Goal: Information Seeking & Learning: Learn about a topic

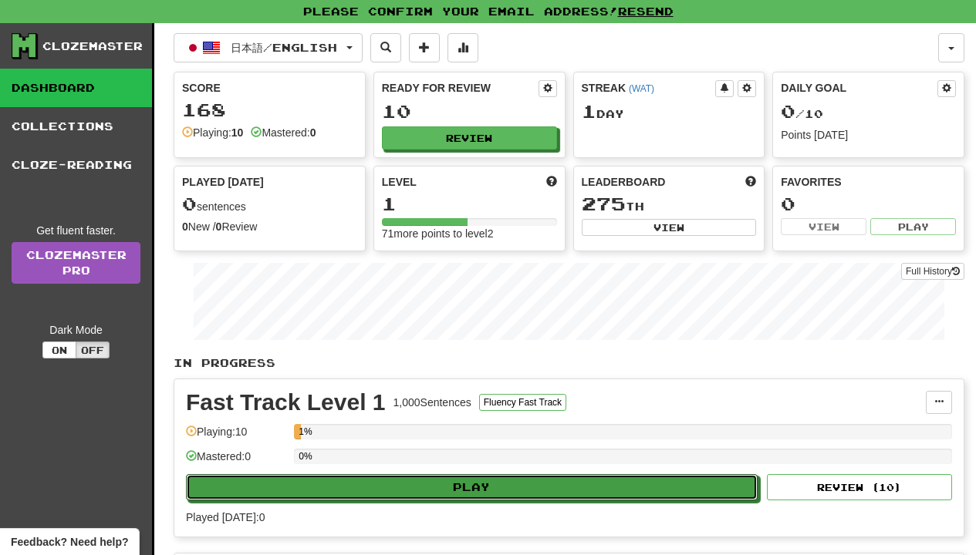
click at [494, 486] on button "Play" at bounding box center [472, 487] width 572 height 26
select select "**"
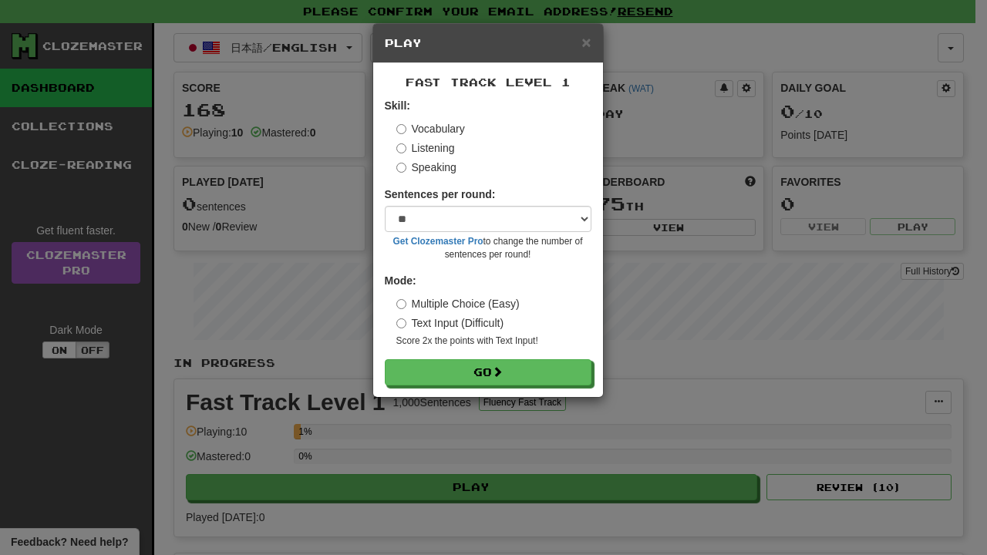
click at [494, 360] on form "Skill: Vocabulary Listening Speaking Sentences per round: * ** ** ** ** ** *** …" at bounding box center [488, 242] width 207 height 288
click at [475, 367] on button "Go" at bounding box center [488, 373] width 207 height 26
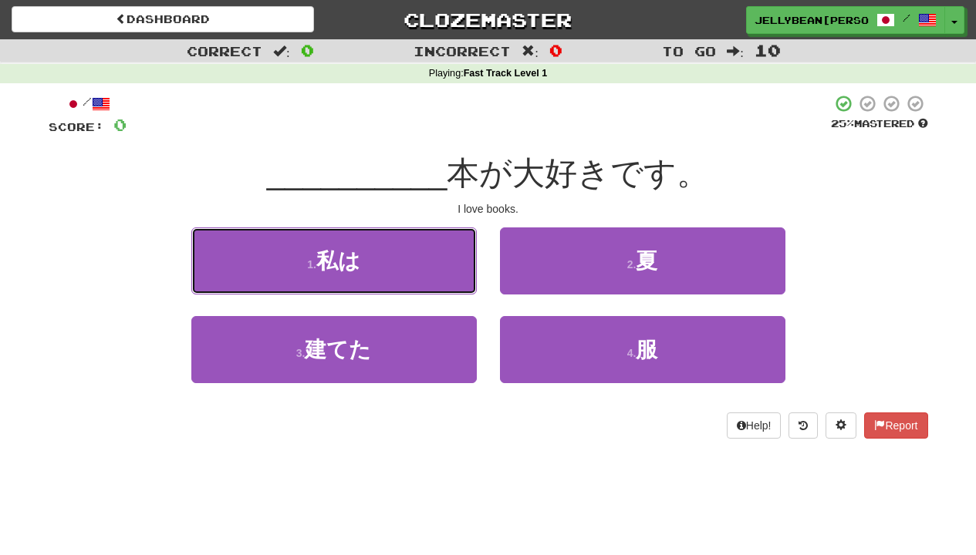
click at [410, 241] on button "1 . 私は" at bounding box center [333, 261] width 285 height 67
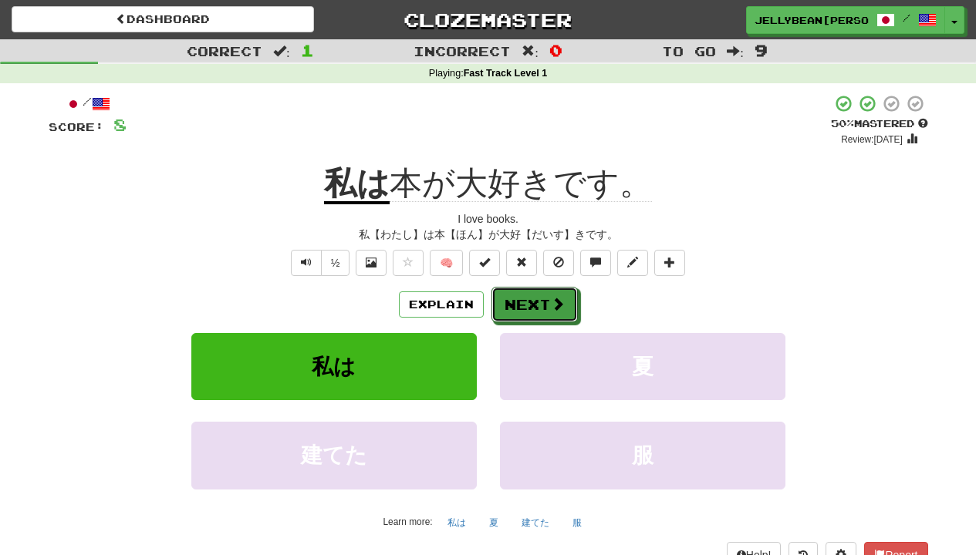
click at [522, 296] on button "Next" at bounding box center [534, 304] width 86 height 35
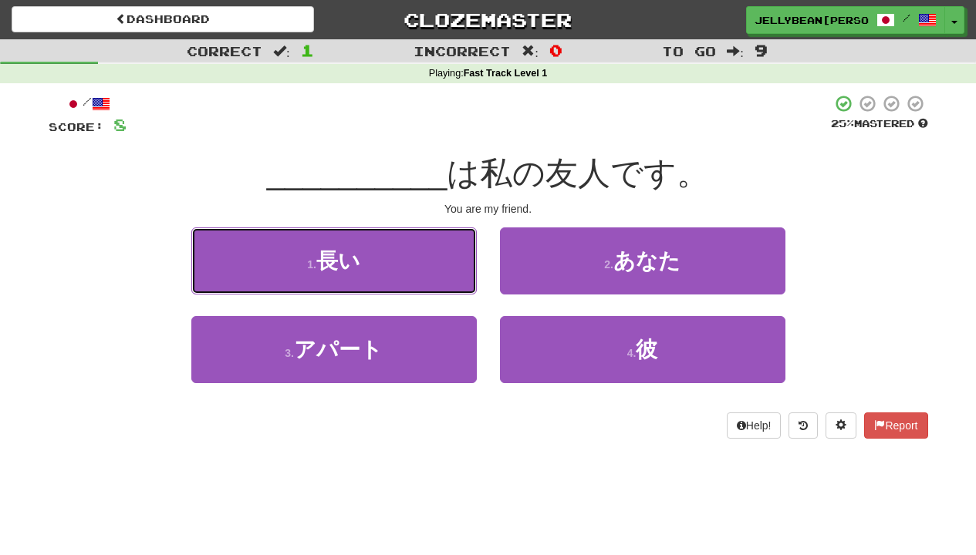
click at [410, 282] on button "1 . 長い" at bounding box center [333, 261] width 285 height 67
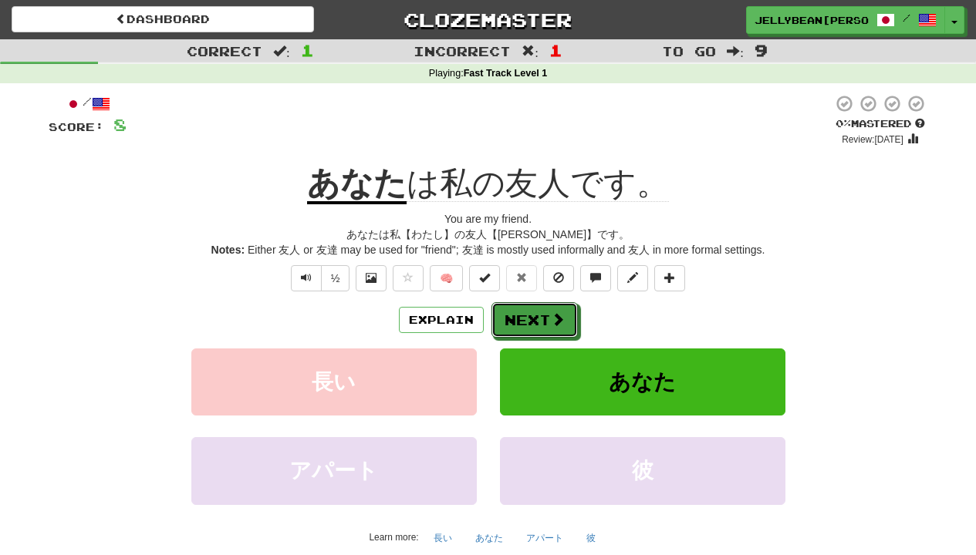
click at [522, 319] on button "Next" at bounding box center [534, 319] width 86 height 35
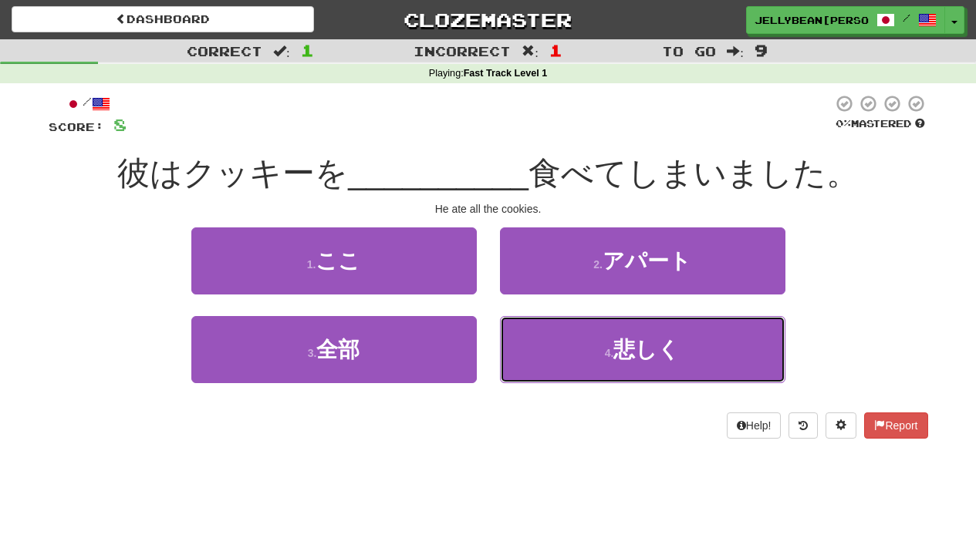
click at [518, 319] on button "4 . 悲しく" at bounding box center [642, 349] width 285 height 67
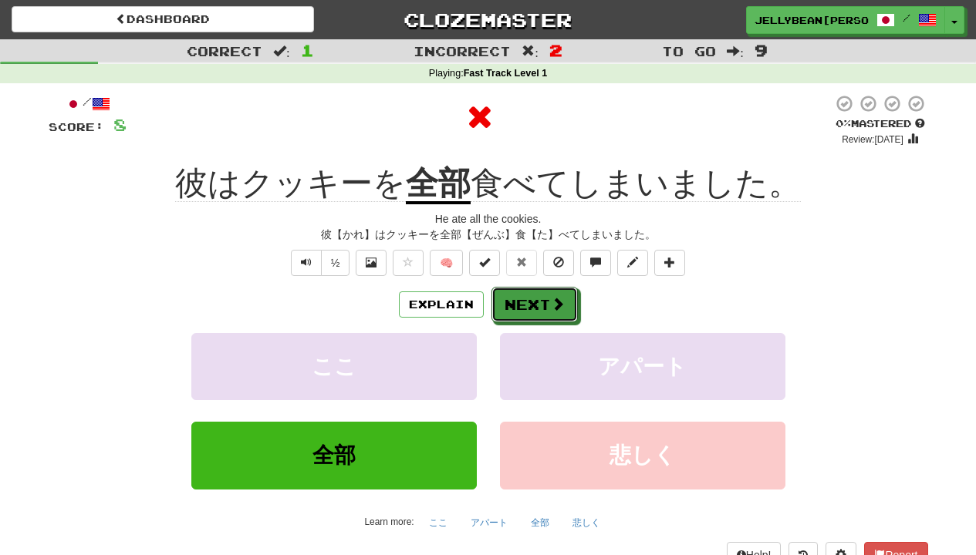
click at [518, 304] on button "Next" at bounding box center [534, 304] width 86 height 35
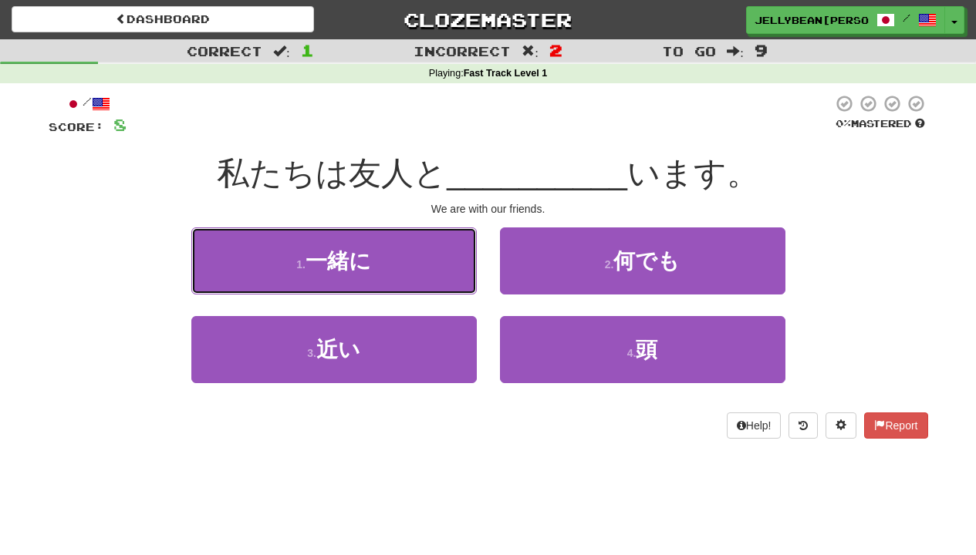
click at [361, 289] on button "1 . 一緒に" at bounding box center [333, 261] width 285 height 67
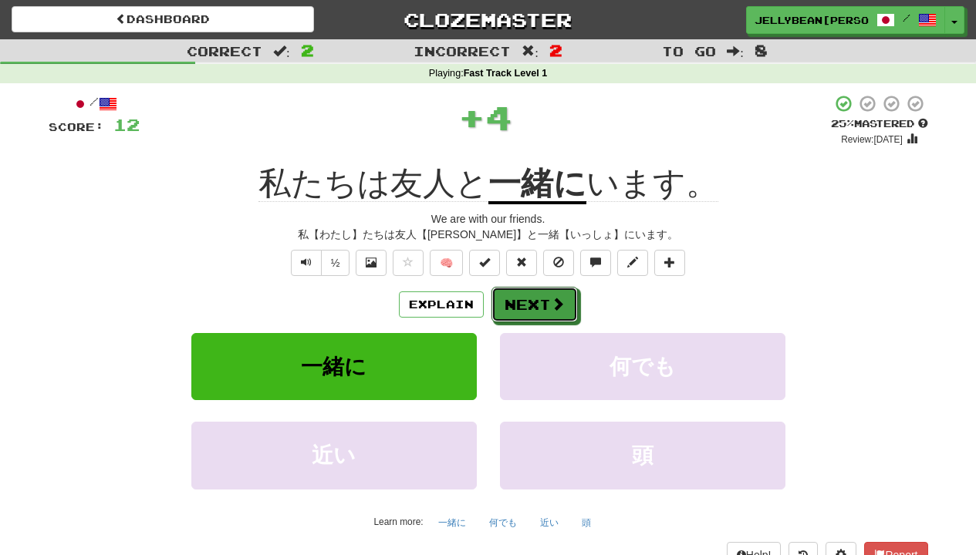
click at [565, 292] on button "Next" at bounding box center [534, 304] width 86 height 35
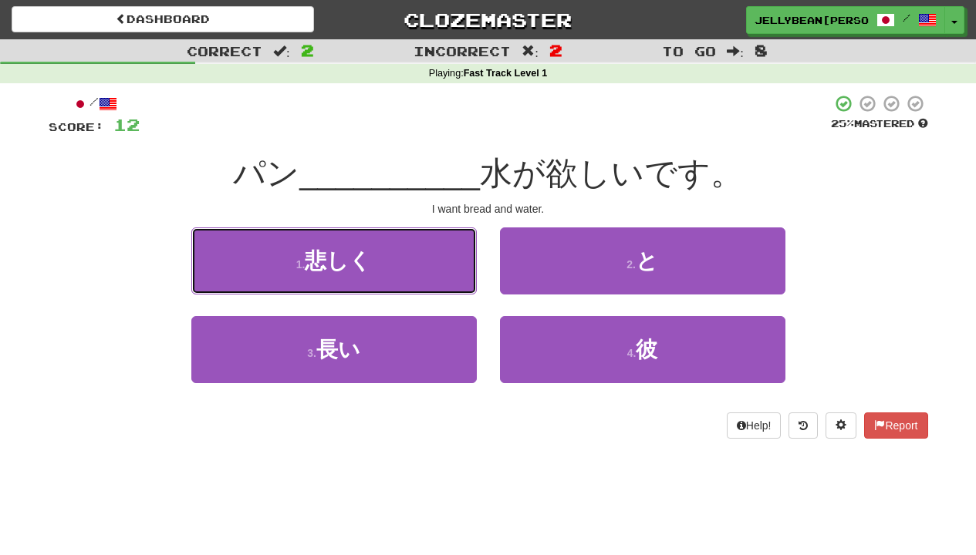
click at [454, 292] on button "1 . 悲しく" at bounding box center [333, 261] width 285 height 67
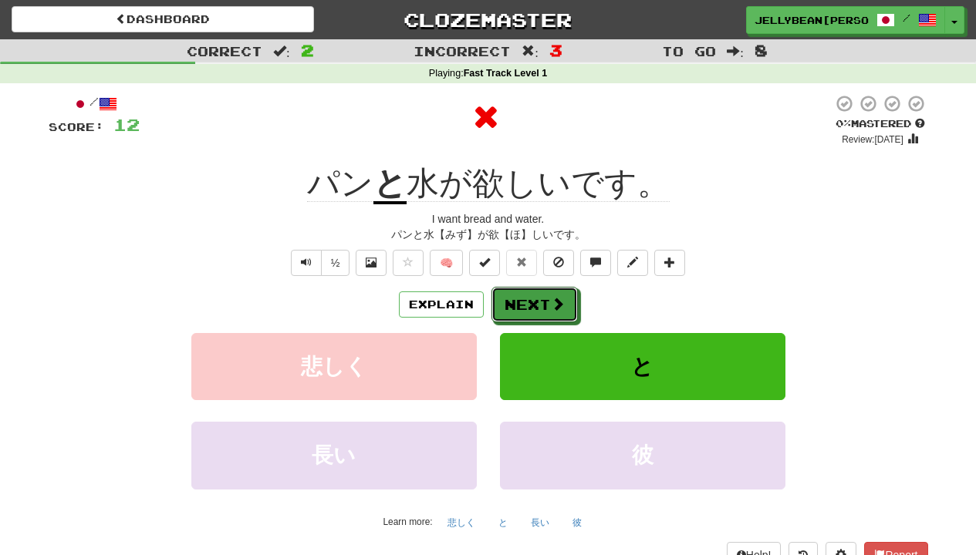
click at [518, 292] on button "Next" at bounding box center [534, 304] width 86 height 35
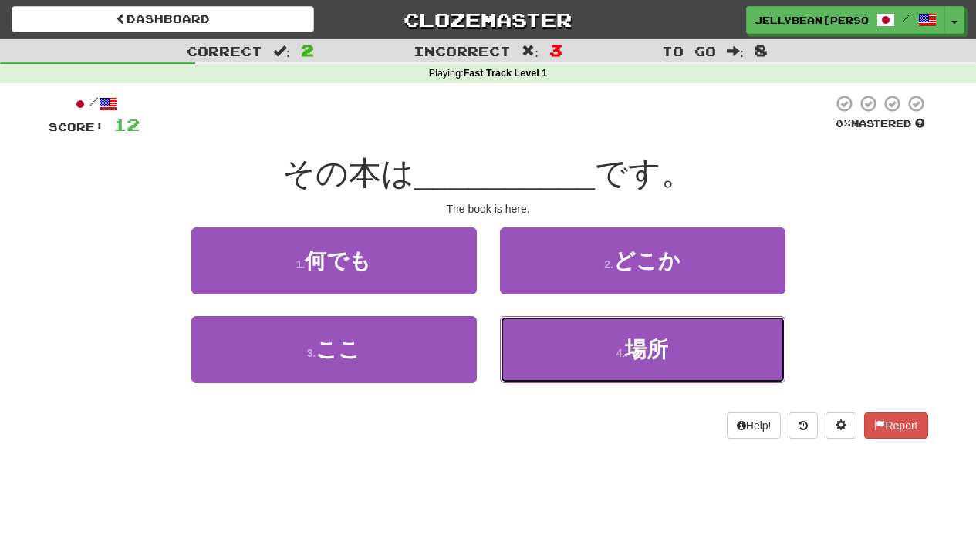
click at [518, 357] on button "4 . 場所" at bounding box center [642, 349] width 285 height 67
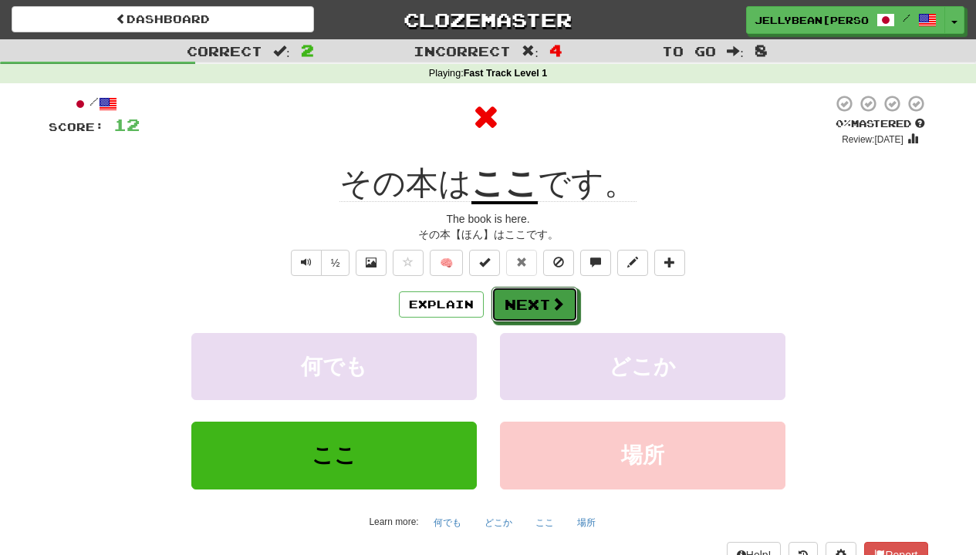
click at [518, 292] on button "Next" at bounding box center [534, 304] width 86 height 35
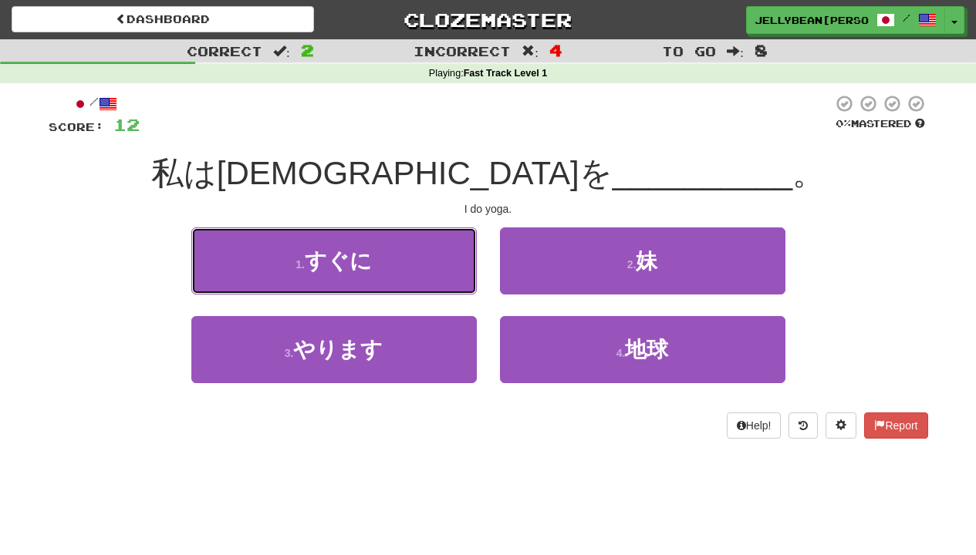
click at [346, 292] on button "1 . すぐに" at bounding box center [333, 261] width 285 height 67
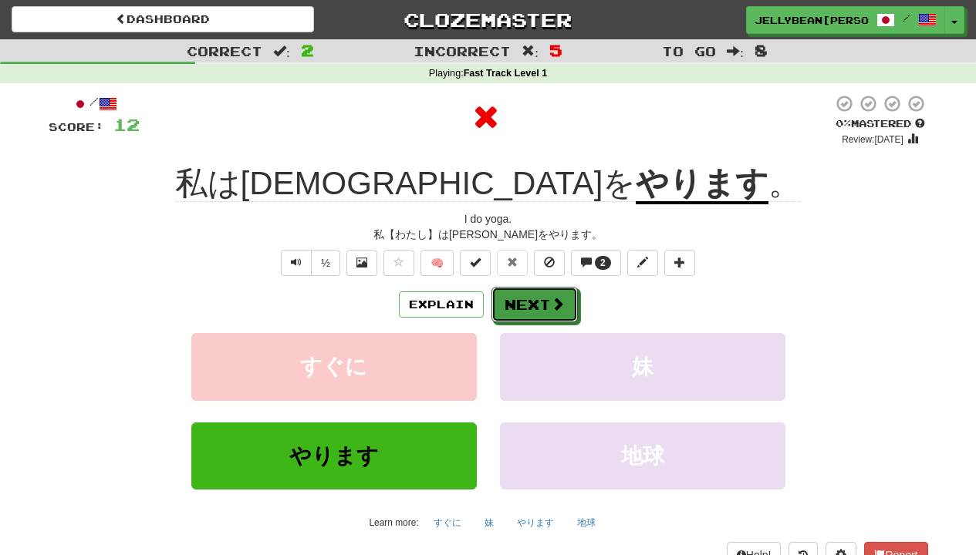
click at [518, 292] on button "Next" at bounding box center [534, 304] width 86 height 35
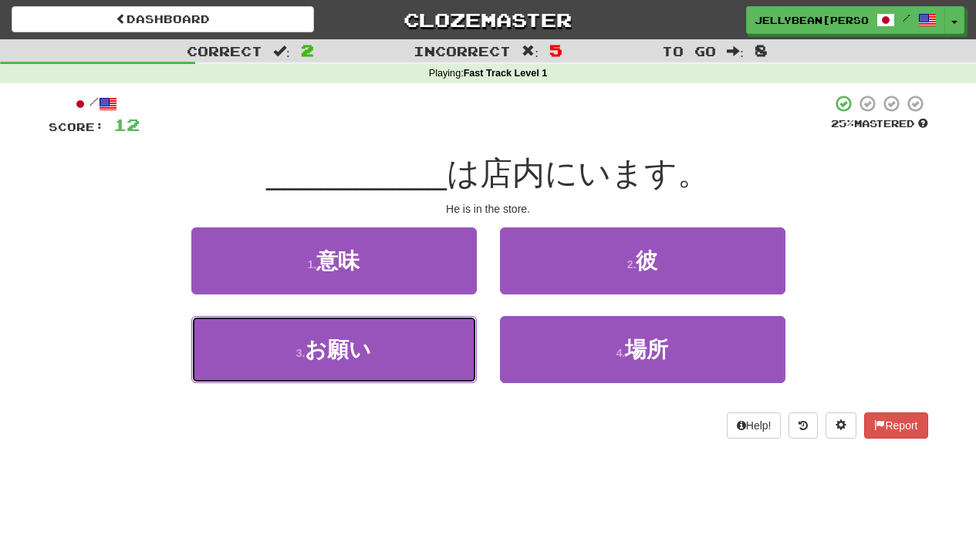
click at [454, 357] on button "3 . お願い" at bounding box center [333, 349] width 285 height 67
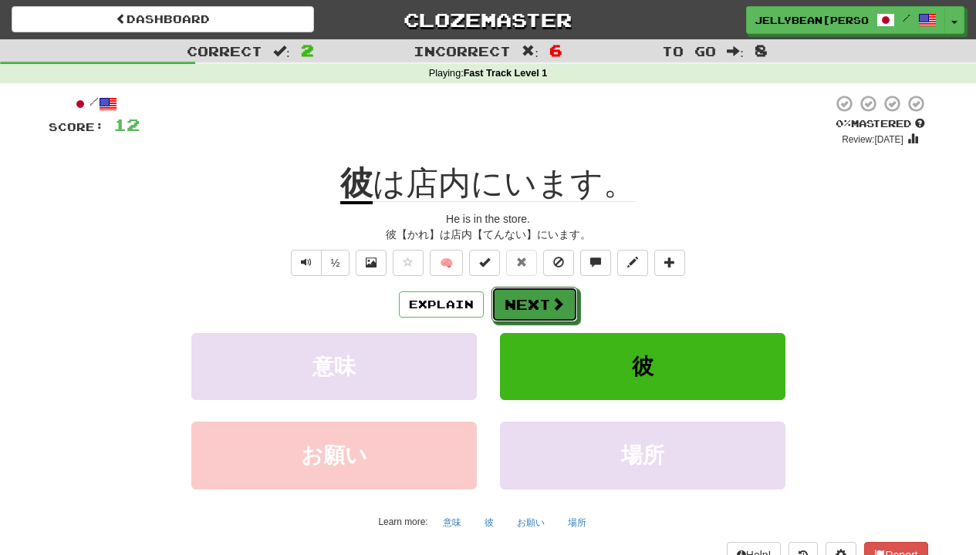
click at [518, 314] on button "Next" at bounding box center [534, 304] width 86 height 35
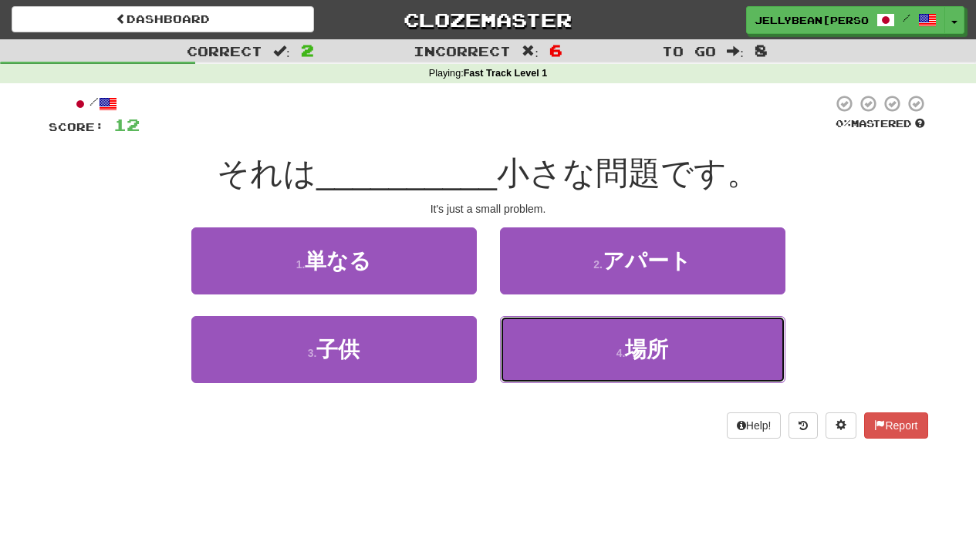
click at [518, 317] on button "4 . 場所" at bounding box center [642, 349] width 285 height 67
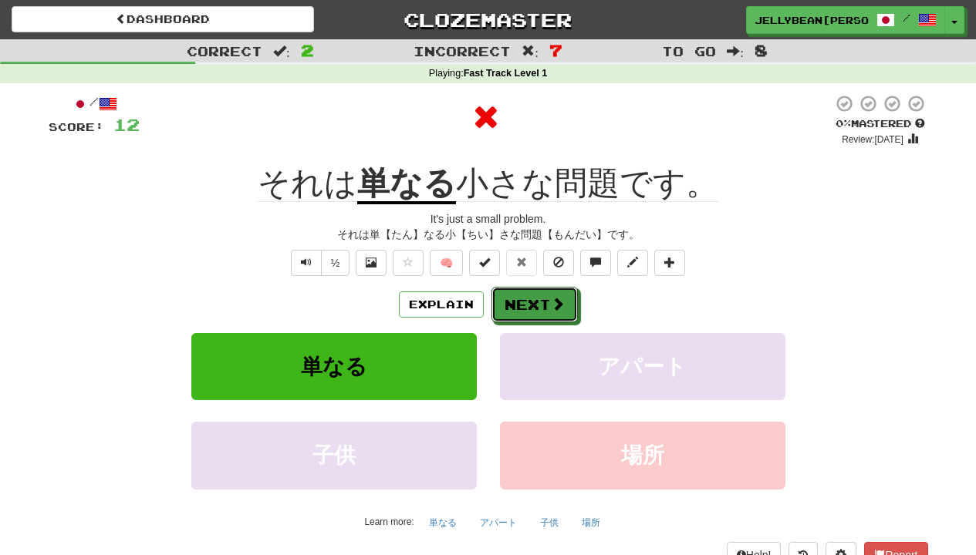
click at [518, 309] on button "Next" at bounding box center [534, 304] width 86 height 35
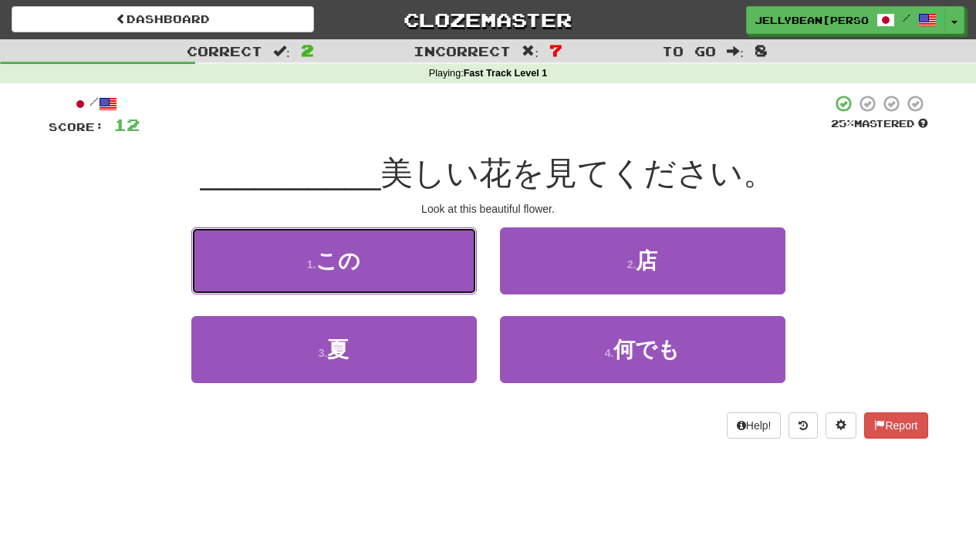
click at [407, 285] on button "1 . この" at bounding box center [333, 261] width 285 height 67
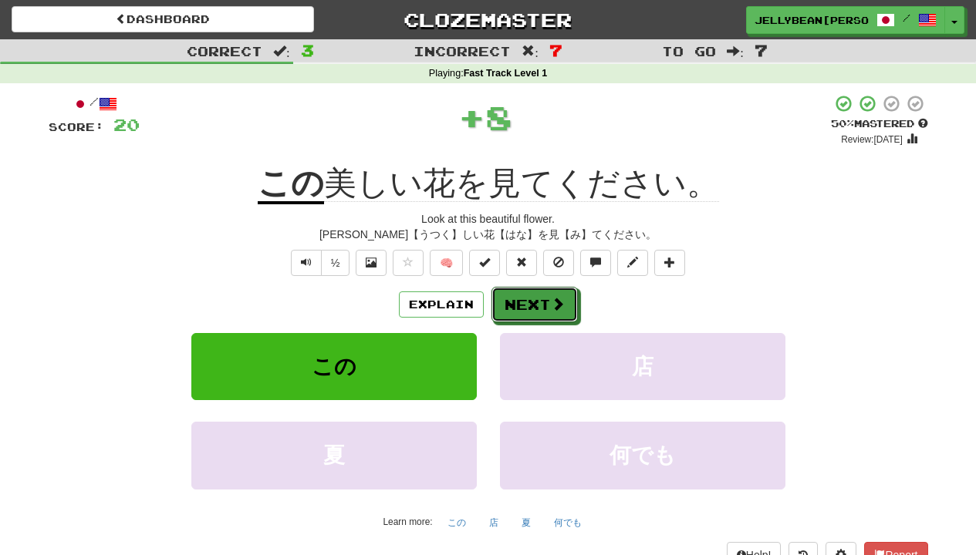
click at [565, 292] on button "Next" at bounding box center [534, 304] width 86 height 35
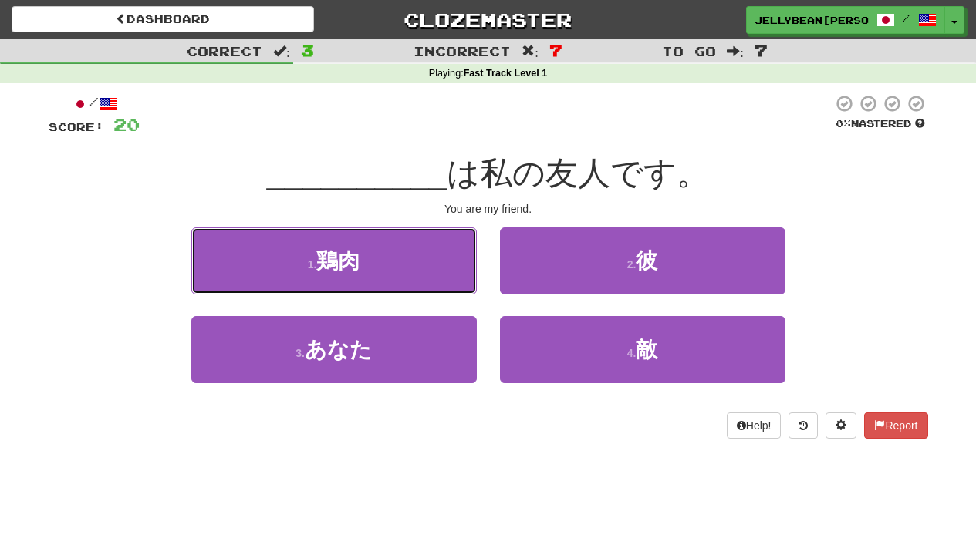
click at [330, 285] on button "1 . 鶏肉" at bounding box center [333, 261] width 285 height 67
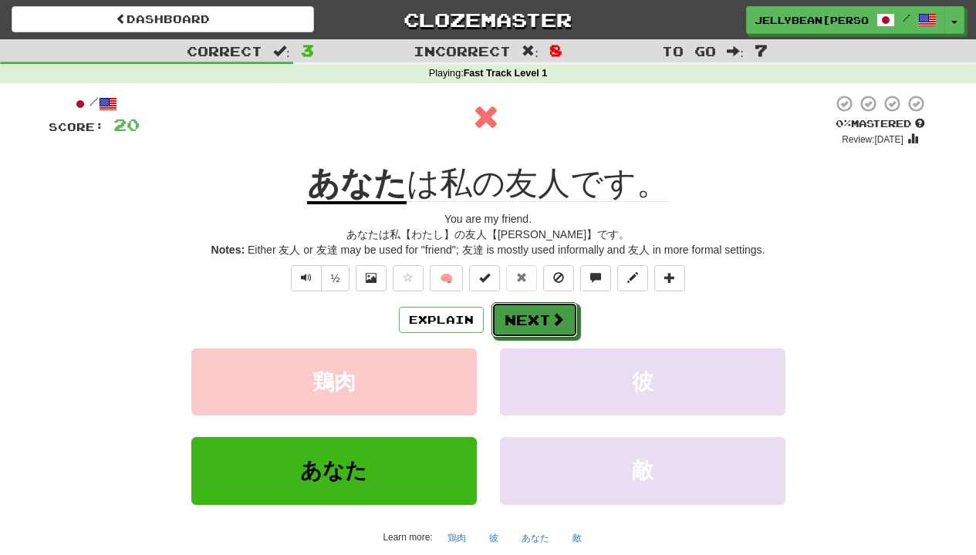
click at [495, 309] on button "Next" at bounding box center [534, 319] width 86 height 35
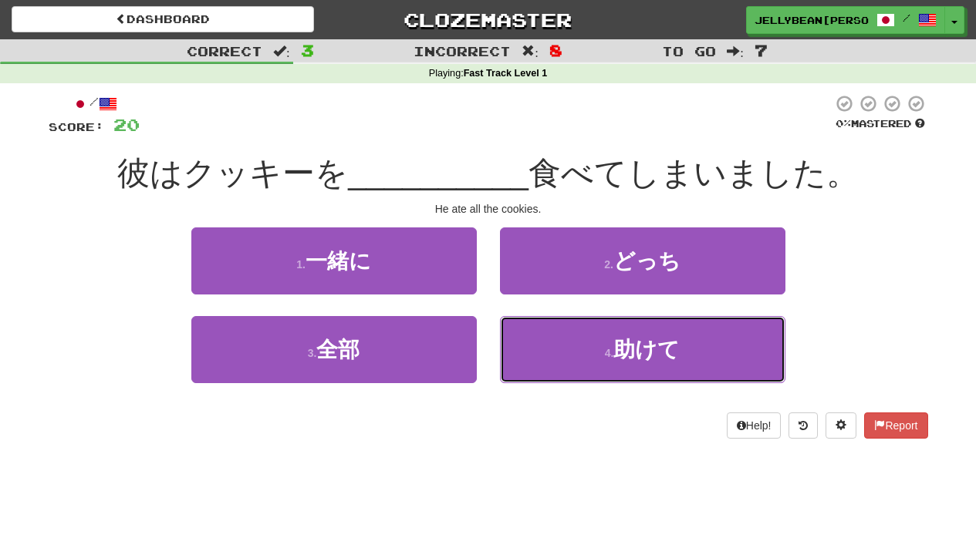
click at [510, 320] on button "4 . 助けて" at bounding box center [642, 349] width 285 height 67
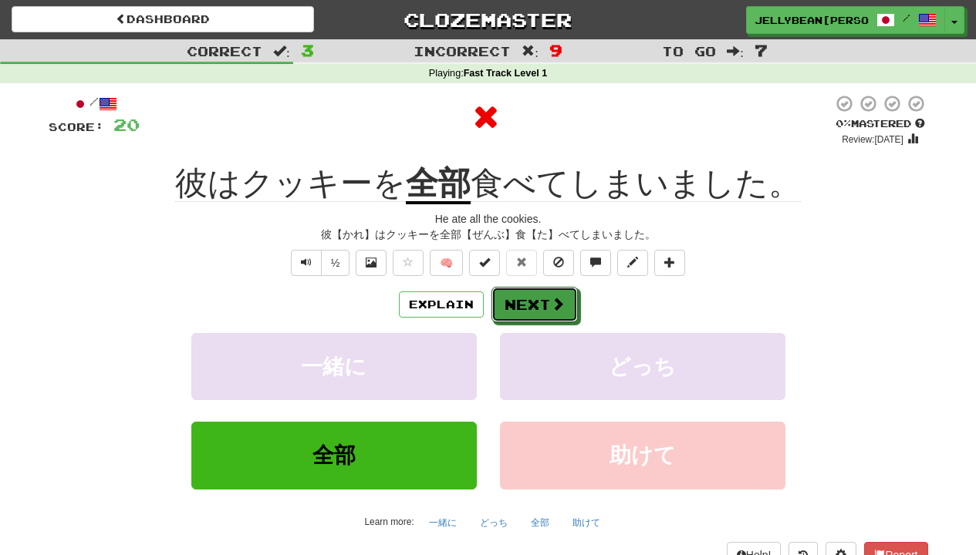
click at [510, 312] on button "Next" at bounding box center [534, 304] width 86 height 35
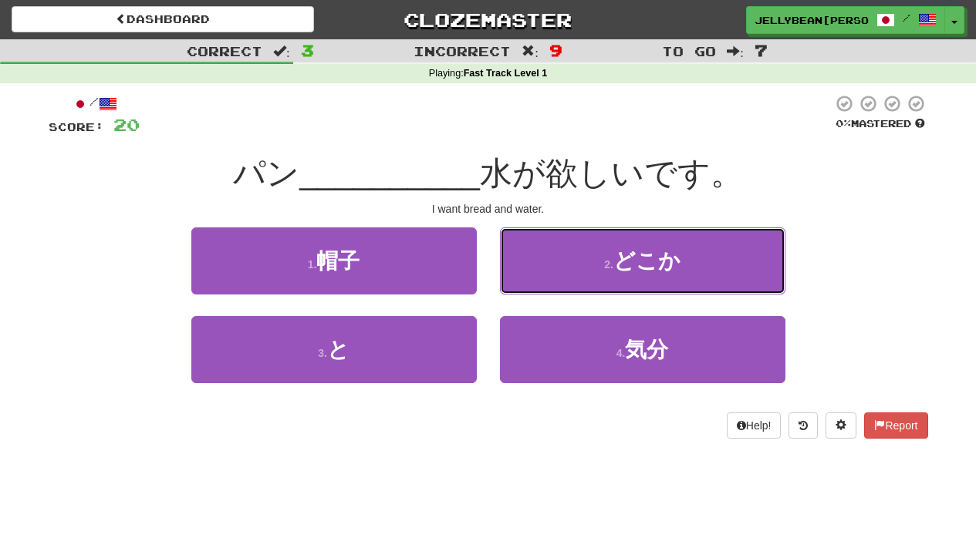
click at [572, 255] on button "2 . どこか" at bounding box center [642, 261] width 285 height 67
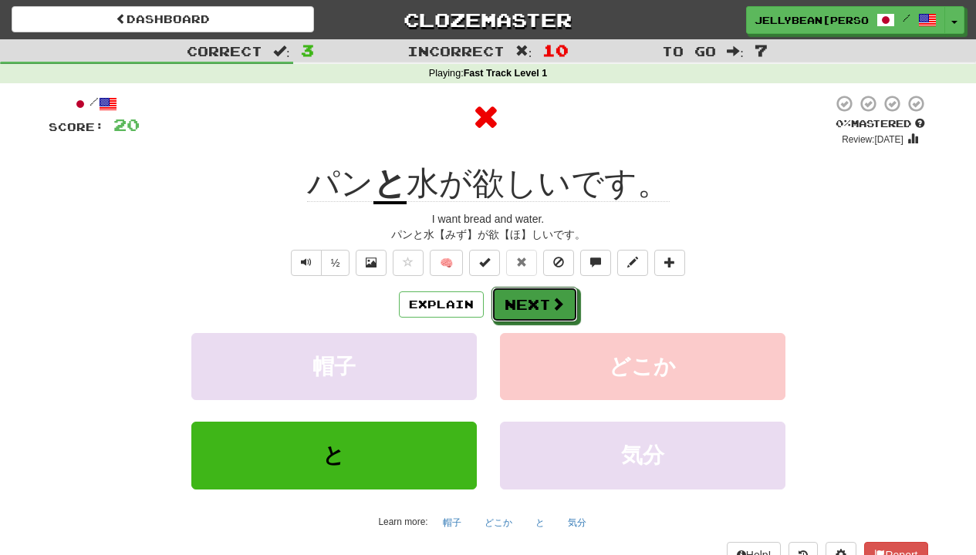
click at [553, 297] on span at bounding box center [558, 304] width 14 height 14
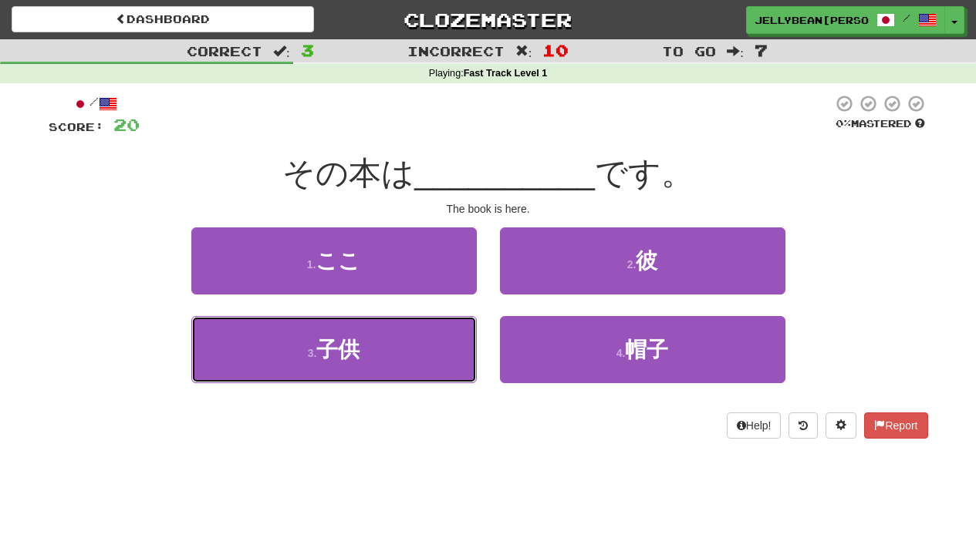
click at [396, 333] on button "3 . 子供" at bounding box center [333, 349] width 285 height 67
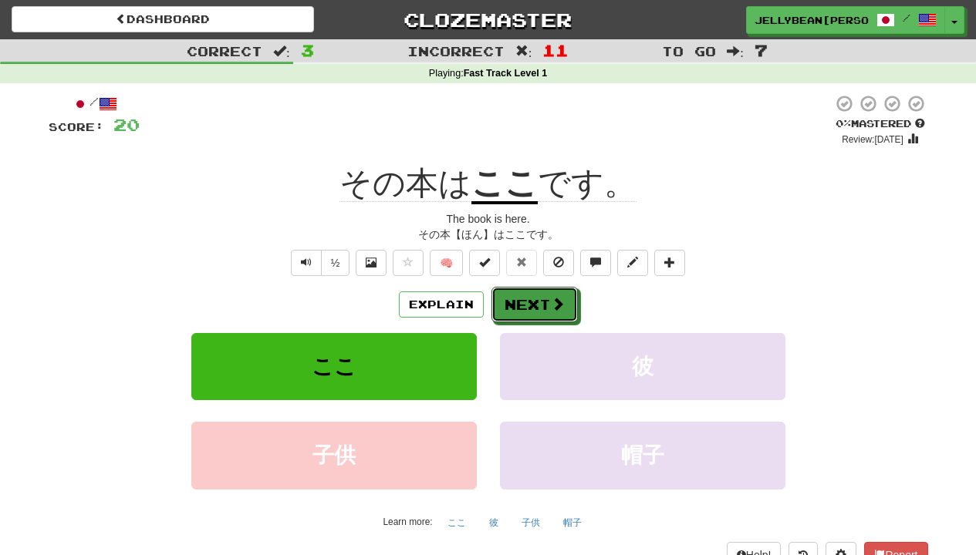
click at [507, 292] on button "Next" at bounding box center [534, 304] width 86 height 35
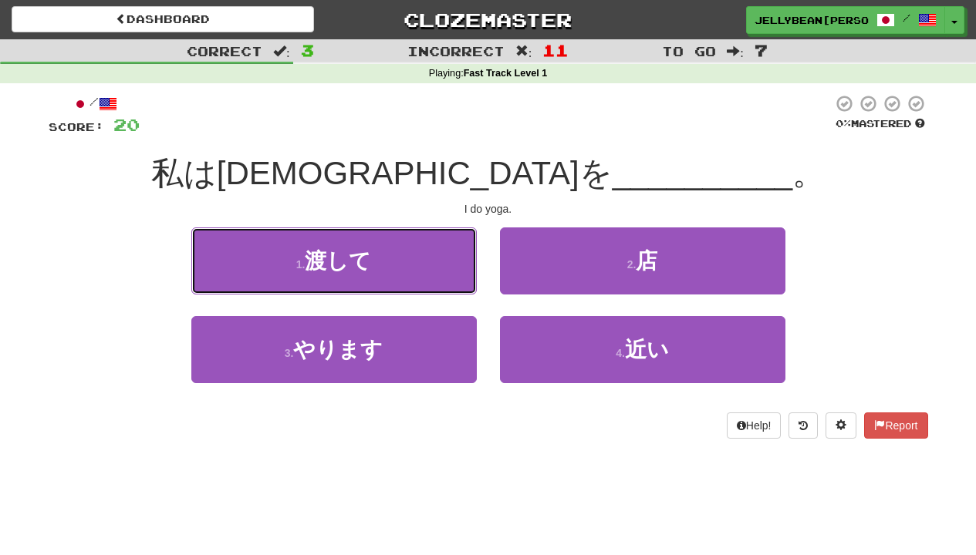
click at [396, 285] on button "1 . 渡して" at bounding box center [333, 261] width 285 height 67
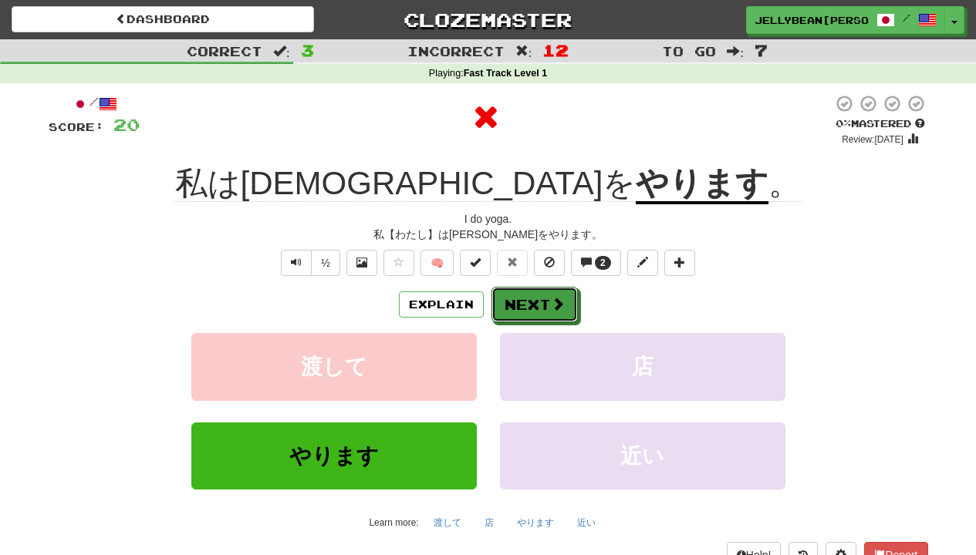
click at [507, 289] on button "Next" at bounding box center [534, 304] width 86 height 35
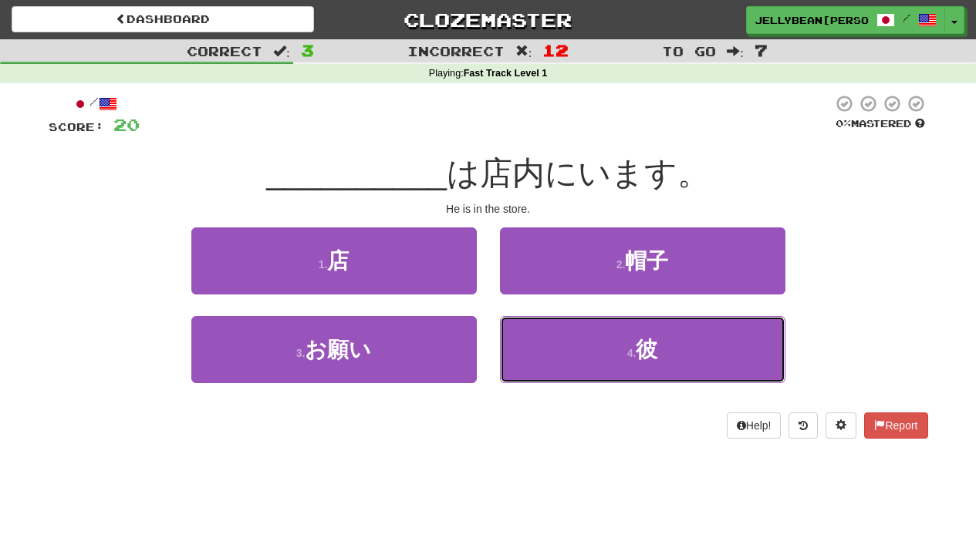
click at [507, 354] on button "4 . 彼" at bounding box center [642, 349] width 285 height 67
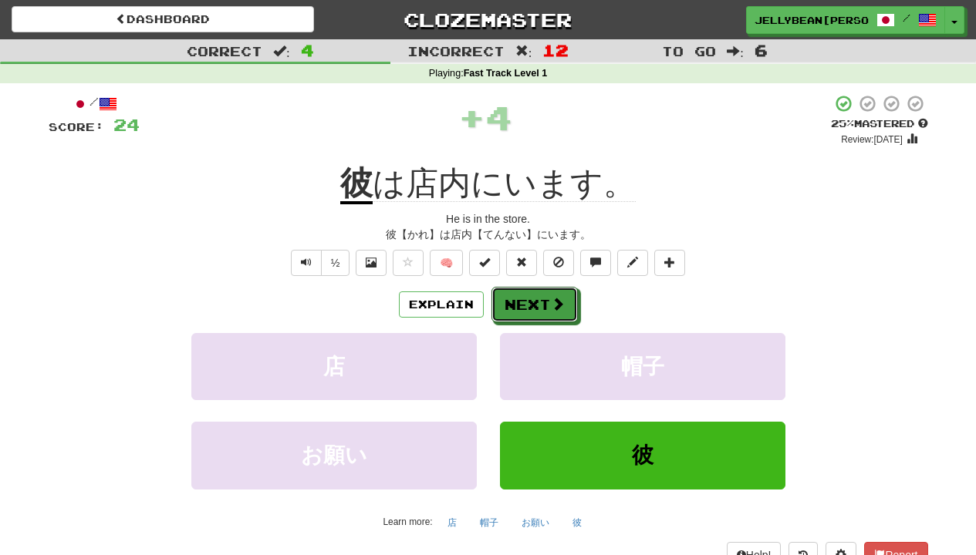
click at [507, 297] on button "Next" at bounding box center [534, 304] width 86 height 35
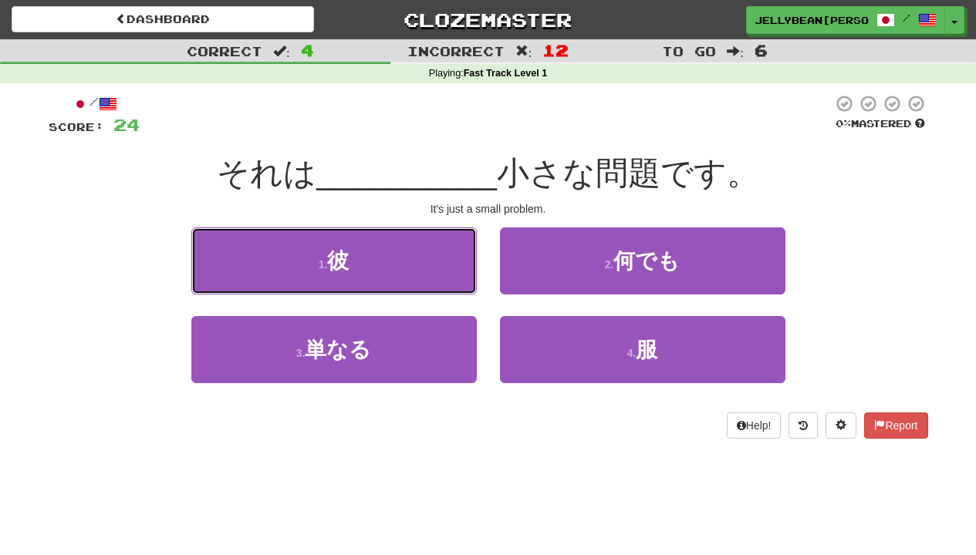
click at [442, 289] on button "1 . 彼" at bounding box center [333, 261] width 285 height 67
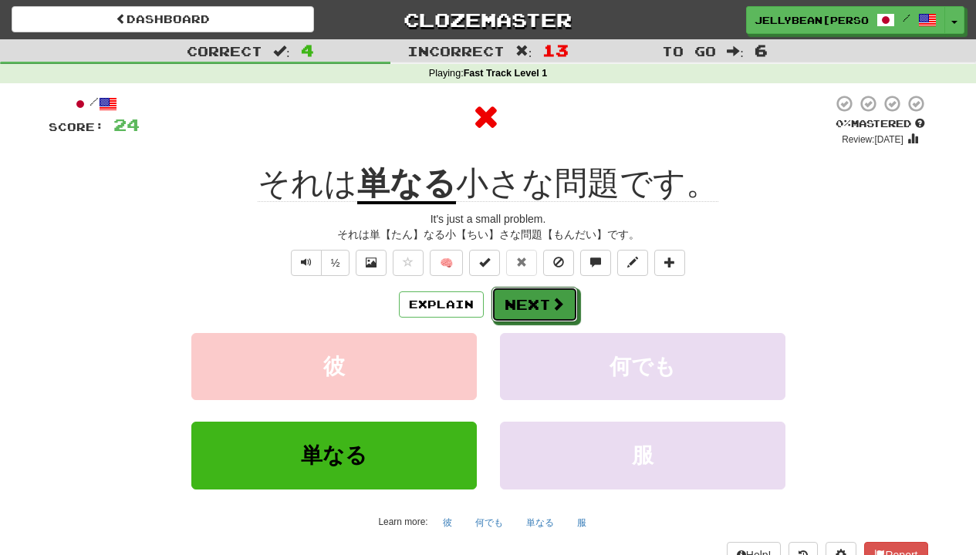
click at [553, 292] on button "Next" at bounding box center [534, 304] width 86 height 35
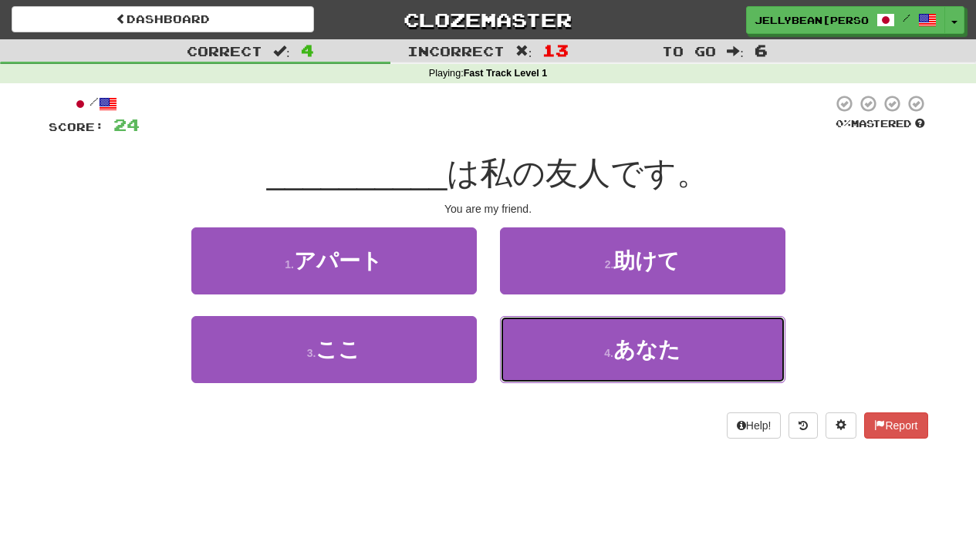
click at [553, 320] on button "4 . あなた" at bounding box center [642, 349] width 285 height 67
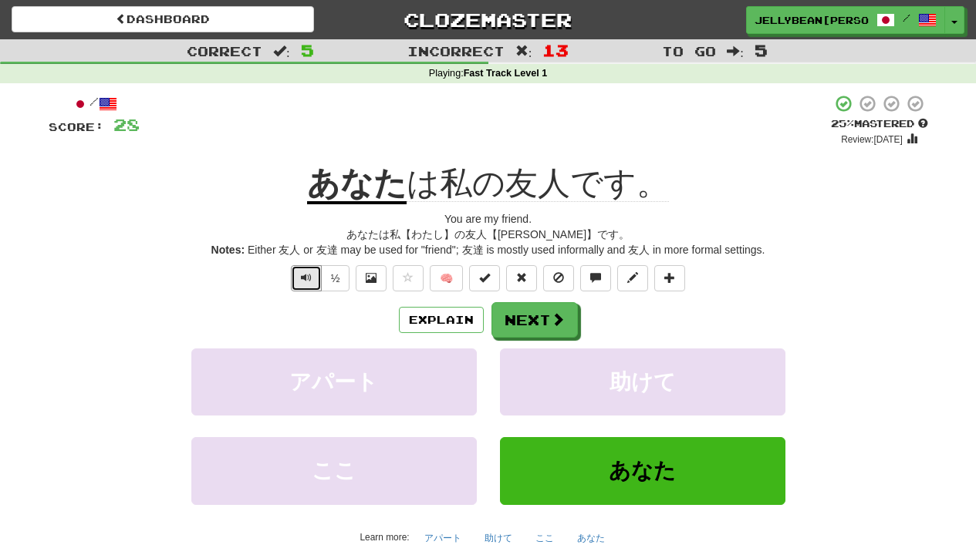
click at [295, 272] on button "Text-to-speech controls" at bounding box center [306, 278] width 31 height 26
click at [561, 306] on button "Next" at bounding box center [534, 319] width 86 height 35
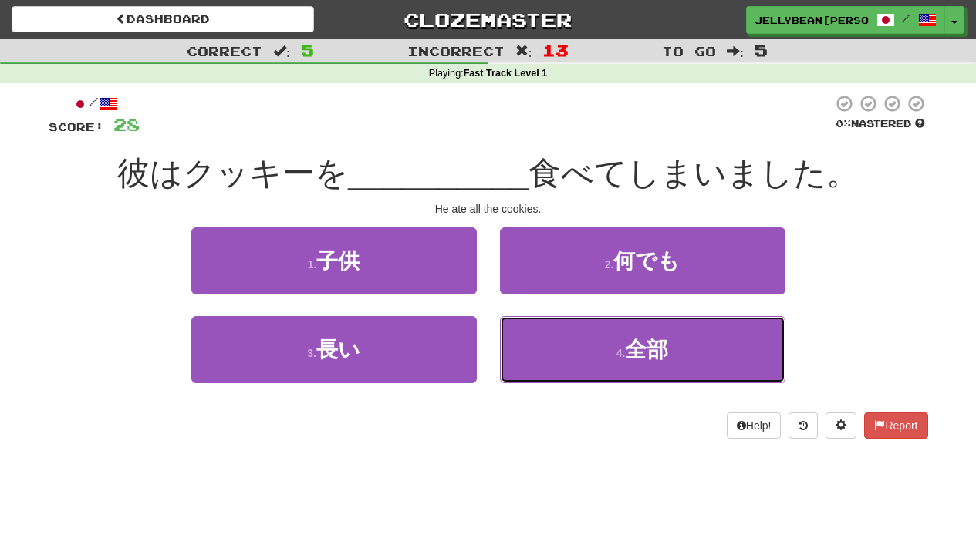
click at [545, 319] on button "4 . 全部" at bounding box center [642, 349] width 285 height 67
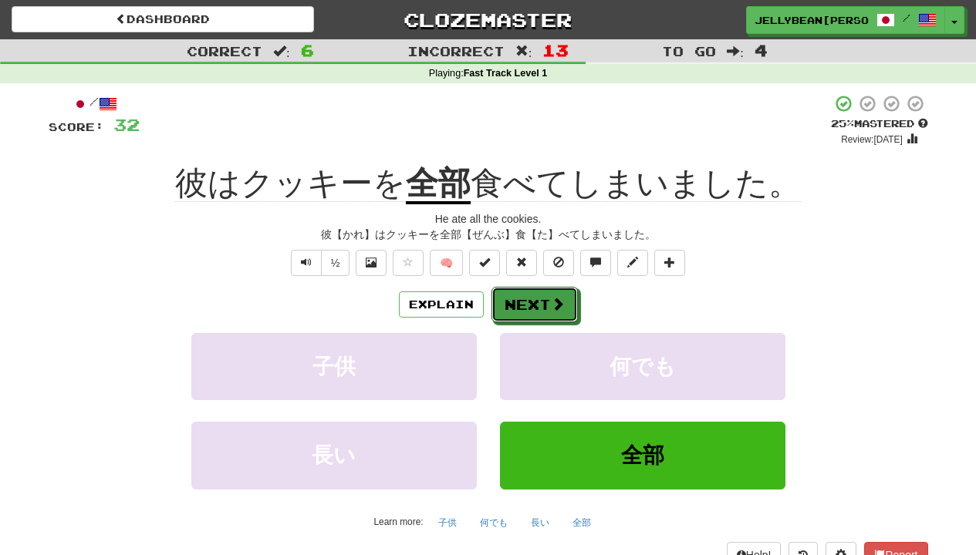
click at [545, 296] on button "Next" at bounding box center [534, 304] width 86 height 35
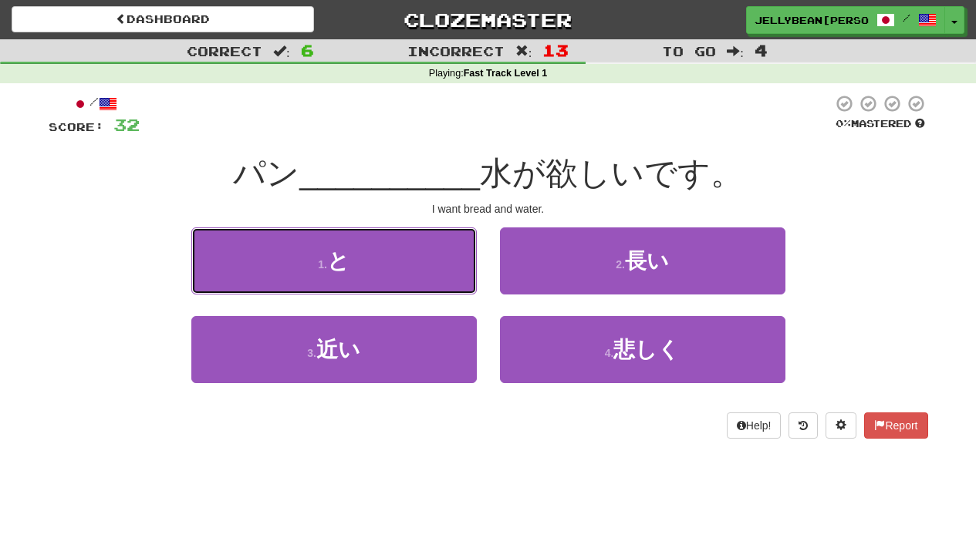
click at [434, 282] on button "1 . と" at bounding box center [333, 261] width 285 height 67
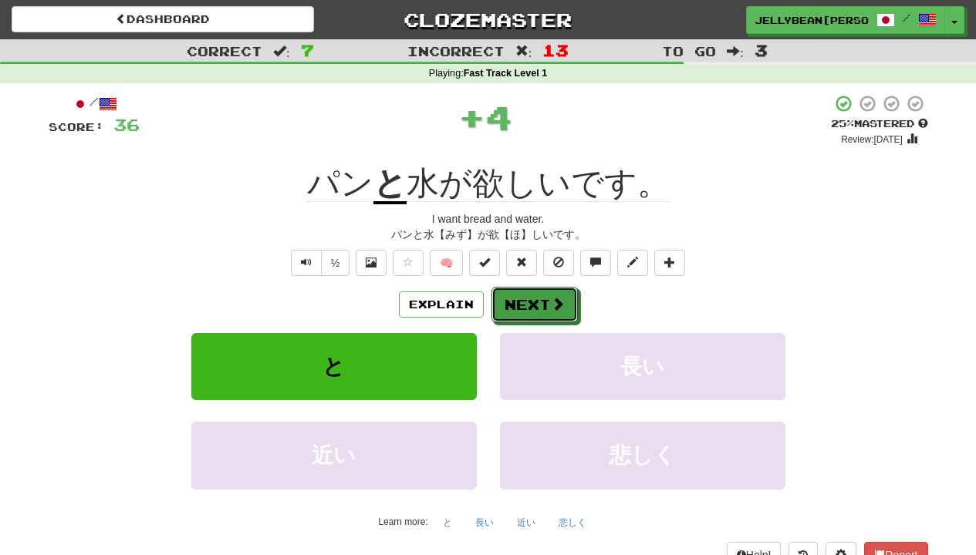
click at [545, 289] on button "Next" at bounding box center [534, 304] width 86 height 35
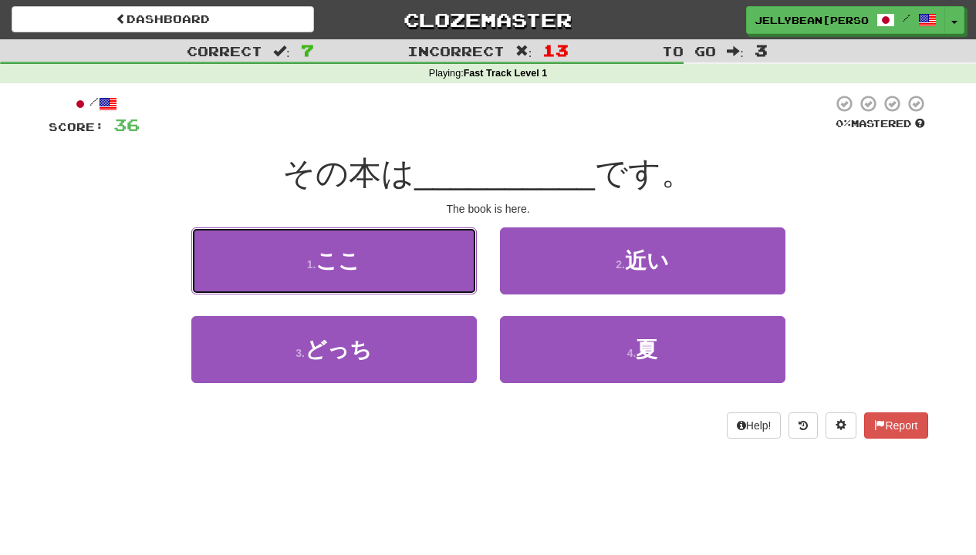
click at [434, 289] on button "1 . ここ" at bounding box center [333, 261] width 285 height 67
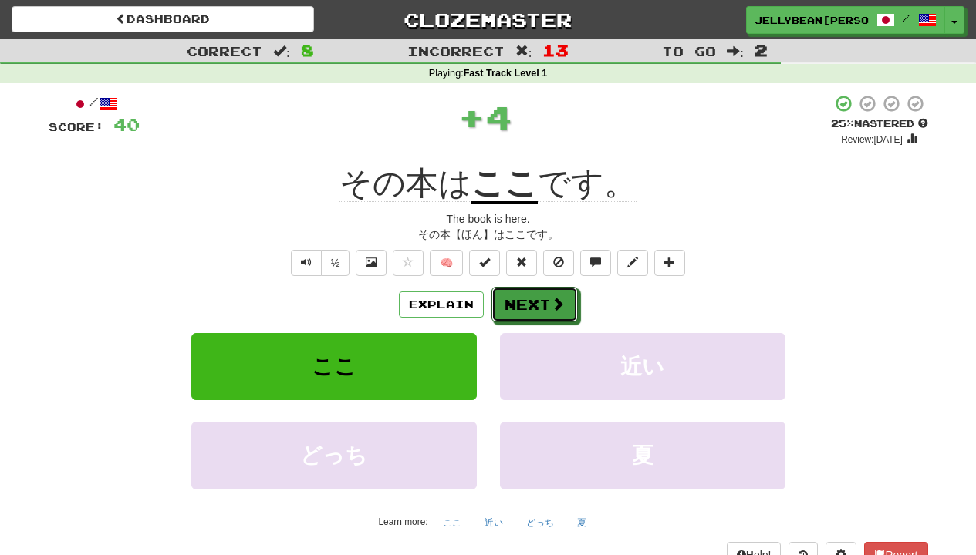
click at [502, 289] on button "Next" at bounding box center [534, 304] width 86 height 35
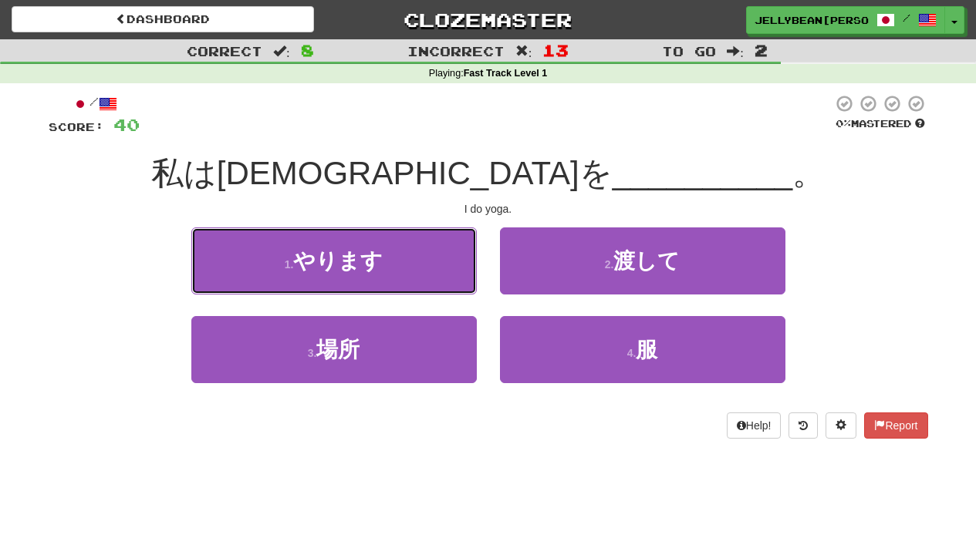
click at [437, 282] on button "1 . やります" at bounding box center [333, 261] width 285 height 67
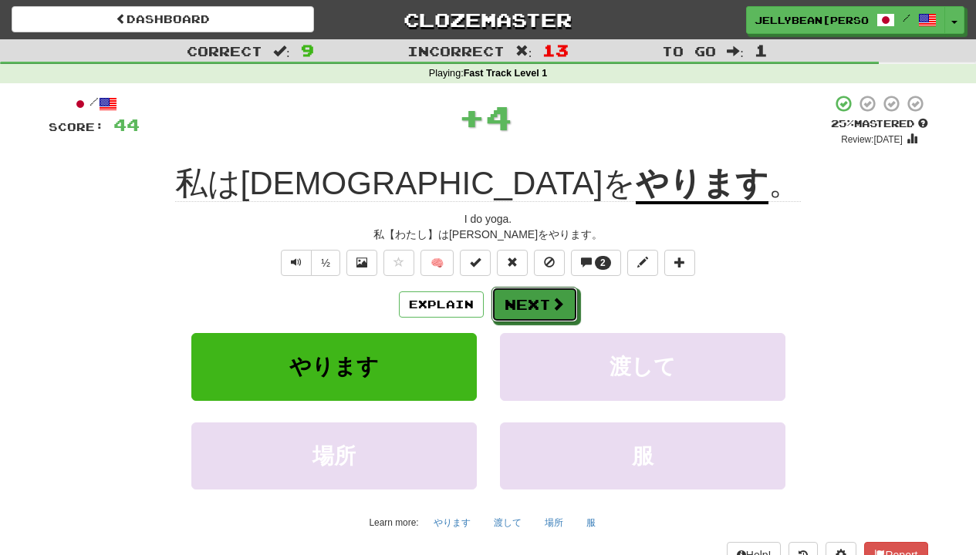
click at [502, 289] on button "Next" at bounding box center [534, 304] width 86 height 35
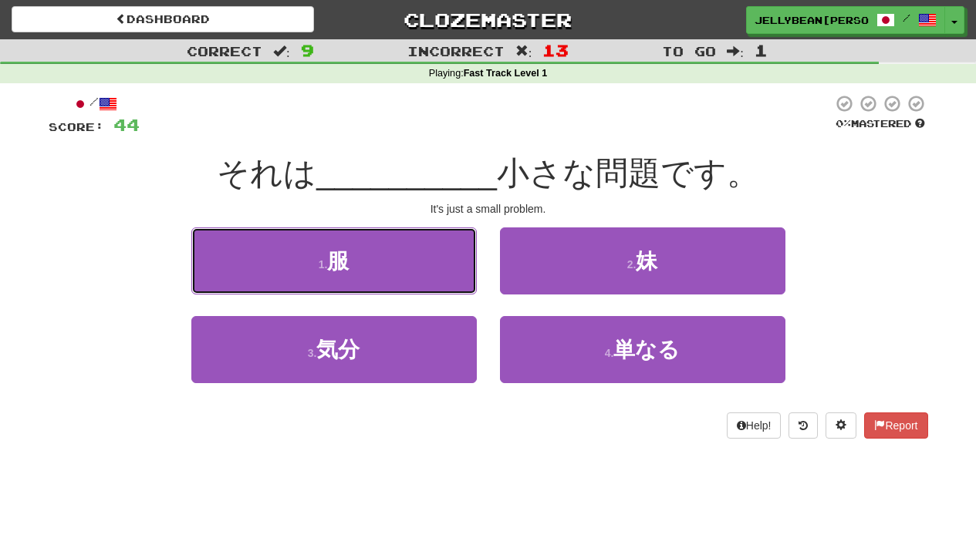
click at [437, 289] on button "1 . 服" at bounding box center [333, 261] width 285 height 67
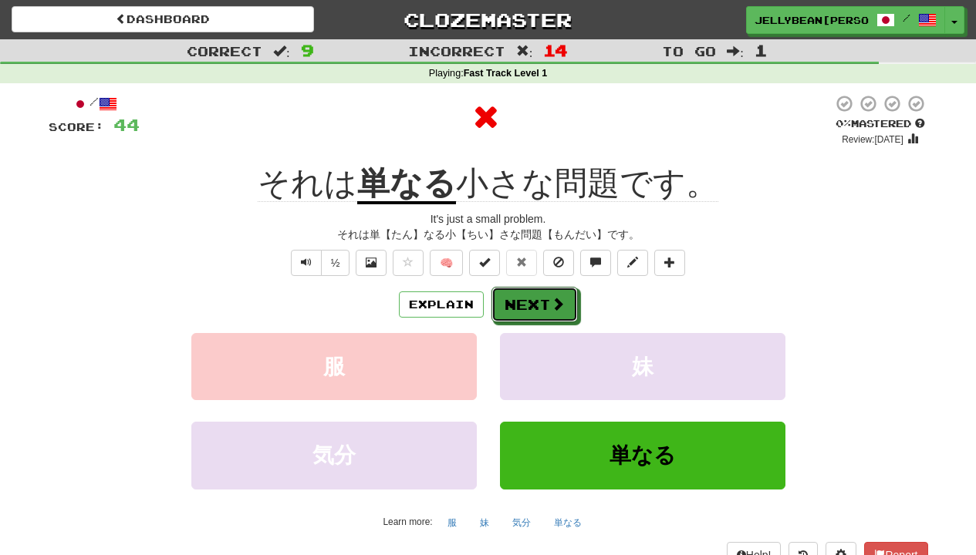
click at [549, 292] on button "Next" at bounding box center [534, 304] width 86 height 35
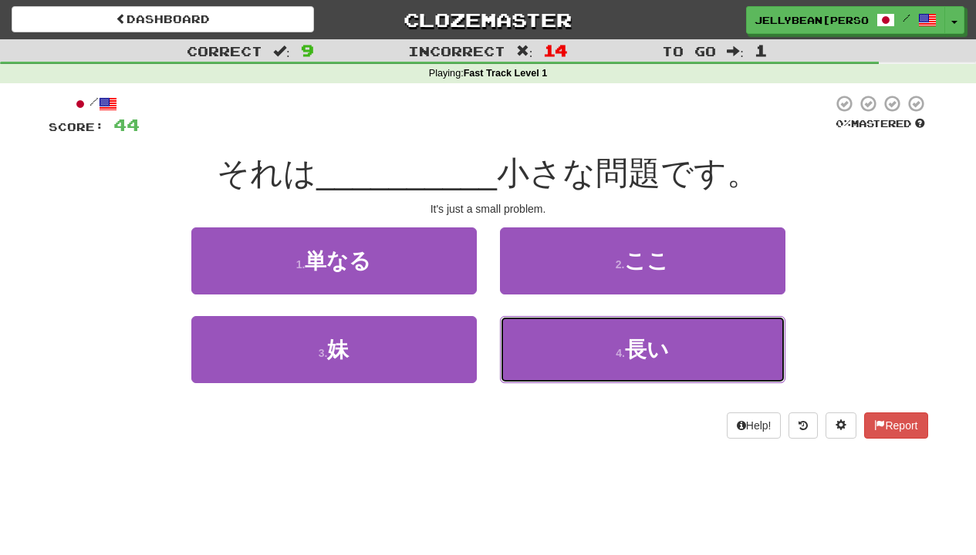
click at [545, 319] on button "4 . 長い" at bounding box center [642, 349] width 285 height 67
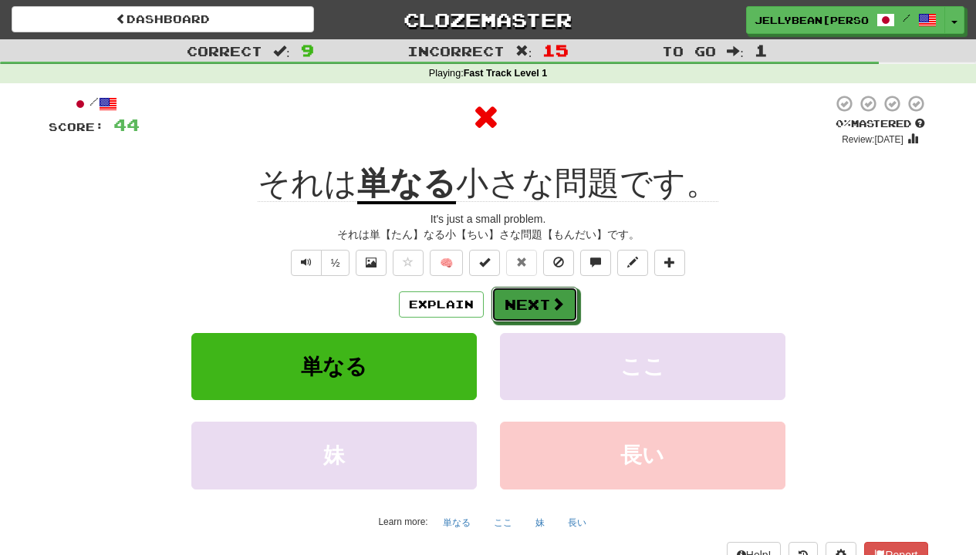
click at [545, 311] on button "Next" at bounding box center [534, 304] width 86 height 35
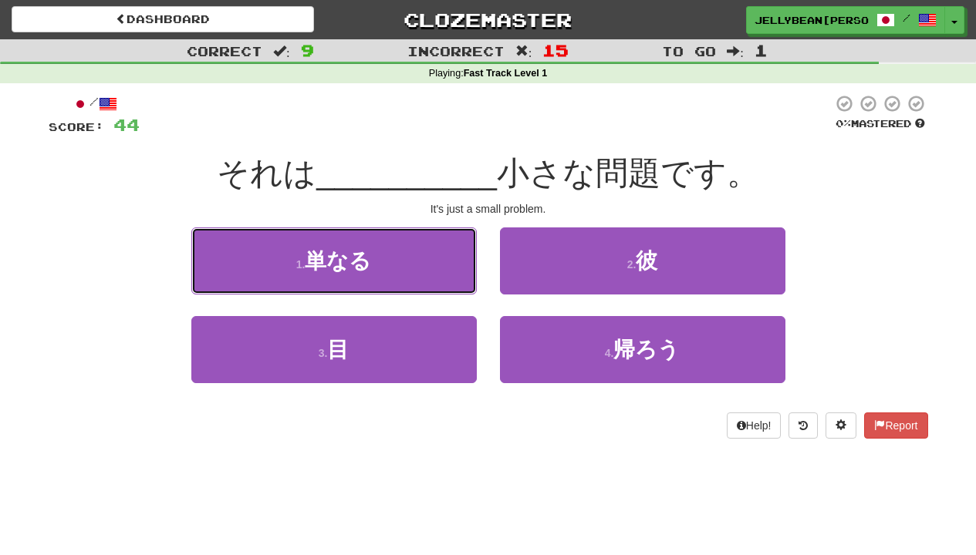
click at [434, 286] on button "1 . 単なる" at bounding box center [333, 261] width 285 height 67
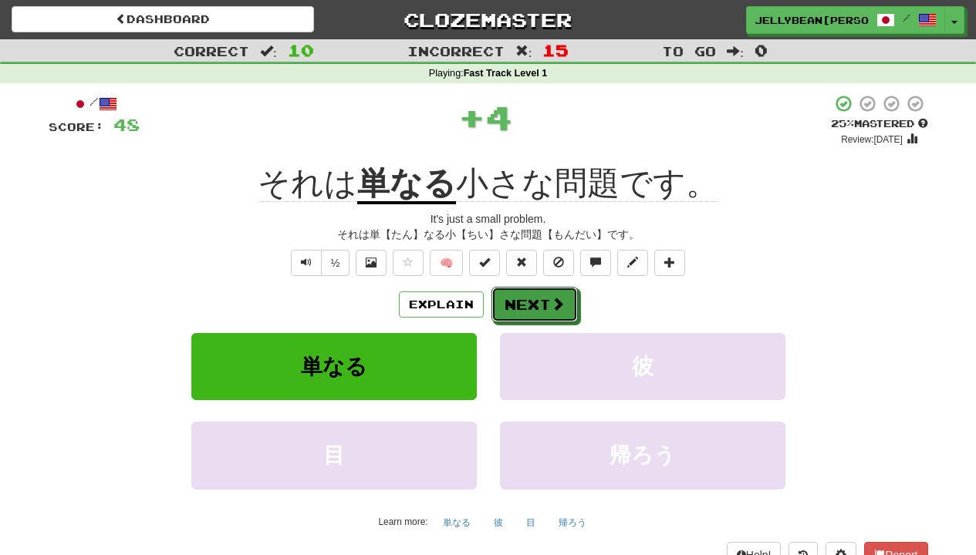
click at [499, 289] on button "Next" at bounding box center [534, 304] width 86 height 35
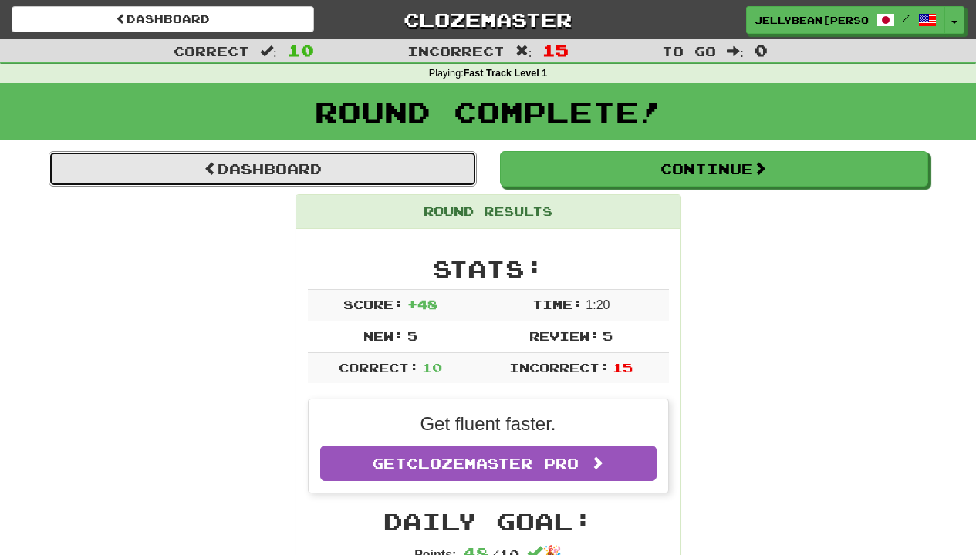
click at [434, 160] on link "Dashboard" at bounding box center [263, 168] width 428 height 35
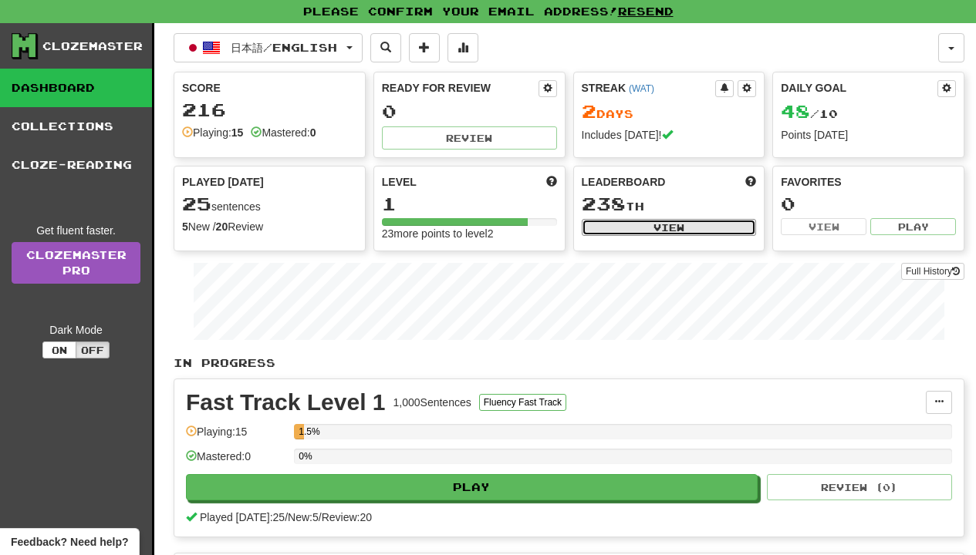
click at [592, 225] on button "View" at bounding box center [669, 227] width 175 height 17
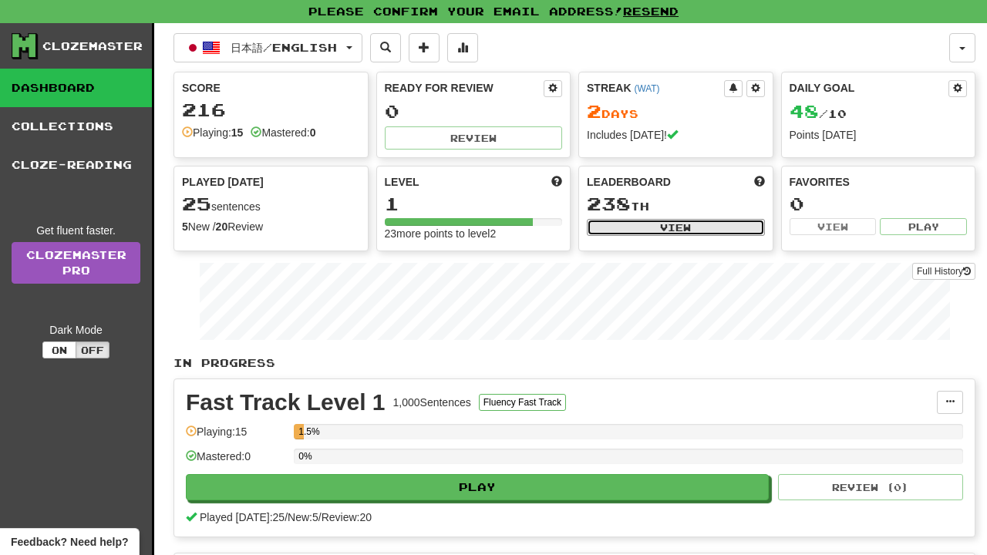
select select "**********"
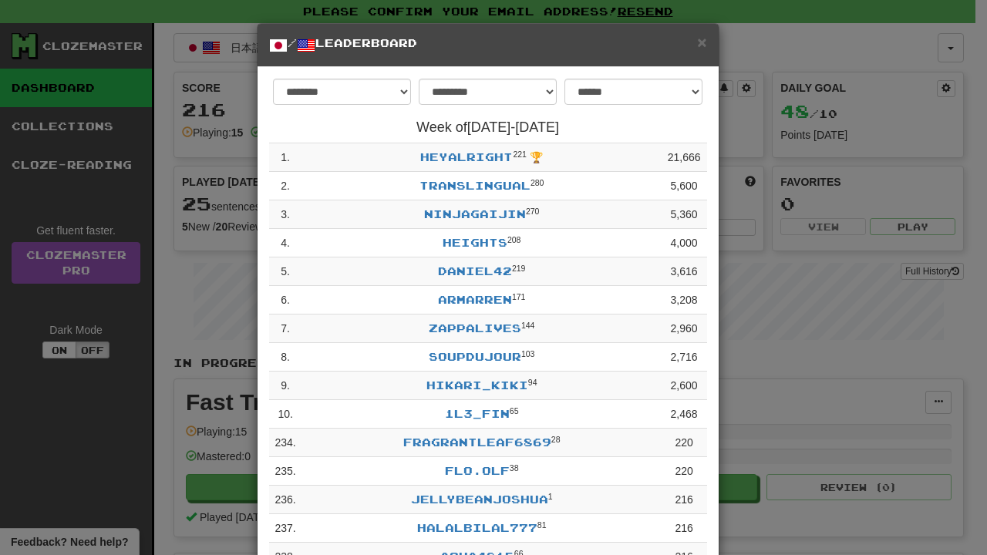
scroll to position [109, 0]
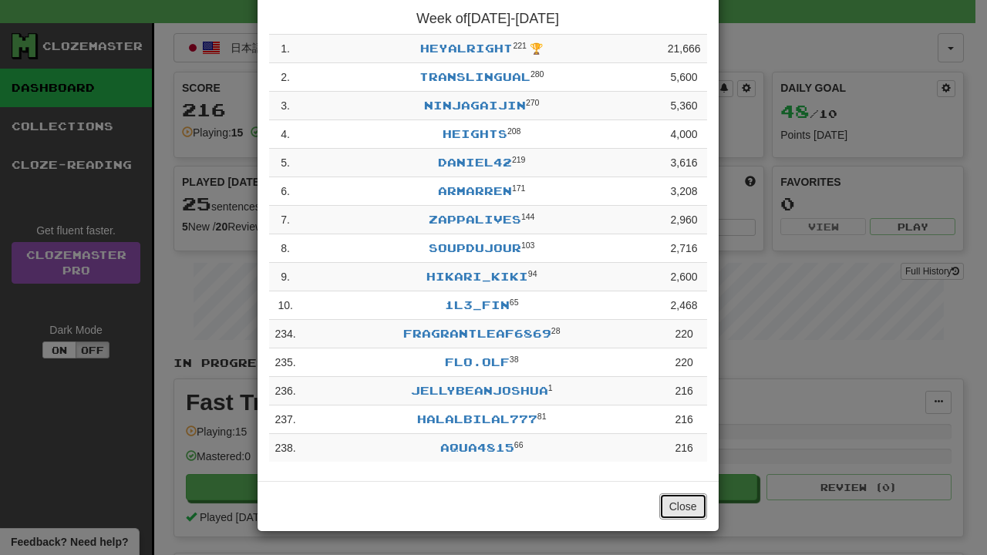
click at [700, 501] on button "Close" at bounding box center [684, 507] width 48 height 26
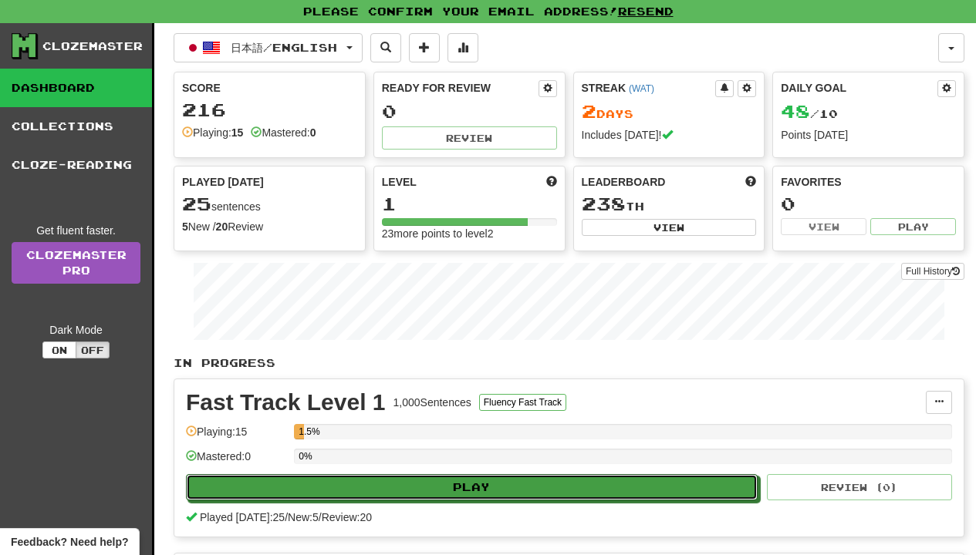
click at [342, 482] on button "Play" at bounding box center [472, 487] width 572 height 26
select select "**"
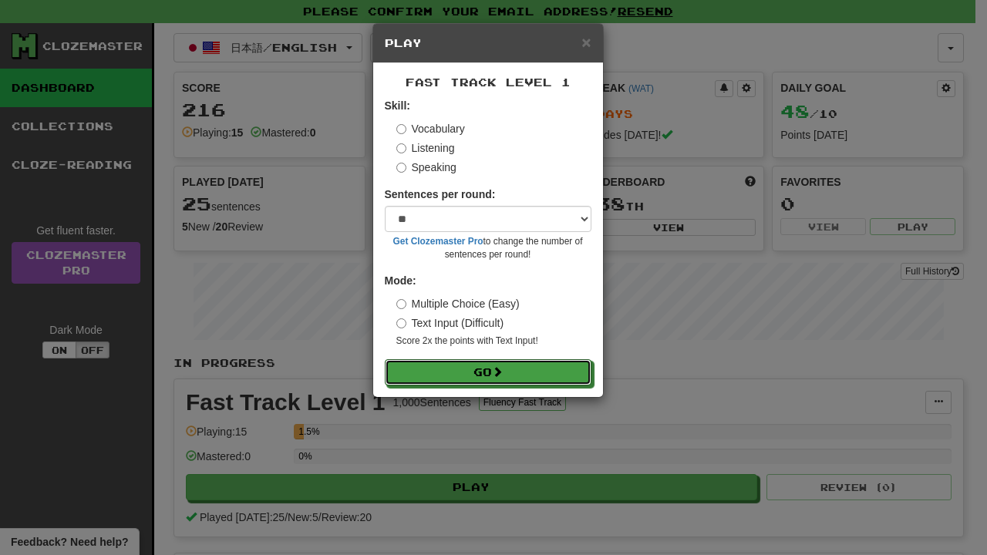
click at [407, 371] on button "Go" at bounding box center [488, 373] width 207 height 26
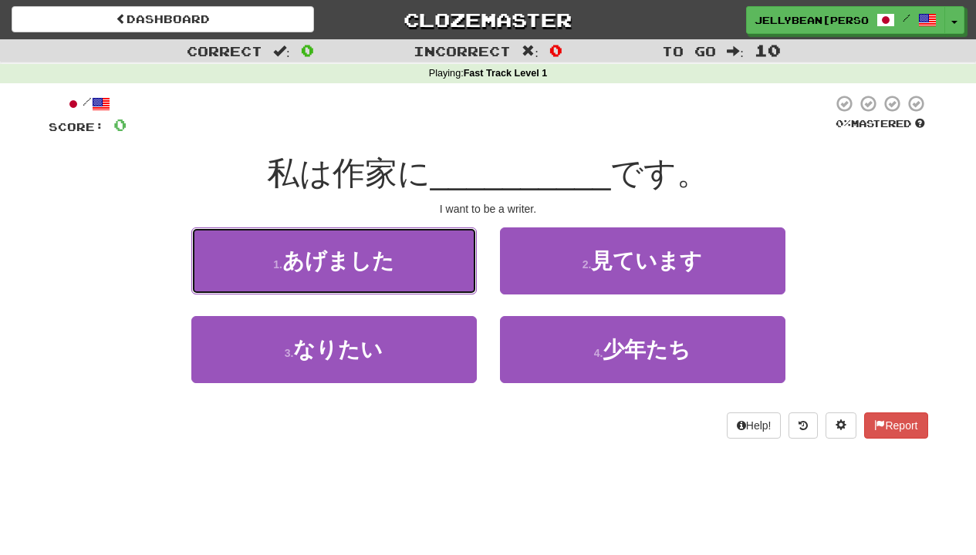
click at [407, 260] on button "1 . あげました" at bounding box center [333, 261] width 285 height 67
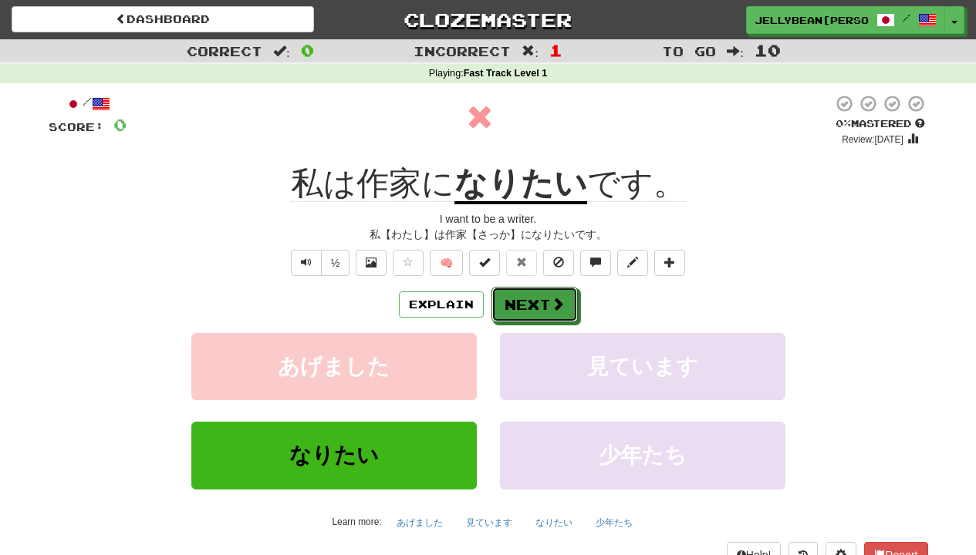
click at [518, 300] on button "Next" at bounding box center [534, 304] width 86 height 35
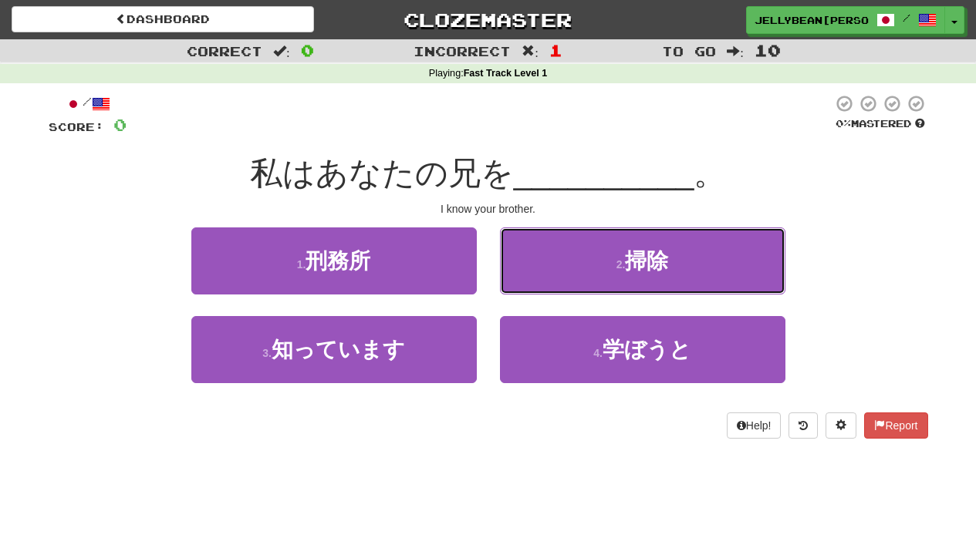
click at [564, 292] on button "2 . 掃除" at bounding box center [642, 261] width 285 height 67
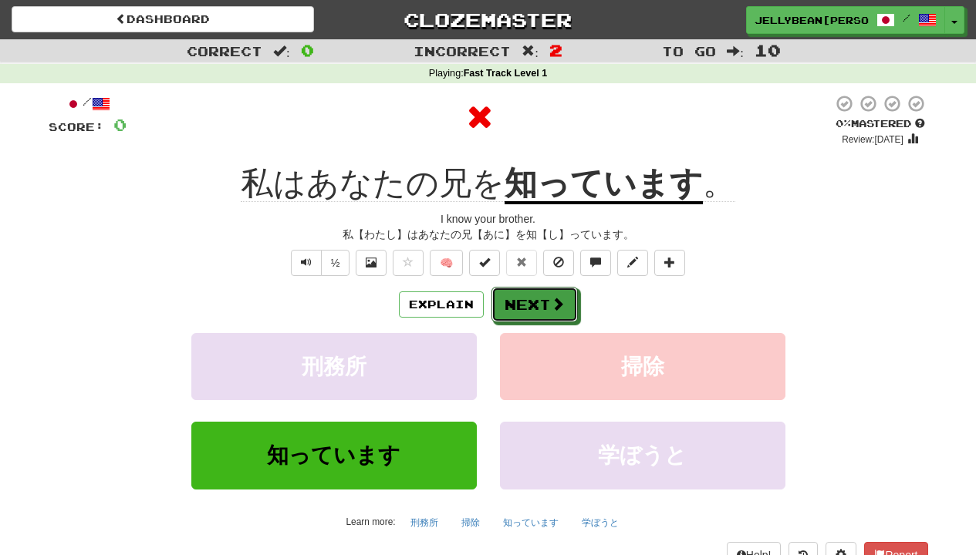
click at [561, 292] on button "Next" at bounding box center [534, 304] width 86 height 35
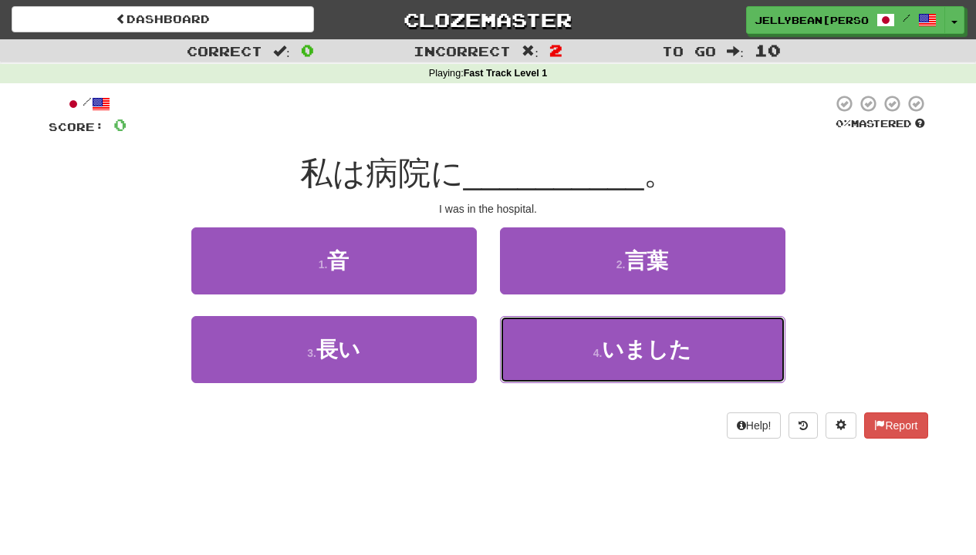
click at [561, 357] on button "4 . いました" at bounding box center [642, 349] width 285 height 67
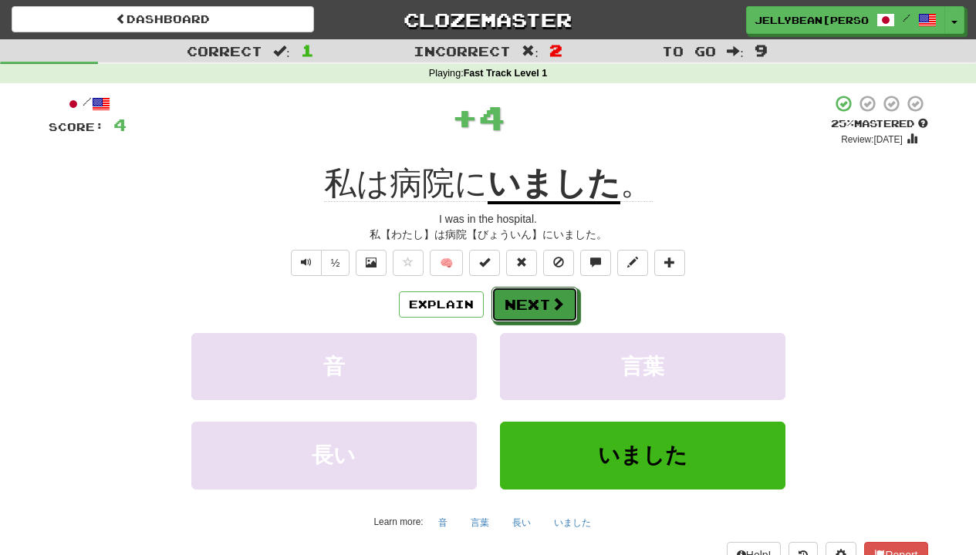
click at [561, 292] on button "Next" at bounding box center [534, 304] width 86 height 35
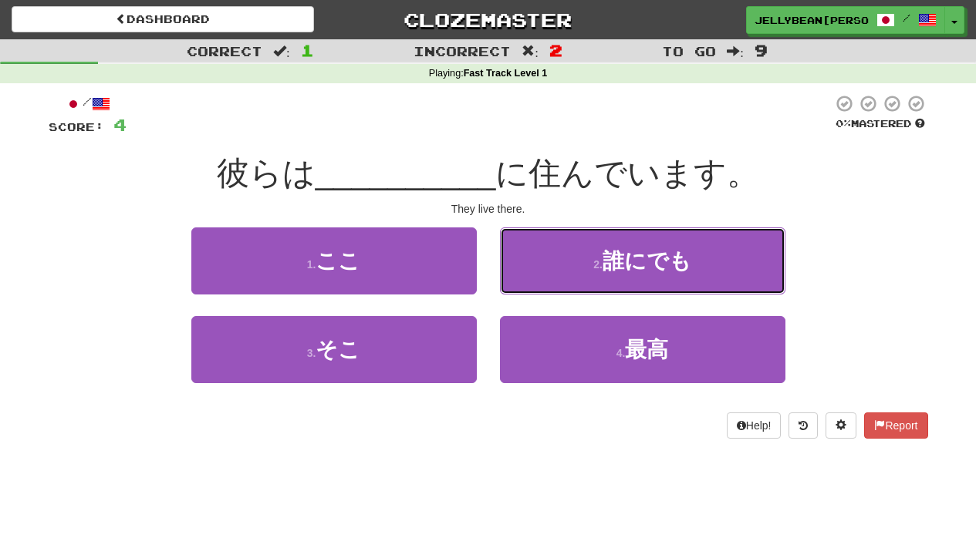
click at [576, 292] on button "2 . 誰にでも" at bounding box center [642, 261] width 285 height 67
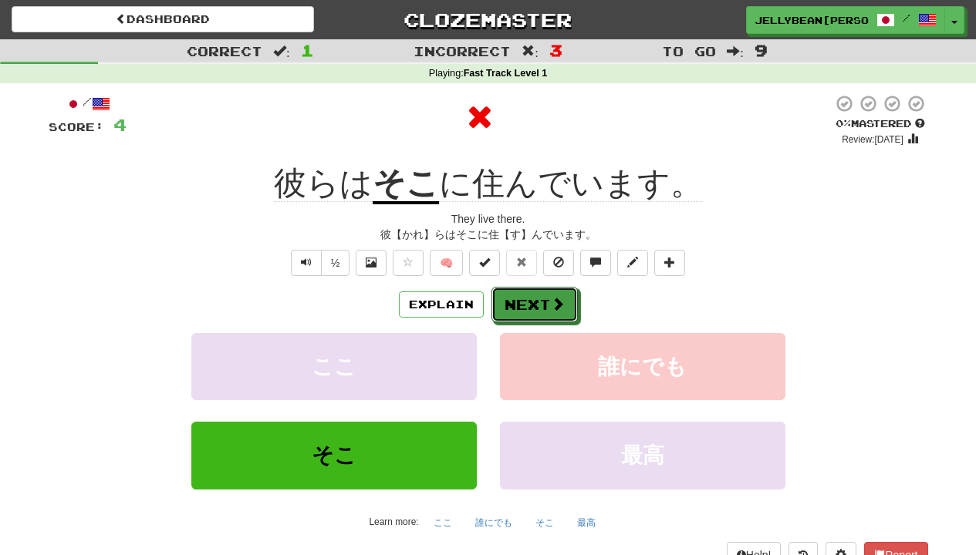
click at [573, 292] on button "Next" at bounding box center [534, 304] width 86 height 35
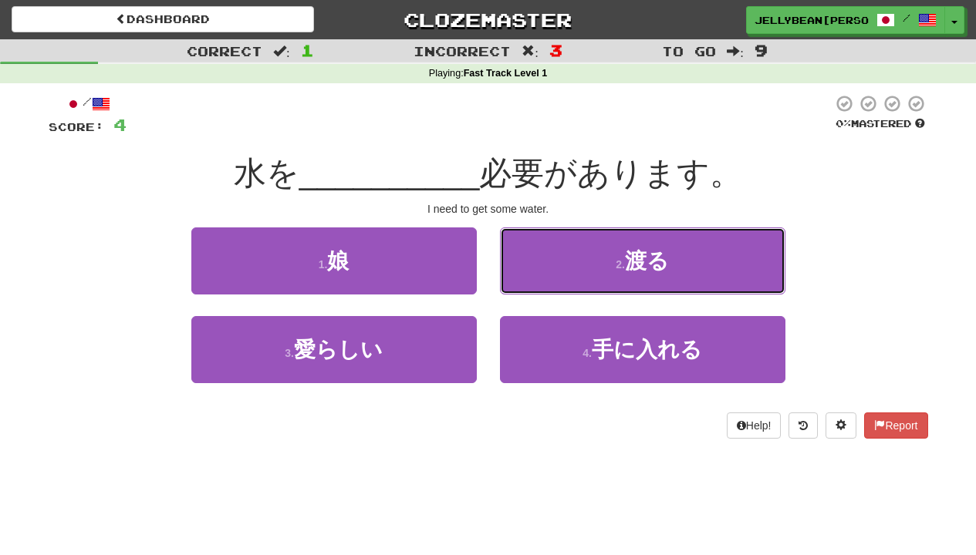
click at [555, 292] on button "2 . 渡る" at bounding box center [642, 261] width 285 height 67
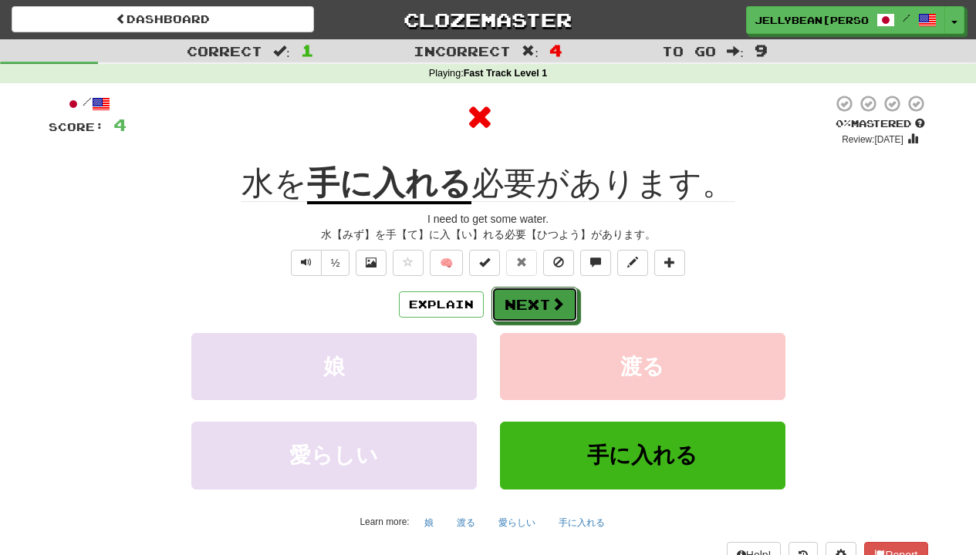
click at [555, 292] on button "Next" at bounding box center [534, 304] width 86 height 35
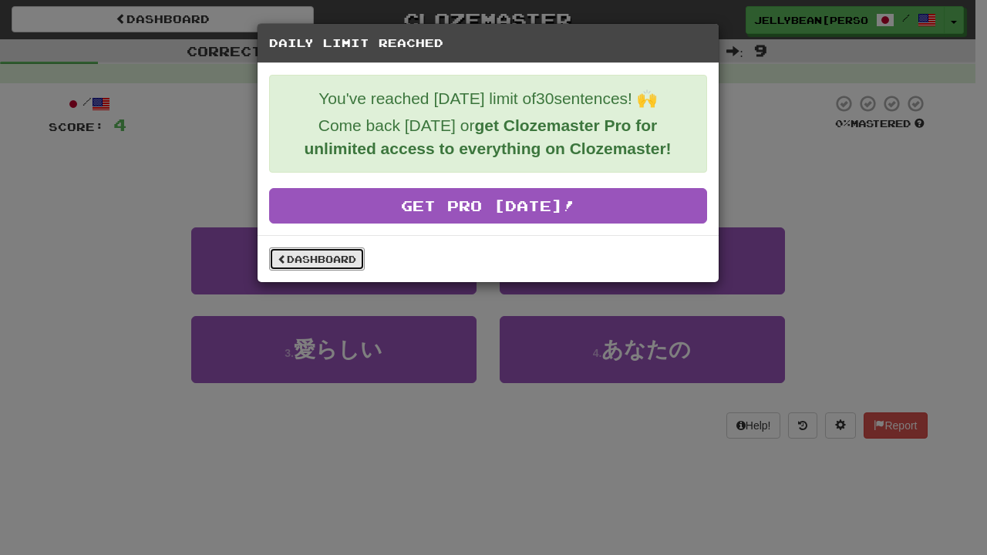
click at [289, 252] on link "Dashboard" at bounding box center [317, 259] width 96 height 23
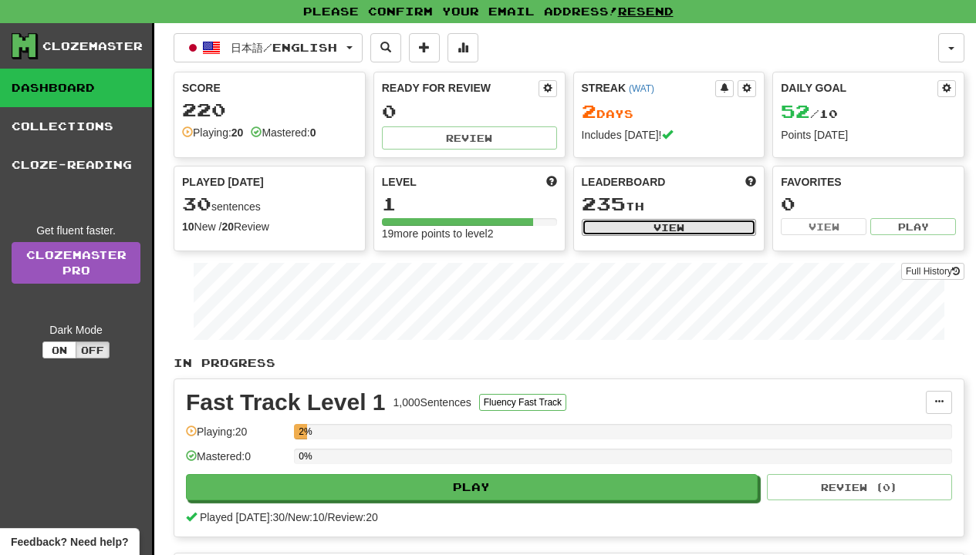
click at [644, 228] on button "View" at bounding box center [669, 227] width 175 height 17
select select "**********"
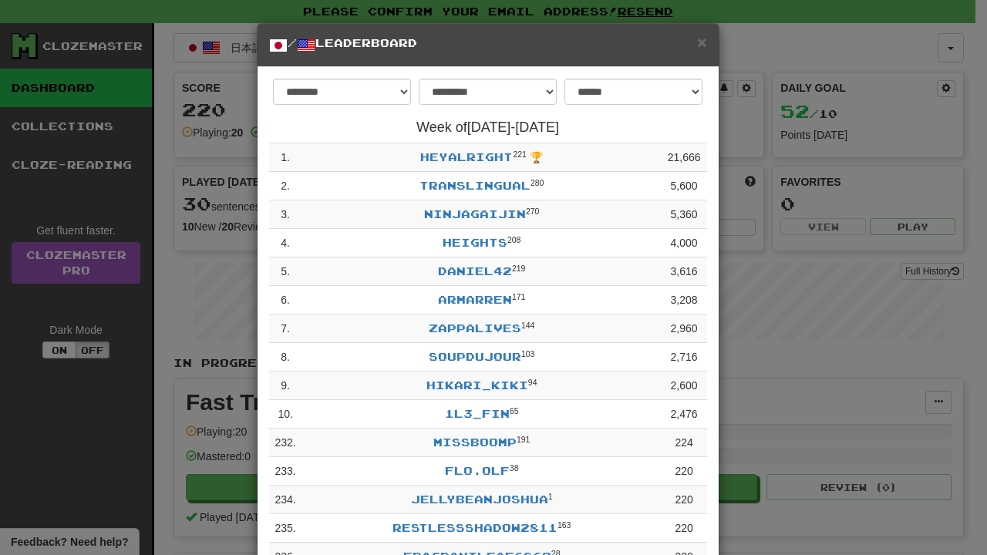
scroll to position [109, 0]
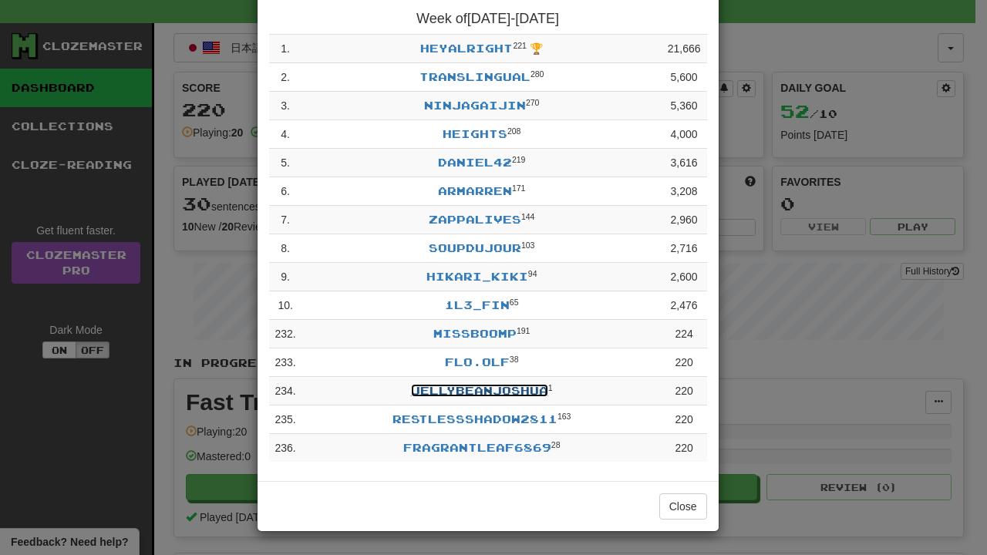
click at [515, 388] on link "JellybeanJoshua" at bounding box center [479, 390] width 137 height 13
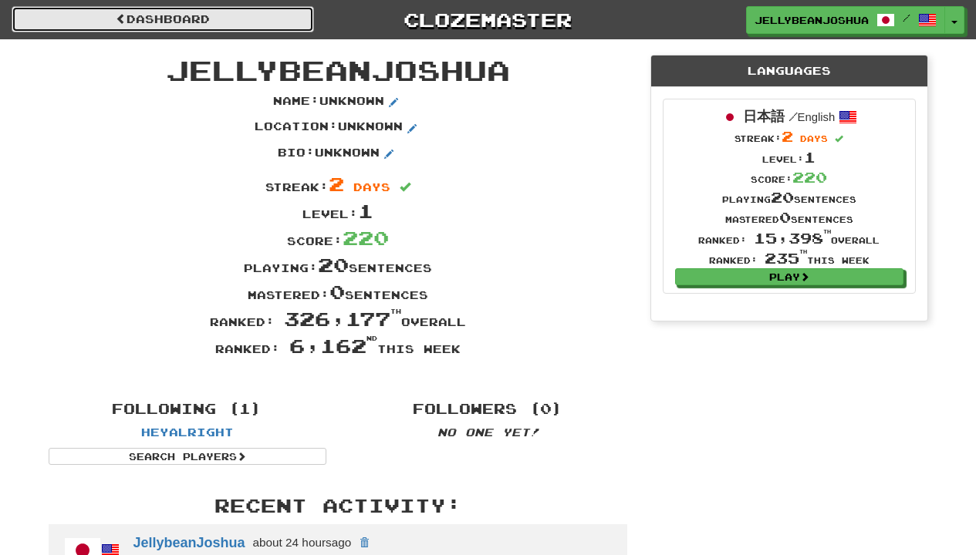
click at [187, 24] on link "Dashboard" at bounding box center [163, 19] width 302 height 26
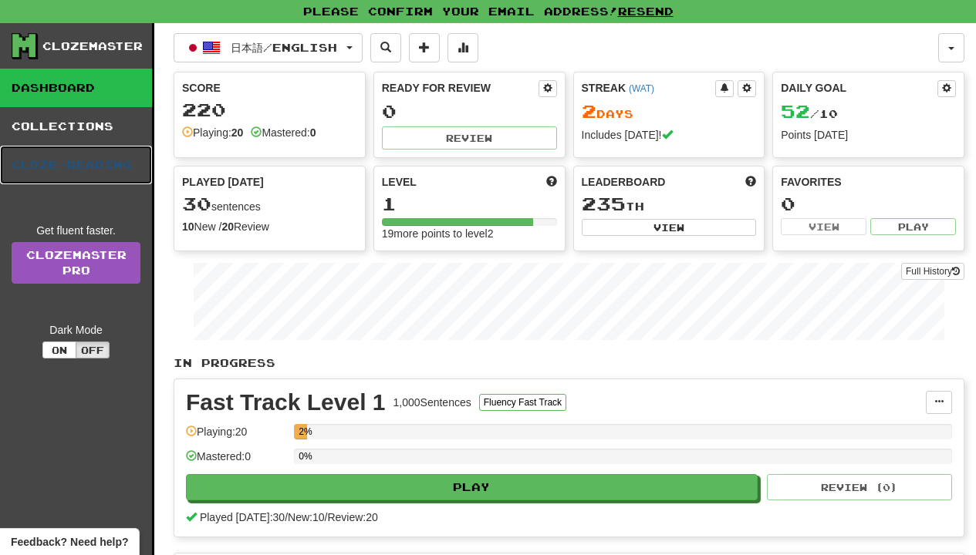
click at [126, 177] on link "Cloze-Reading" at bounding box center [76, 165] width 152 height 39
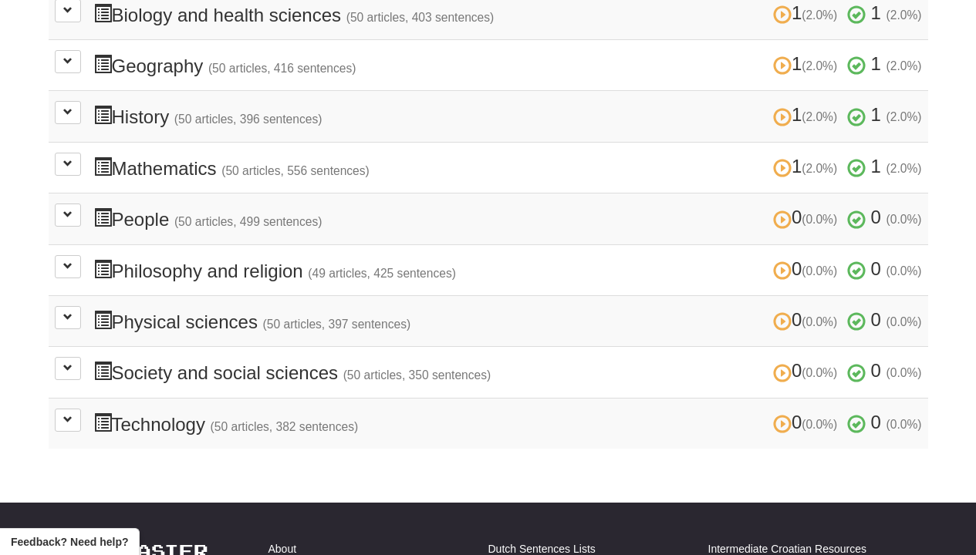
scroll to position [555, 0]
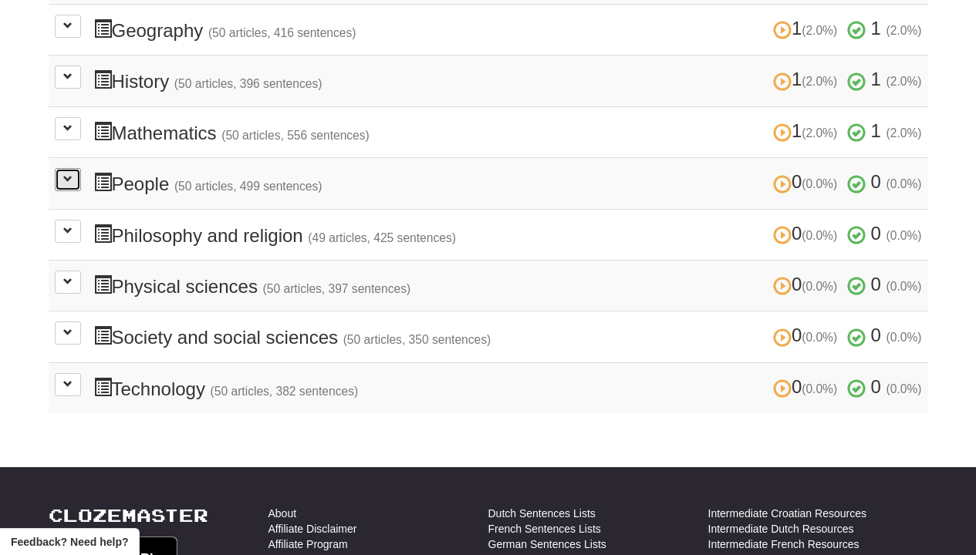
click at [61, 177] on button at bounding box center [68, 179] width 26 height 23
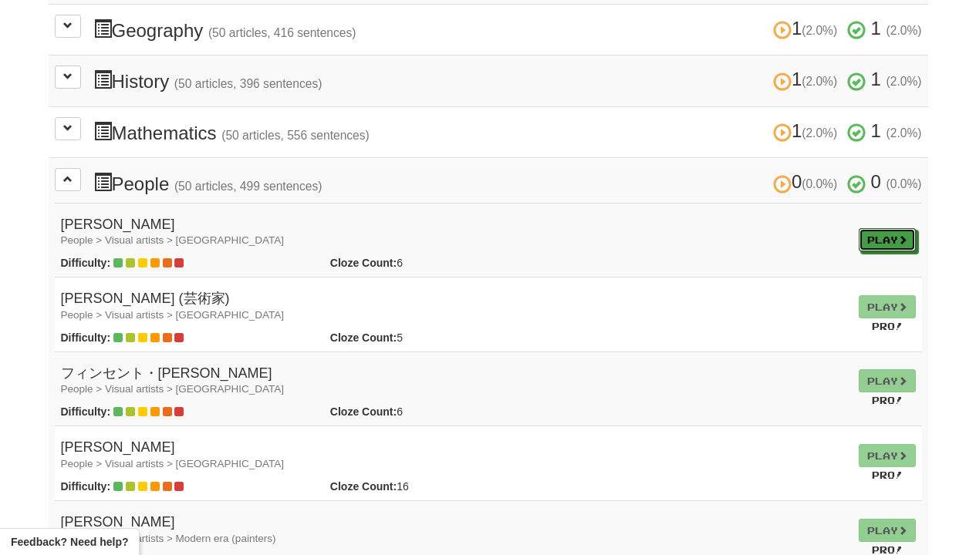
click at [897, 241] on link "Play" at bounding box center [887, 239] width 57 height 23
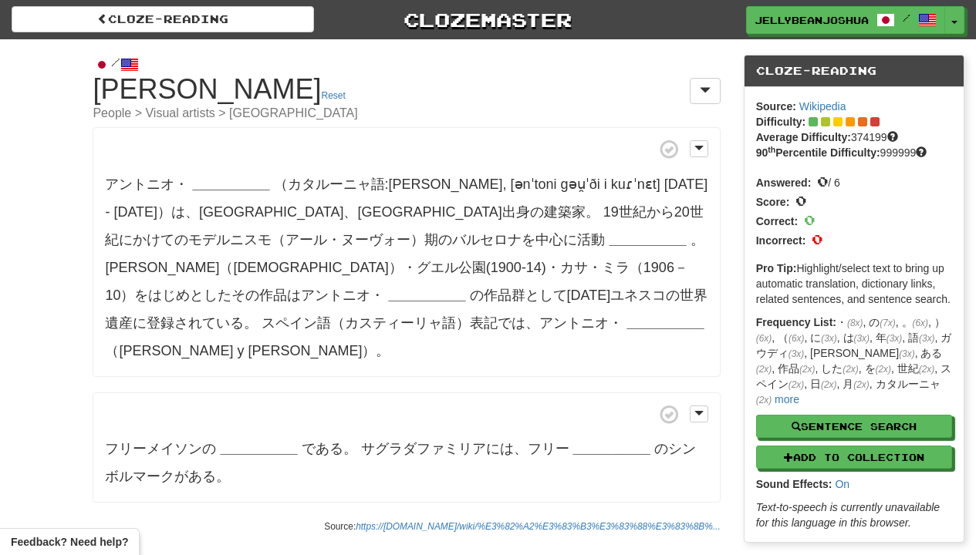
click at [199, 177] on strong "__________" at bounding box center [230, 184] width 77 height 15
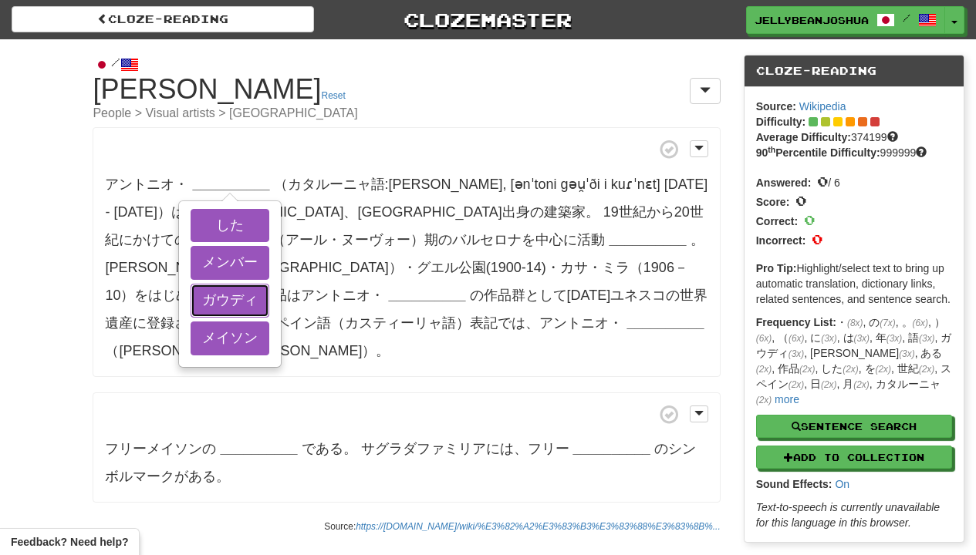
click at [199, 288] on button "ガウディ" at bounding box center [230, 301] width 79 height 34
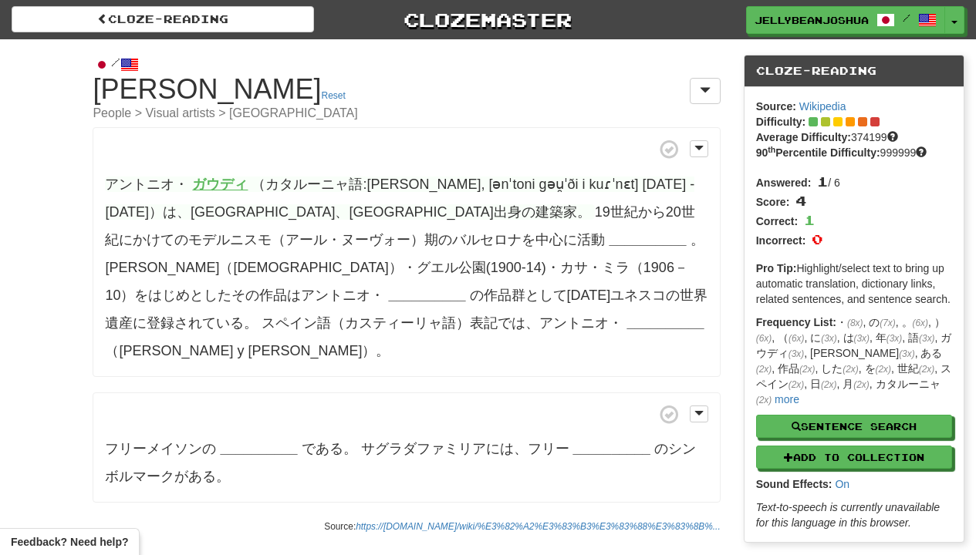
click at [609, 248] on strong "__________" at bounding box center [647, 239] width 77 height 15
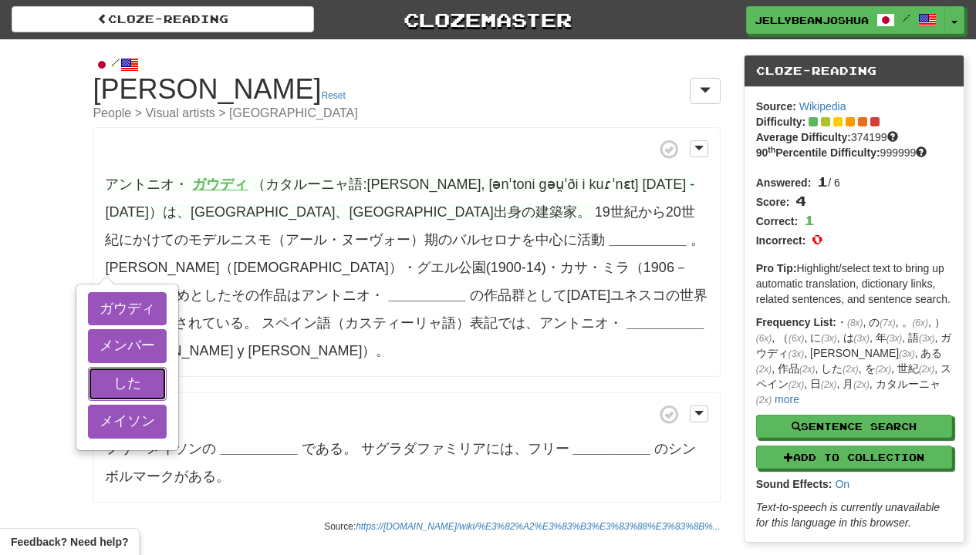
click at [167, 396] on button "した" at bounding box center [127, 384] width 79 height 34
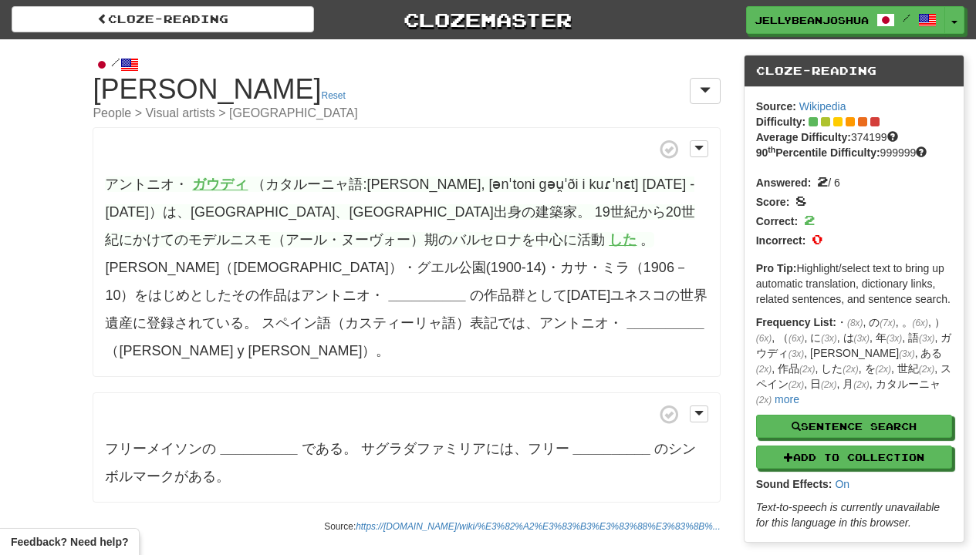
click at [388, 291] on strong "__________" at bounding box center [426, 295] width 77 height 15
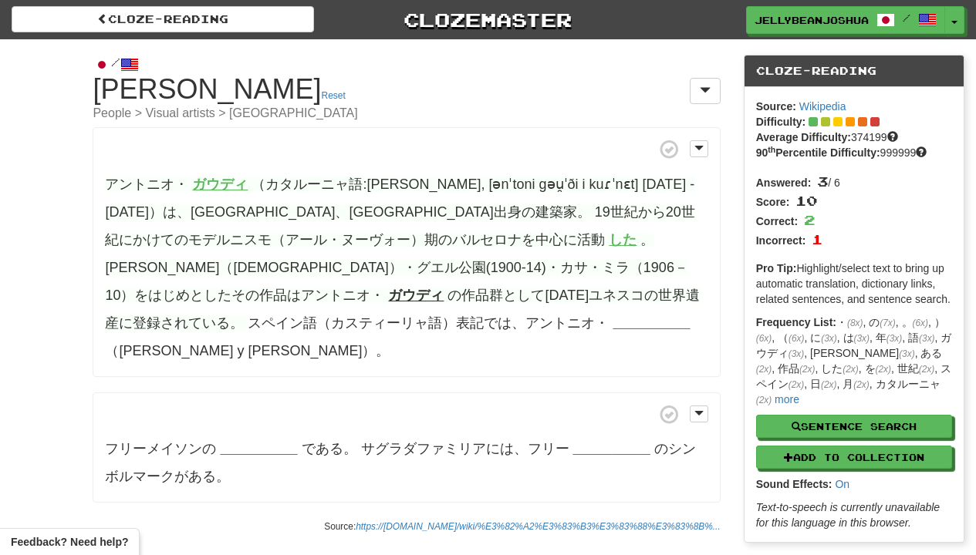
click at [613, 329] on strong "__________" at bounding box center [651, 323] width 77 height 15
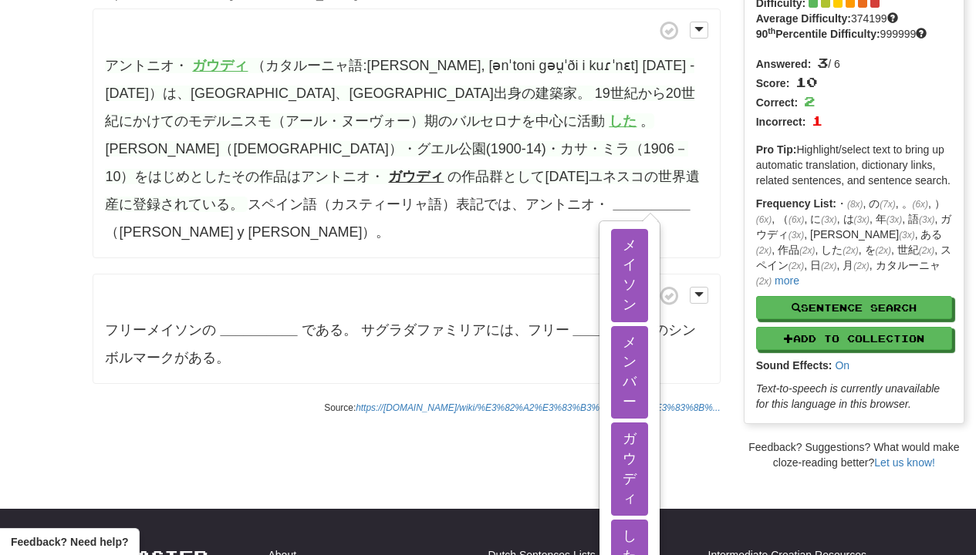
scroll to position [139, 0]
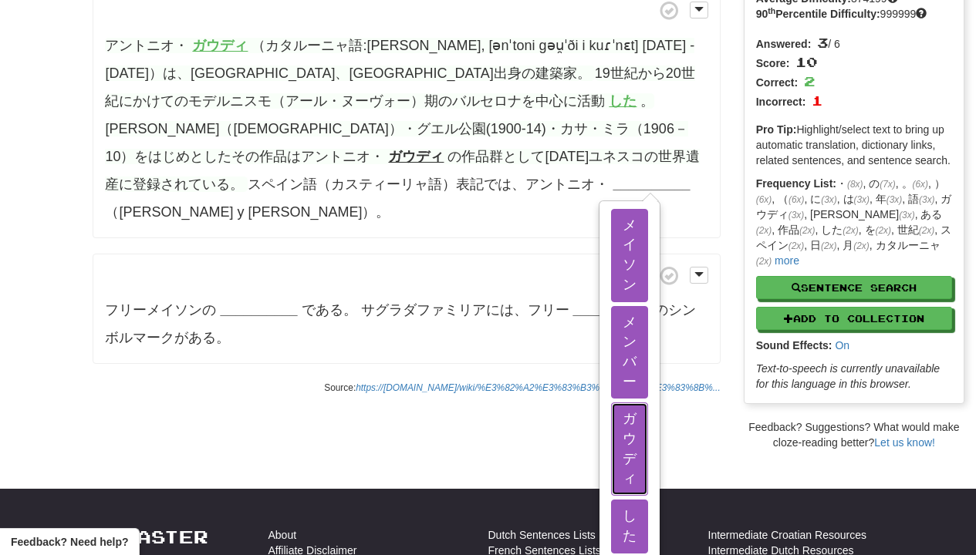
click at [611, 403] on button "ガウディ" at bounding box center [629, 449] width 37 height 93
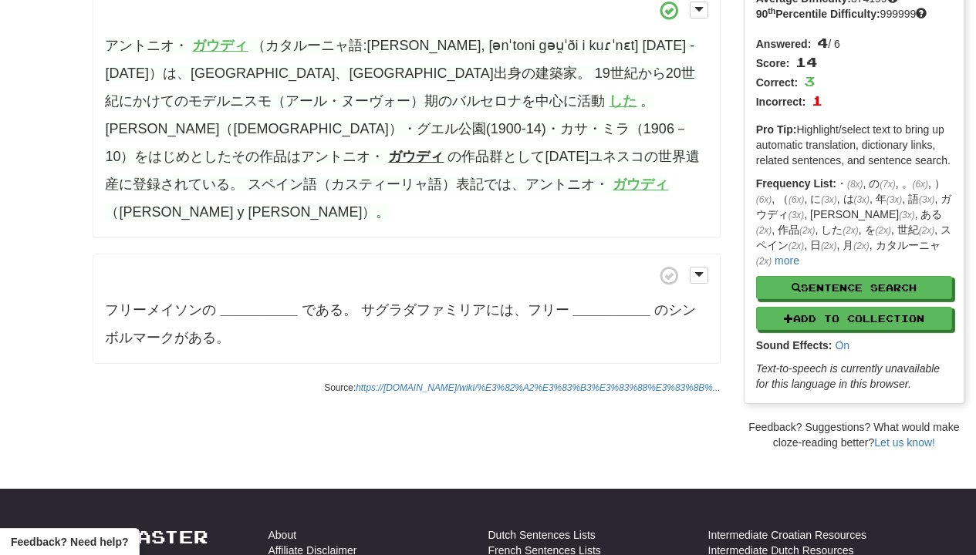
click at [287, 311] on strong "__________" at bounding box center [258, 309] width 77 height 15
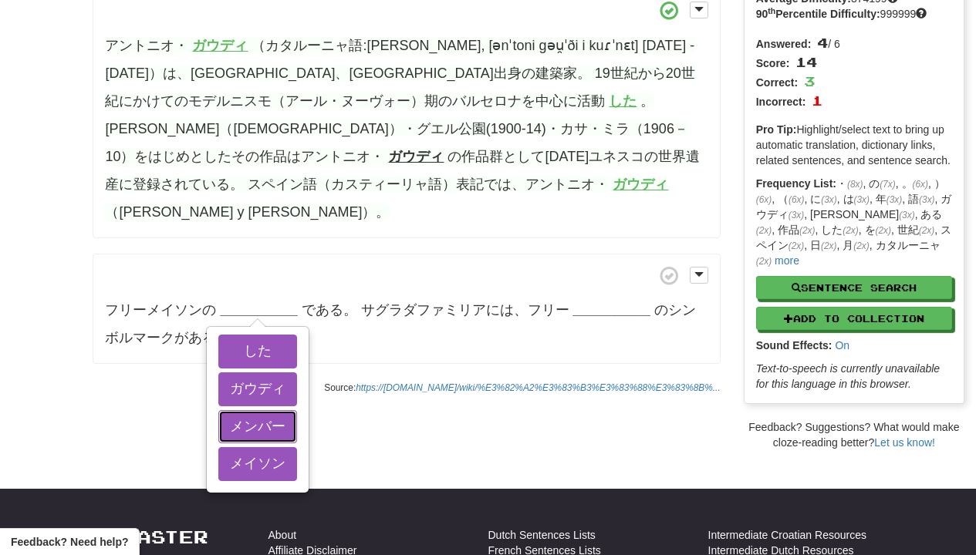
click at [287, 422] on button "メンバー" at bounding box center [257, 427] width 79 height 34
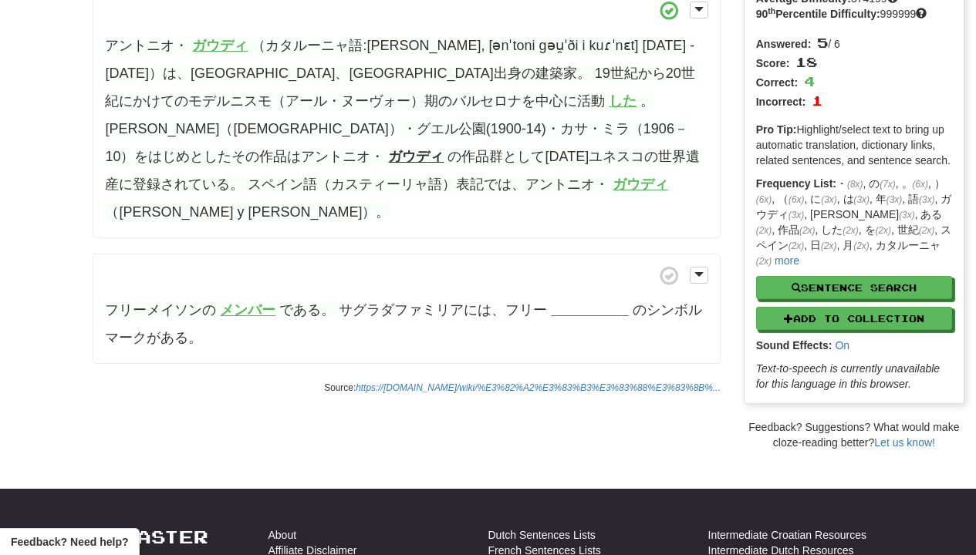
click at [583, 303] on strong "__________" at bounding box center [589, 309] width 77 height 15
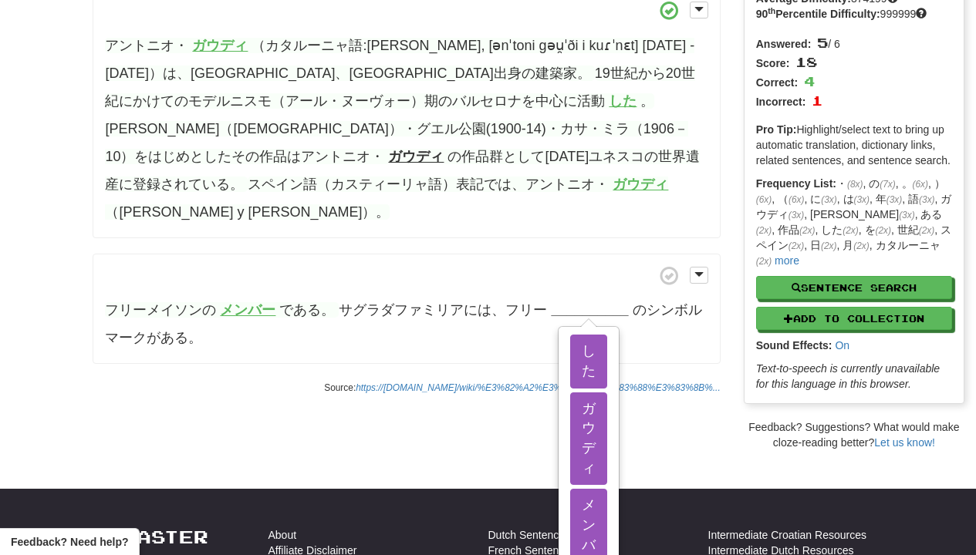
scroll to position [278, 0]
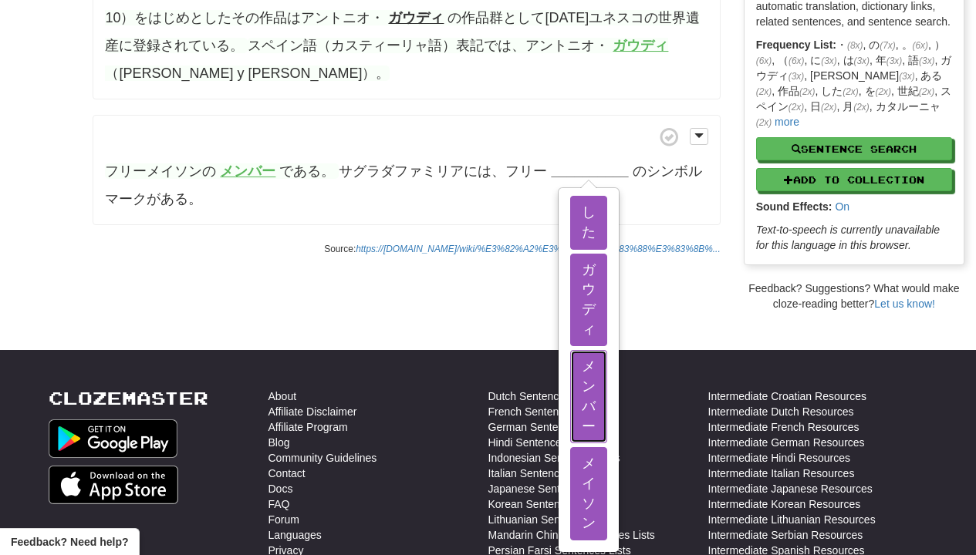
click at [583, 414] on button "メンバー" at bounding box center [588, 396] width 37 height 93
click at [583, 479] on button "メイソン" at bounding box center [588, 493] width 37 height 93
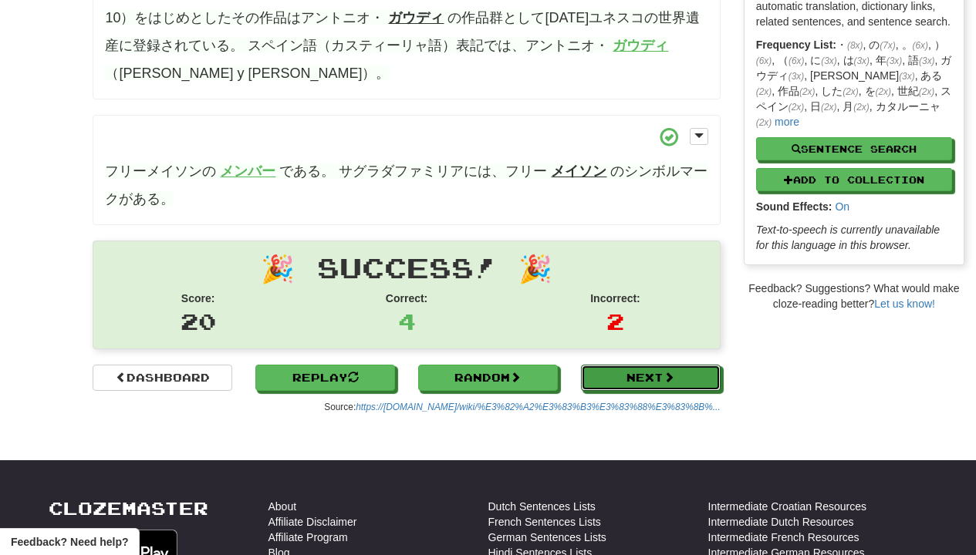
click at [648, 366] on link "Next" at bounding box center [651, 378] width 140 height 26
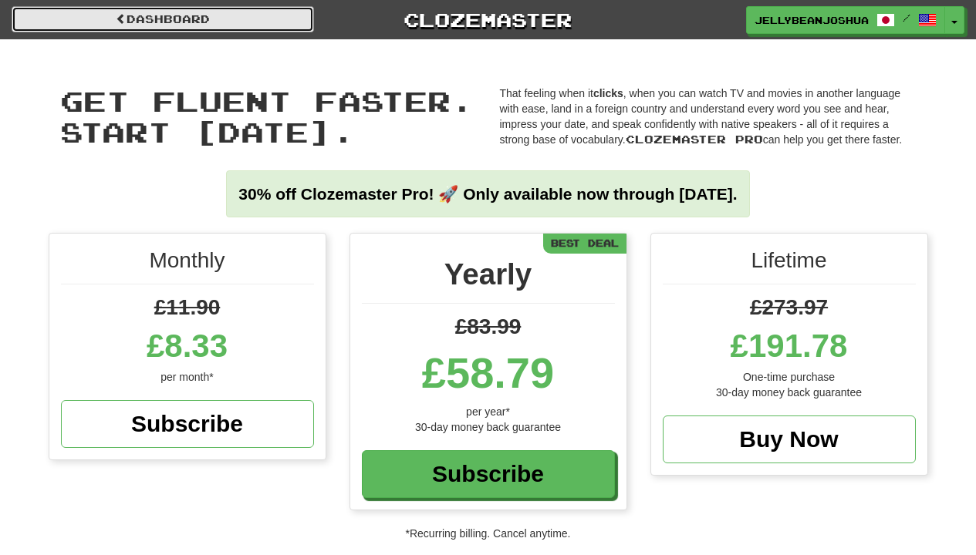
click at [213, 8] on link "Dashboard" at bounding box center [163, 19] width 302 height 26
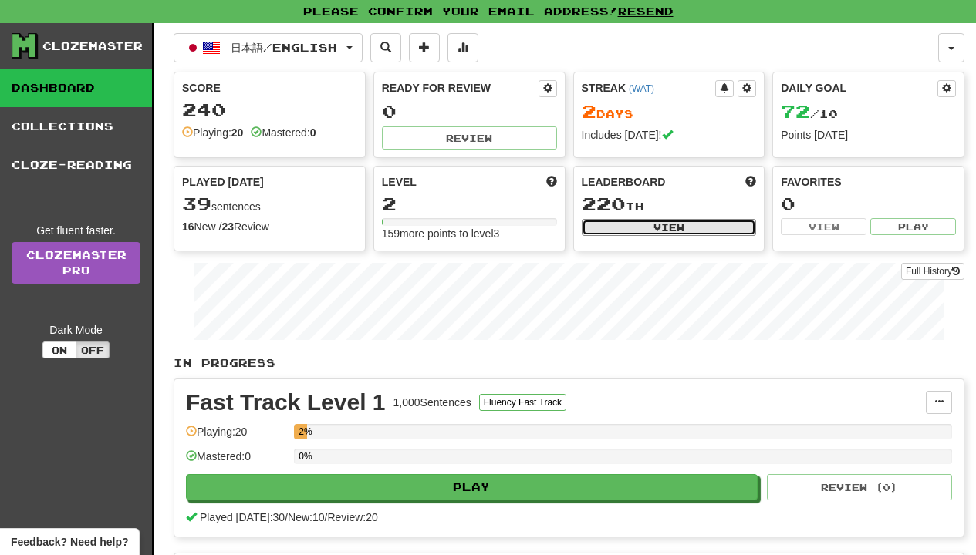
click at [694, 231] on button "View" at bounding box center [669, 227] width 175 height 17
select select "**********"
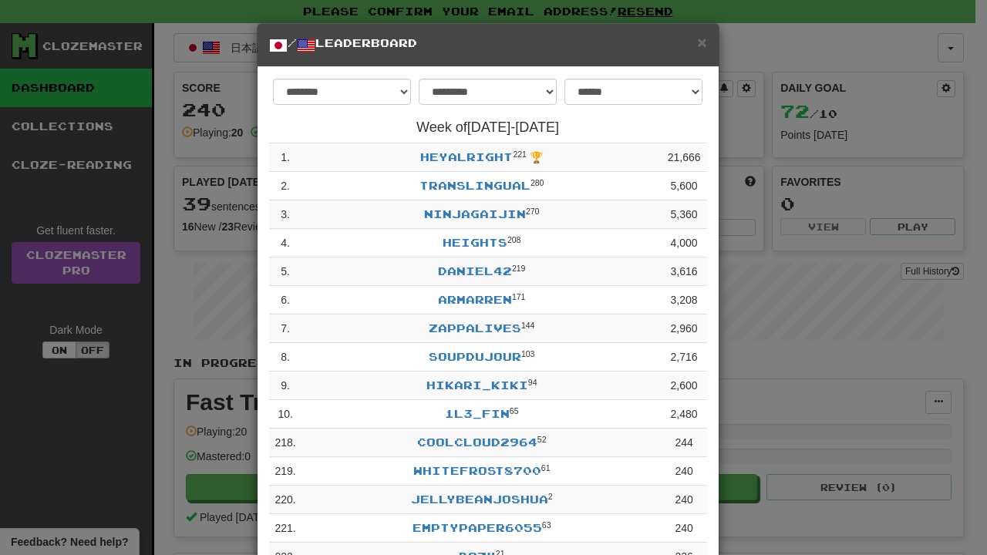
scroll to position [109, 0]
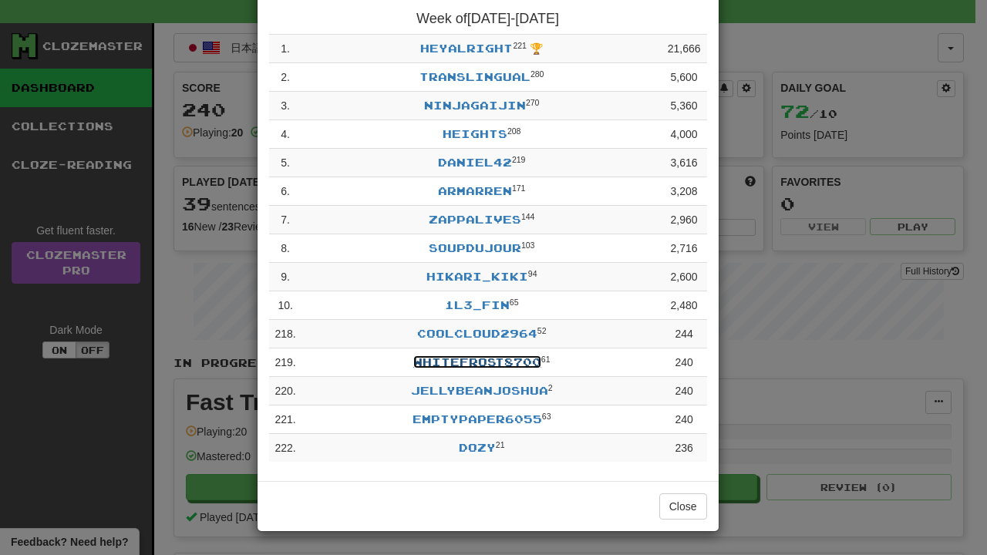
click at [457, 363] on link "WhiteFrost8700" at bounding box center [478, 362] width 128 height 13
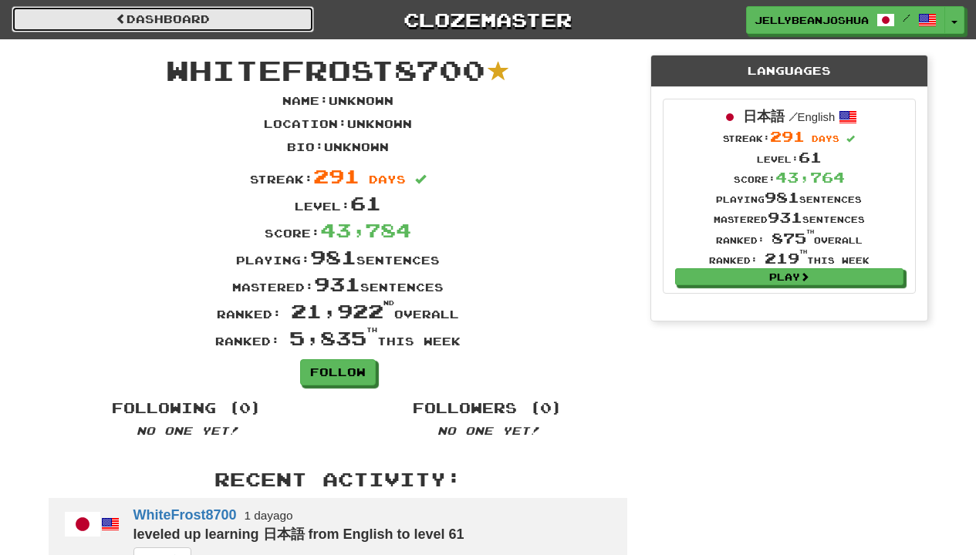
click at [235, 24] on link "Dashboard" at bounding box center [163, 19] width 302 height 26
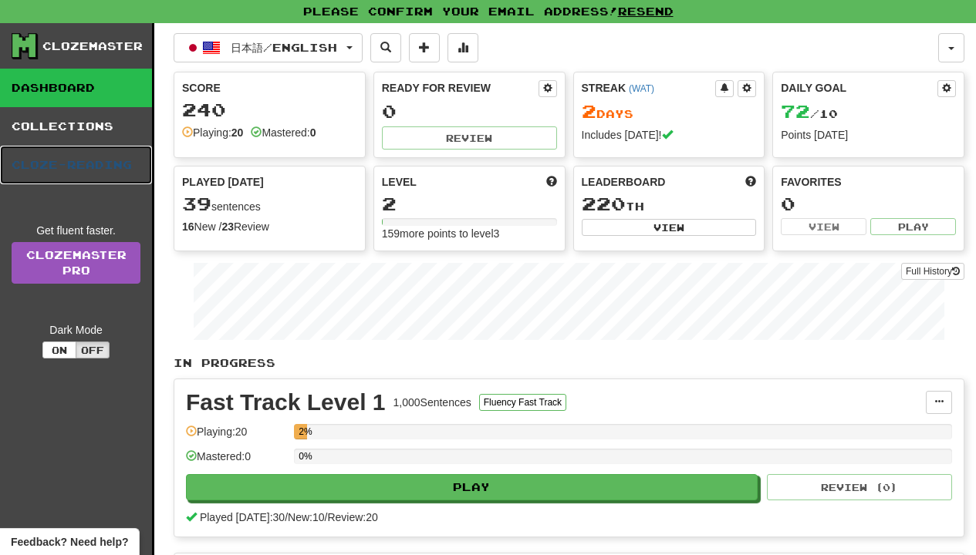
click at [80, 150] on link "Cloze-Reading" at bounding box center [76, 165] width 152 height 39
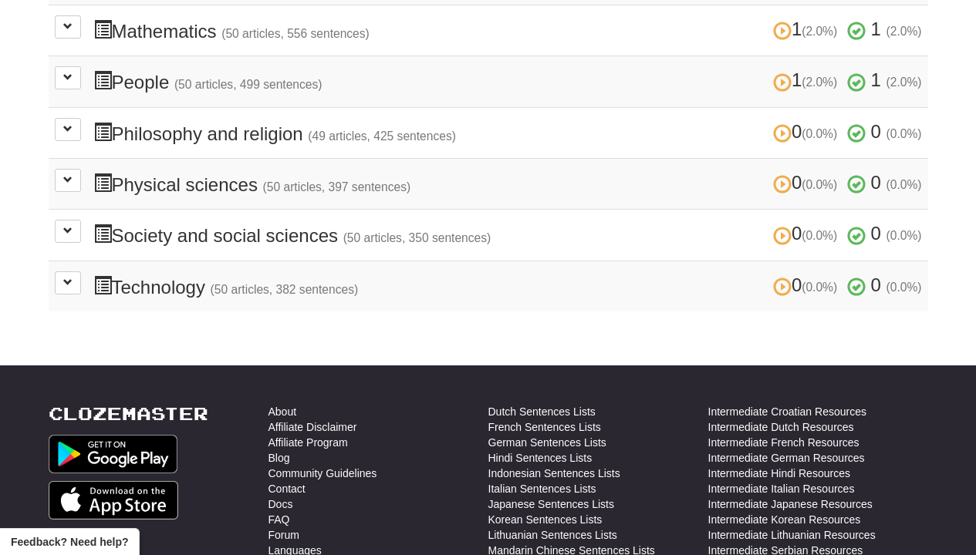
scroll to position [694, 0]
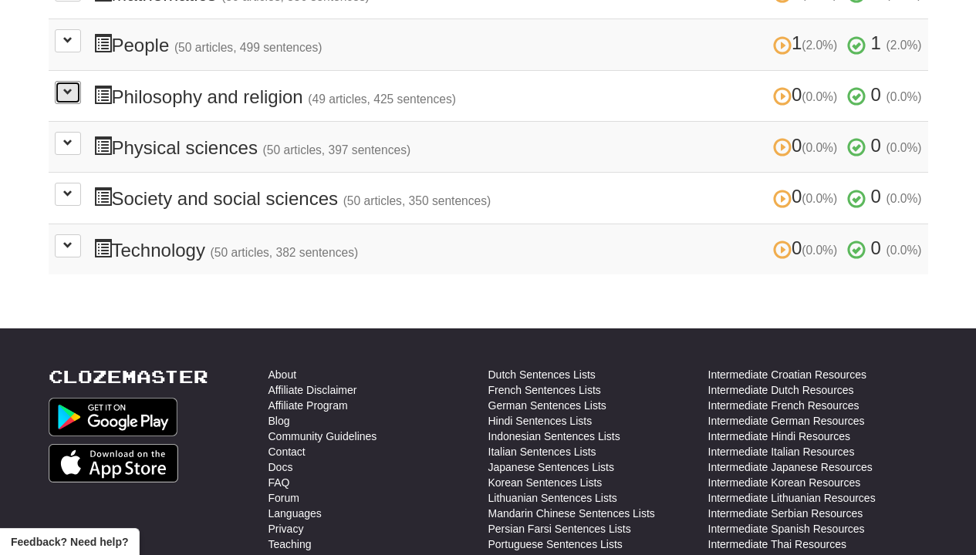
click at [62, 96] on button at bounding box center [68, 92] width 26 height 23
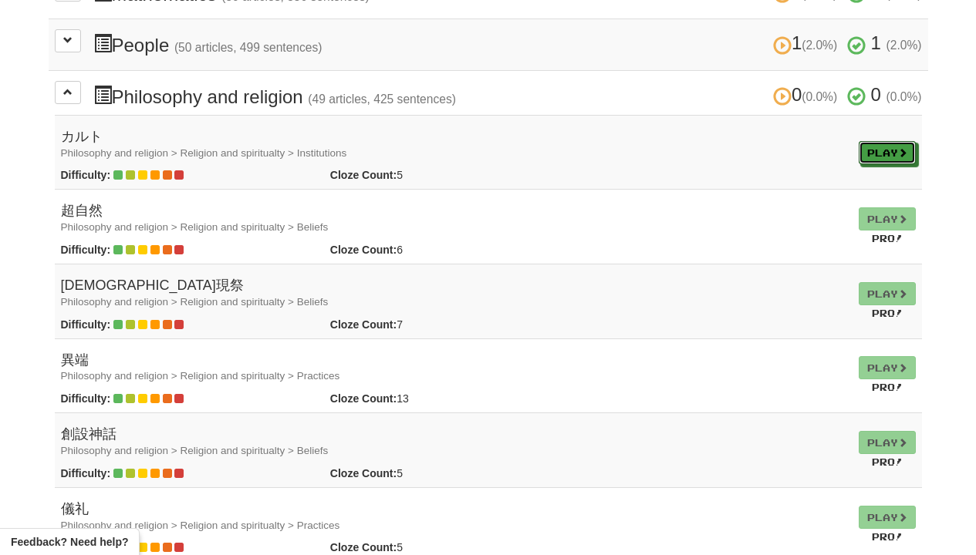
click at [859, 153] on link "Play" at bounding box center [887, 152] width 57 height 23
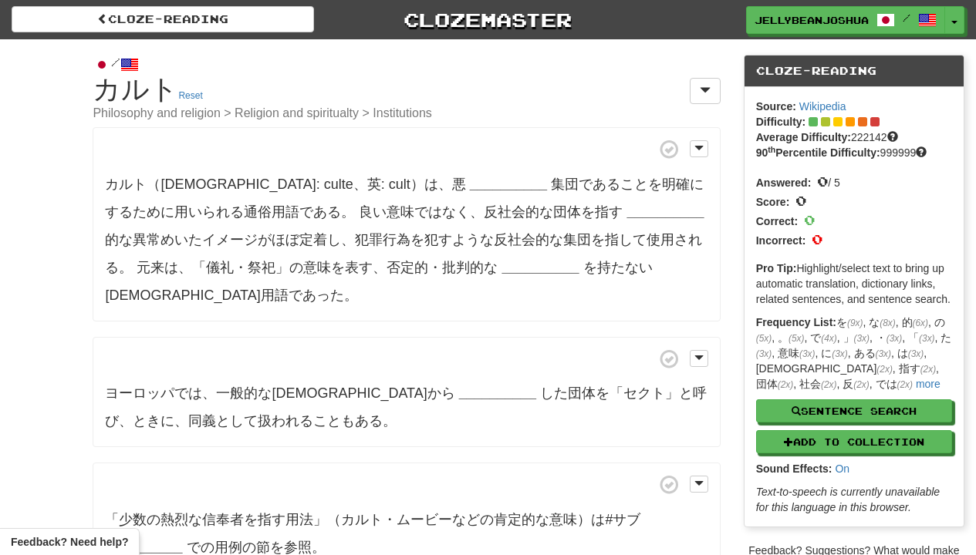
click at [470, 177] on strong "__________" at bounding box center [508, 184] width 77 height 15
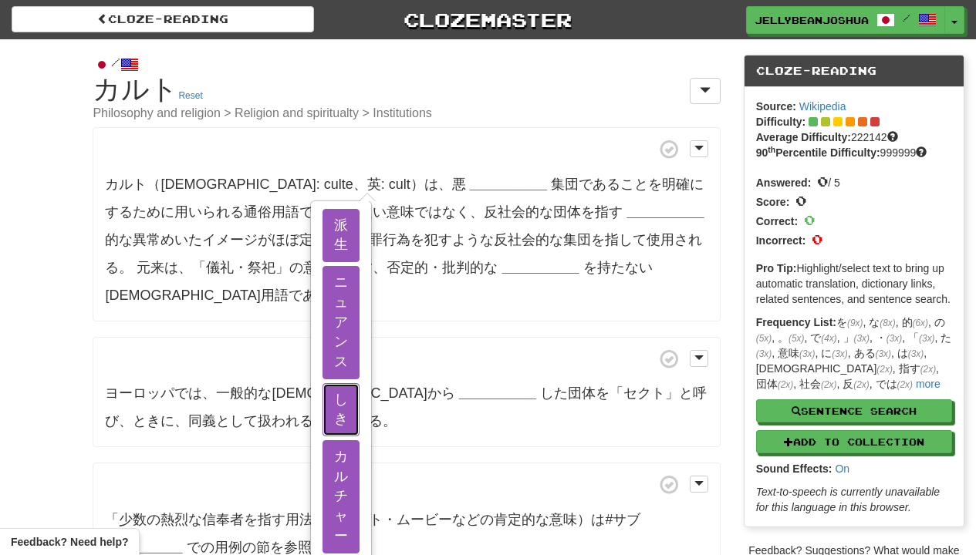
click at [360, 383] on button "しき" at bounding box center [340, 409] width 37 height 53
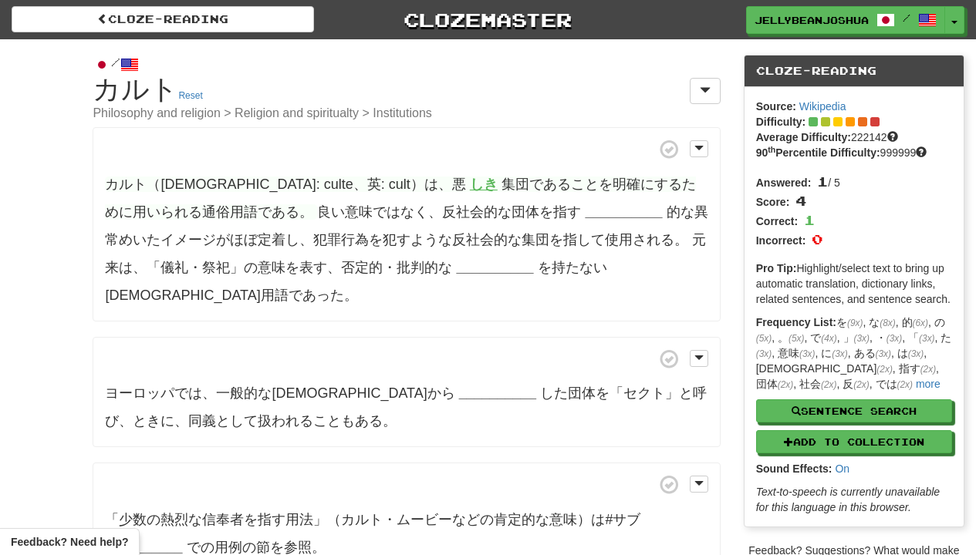
click at [585, 216] on strong "__________" at bounding box center [623, 211] width 77 height 15
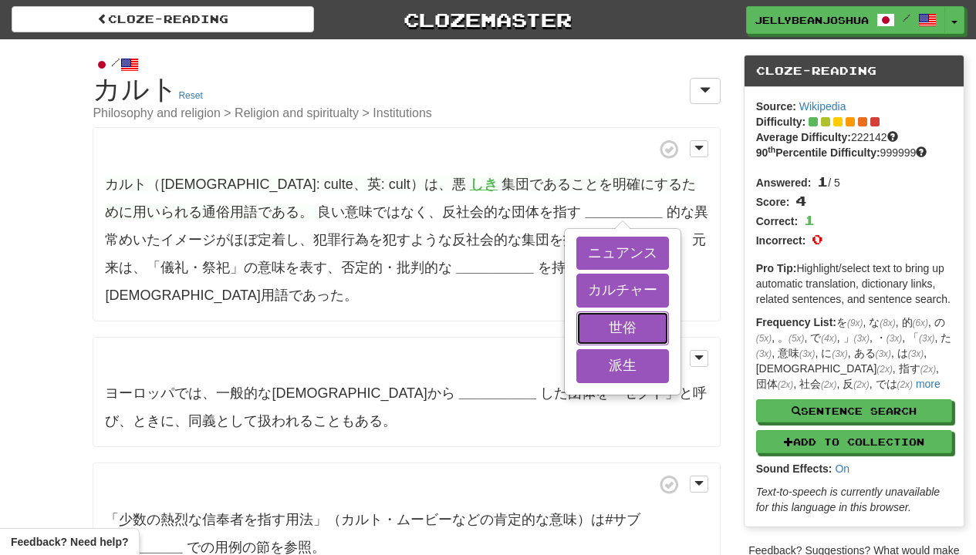
click at [576, 327] on button "世俗" at bounding box center [622, 329] width 93 height 34
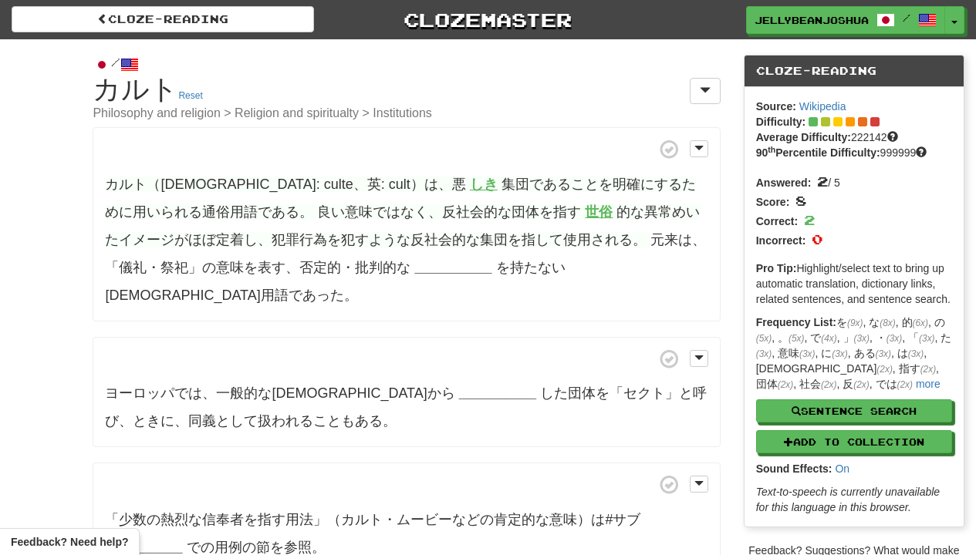
click at [414, 268] on strong "__________" at bounding box center [452, 267] width 77 height 15
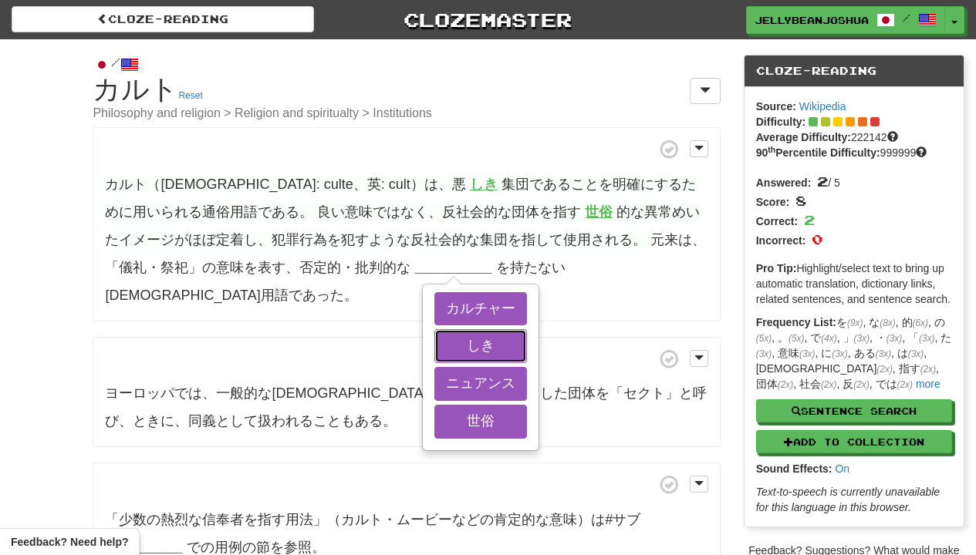
click at [434, 333] on button "しき" at bounding box center [480, 346] width 93 height 34
click at [434, 319] on button "カルチャー" at bounding box center [480, 309] width 93 height 34
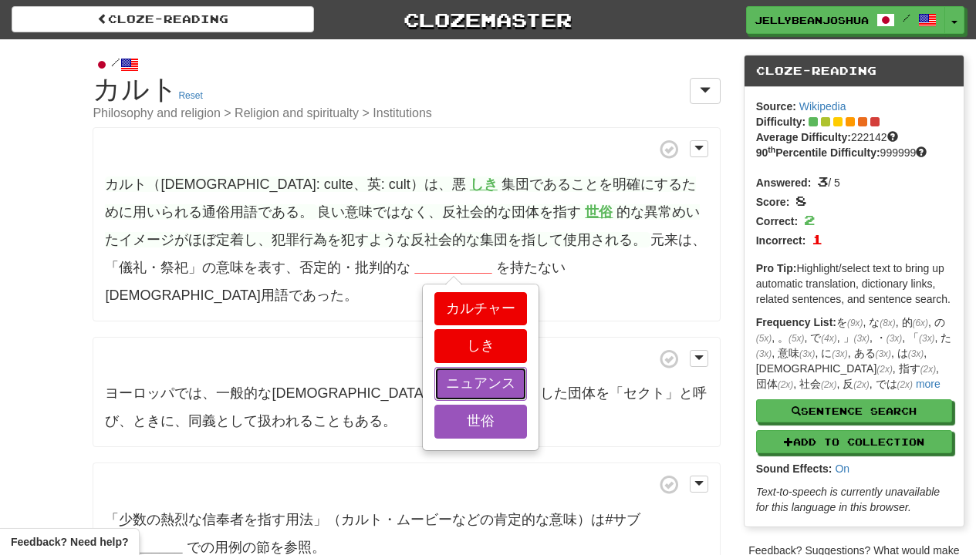
click at [434, 388] on button "ニュアンス" at bounding box center [480, 384] width 93 height 34
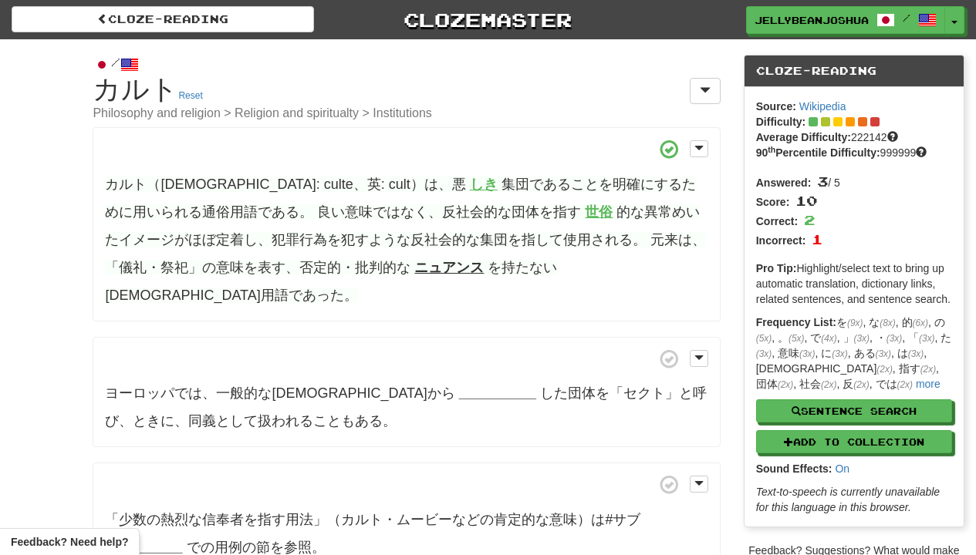
click at [459, 386] on strong "__________" at bounding box center [497, 393] width 77 height 15
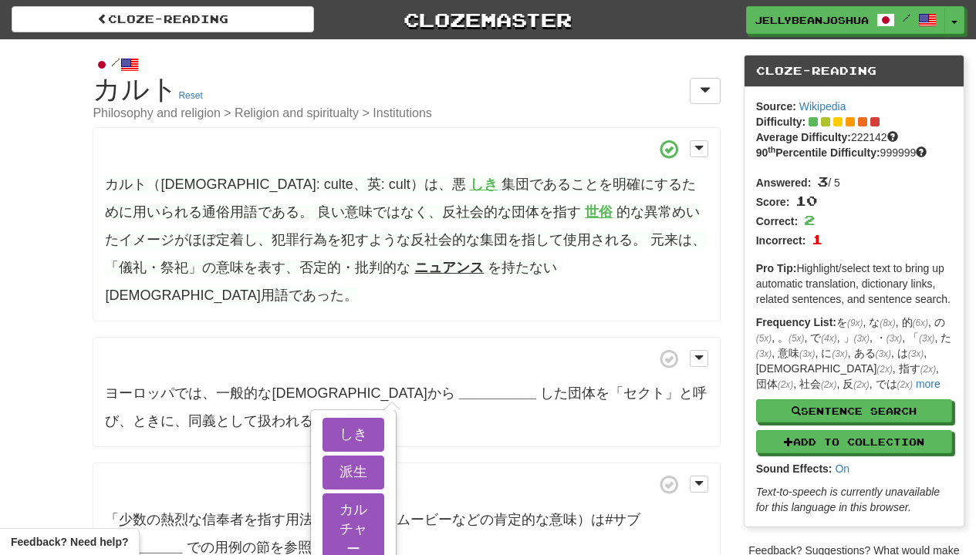
scroll to position [139, 0]
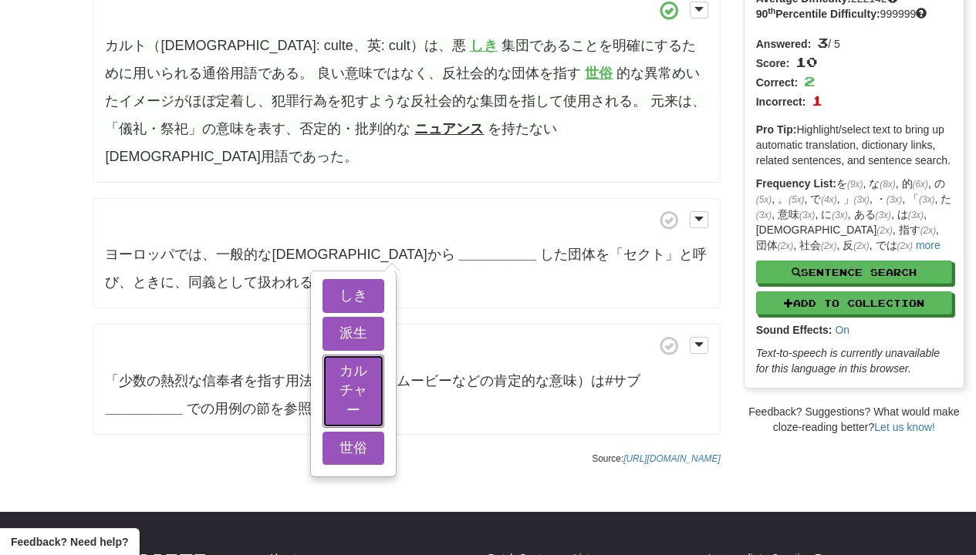
click at [360, 428] on button "カルチャー" at bounding box center [353, 391] width 62 height 73
click at [360, 466] on button "世俗" at bounding box center [353, 449] width 62 height 34
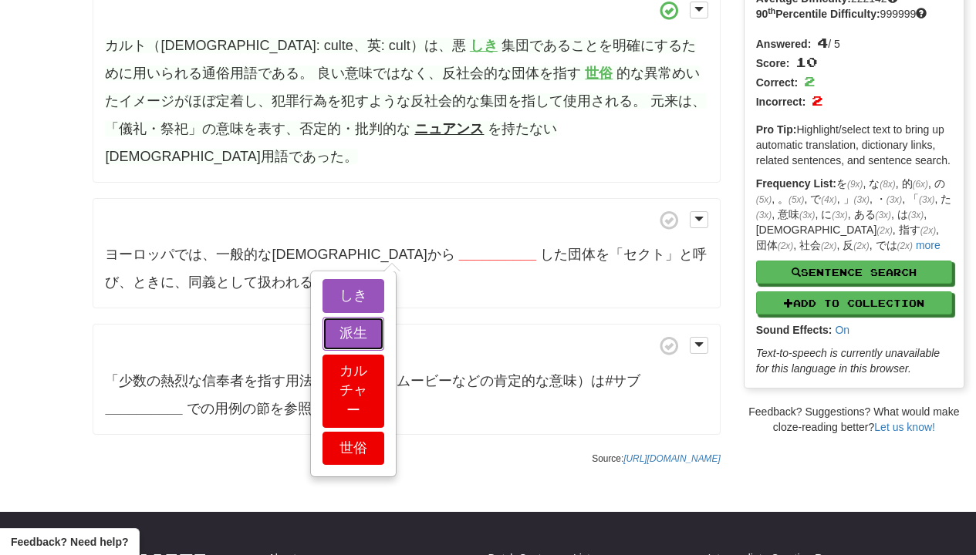
click at [360, 320] on button "派生" at bounding box center [353, 334] width 62 height 34
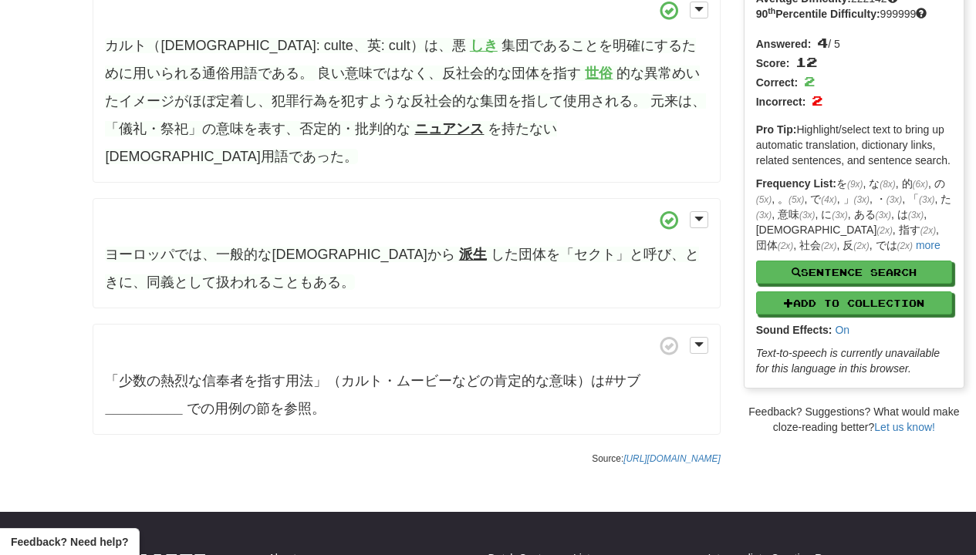
click at [171, 401] on strong "__________" at bounding box center [143, 408] width 77 height 15
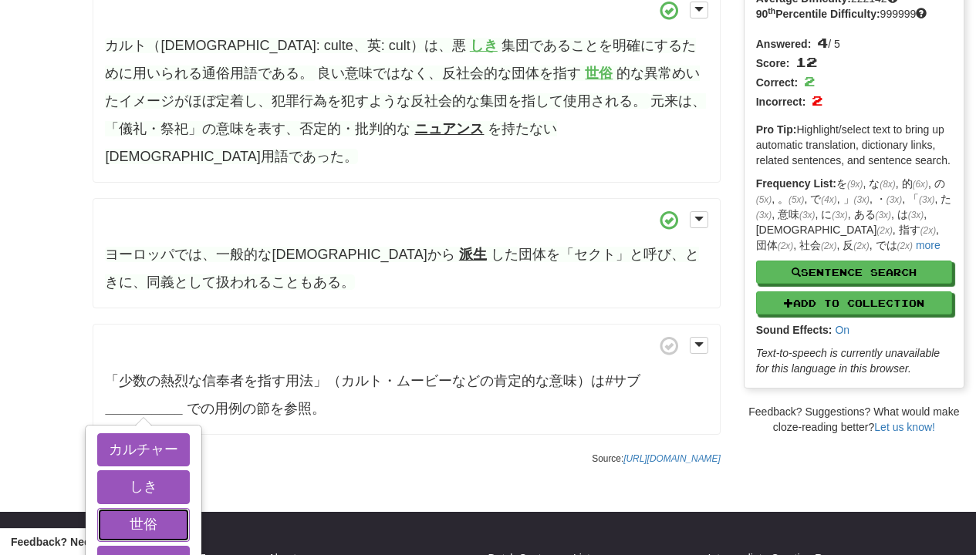
click at [171, 508] on button "世俗" at bounding box center [143, 525] width 93 height 34
click at [171, 546] on button "派生" at bounding box center [143, 563] width 93 height 34
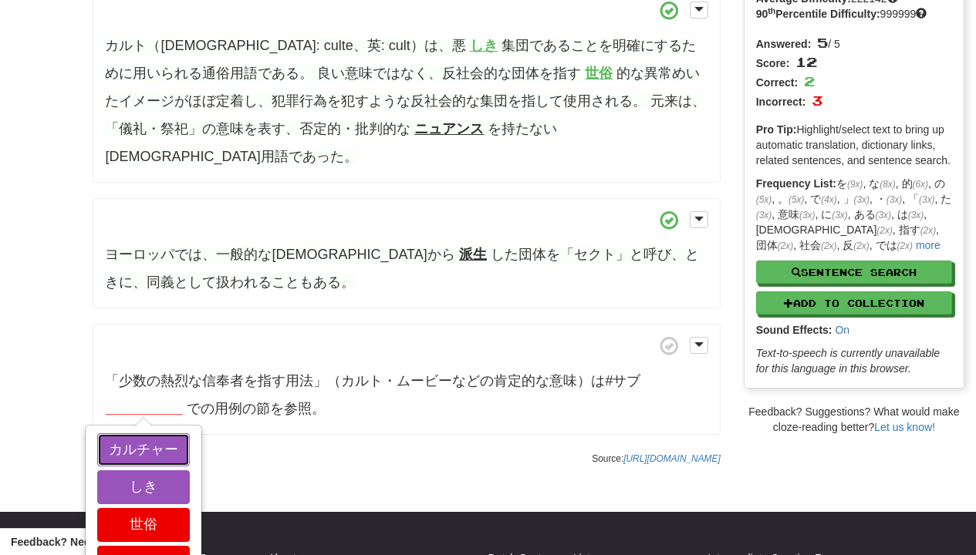
click at [171, 434] on button "カルチャー" at bounding box center [143, 451] width 93 height 34
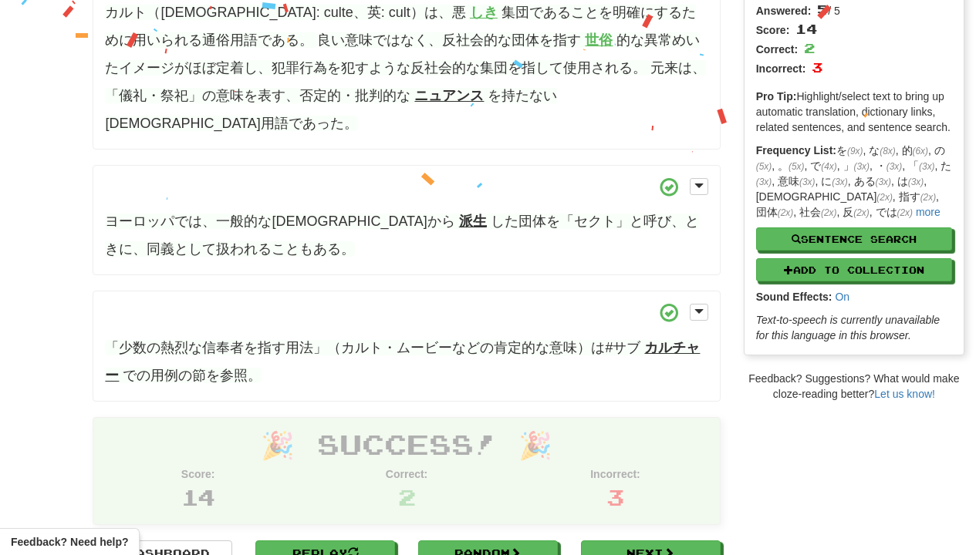
scroll to position [311, 0]
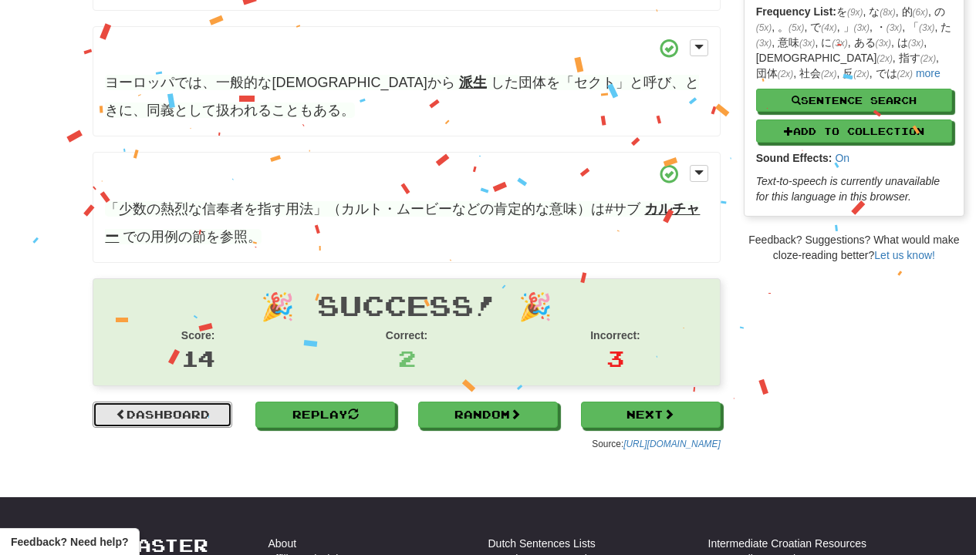
click at [171, 402] on link "Dashboard" at bounding box center [163, 415] width 140 height 26
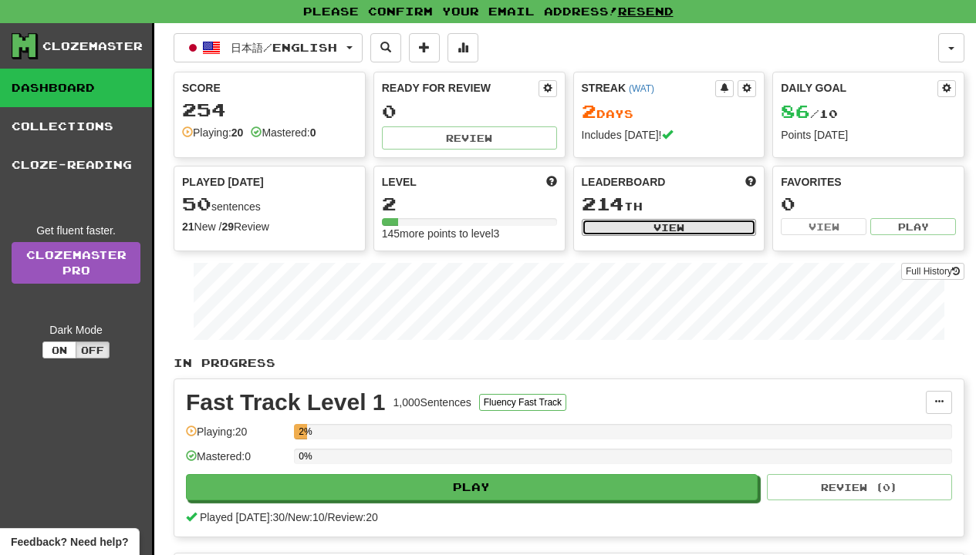
click at [622, 221] on button "View" at bounding box center [669, 227] width 175 height 17
select select "**********"
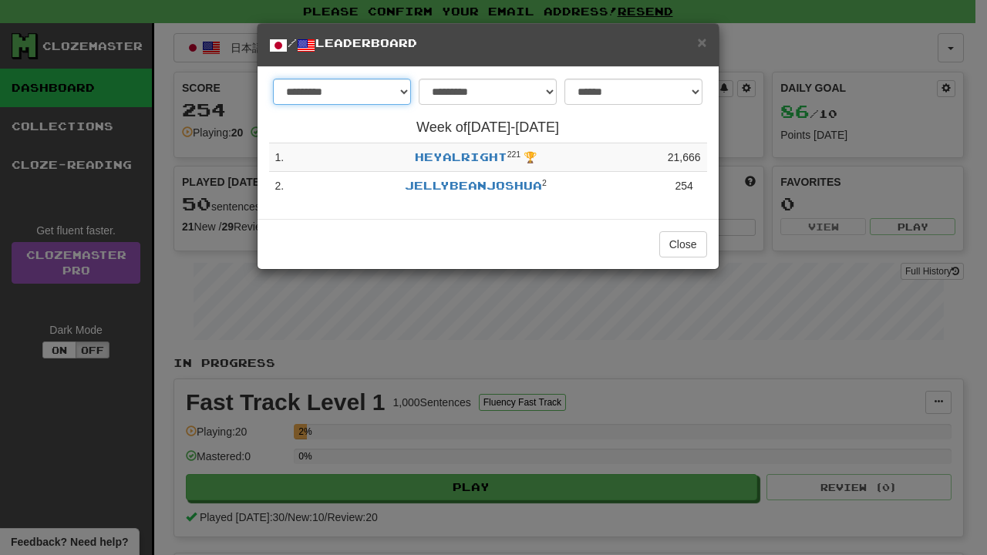
select select "********"
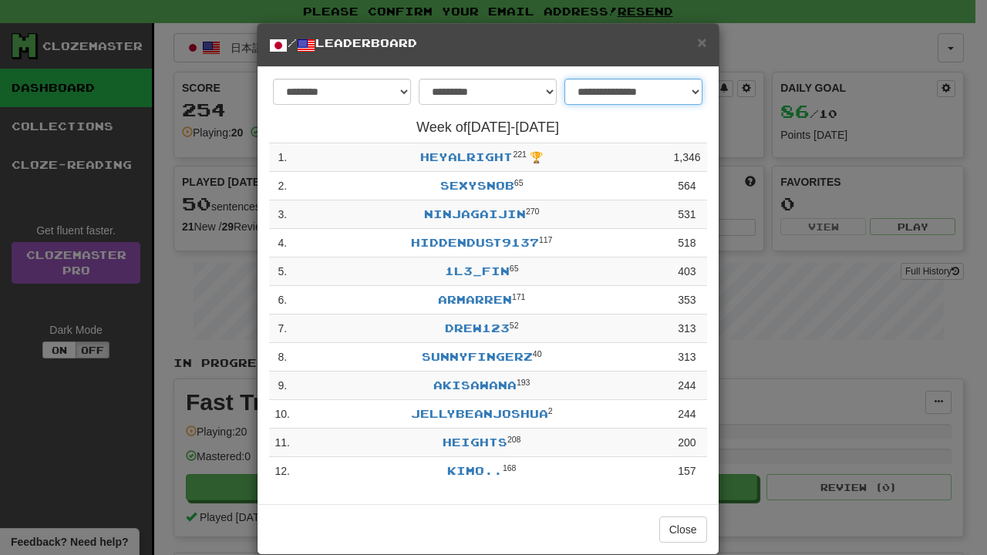
select select "*******"
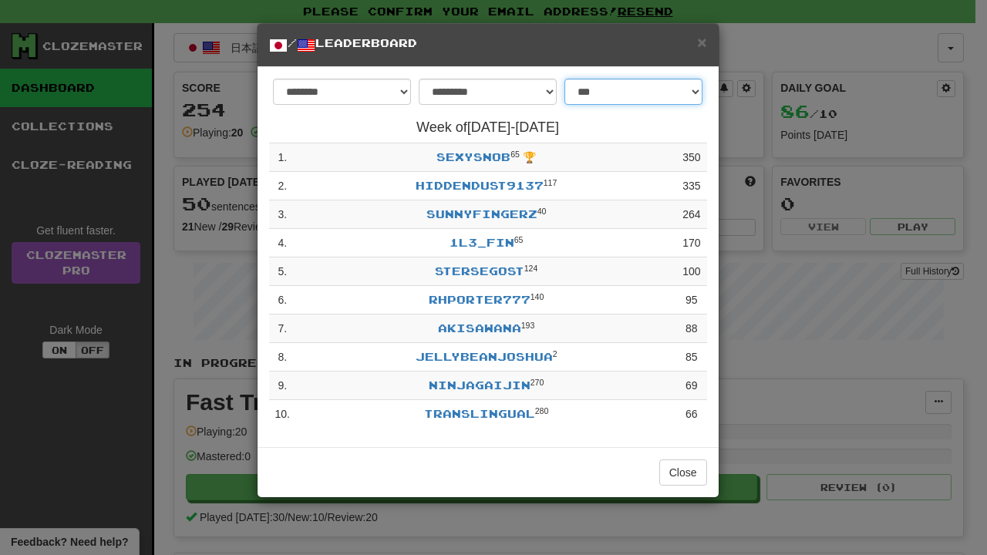
click at [461, 156] on div "**********" at bounding box center [488, 254] width 438 height 350
click at [461, 156] on link "SexySnob" at bounding box center [474, 156] width 74 height 13
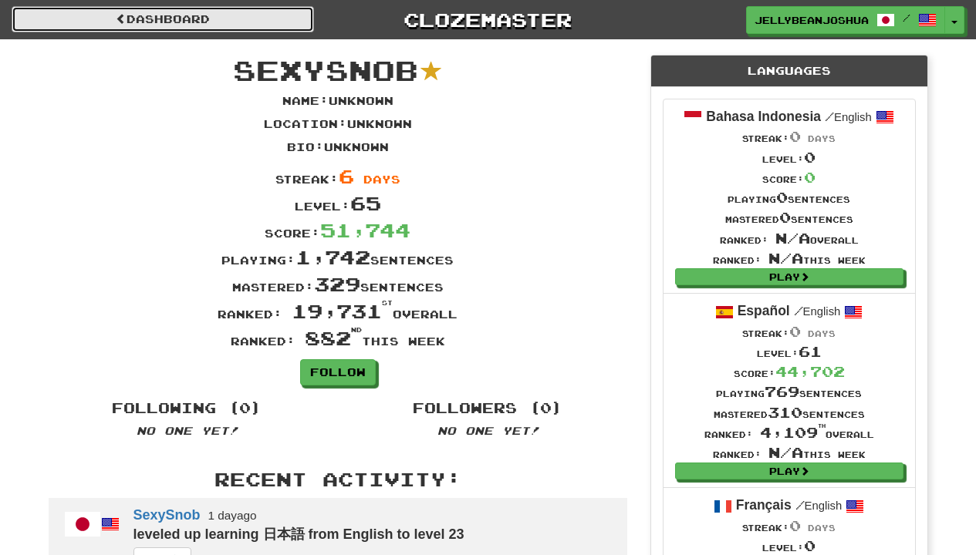
click at [177, 26] on link "Dashboard" at bounding box center [163, 19] width 302 height 26
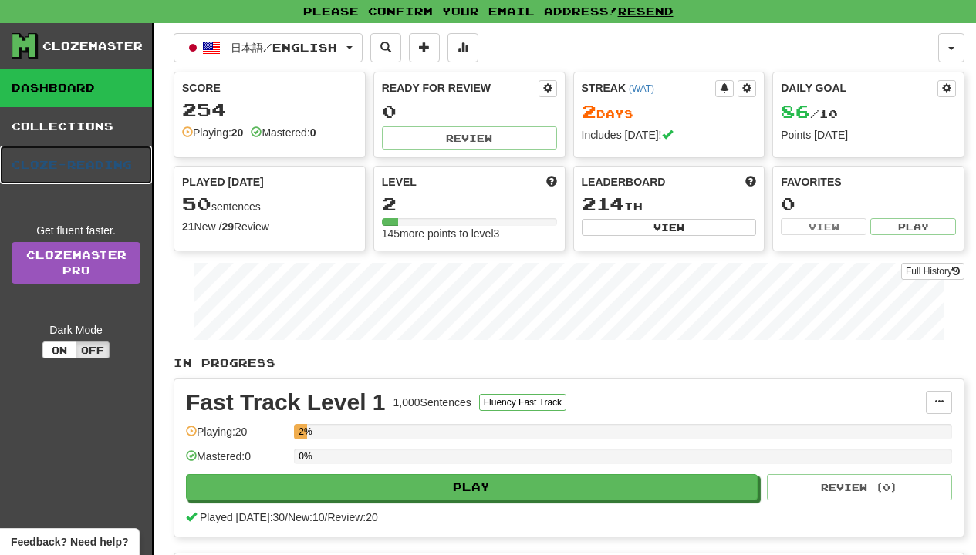
click at [37, 176] on link "Cloze-Reading" at bounding box center [76, 165] width 152 height 39
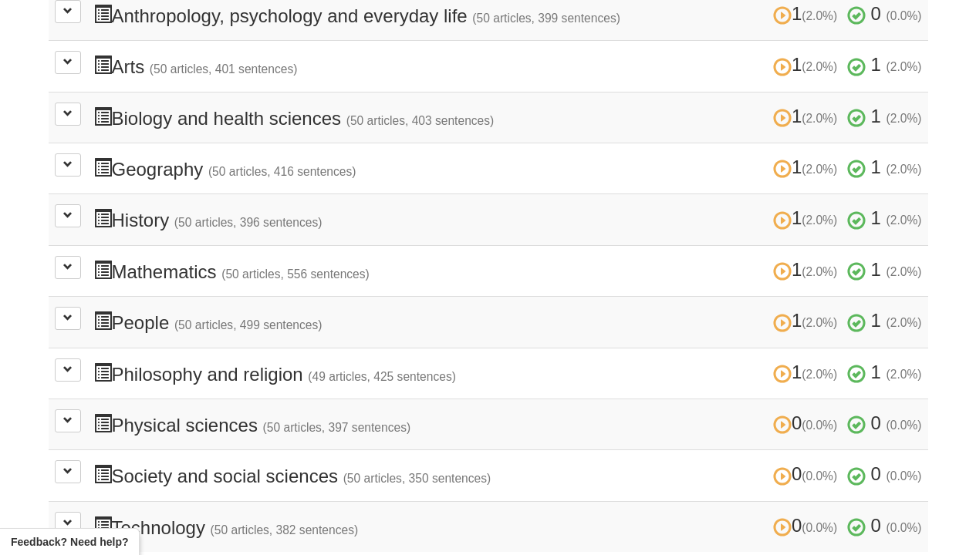
scroll to position [278, 0]
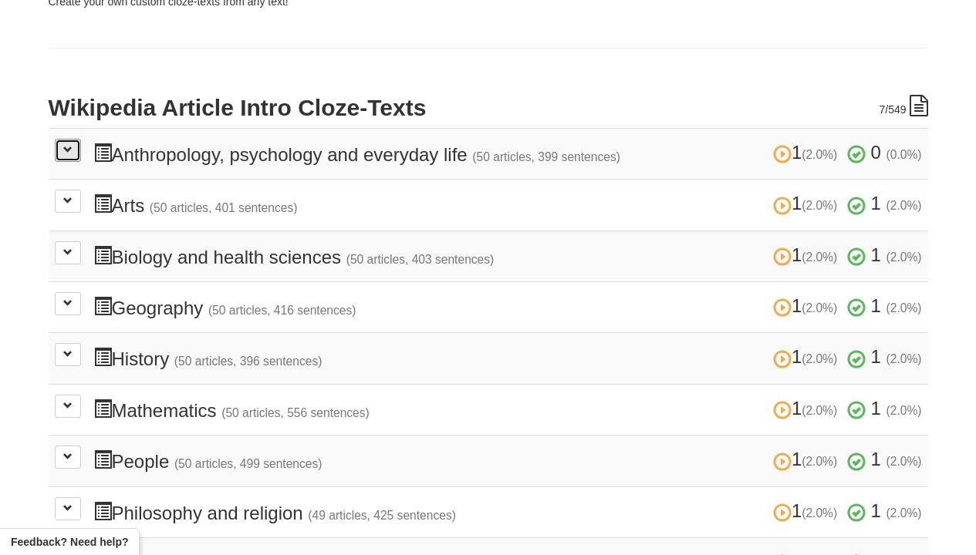
click at [55, 144] on button at bounding box center [68, 150] width 26 height 23
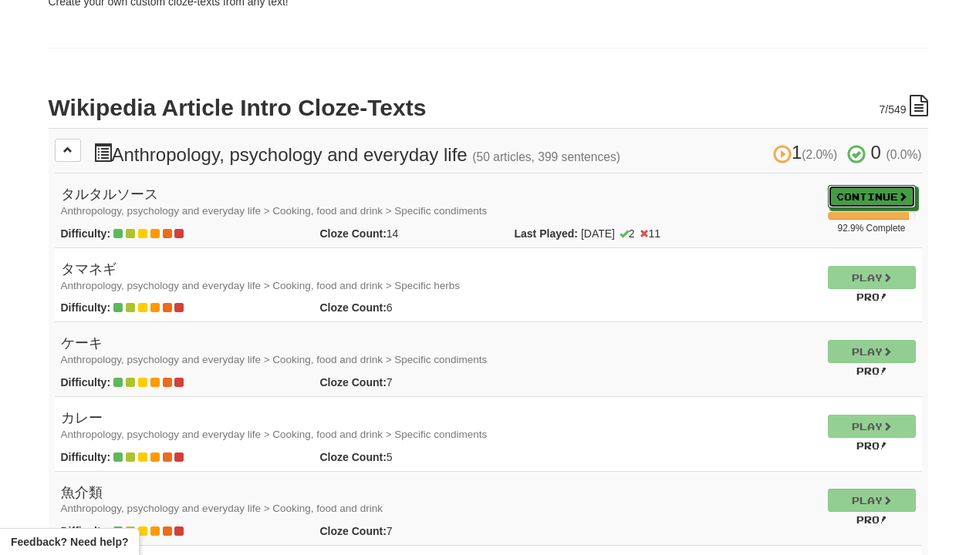
click at [891, 201] on link "Continue" at bounding box center [872, 196] width 88 height 23
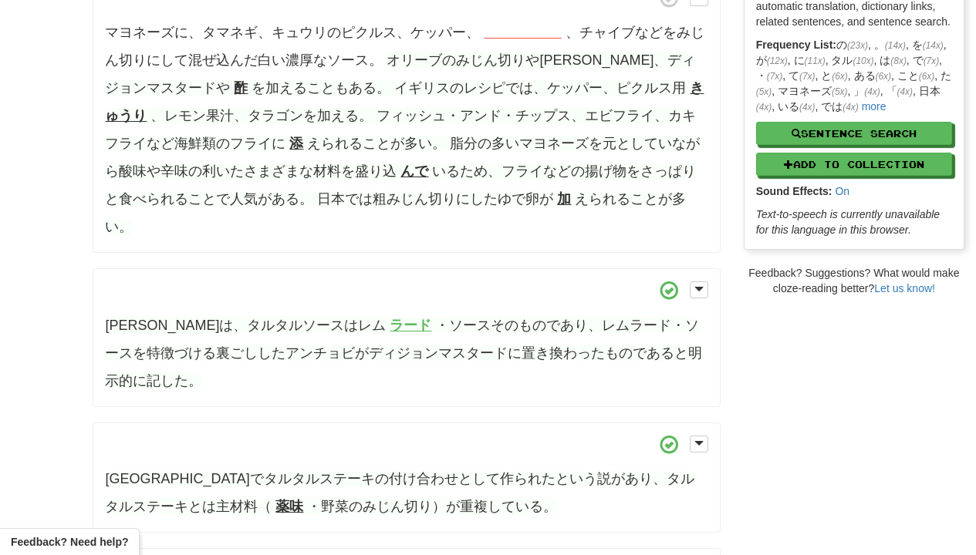
scroll to position [139, 0]
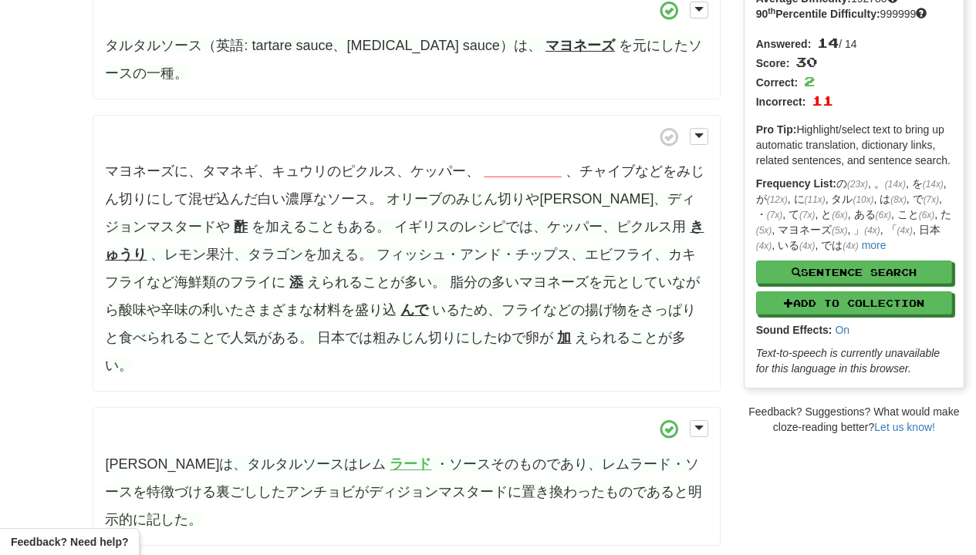
click at [549, 177] on strong "__________" at bounding box center [522, 171] width 77 height 15
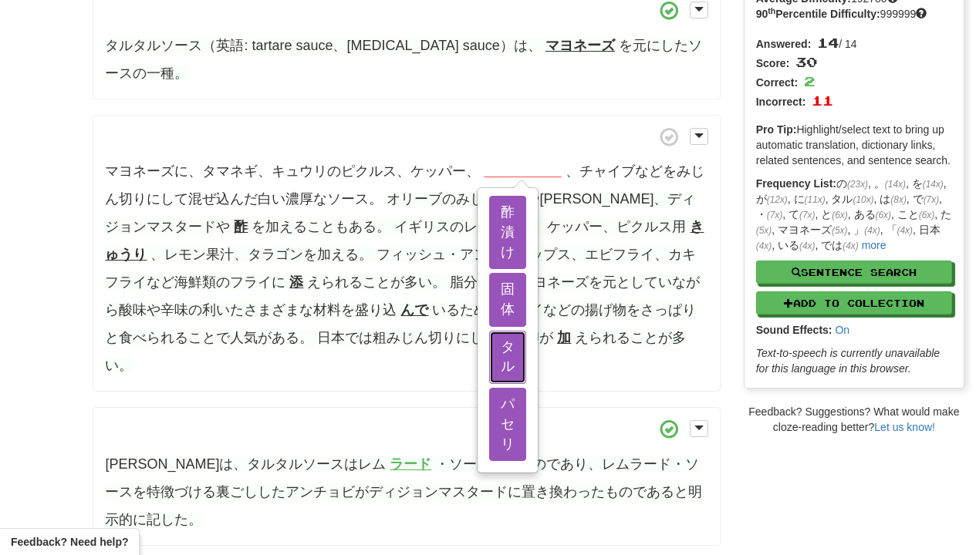
click at [515, 349] on button "タル" at bounding box center [507, 357] width 37 height 53
click at [515, 414] on button "パセリ" at bounding box center [507, 424] width 37 height 73
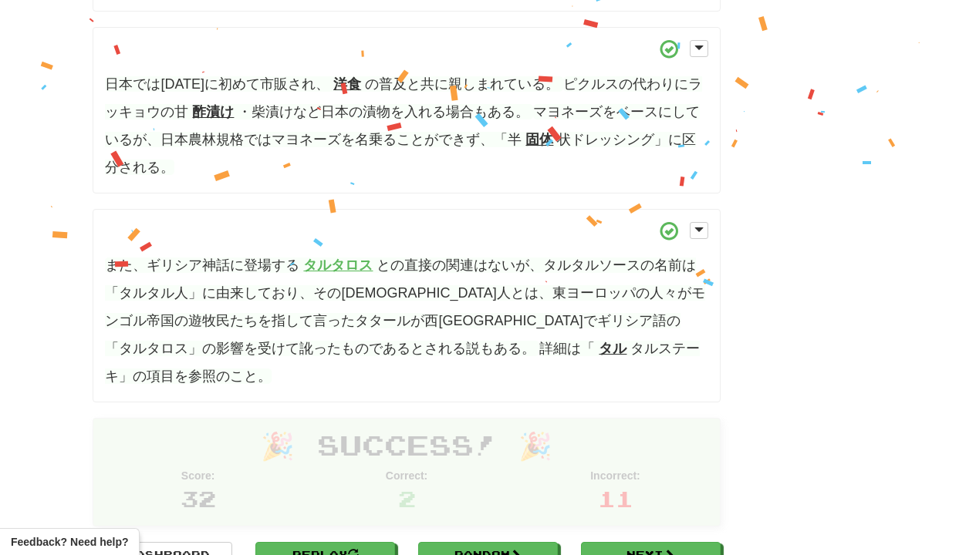
scroll to position [910, 0]
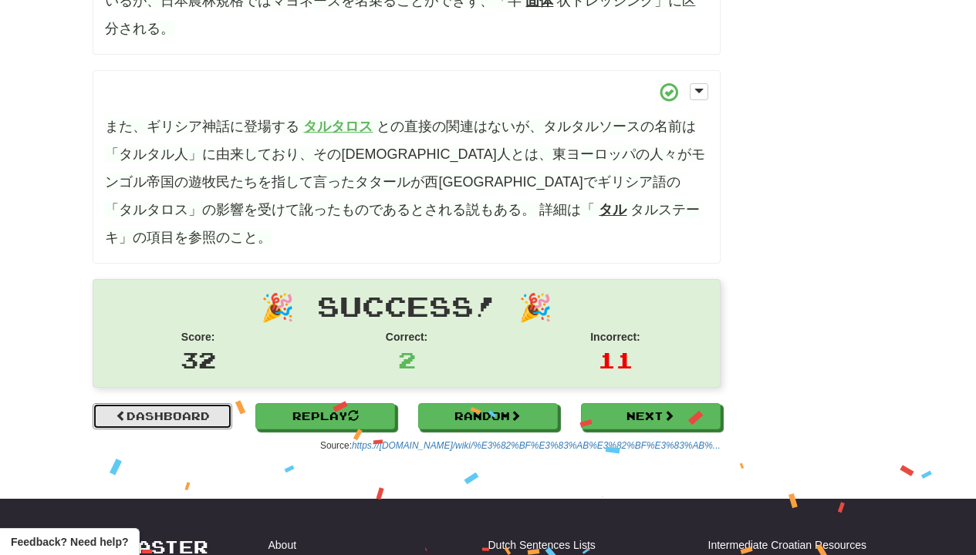
click at [157, 403] on link "Dashboard" at bounding box center [163, 416] width 140 height 26
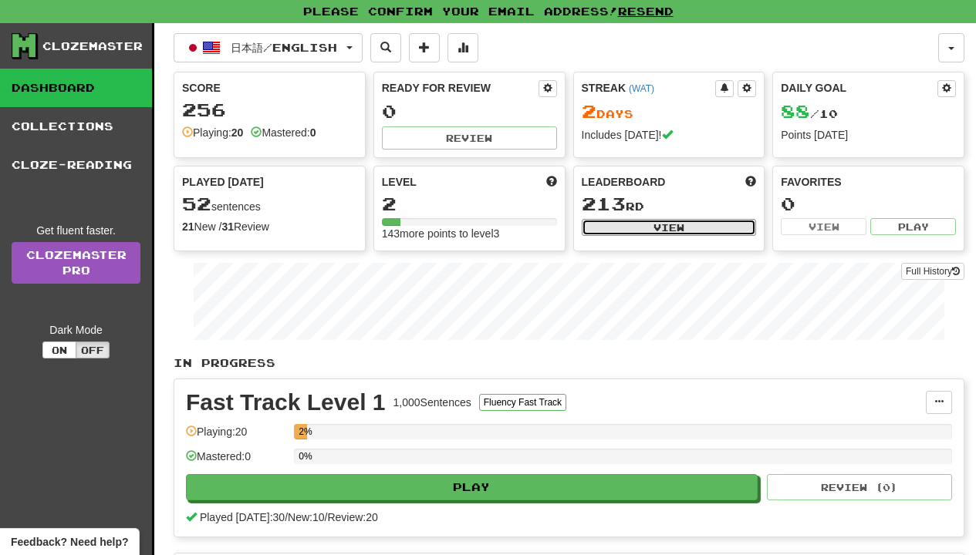
click at [608, 232] on button "View" at bounding box center [669, 227] width 175 height 17
select select "**********"
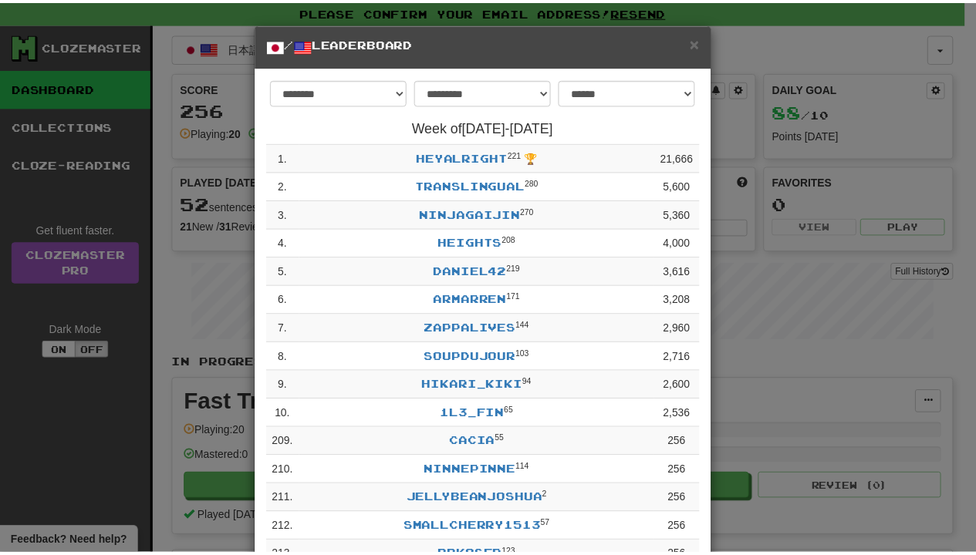
scroll to position [109, 0]
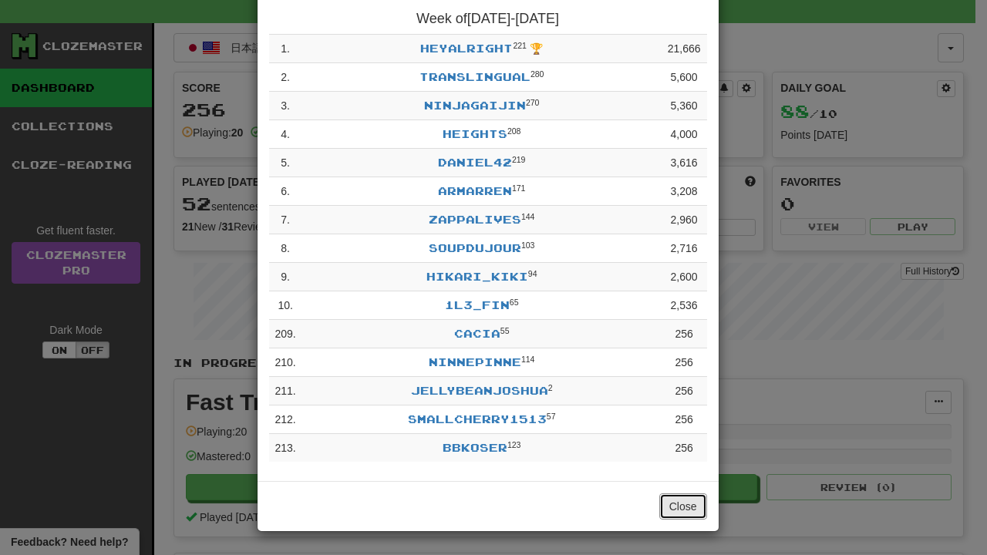
click at [670, 513] on button "Close" at bounding box center [684, 507] width 48 height 26
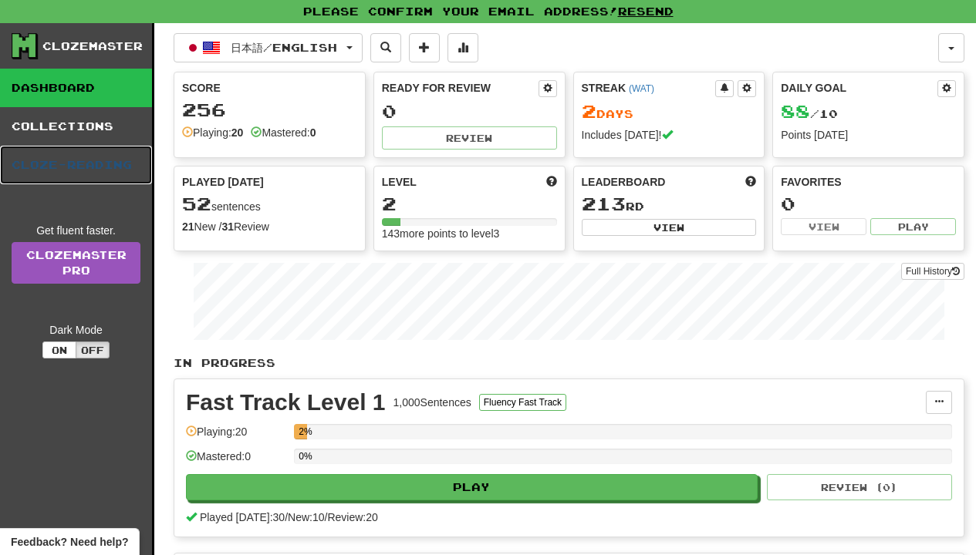
click at [65, 151] on link "Cloze-Reading" at bounding box center [76, 165] width 152 height 39
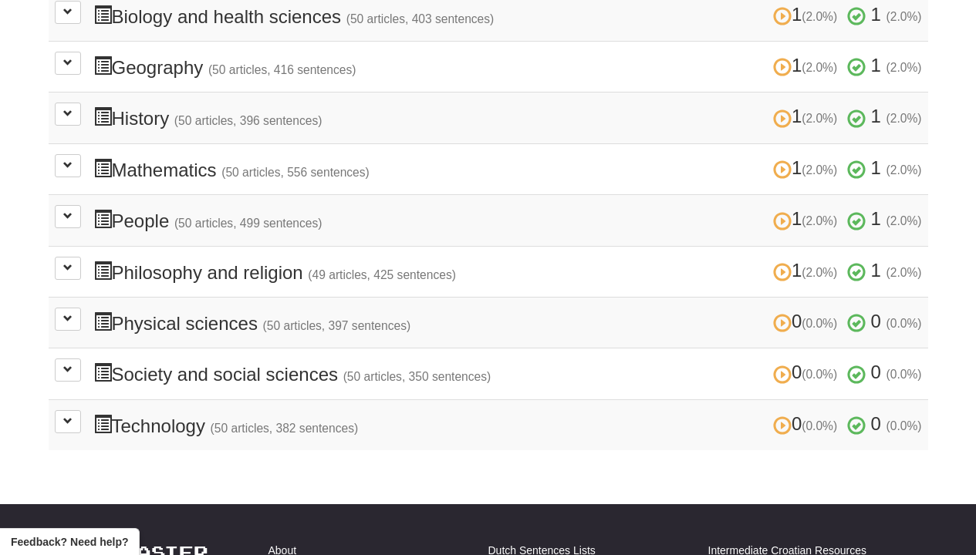
scroll to position [555, 0]
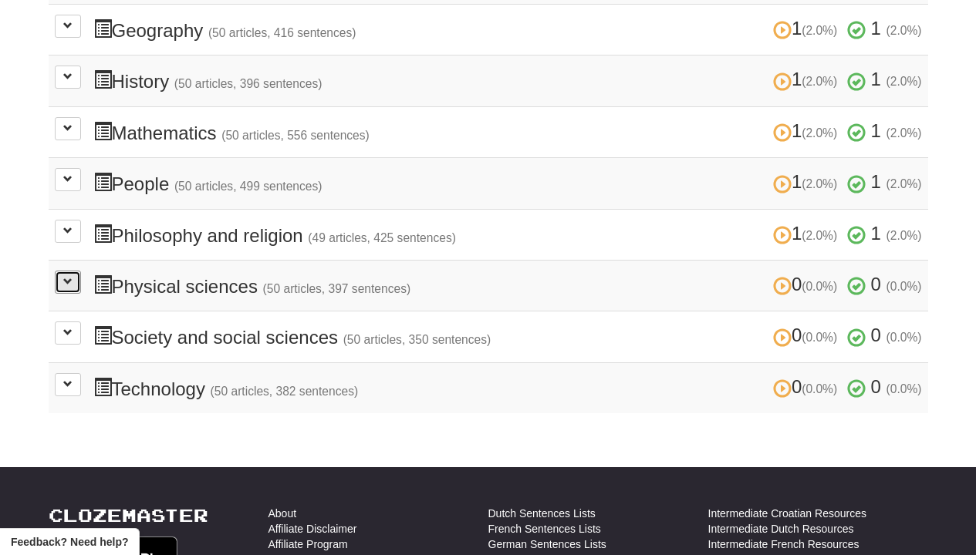
click at [65, 284] on button at bounding box center [68, 282] width 26 height 23
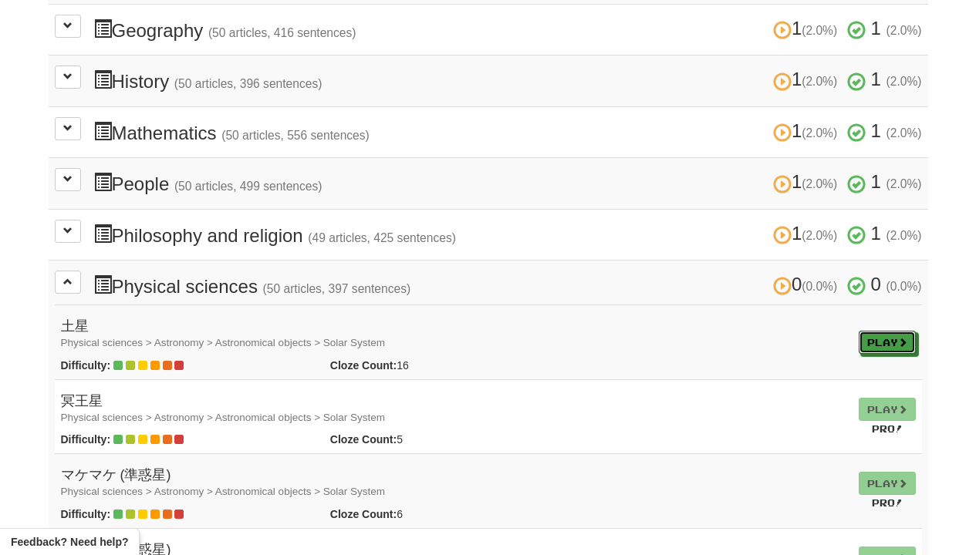
click at [859, 346] on link "Play" at bounding box center [887, 342] width 57 height 23
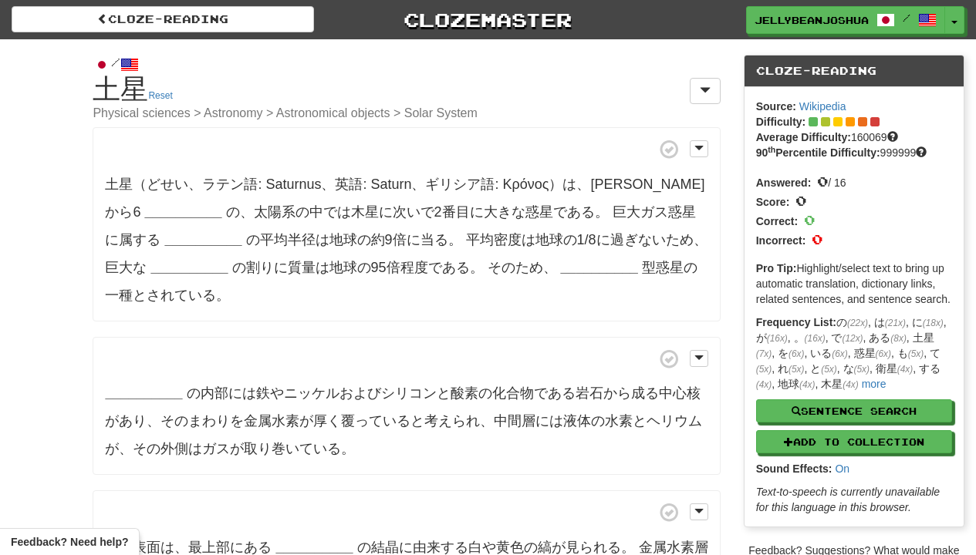
click at [160, 210] on strong "__________" at bounding box center [182, 211] width 77 height 15
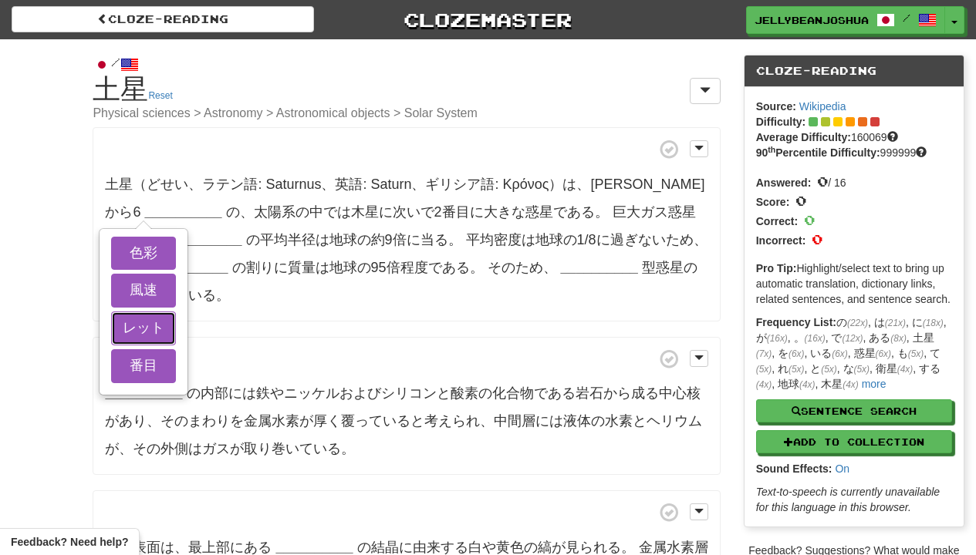
click at [160, 321] on button "レット" at bounding box center [143, 329] width 65 height 34
click at [160, 302] on button "風速" at bounding box center [143, 291] width 65 height 34
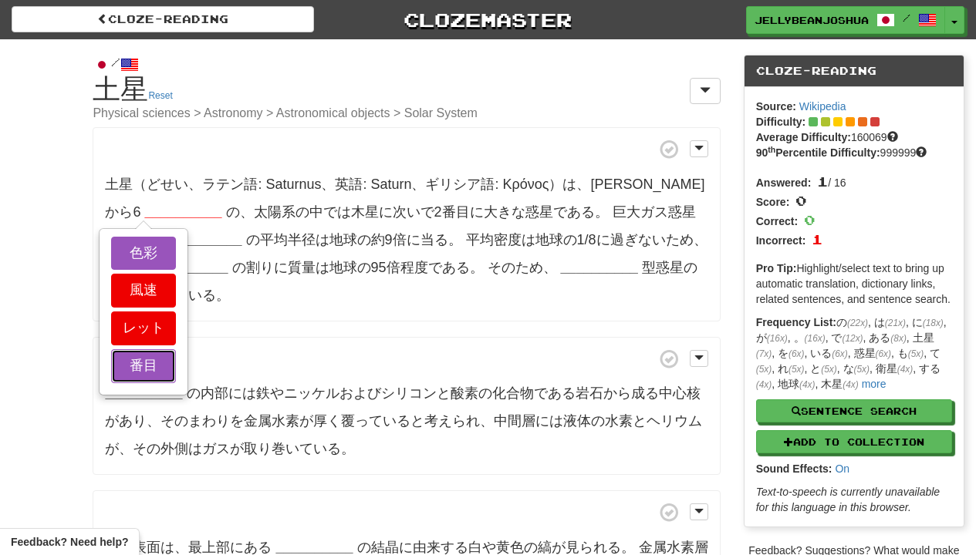
click at [160, 367] on button "番目" at bounding box center [143, 366] width 65 height 34
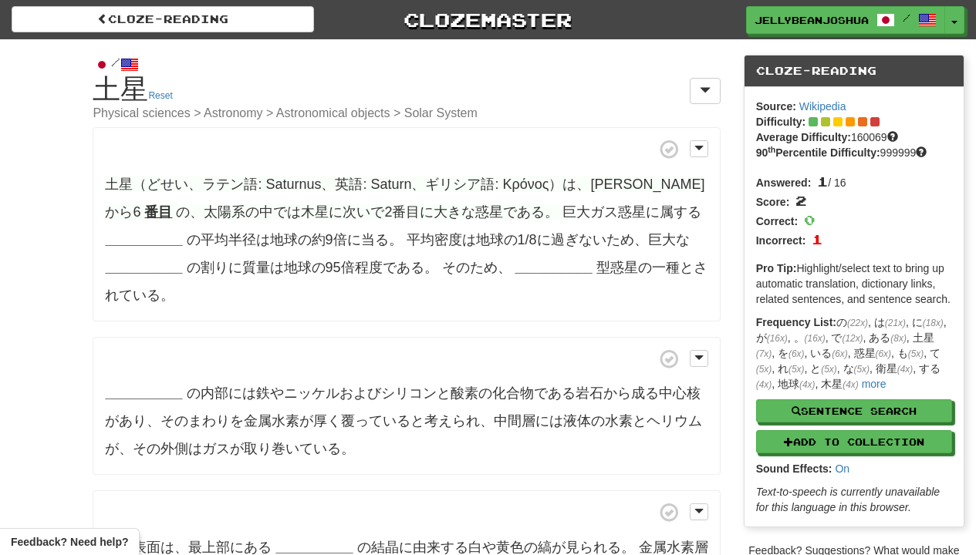
click at [136, 241] on strong "__________" at bounding box center [143, 239] width 77 height 15
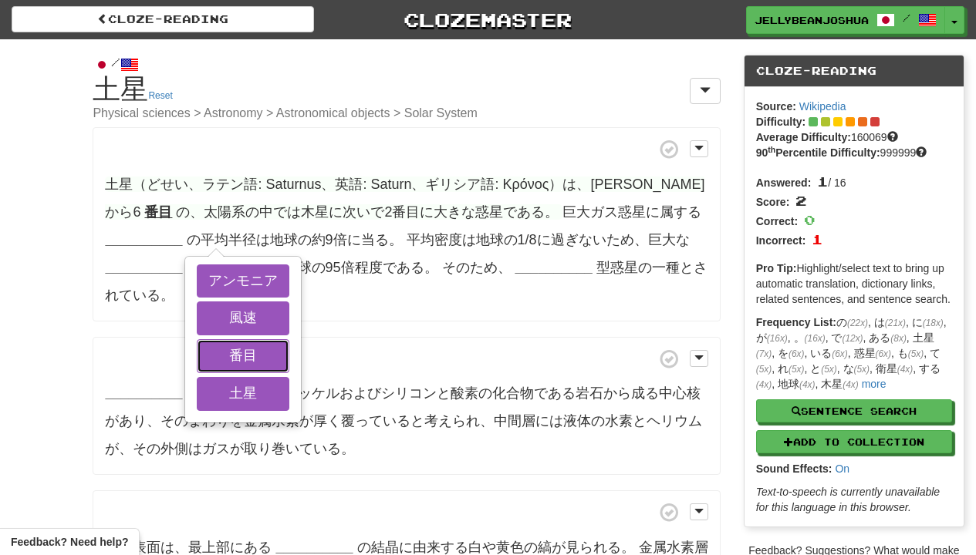
click at [197, 352] on button "番目" at bounding box center [243, 356] width 93 height 34
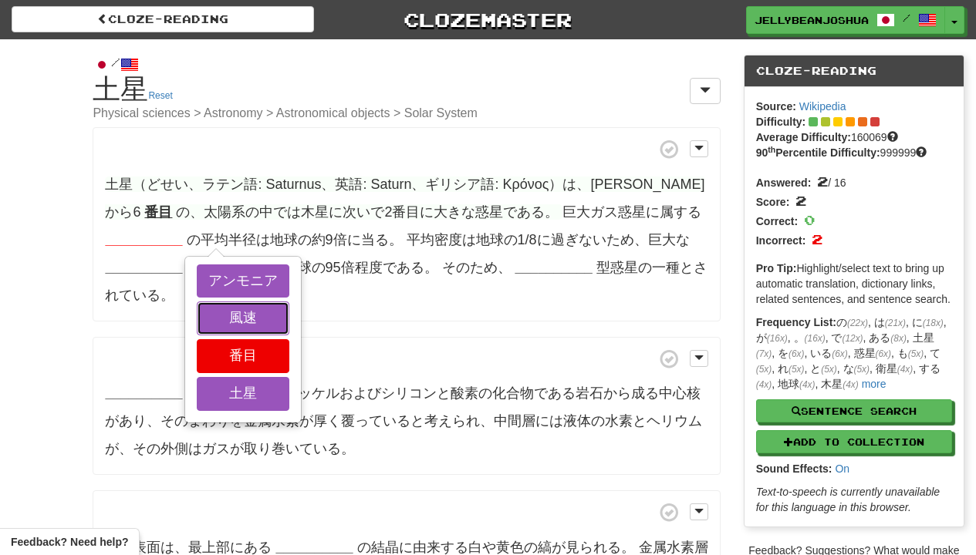
click at [197, 327] on button "風速" at bounding box center [243, 319] width 93 height 34
click at [197, 392] on button "土星" at bounding box center [243, 394] width 93 height 34
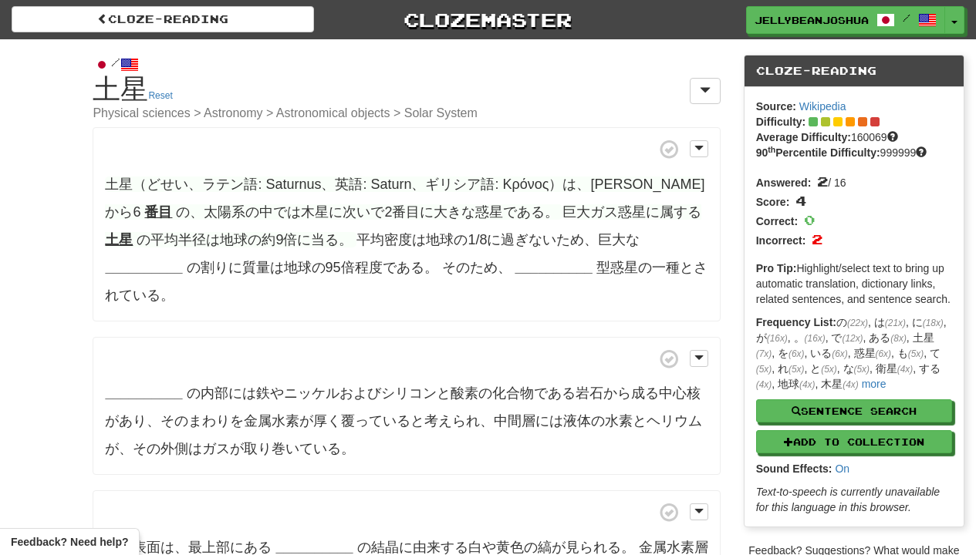
click at [182, 260] on strong "__________" at bounding box center [143, 267] width 77 height 15
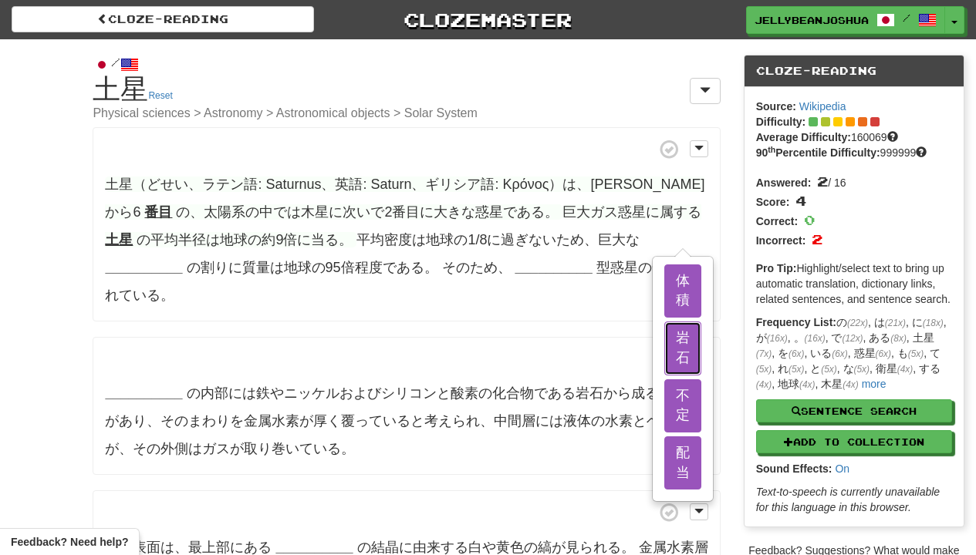
click at [664, 346] on button "岩石" at bounding box center [682, 348] width 37 height 53
click at [664, 281] on button "体積" at bounding box center [682, 291] width 37 height 53
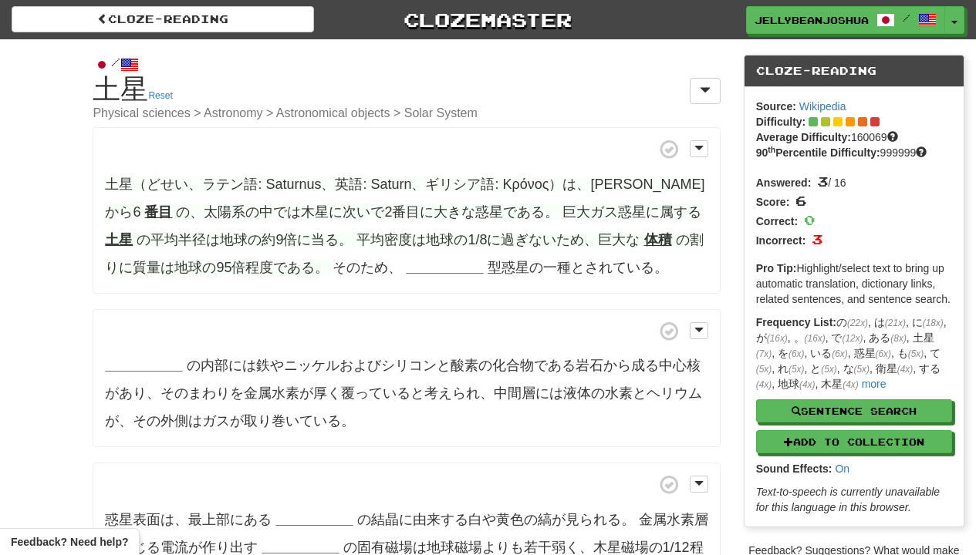
click at [406, 266] on strong "__________" at bounding box center [444, 267] width 77 height 15
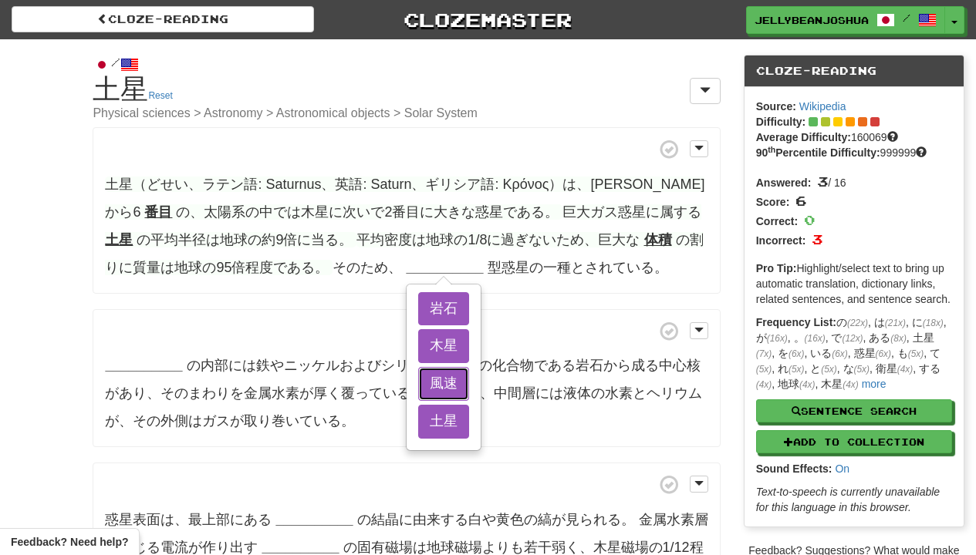
click at [418, 377] on button "風速" at bounding box center [443, 384] width 51 height 34
click at [418, 312] on button "岩石" at bounding box center [443, 309] width 51 height 34
click at [418, 337] on button "木星" at bounding box center [443, 346] width 51 height 34
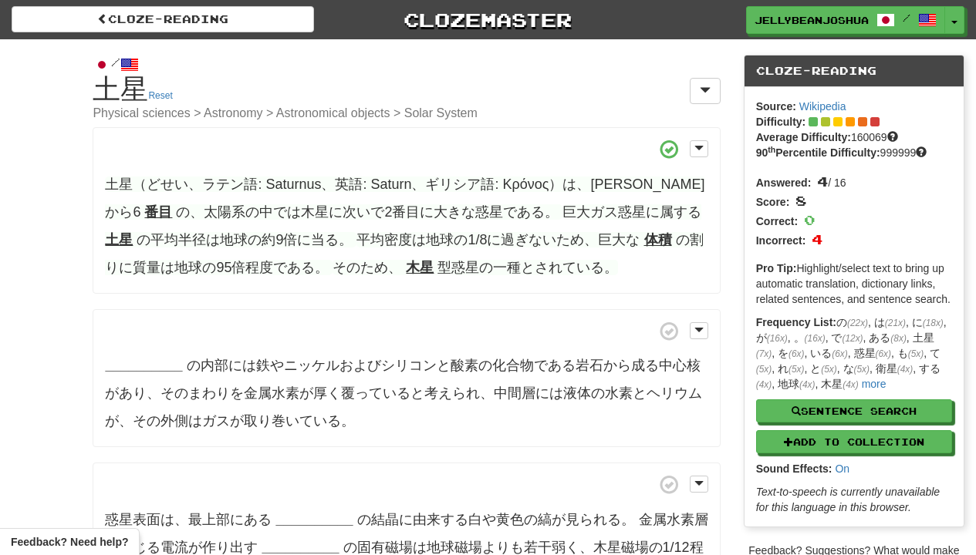
click at [169, 362] on strong "__________" at bounding box center [143, 365] width 77 height 15
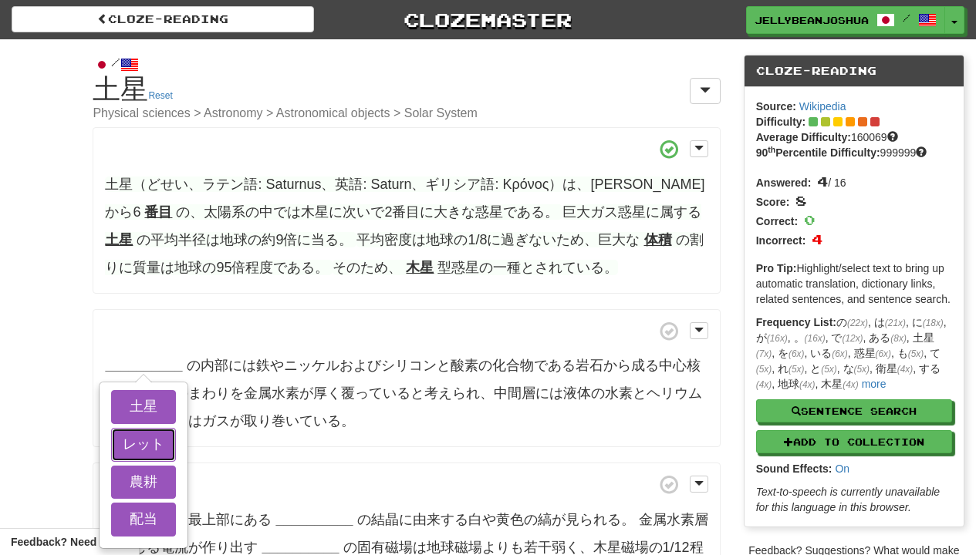
click at [166, 428] on button "レット" at bounding box center [143, 445] width 65 height 34
click at [166, 419] on button "土星" at bounding box center [143, 407] width 65 height 34
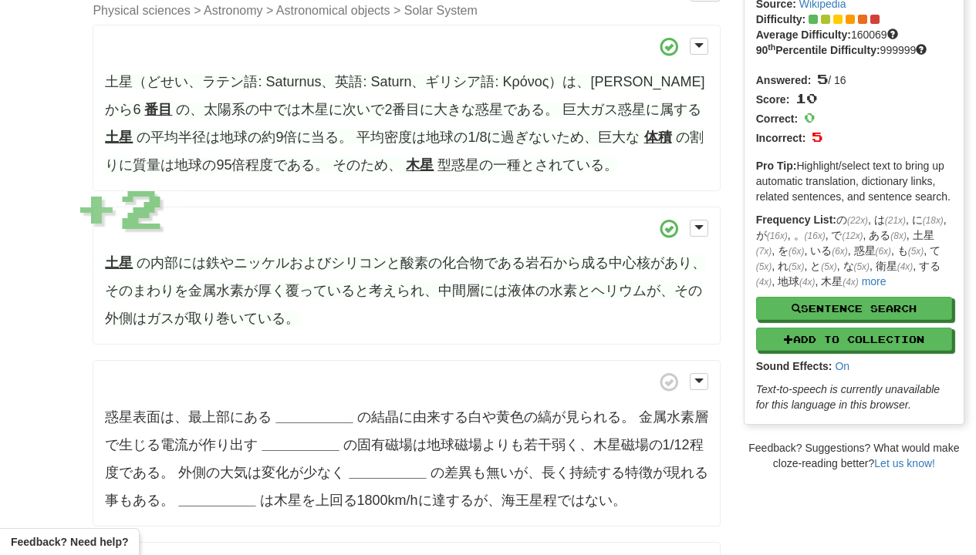
scroll to position [139, 0]
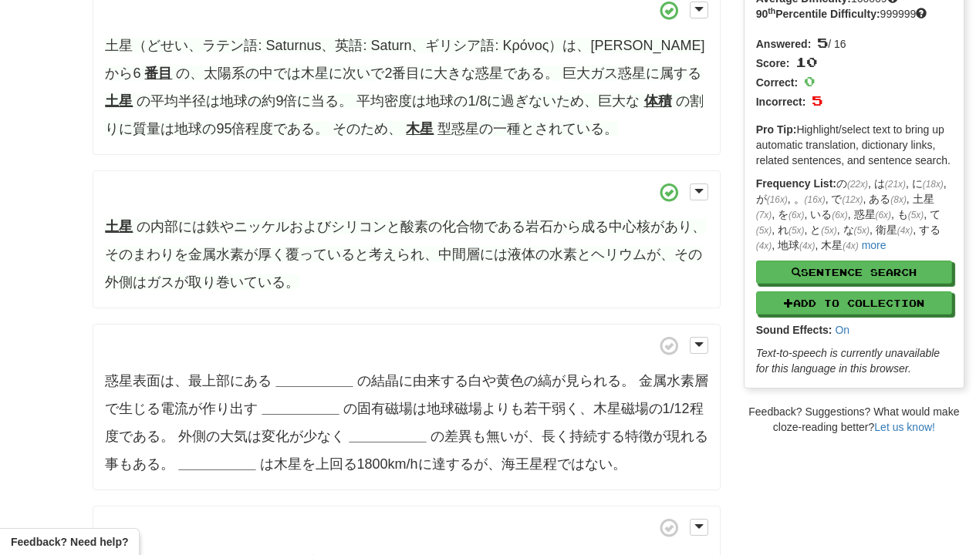
click at [320, 379] on strong "__________" at bounding box center [313, 380] width 77 height 15
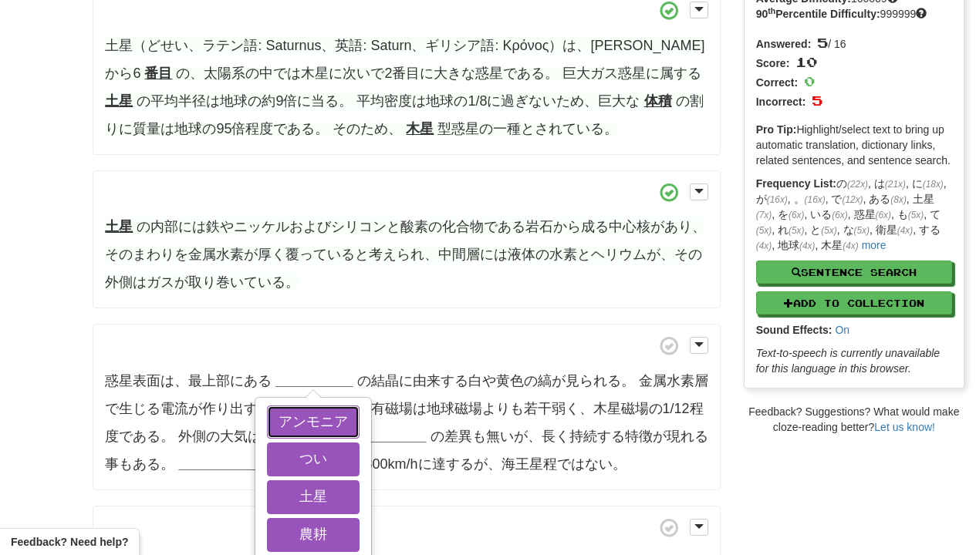
click at [320, 429] on button "アンモニア" at bounding box center [313, 423] width 93 height 34
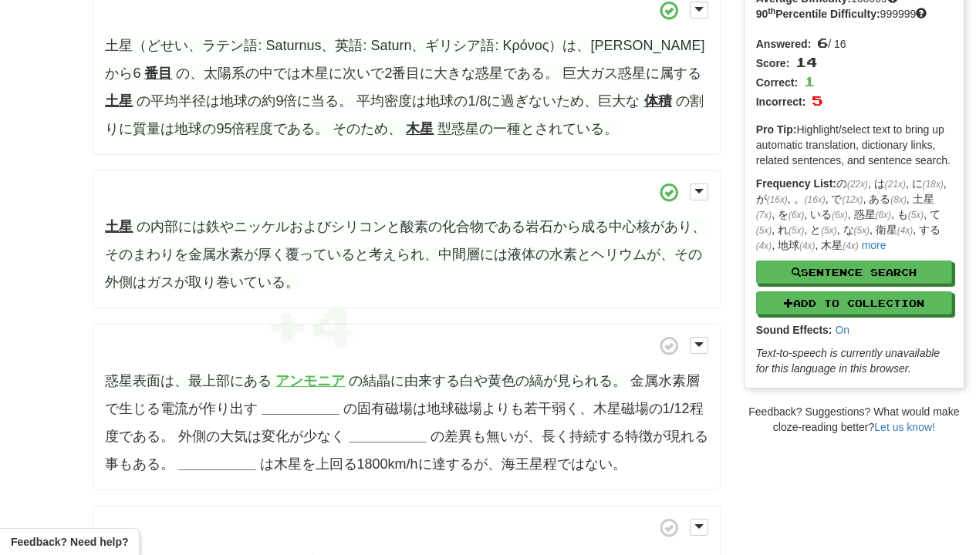
click at [320, 414] on strong "__________" at bounding box center [300, 408] width 77 height 15
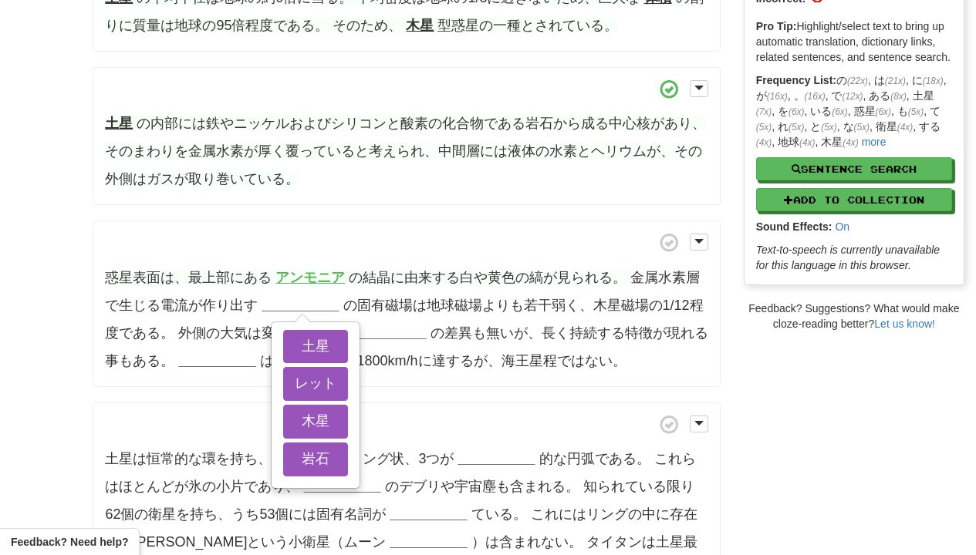
scroll to position [278, 0]
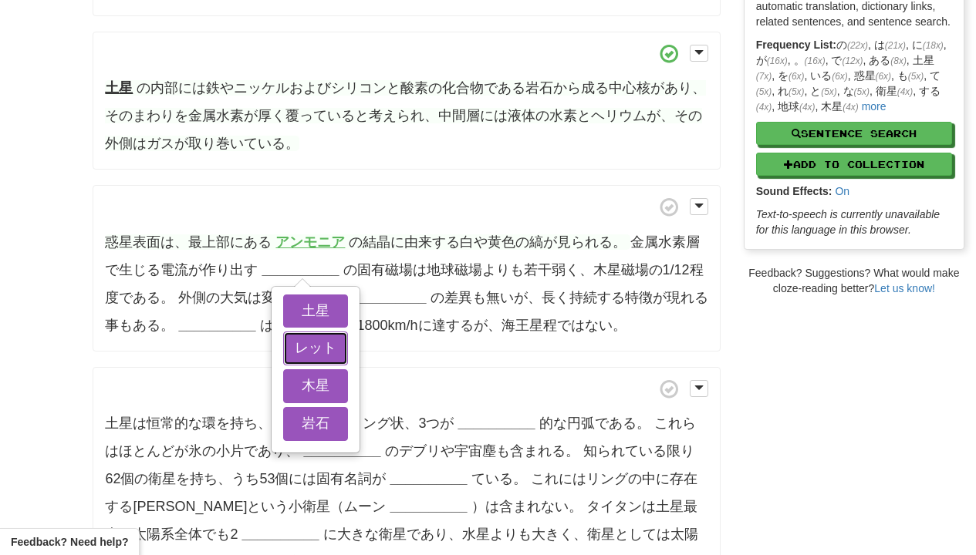
click at [320, 353] on button "レット" at bounding box center [315, 349] width 65 height 34
click at [320, 370] on button "木星" at bounding box center [315, 387] width 65 height 34
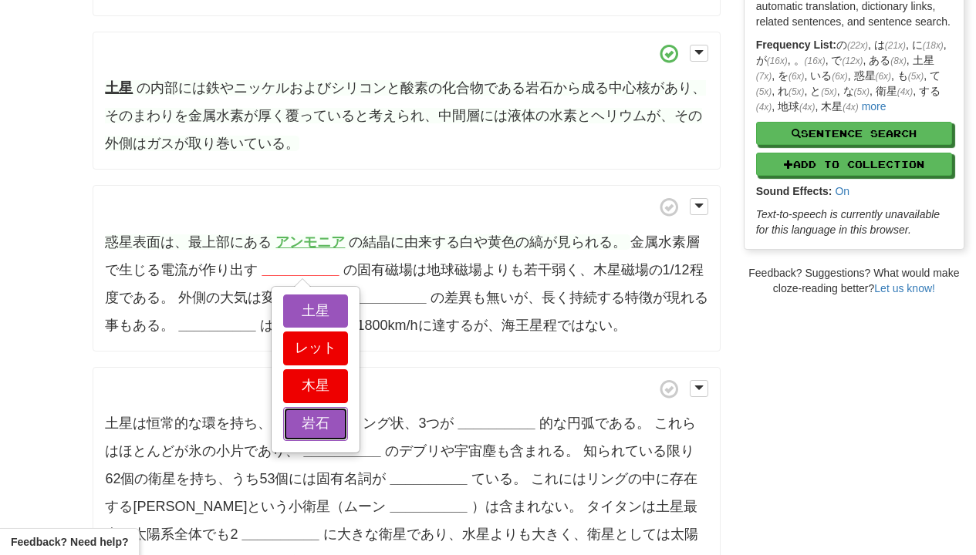
click at [320, 434] on button "岩石" at bounding box center [315, 424] width 65 height 34
click at [320, 302] on button "土星" at bounding box center [315, 312] width 65 height 34
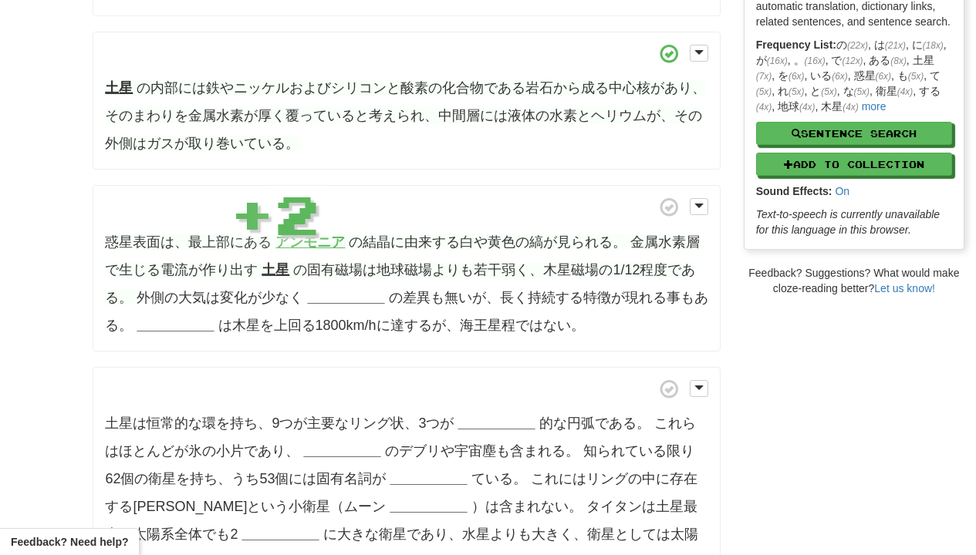
click at [339, 302] on strong "__________" at bounding box center [345, 297] width 77 height 15
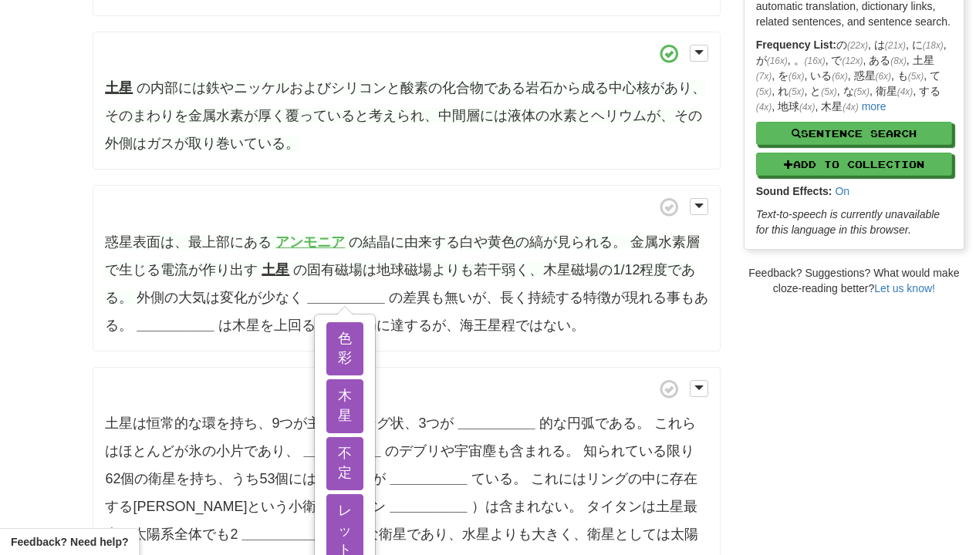
scroll to position [417, 0]
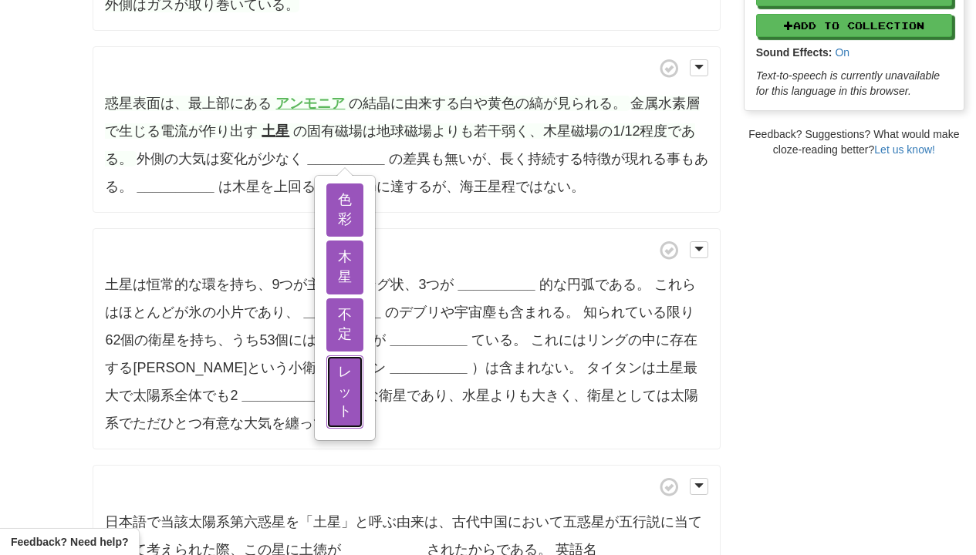
click at [339, 370] on button "レット" at bounding box center [344, 392] width 37 height 73
click at [339, 258] on button "木星" at bounding box center [344, 267] width 37 height 53
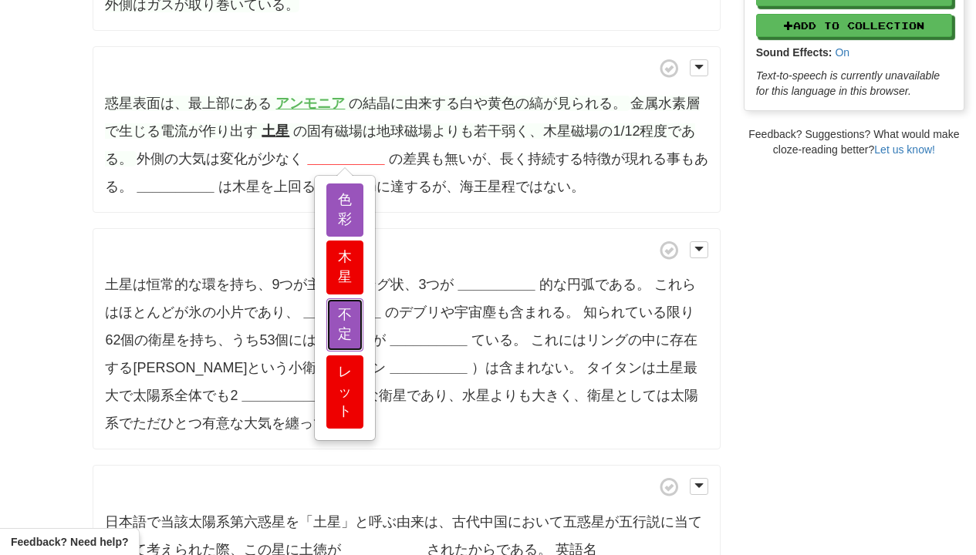
click at [339, 323] on button "不定" at bounding box center [344, 325] width 37 height 53
click at [339, 197] on button "色彩" at bounding box center [344, 210] width 37 height 53
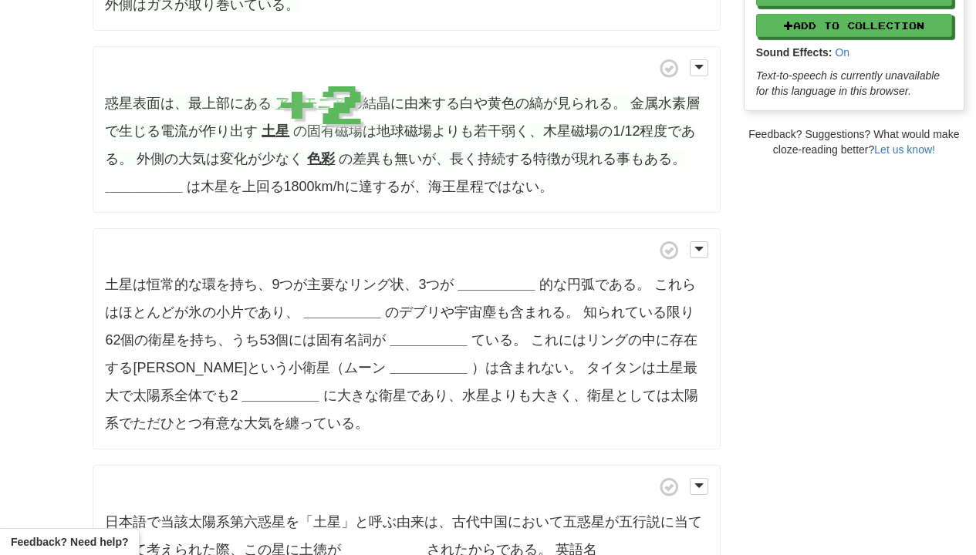
click at [135, 194] on p "惑星表面は、最上部にある アンモニア の結晶に由来する白や黄色の縞が見られる。 金属水素層で生じる電流が作り出す 土星 の固有磁場は地球磁場よりも若干弱く、木…" at bounding box center [406, 129] width 627 height 167
click at [135, 191] on strong "__________" at bounding box center [143, 186] width 77 height 15
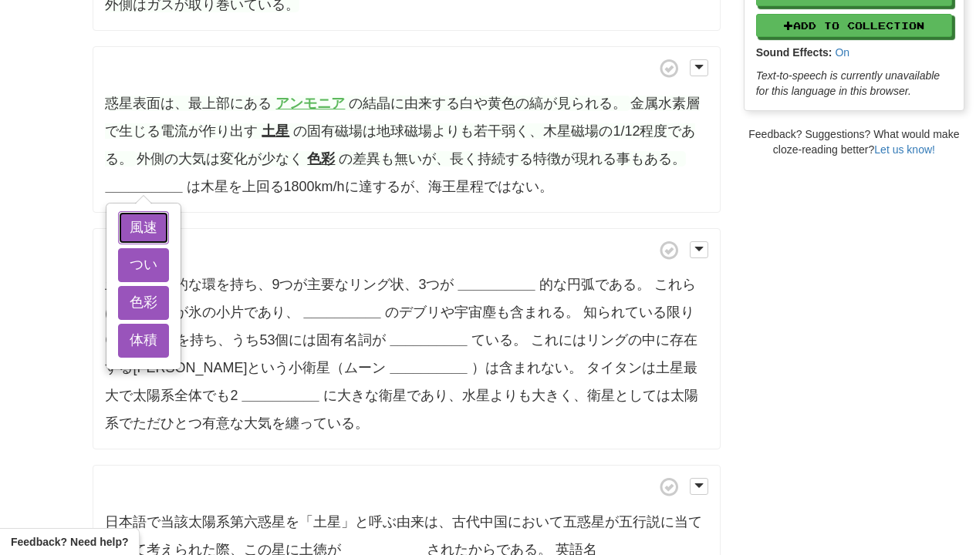
click at [135, 211] on button "風速" at bounding box center [143, 228] width 51 height 34
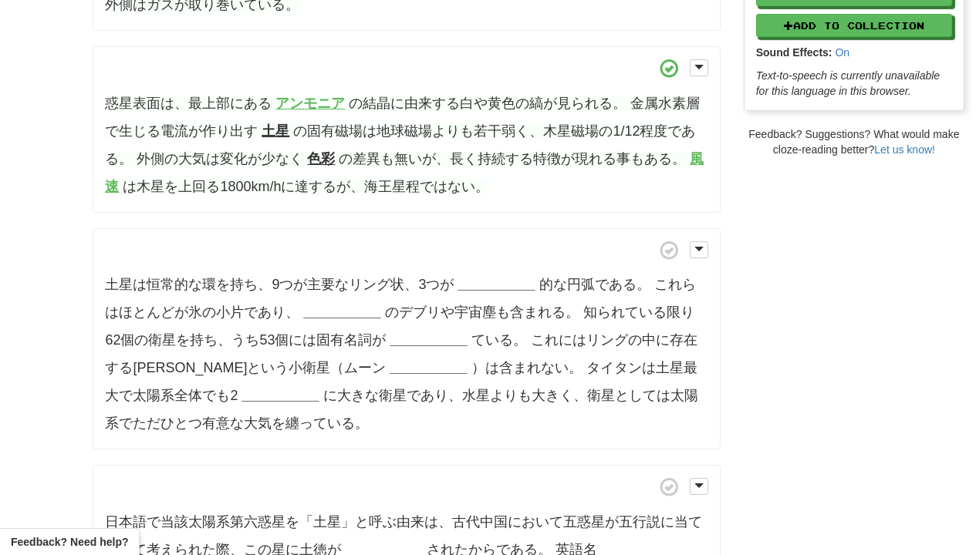
click at [493, 277] on strong "__________" at bounding box center [495, 284] width 77 height 15
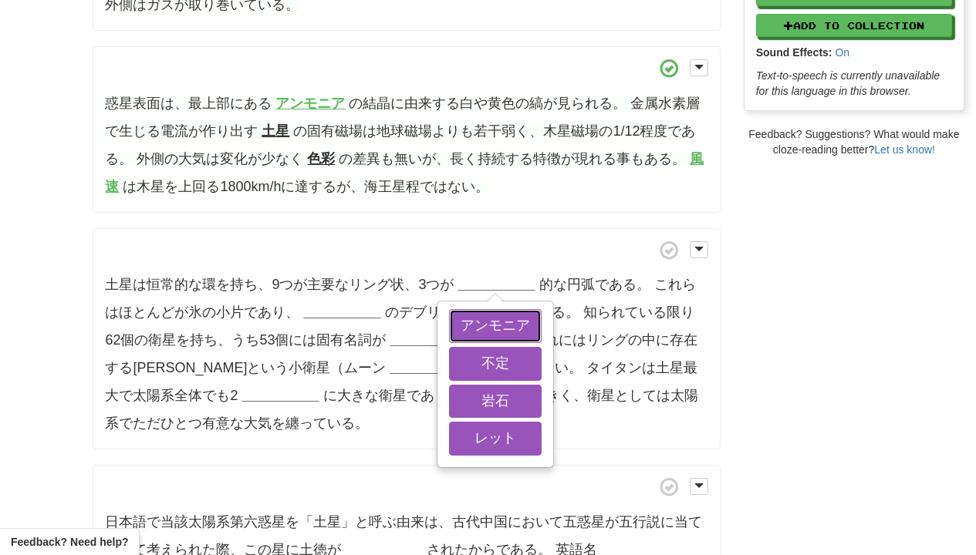
click at [493, 314] on button "アンモニア" at bounding box center [495, 326] width 93 height 34
click at [493, 354] on button "不定" at bounding box center [495, 364] width 93 height 34
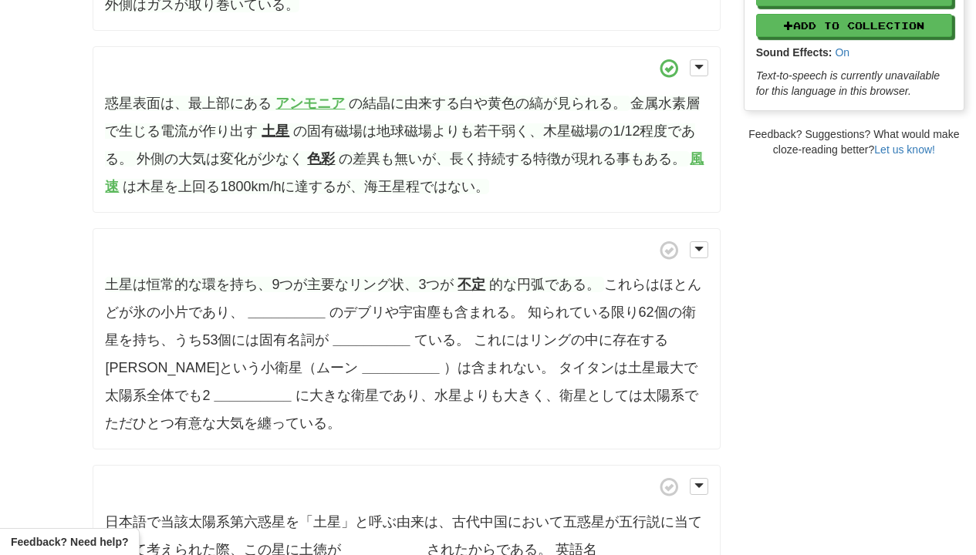
click at [274, 314] on strong "__________" at bounding box center [286, 312] width 77 height 15
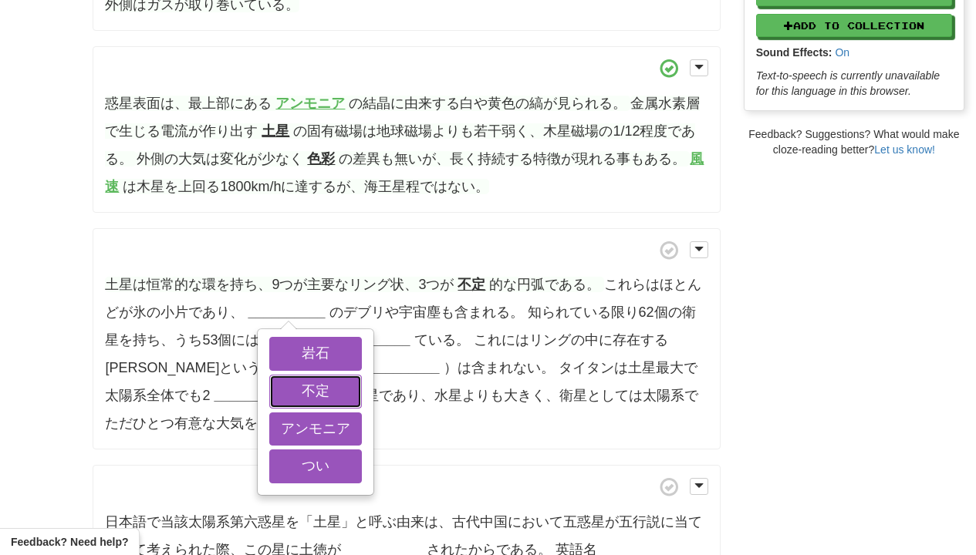
click at [274, 375] on button "不定" at bounding box center [315, 392] width 93 height 34
click at [274, 363] on button "岩石" at bounding box center [315, 354] width 93 height 34
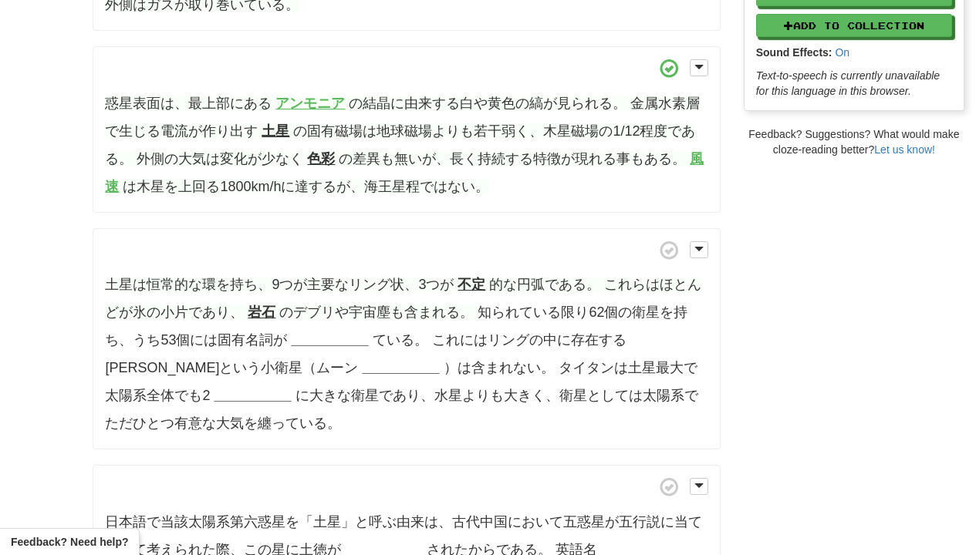
click at [339, 339] on strong "__________" at bounding box center [329, 340] width 77 height 15
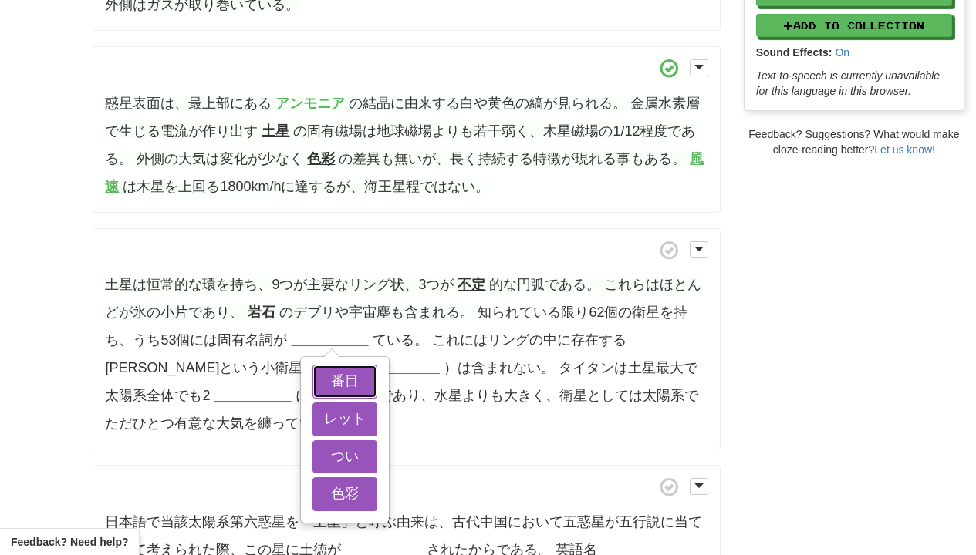
click at [339, 365] on button "番目" at bounding box center [344, 382] width 65 height 34
click at [339, 428] on button "レット" at bounding box center [344, 420] width 65 height 34
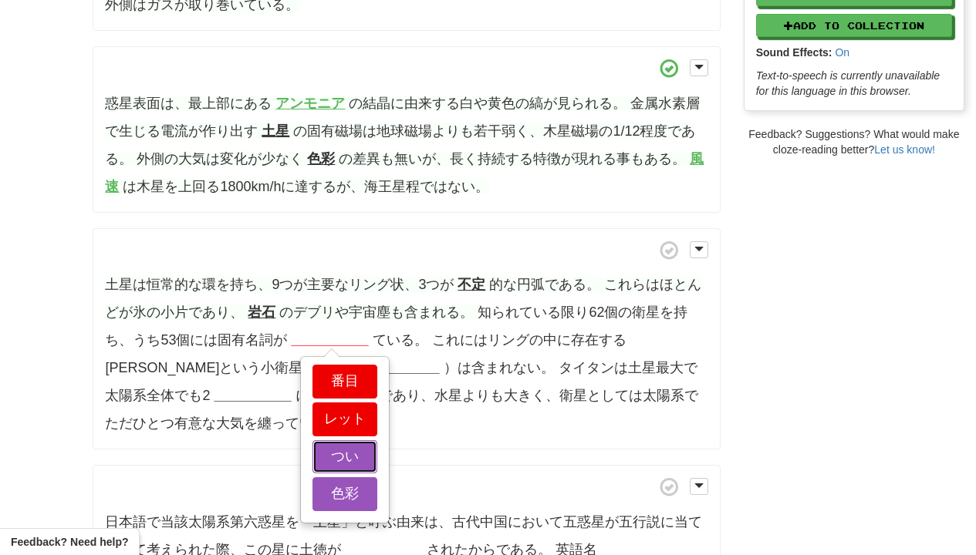
click at [339, 443] on button "つい" at bounding box center [344, 458] width 65 height 34
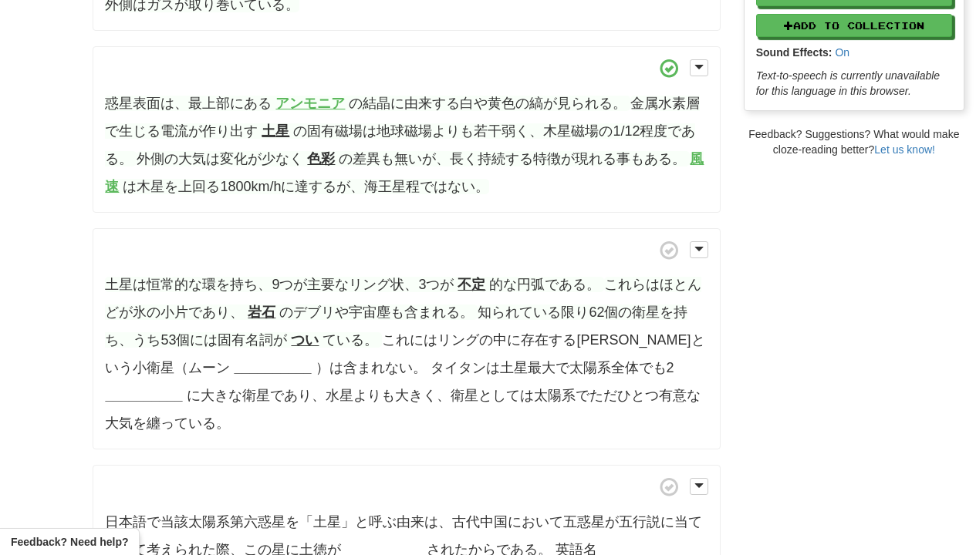
click at [234, 363] on strong "__________" at bounding box center [272, 367] width 77 height 15
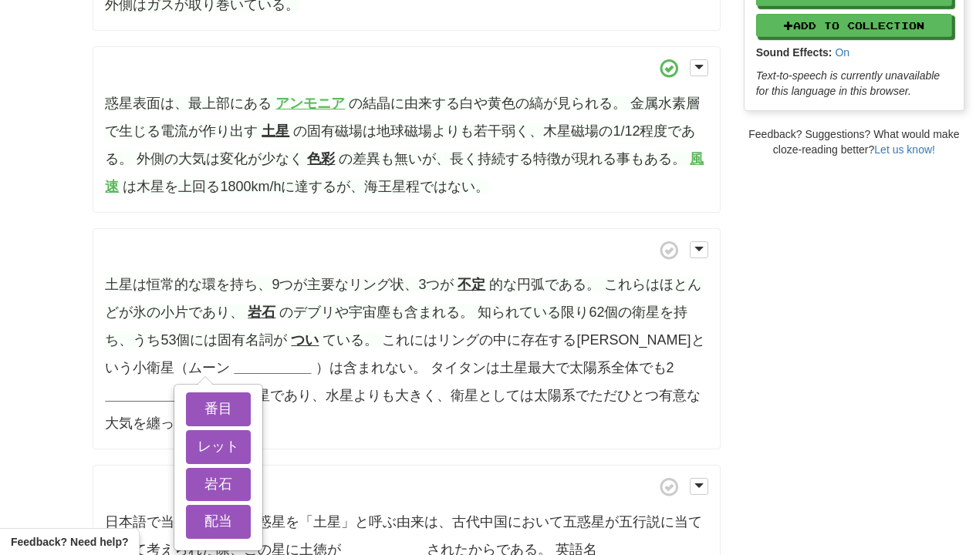
click at [181, 427] on div "番目 レット 岩石 配当" at bounding box center [218, 468] width 86 height 164
click at [189, 430] on button "レット" at bounding box center [218, 447] width 65 height 34
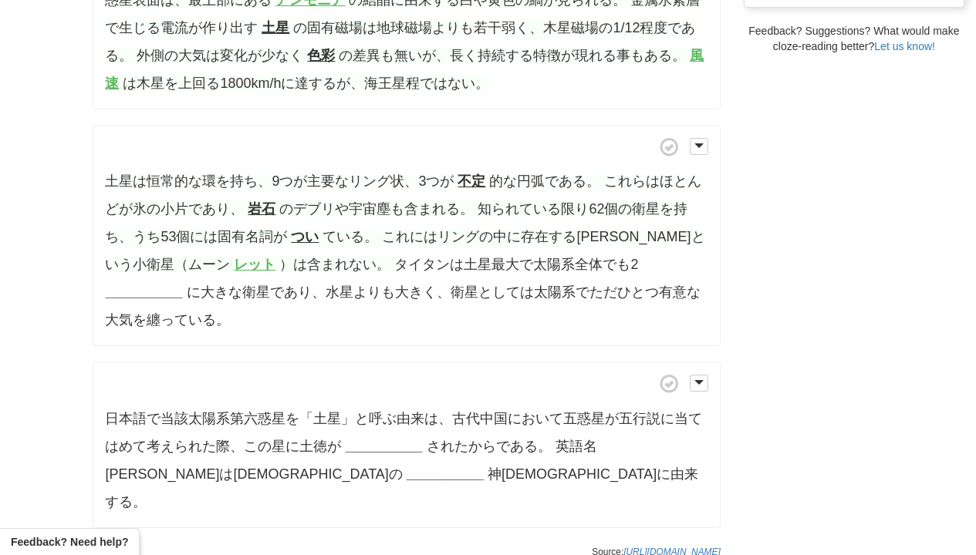
scroll to position [555, 0]
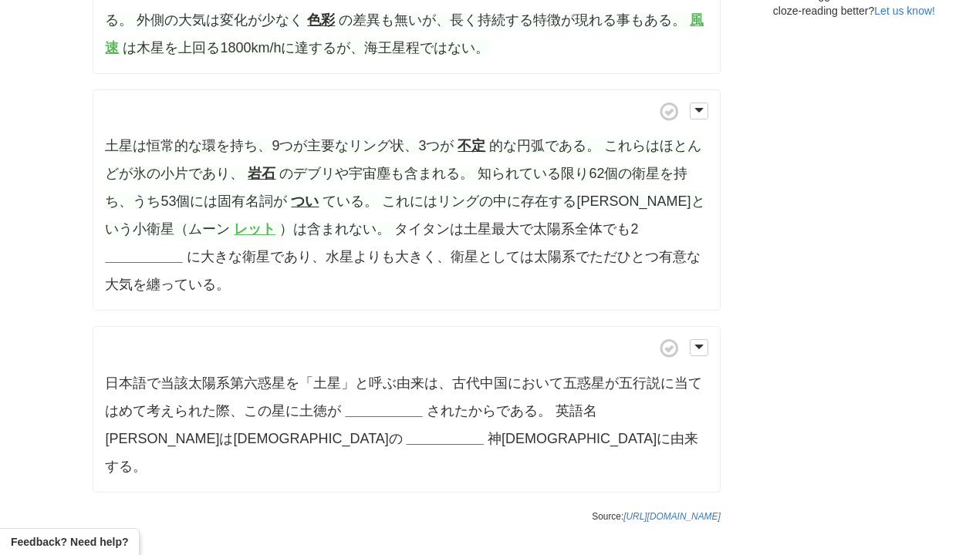
click at [182, 249] on strong "__________" at bounding box center [143, 256] width 77 height 15
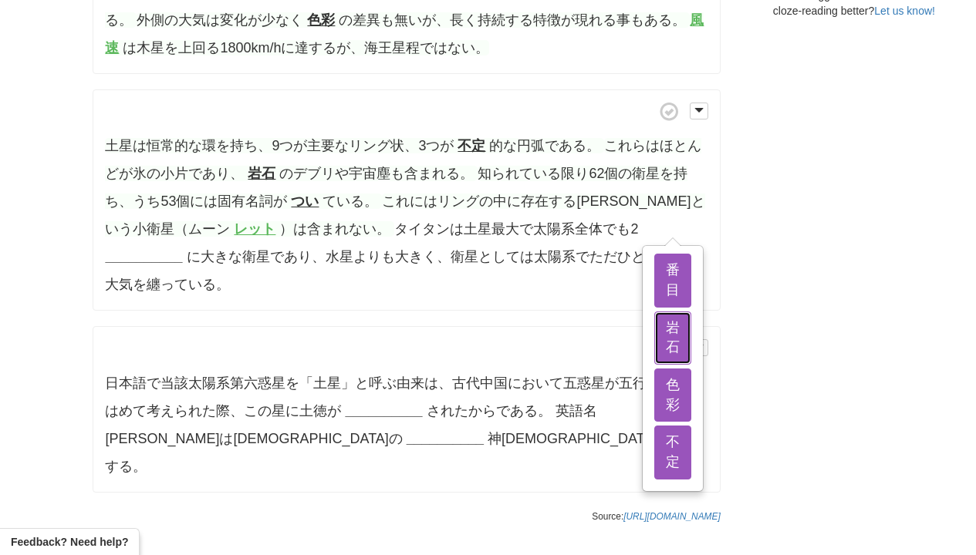
click at [654, 312] on button "岩石" at bounding box center [672, 338] width 37 height 53
click at [654, 282] on button "番目" at bounding box center [672, 280] width 37 height 53
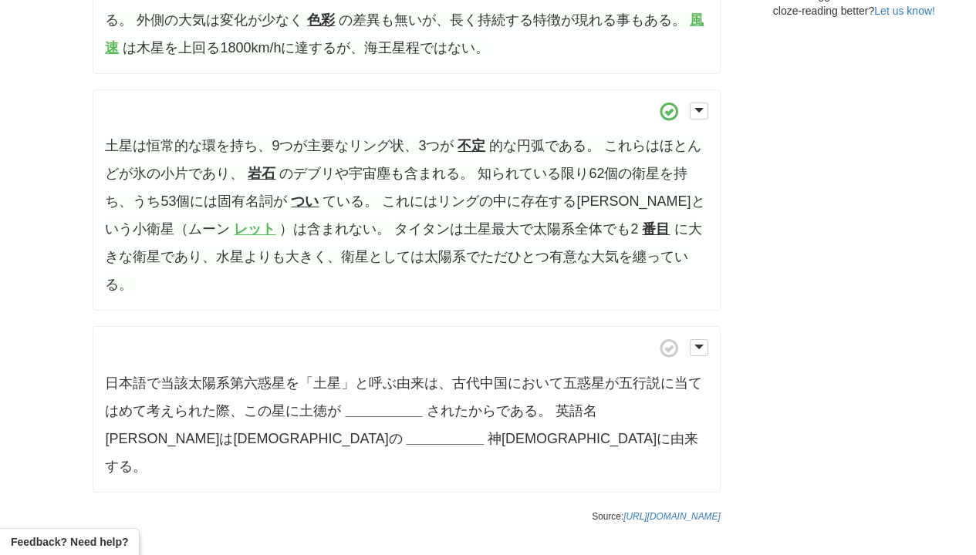
click at [359, 403] on strong "__________" at bounding box center [383, 410] width 77 height 15
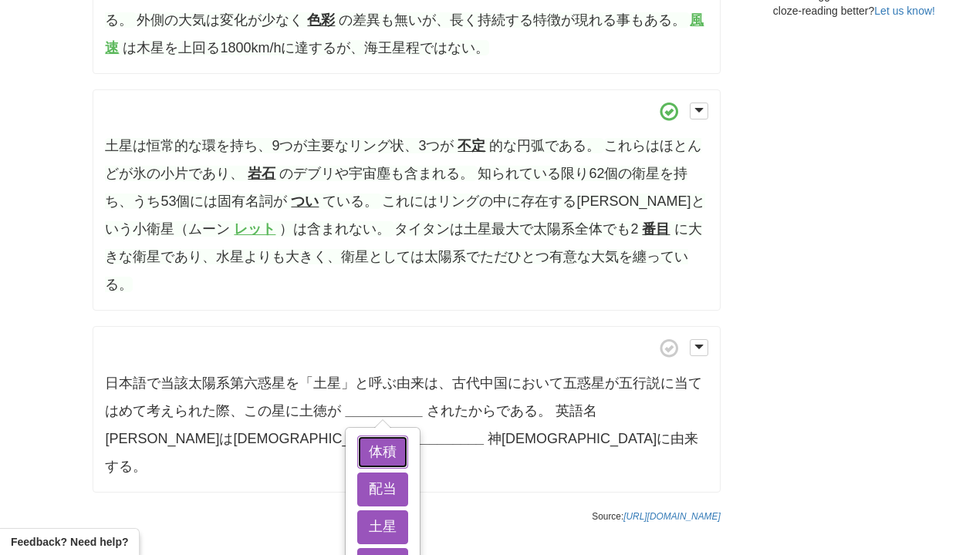
click at [359, 436] on button "体積" at bounding box center [382, 453] width 51 height 34
click at [359, 473] on button "配当" at bounding box center [382, 490] width 51 height 34
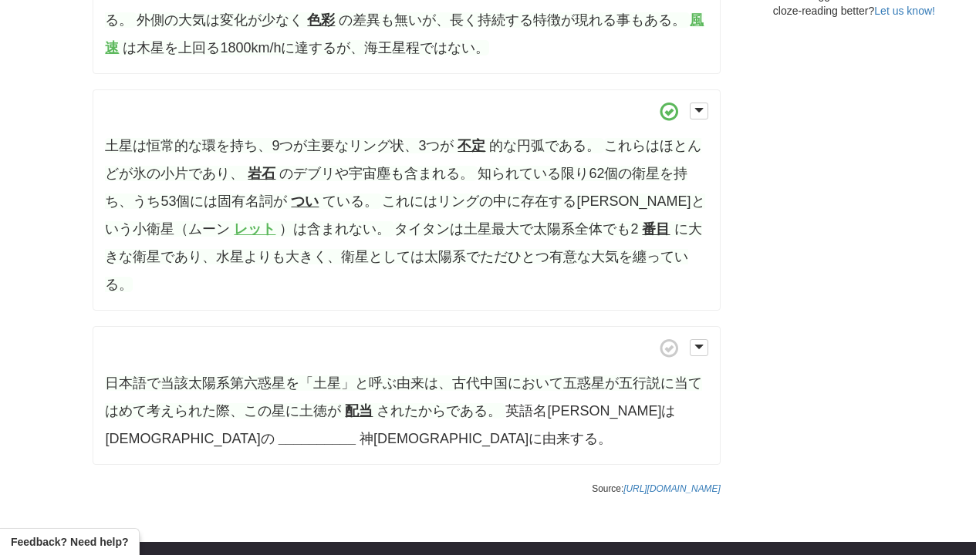
click at [279, 431] on strong "__________" at bounding box center [317, 438] width 77 height 15
click at [140, 464] on button "色彩" at bounding box center [152, 481] width 51 height 34
click at [140, 501] on button "つい" at bounding box center [152, 518] width 51 height 34
click at [140, 538] on button "農耕" at bounding box center [152, 555] width 51 height 34
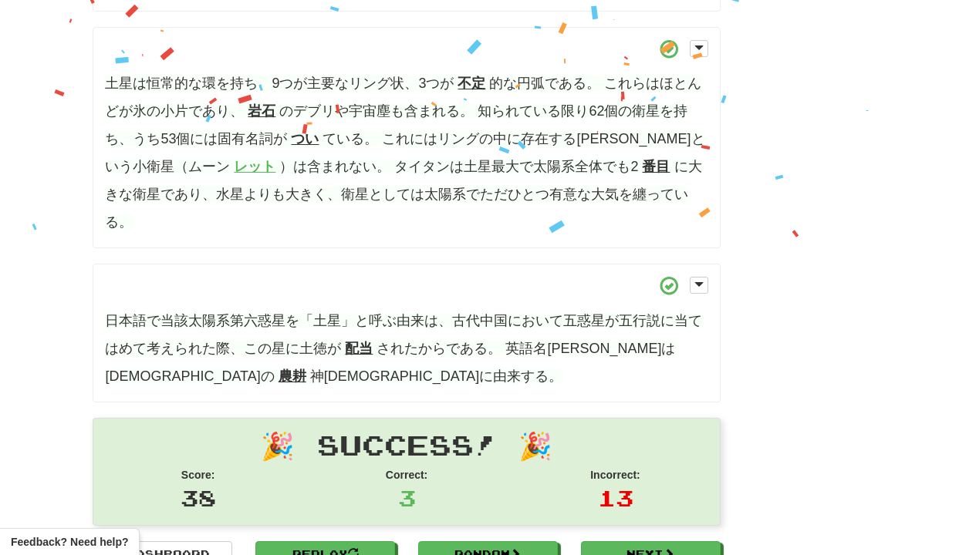
scroll to position [757, 0]
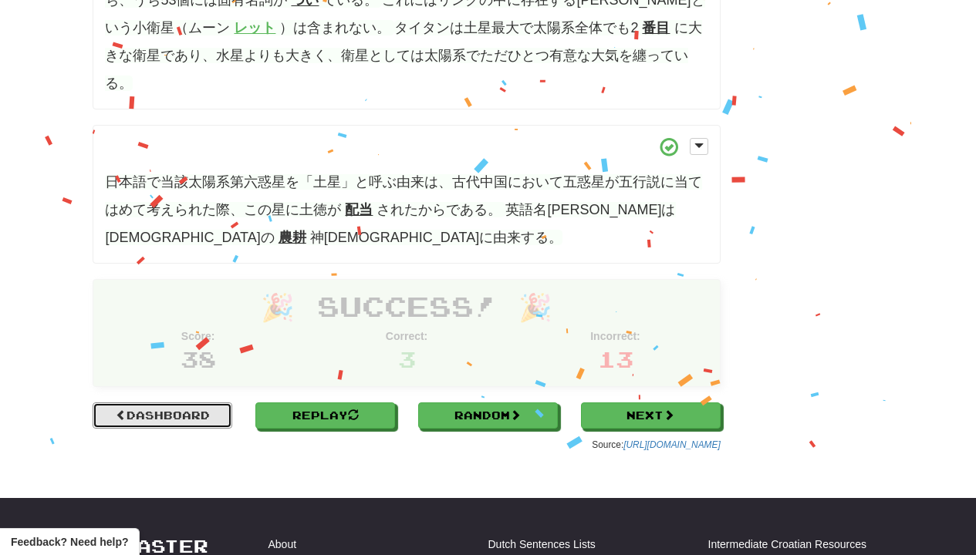
click at [140, 403] on link "Dashboard" at bounding box center [163, 416] width 140 height 26
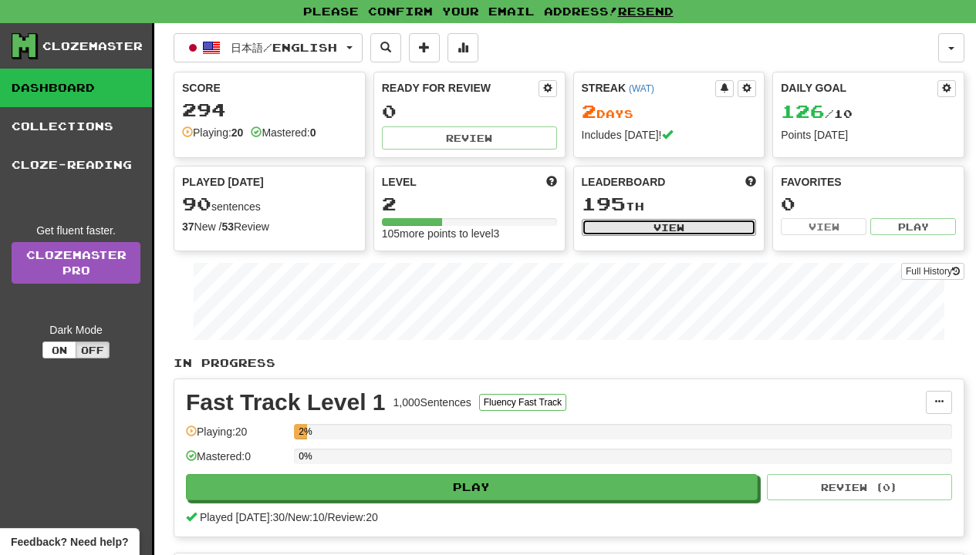
click at [593, 219] on button "View" at bounding box center [669, 227] width 175 height 17
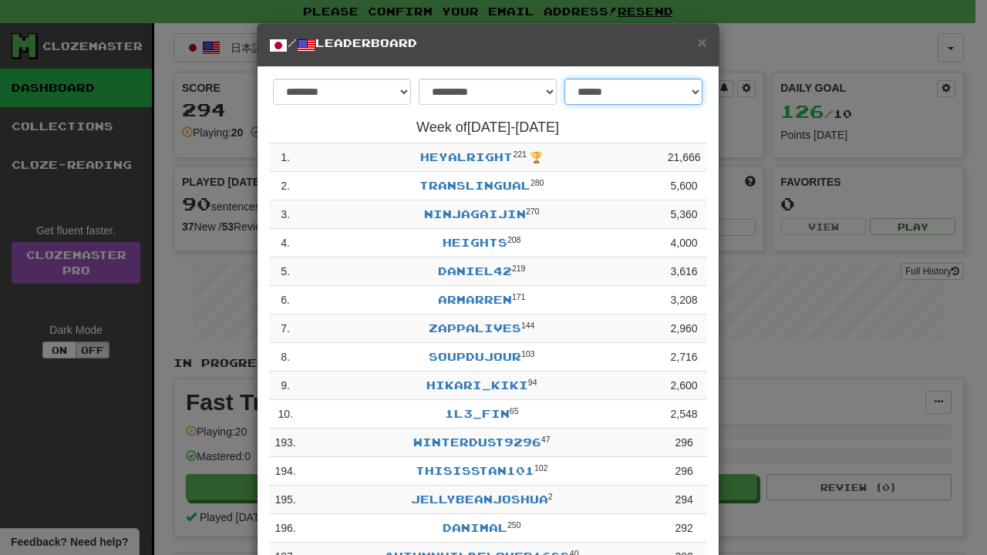
select select "*******"
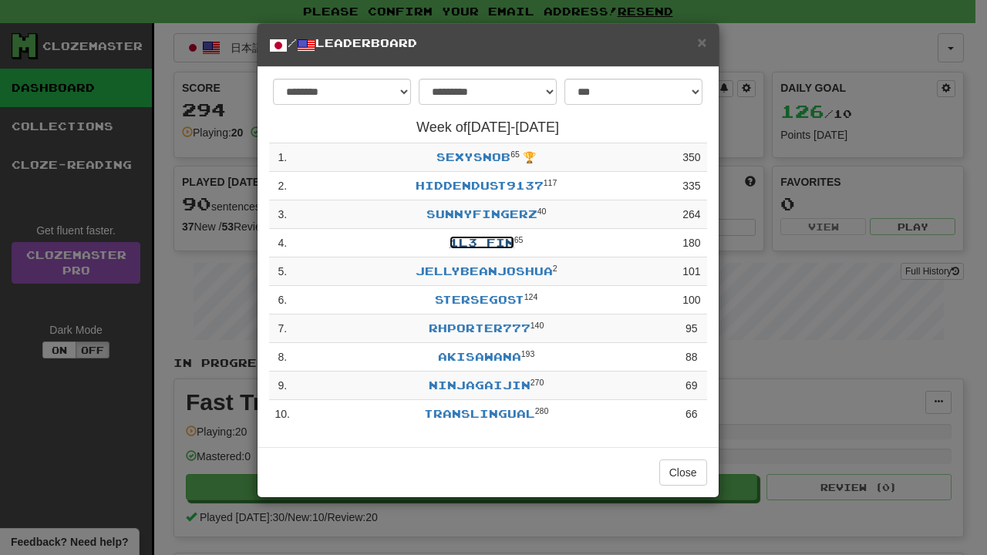
click at [482, 245] on link "1l3_fin" at bounding box center [482, 242] width 65 height 13
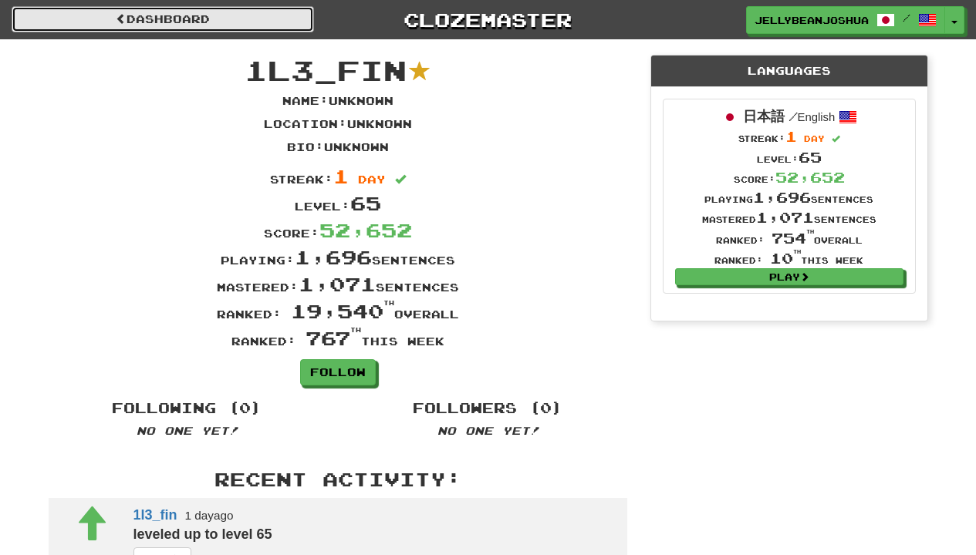
click at [198, 25] on link "Dashboard" at bounding box center [163, 19] width 302 height 26
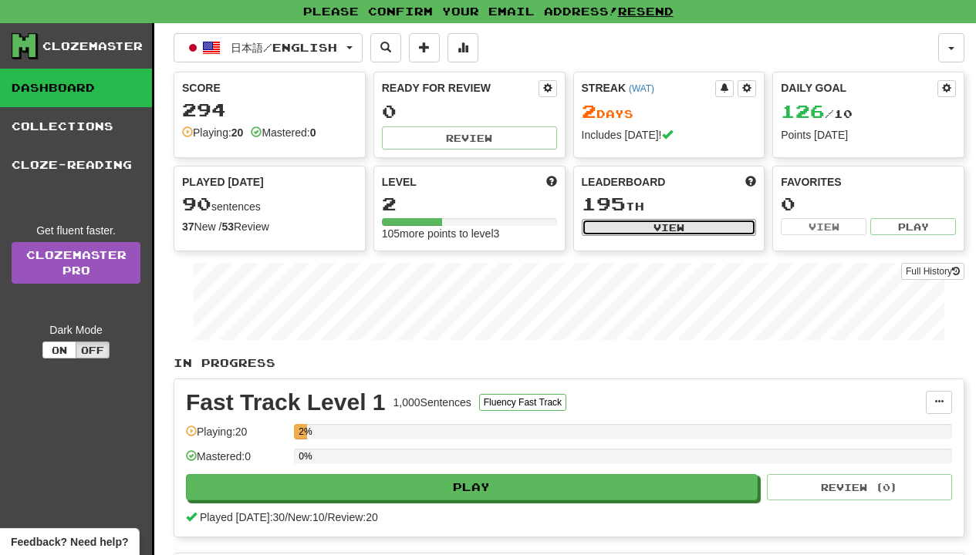
click at [649, 223] on button "View" at bounding box center [669, 227] width 175 height 17
select select "**********"
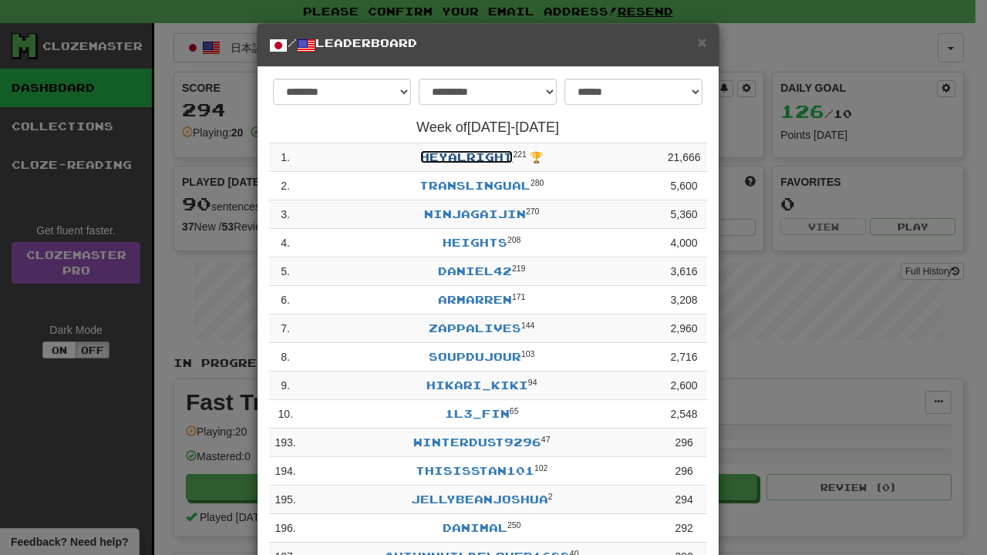
click at [491, 151] on link "heyalright" at bounding box center [466, 156] width 93 height 13
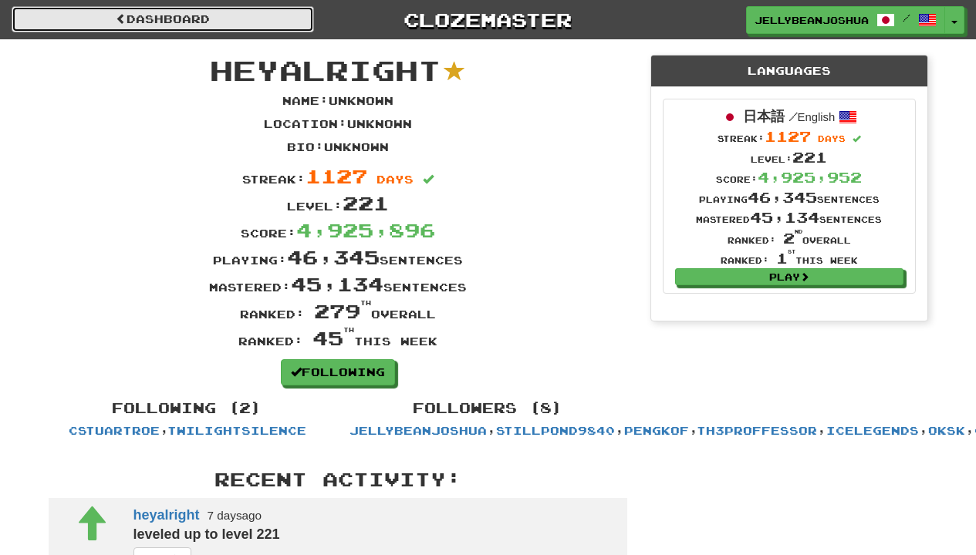
click at [254, 25] on link "Dashboard" at bounding box center [163, 19] width 302 height 26
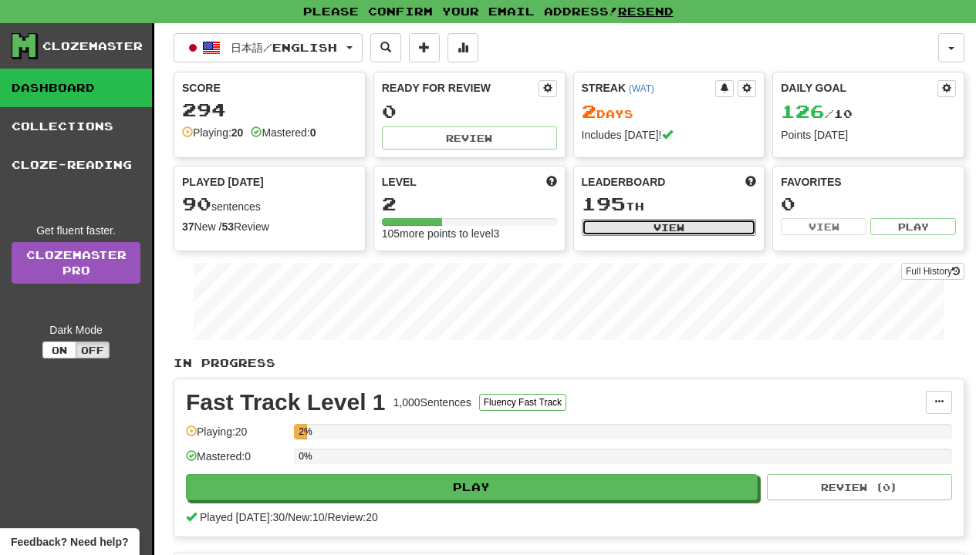
click at [596, 223] on button "View" at bounding box center [669, 227] width 175 height 17
select select "**********"
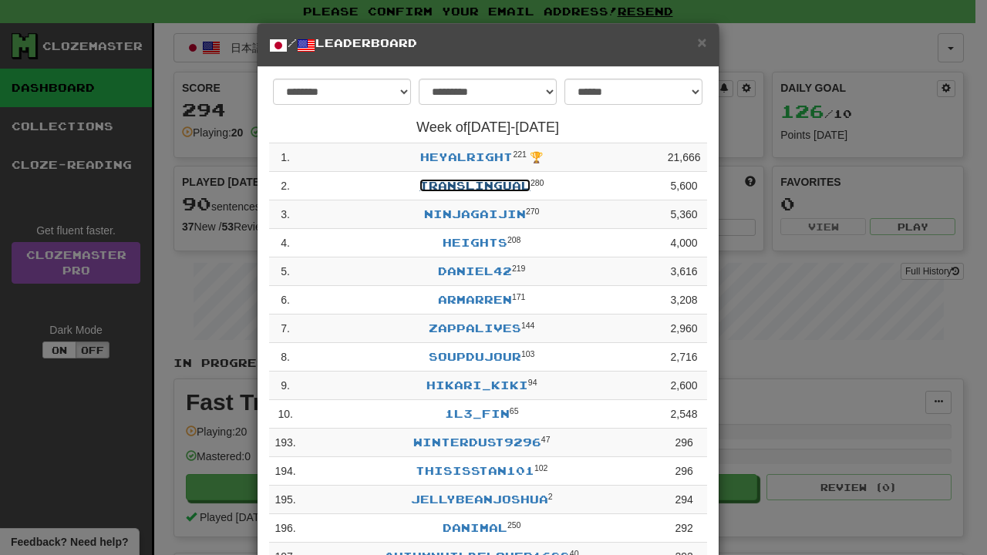
click at [457, 183] on link "Translingual" at bounding box center [475, 185] width 111 height 13
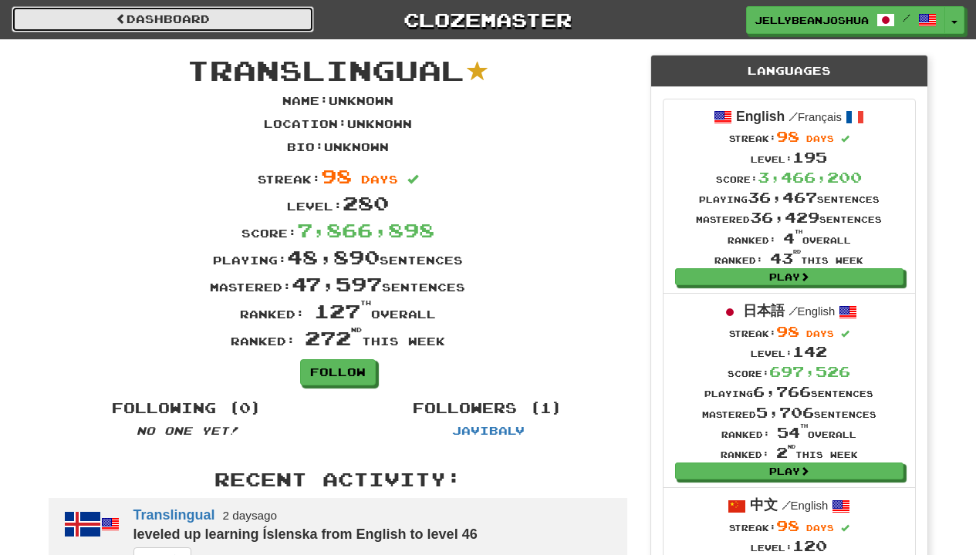
click at [254, 24] on link "Dashboard" at bounding box center [163, 19] width 302 height 26
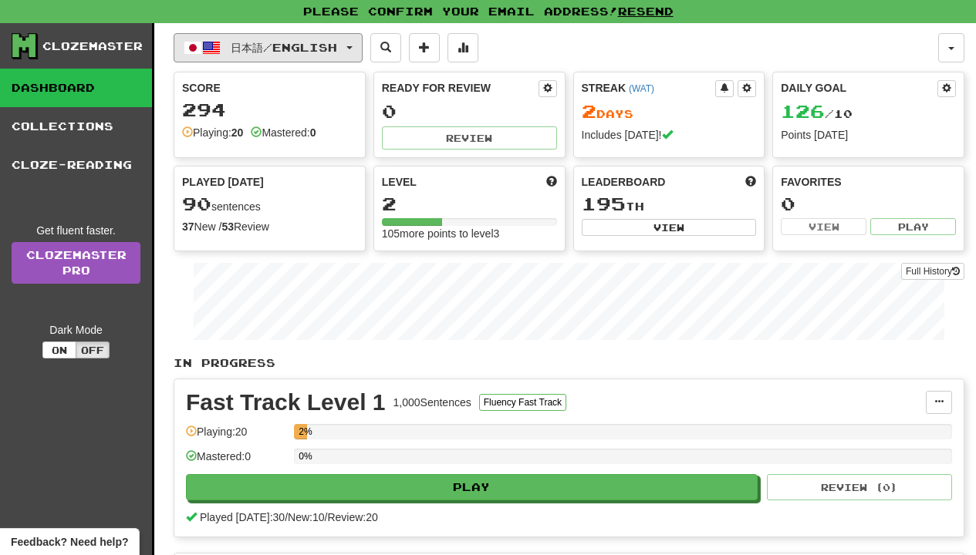
click at [248, 52] on span "日本語 / English" at bounding box center [284, 47] width 106 height 13
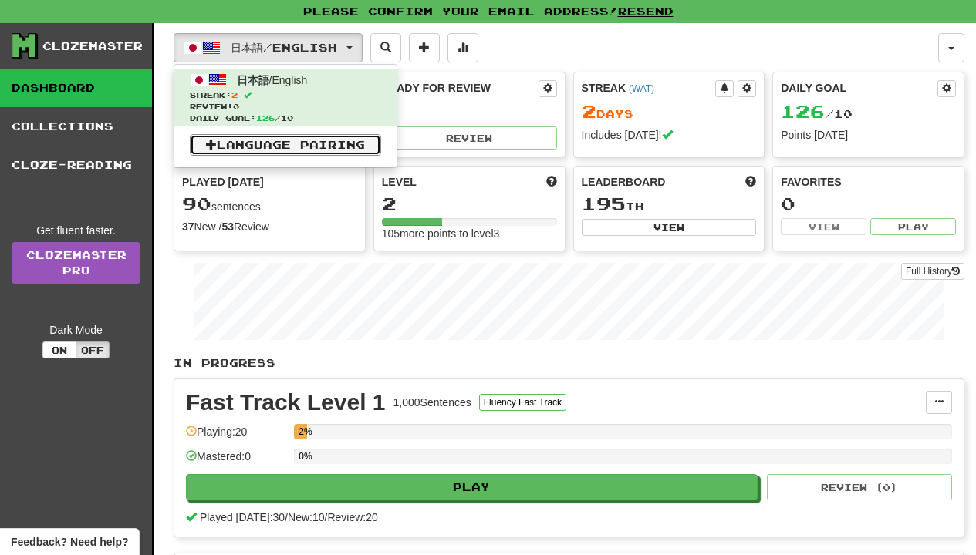
click at [248, 139] on link "Language Pairing" at bounding box center [285, 145] width 191 height 22
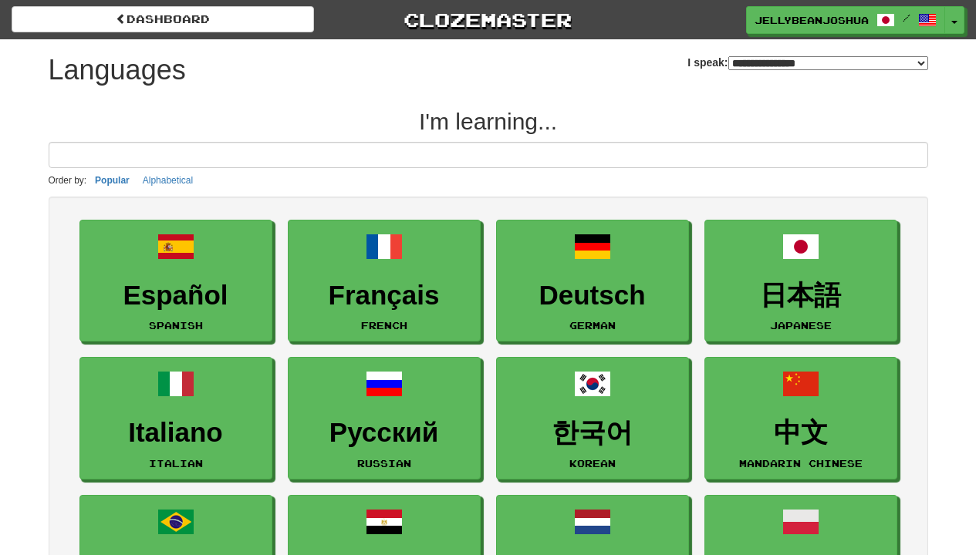
select select "*******"
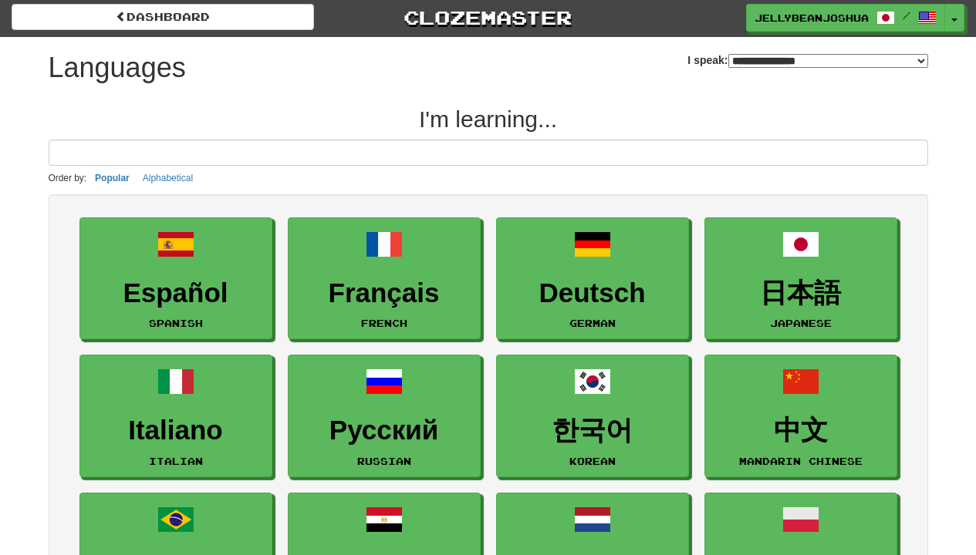
scroll to position [139, 0]
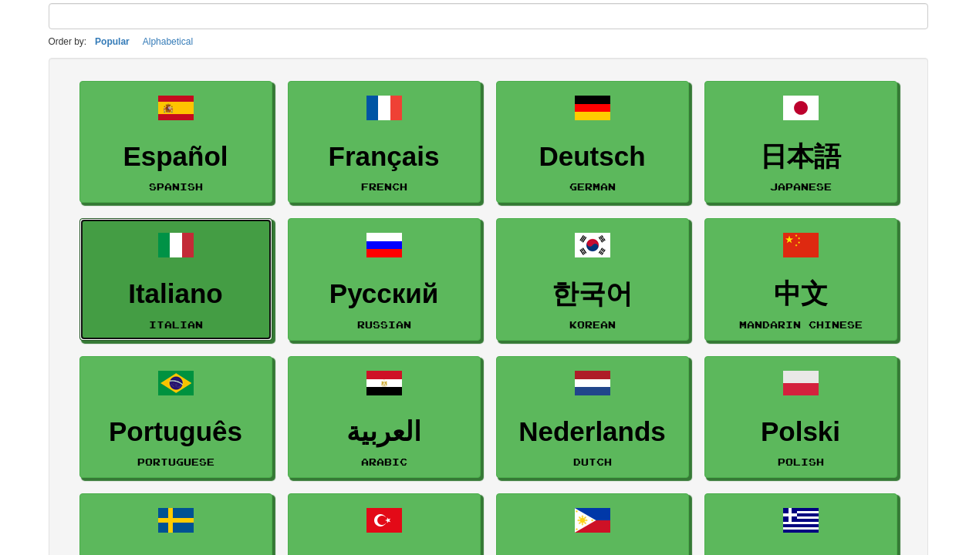
click at [226, 296] on h3 "Italiano" at bounding box center [176, 294] width 176 height 30
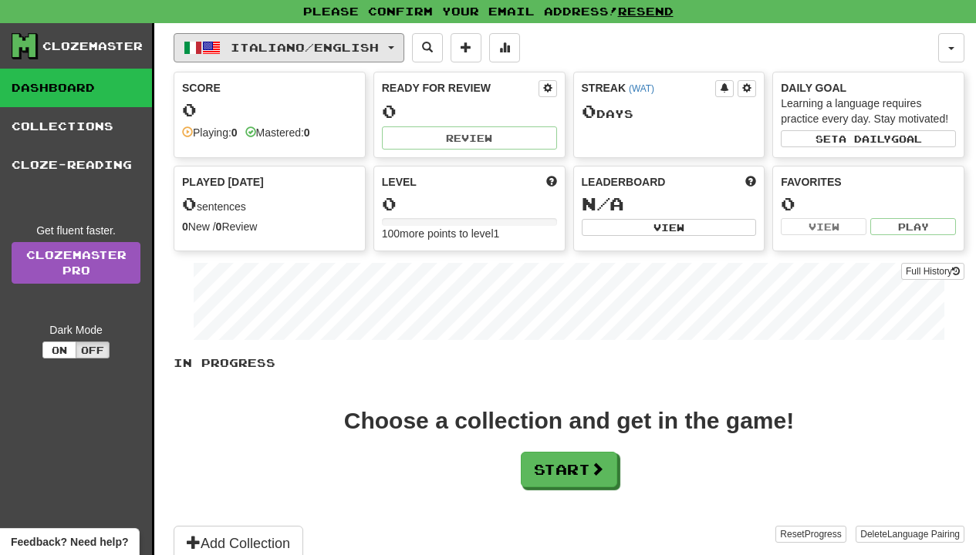
click at [226, 60] on button "Italiano / English" at bounding box center [289, 47] width 231 height 29
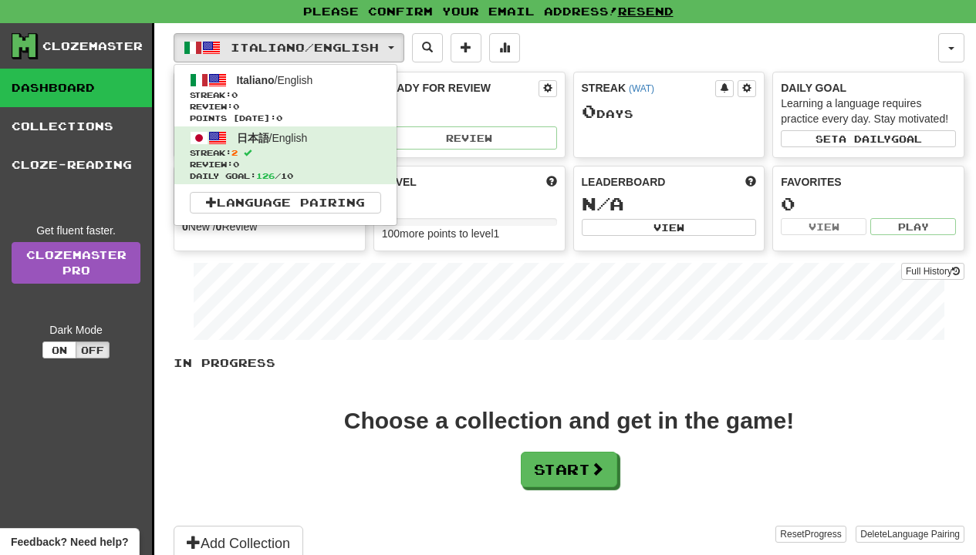
click at [353, 259] on div "Full History" at bounding box center [569, 303] width 791 height 96
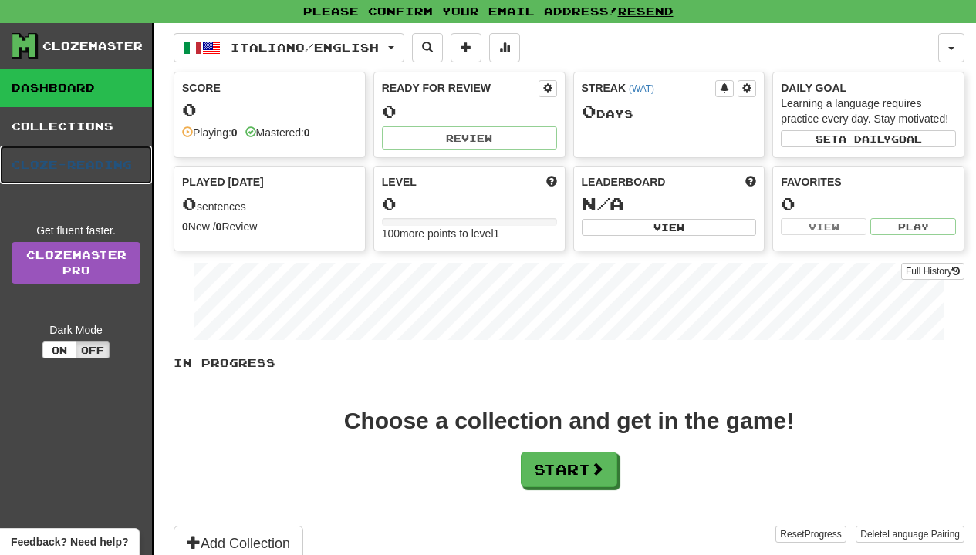
click at [59, 169] on link "Cloze-Reading" at bounding box center [76, 165] width 152 height 39
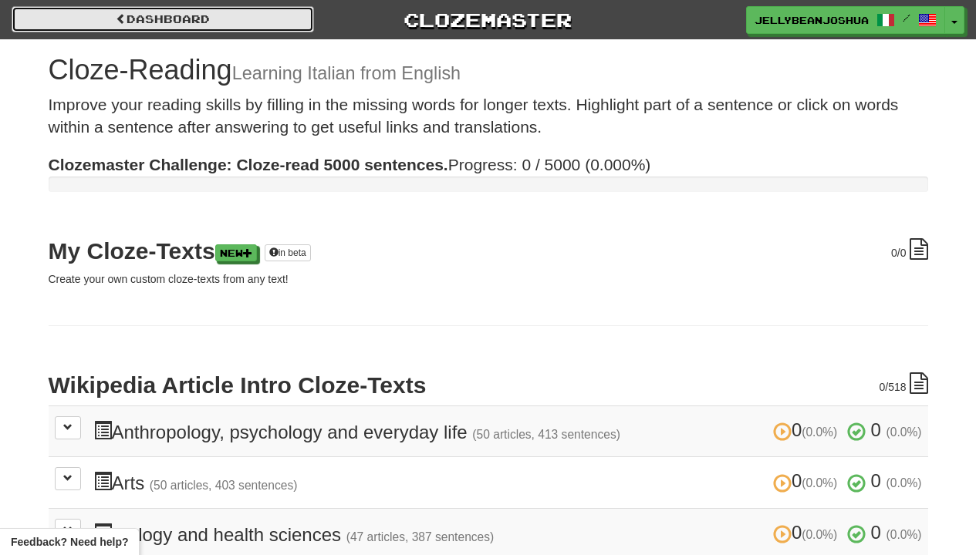
click at [78, 8] on link "Dashboard" at bounding box center [163, 19] width 302 height 26
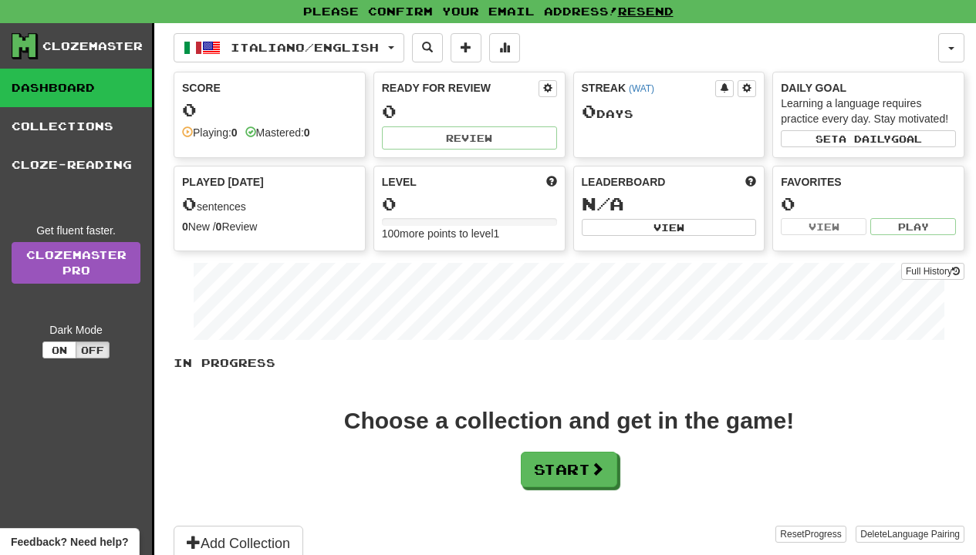
click at [78, 123] on link "Collections" at bounding box center [76, 126] width 152 height 39
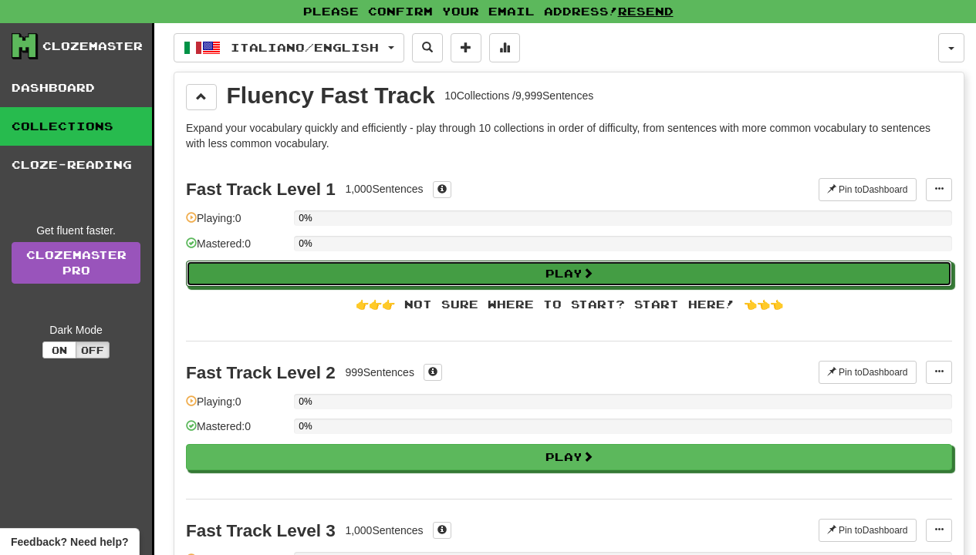
click at [420, 266] on button "Play" at bounding box center [569, 274] width 766 height 26
select select "**"
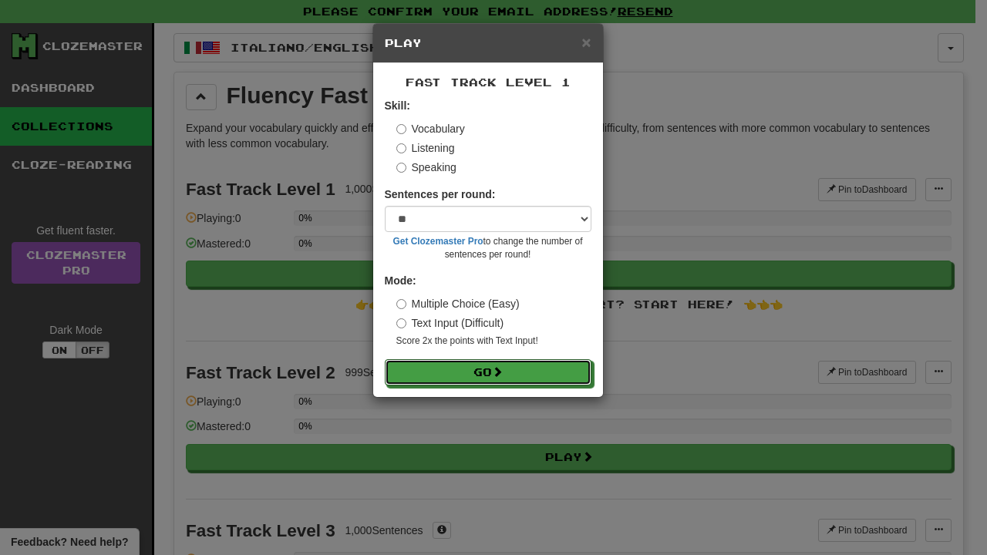
click at [420, 363] on button "Go" at bounding box center [488, 373] width 207 height 26
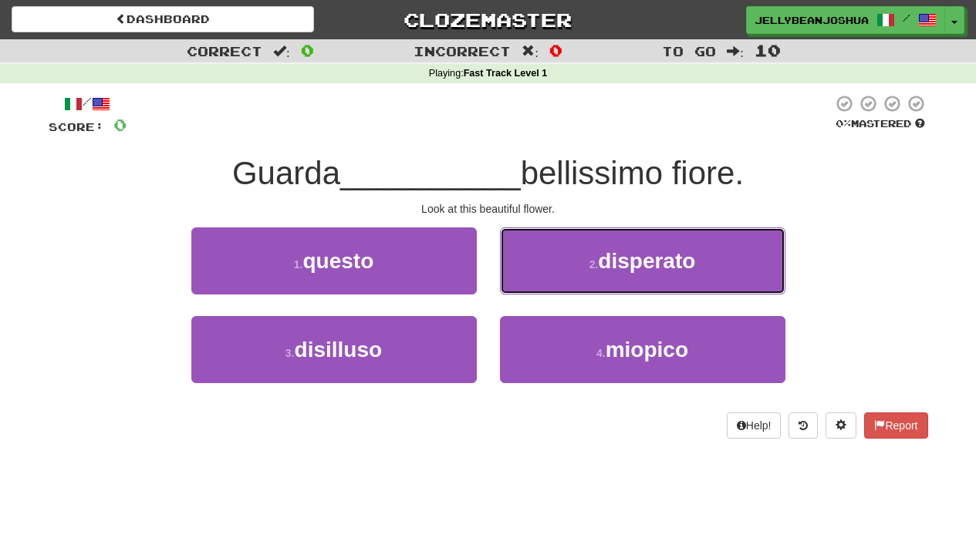
click at [532, 271] on button "2 . disperato" at bounding box center [642, 261] width 285 height 67
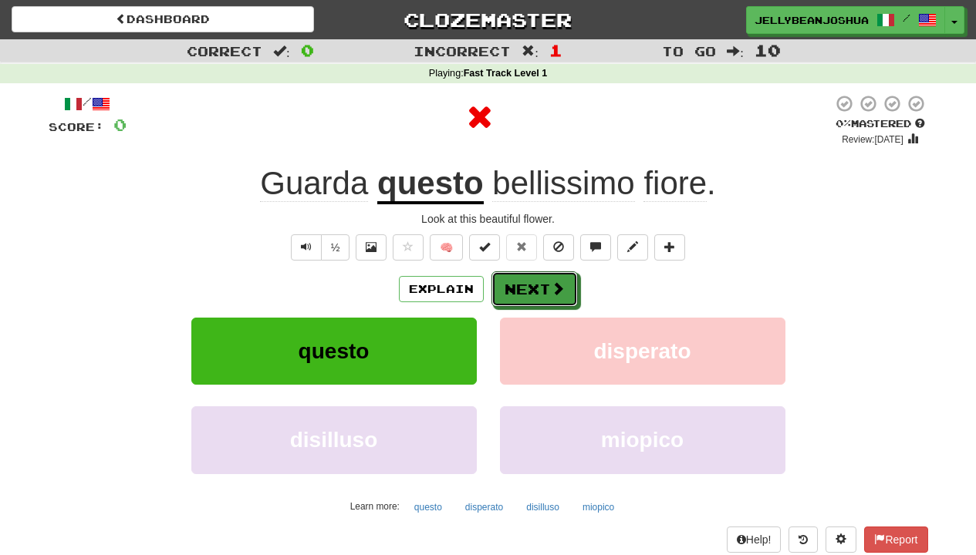
click at [532, 274] on button "Next" at bounding box center [534, 289] width 86 height 35
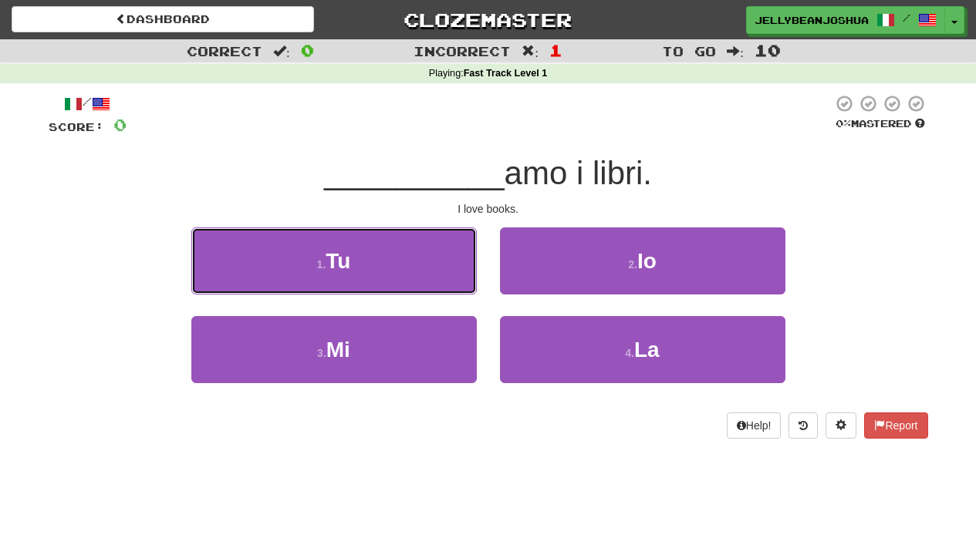
click at [464, 274] on button "1 . Tu" at bounding box center [333, 261] width 285 height 67
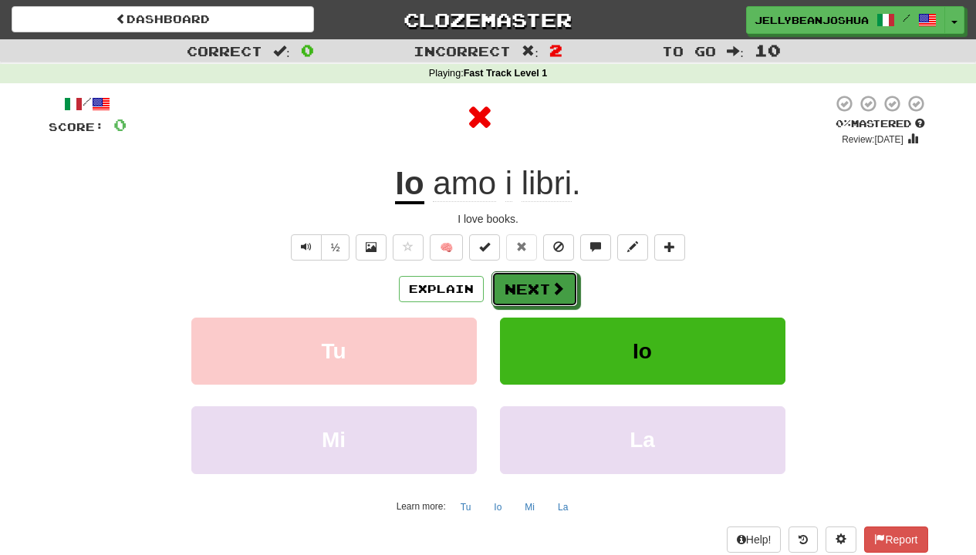
click at [528, 274] on button "Next" at bounding box center [534, 289] width 86 height 35
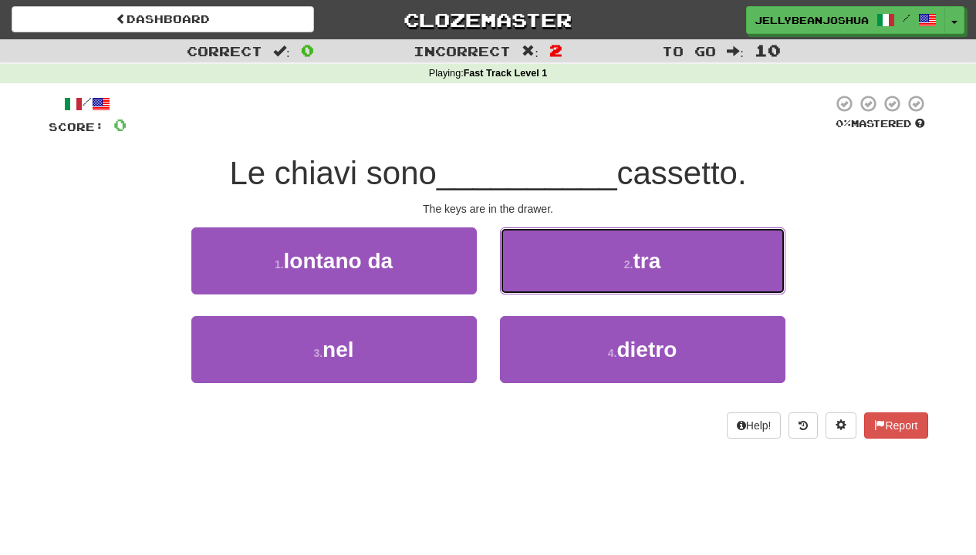
click at [528, 274] on button "2 . tra" at bounding box center [642, 261] width 285 height 67
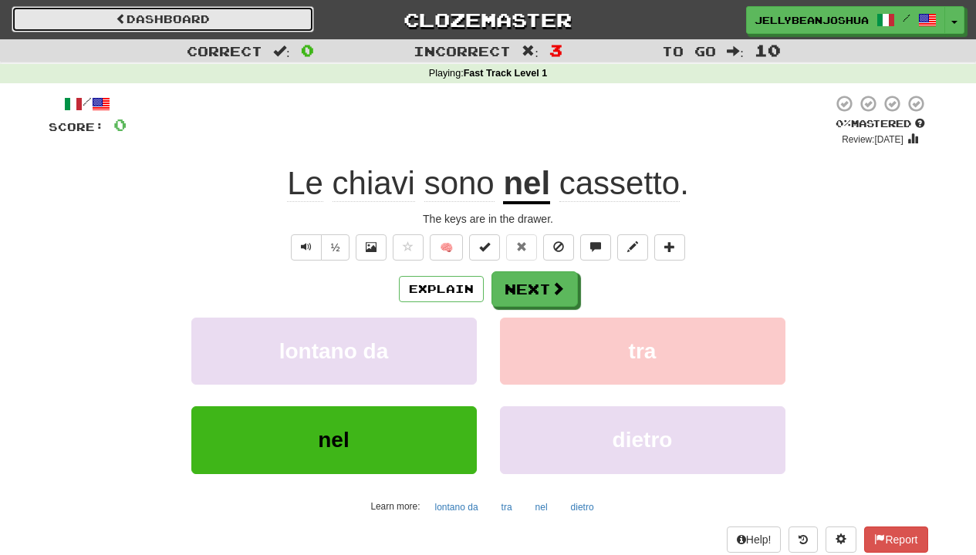
click at [263, 24] on link "Dashboard" at bounding box center [163, 19] width 302 height 26
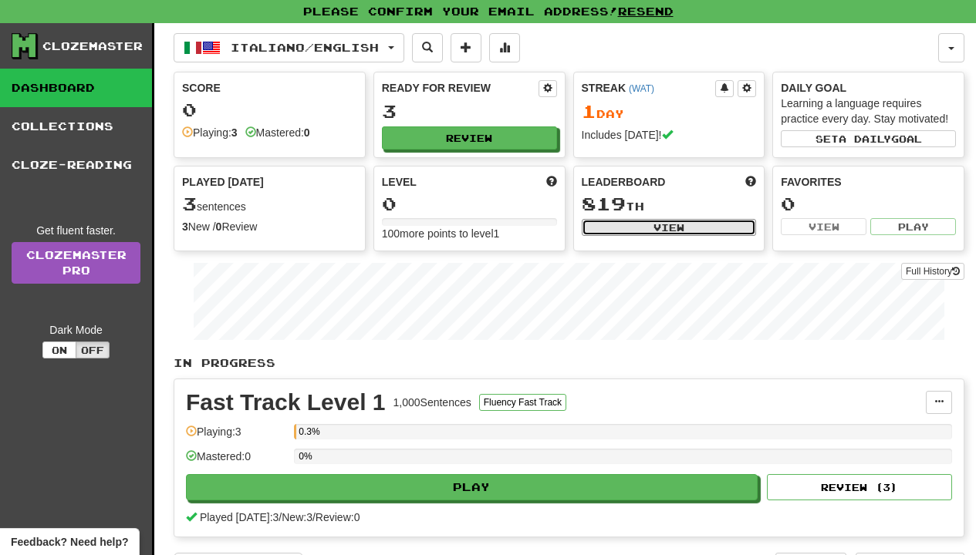
click at [606, 231] on button "View" at bounding box center [669, 227] width 175 height 17
select select "**********"
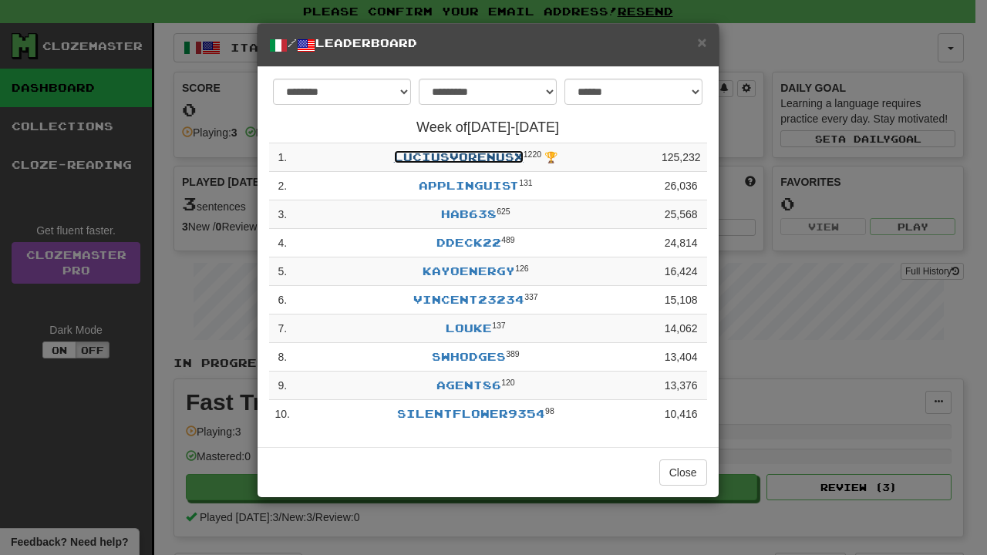
click at [498, 160] on link "LuciusVorenusX" at bounding box center [459, 156] width 130 height 13
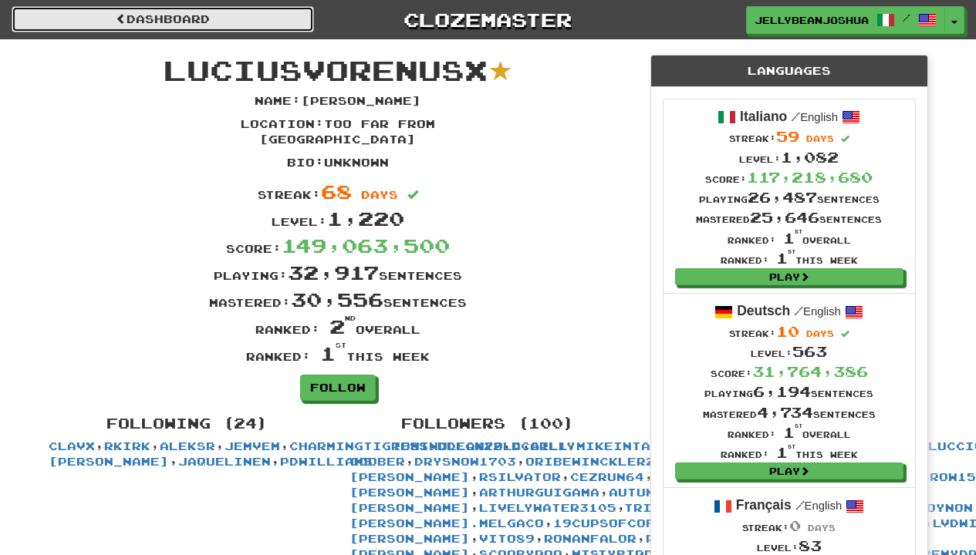
click at [260, 29] on link "Dashboard" at bounding box center [163, 19] width 302 height 26
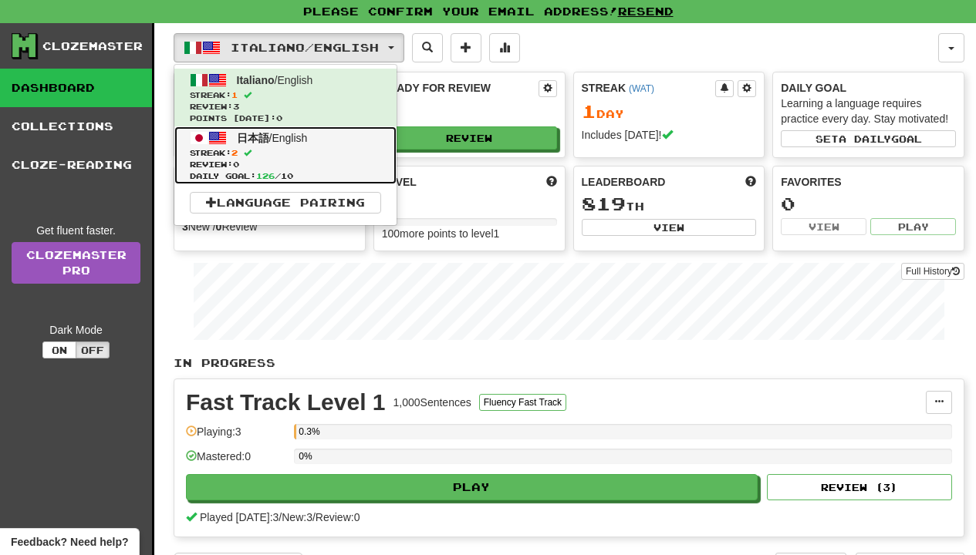
click at [371, 170] on span "Daily Goal: 126 / 10" at bounding box center [285, 176] width 191 height 12
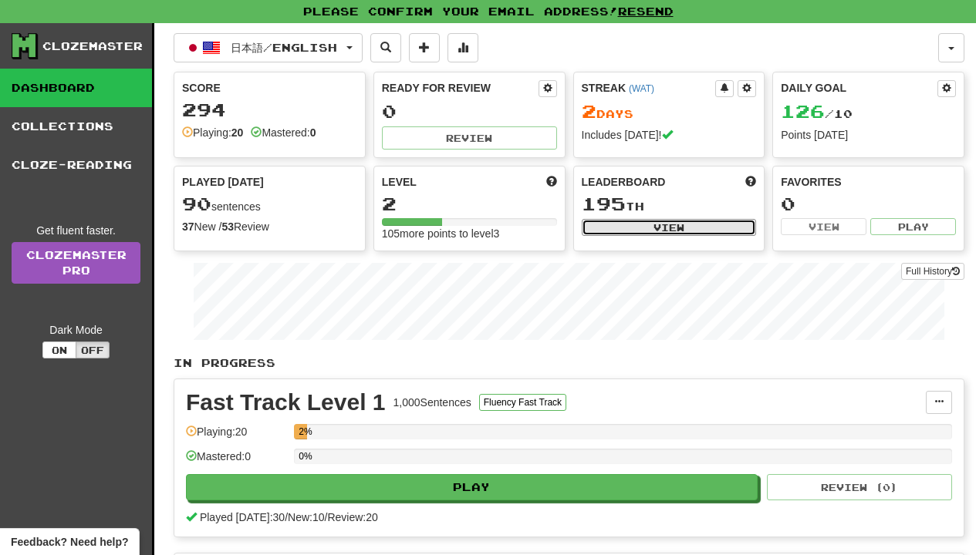
click at [621, 228] on button "View" at bounding box center [669, 227] width 175 height 17
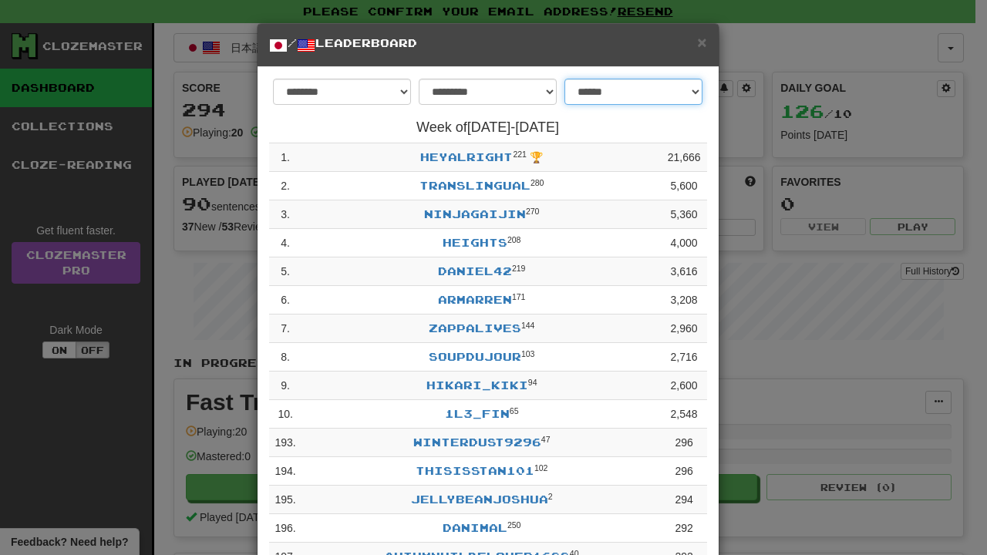
select select "**********"
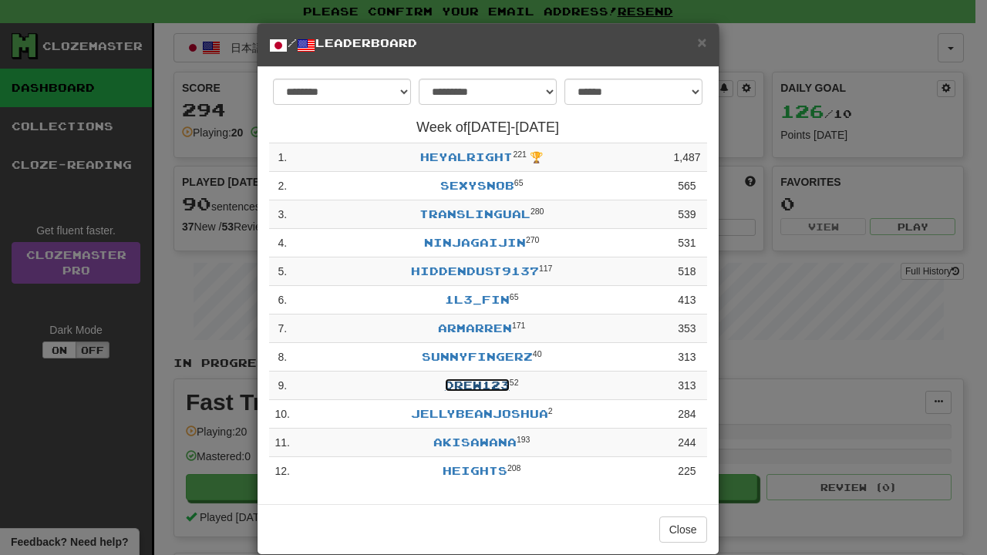
click at [448, 383] on link "Drew123" at bounding box center [477, 385] width 65 height 13
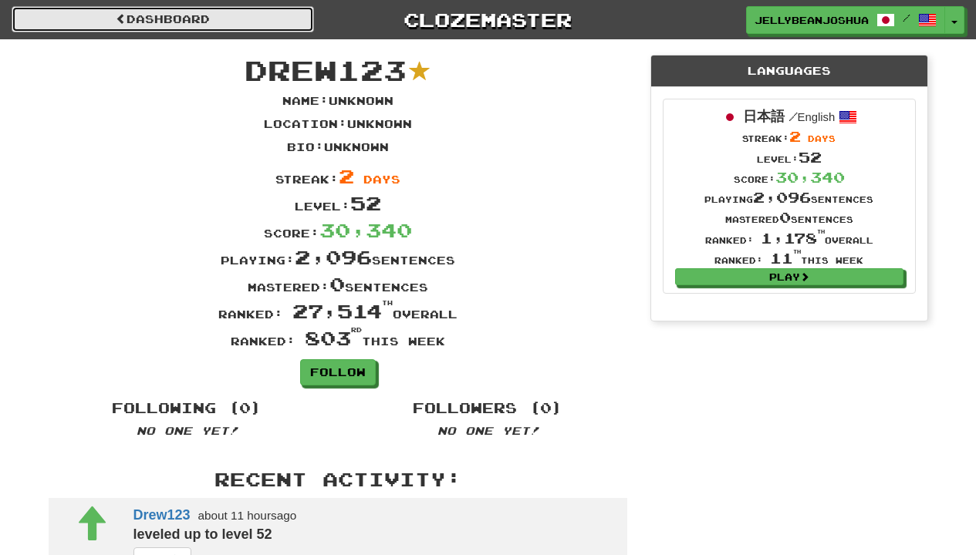
click at [183, 32] on link "Dashboard" at bounding box center [163, 19] width 302 height 26
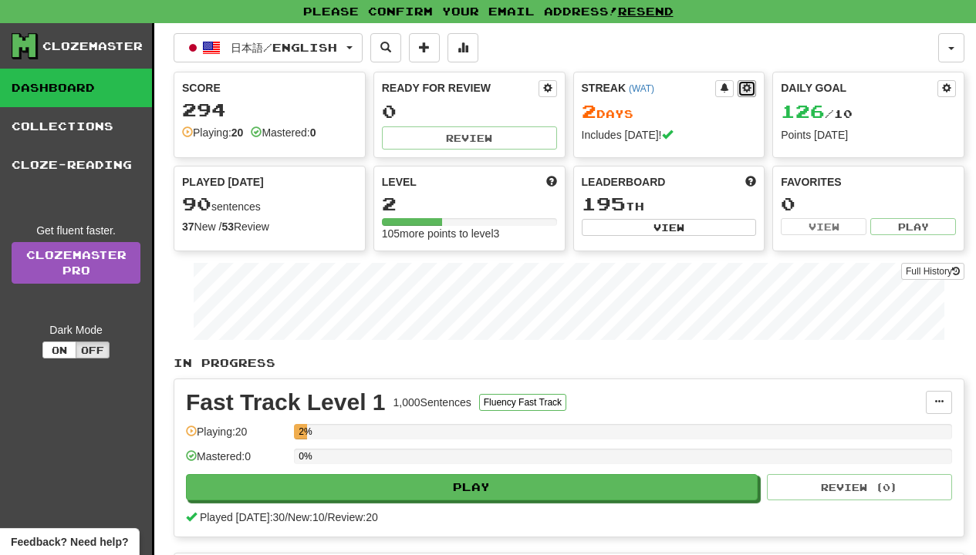
click at [741, 93] on button at bounding box center [747, 88] width 19 height 17
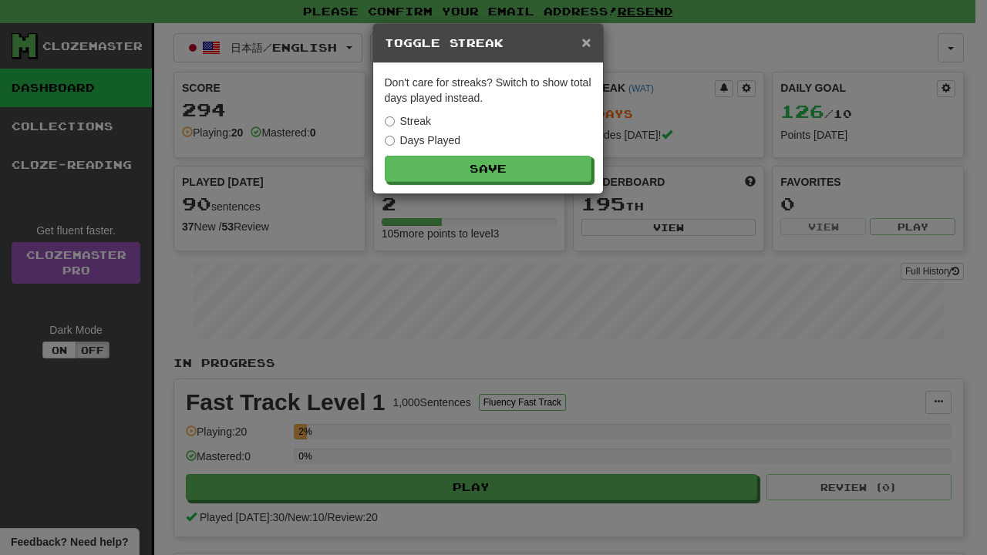
click at [588, 47] on span "×" at bounding box center [586, 42] width 9 height 18
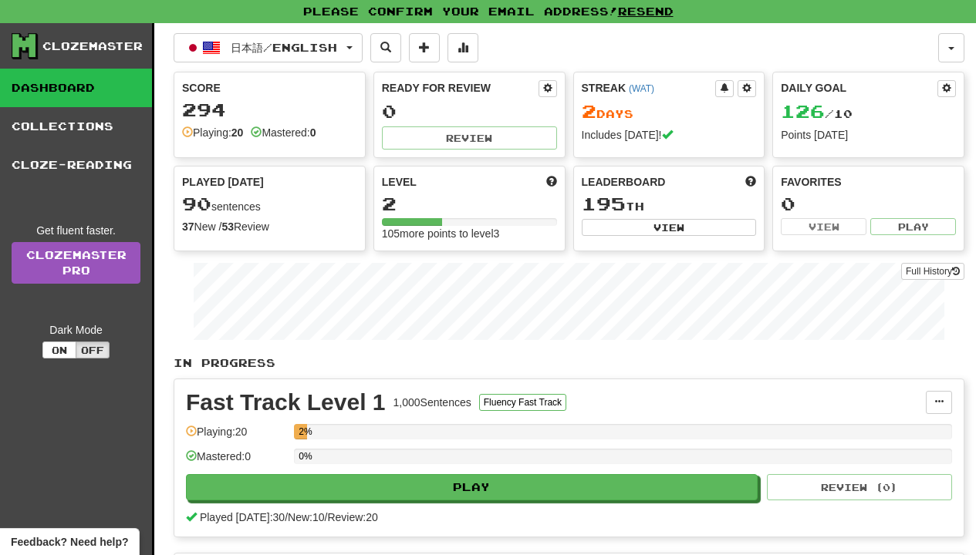
click at [936, 85] on div "Daily Goal" at bounding box center [859, 88] width 157 height 17
click at [939, 85] on button at bounding box center [946, 88] width 19 height 17
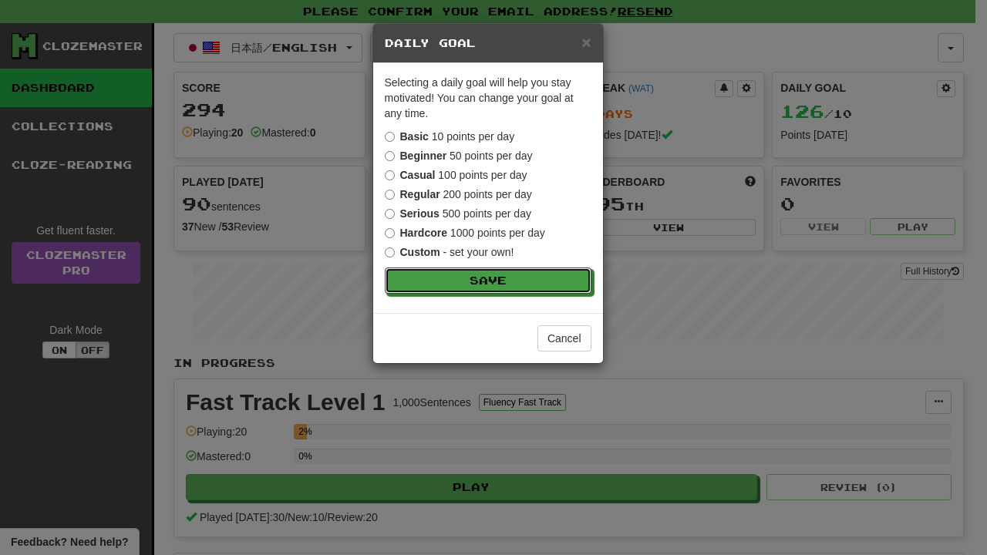
click at [388, 282] on button "Save" at bounding box center [488, 281] width 207 height 26
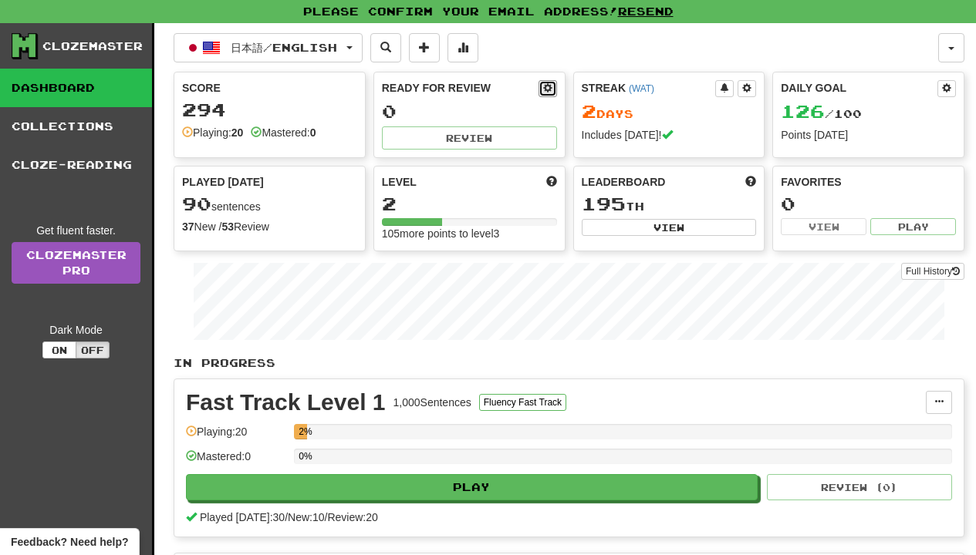
click at [553, 88] on button at bounding box center [547, 88] width 19 height 17
select select "*"
select select "**"
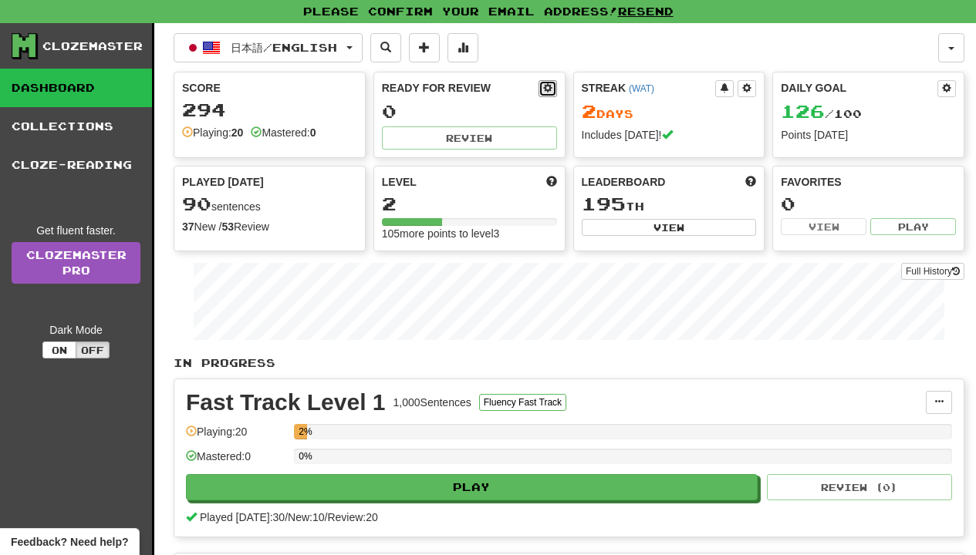
select select "***"
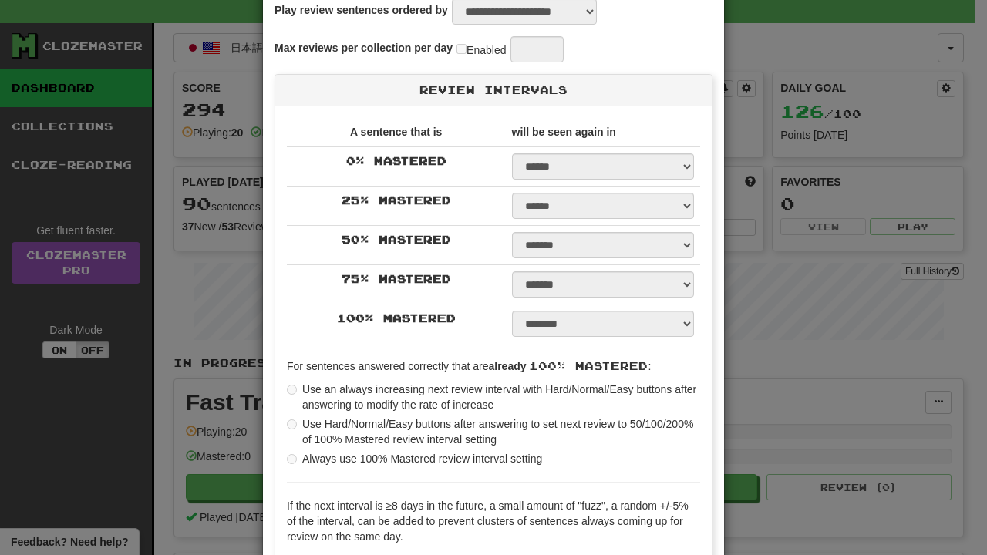
scroll to position [278, 0]
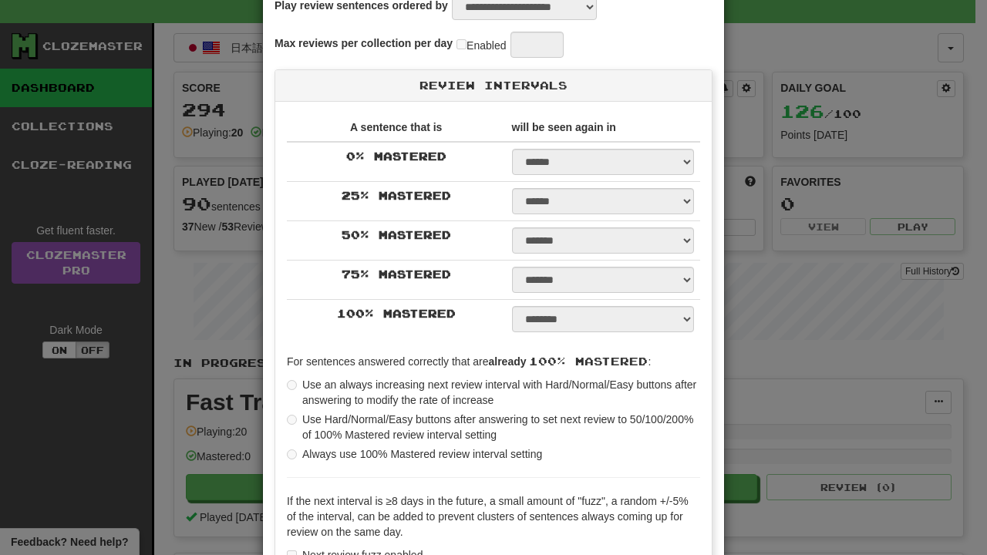
click at [553, 157] on select "****** ****** ****** ****** ****** ****** ****** ****** ****** ******* ******* …" at bounding box center [603, 162] width 182 height 26
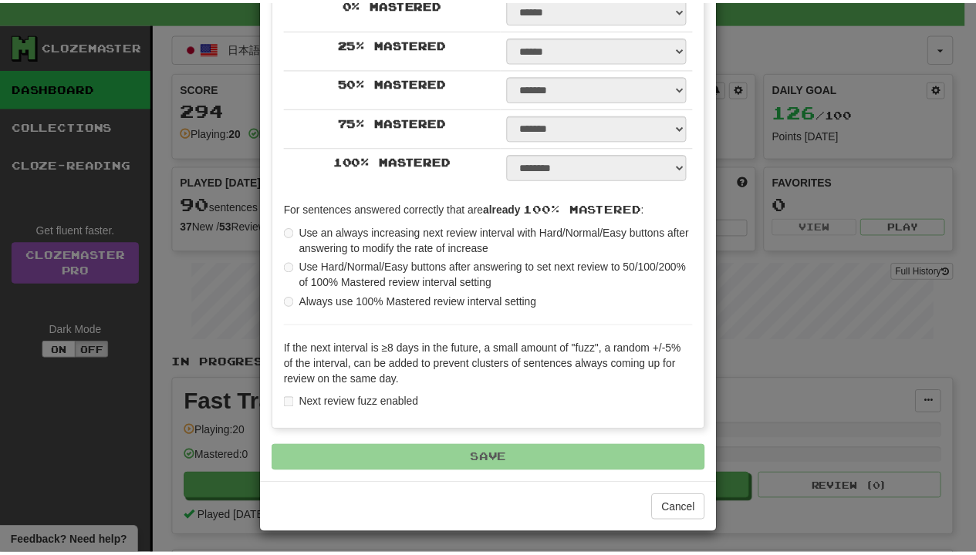
scroll to position [433, 0]
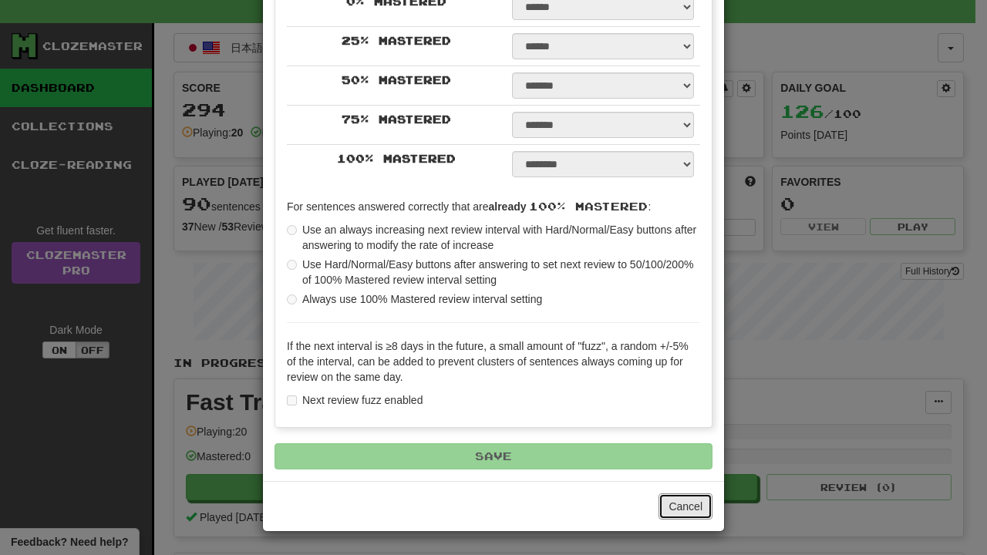
click at [664, 510] on button "Cancel" at bounding box center [686, 507] width 54 height 26
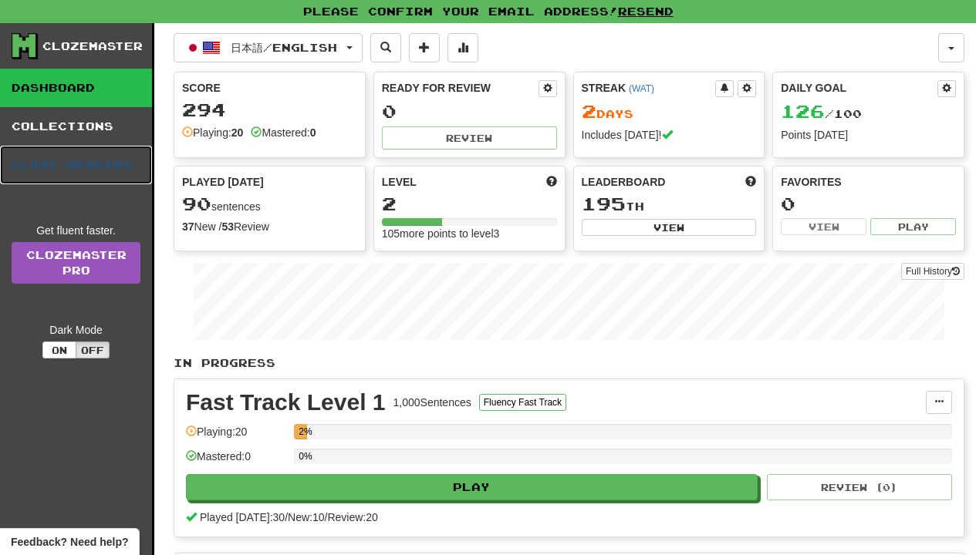
click at [62, 149] on link "Cloze-Reading" at bounding box center [76, 165] width 152 height 39
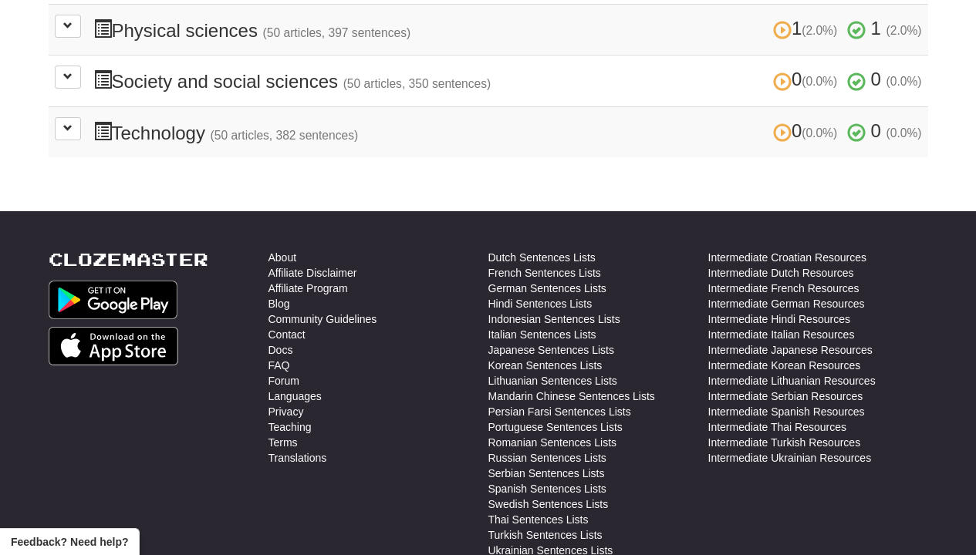
scroll to position [694, 0]
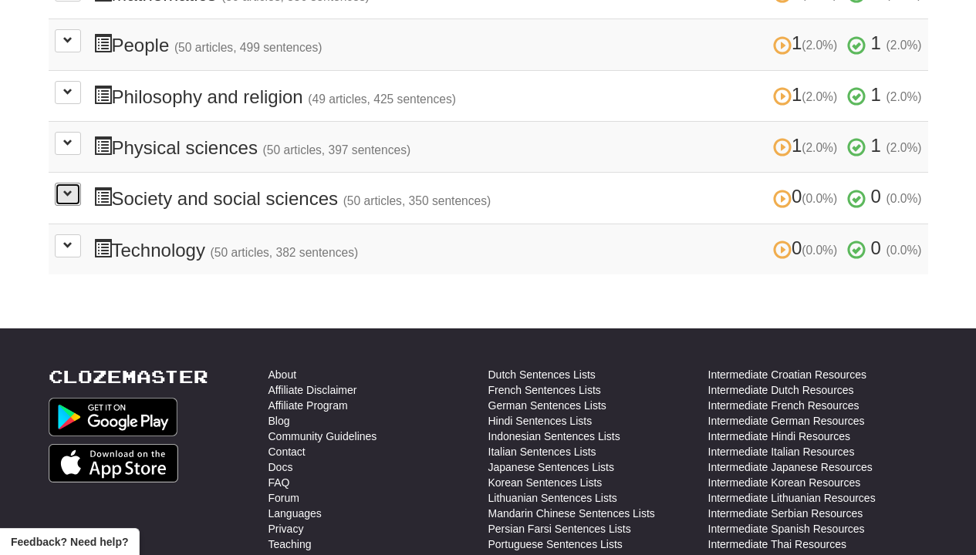
click at [69, 189] on span at bounding box center [67, 193] width 9 height 9
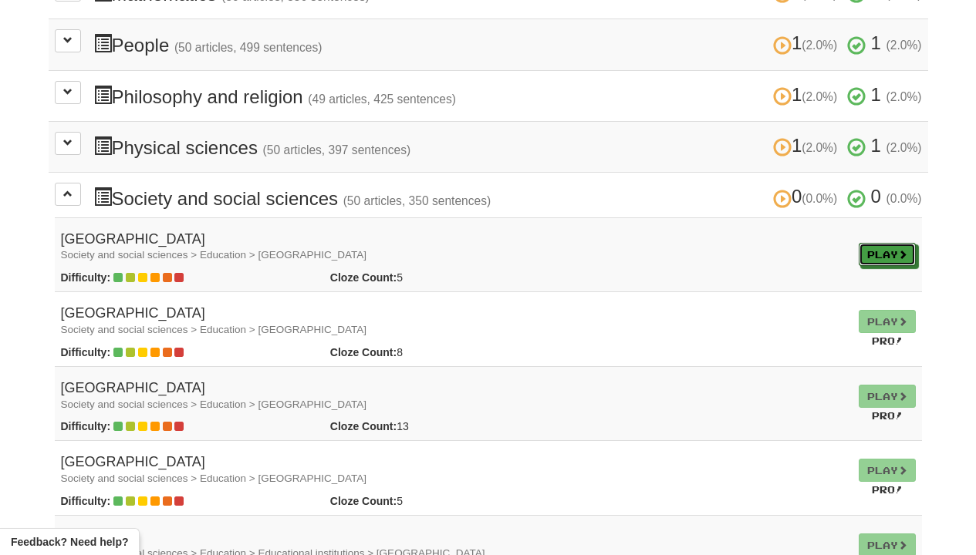
click at [905, 244] on link "Play" at bounding box center [887, 254] width 57 height 23
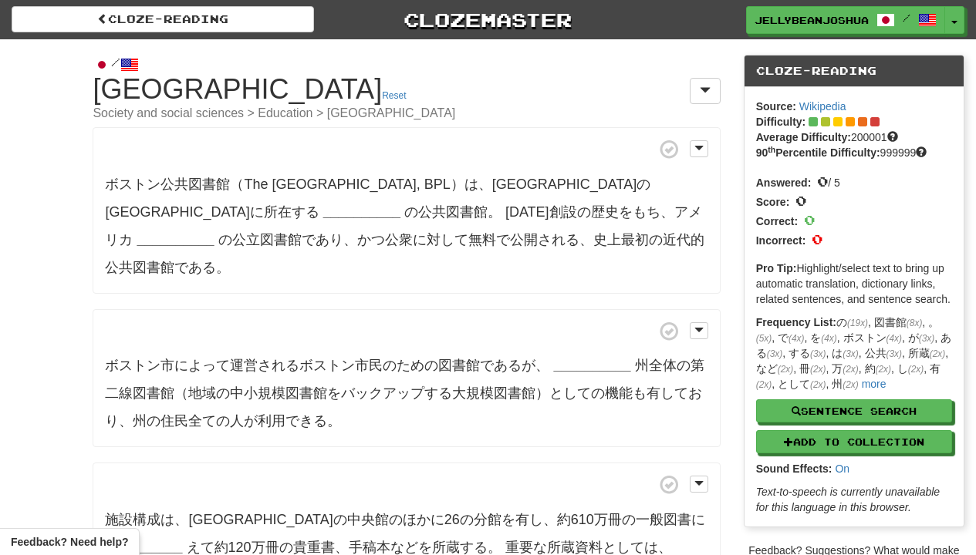
click at [201, 216] on span "ボストン公共図書館（The [GEOGRAPHIC_DATA], BPL）は、[GEOGRAPHIC_DATA]の[GEOGRAPHIC_DATA]に所在する…" at bounding box center [377, 198] width 545 height 43
click at [323, 216] on strong "__________" at bounding box center [361, 211] width 77 height 15
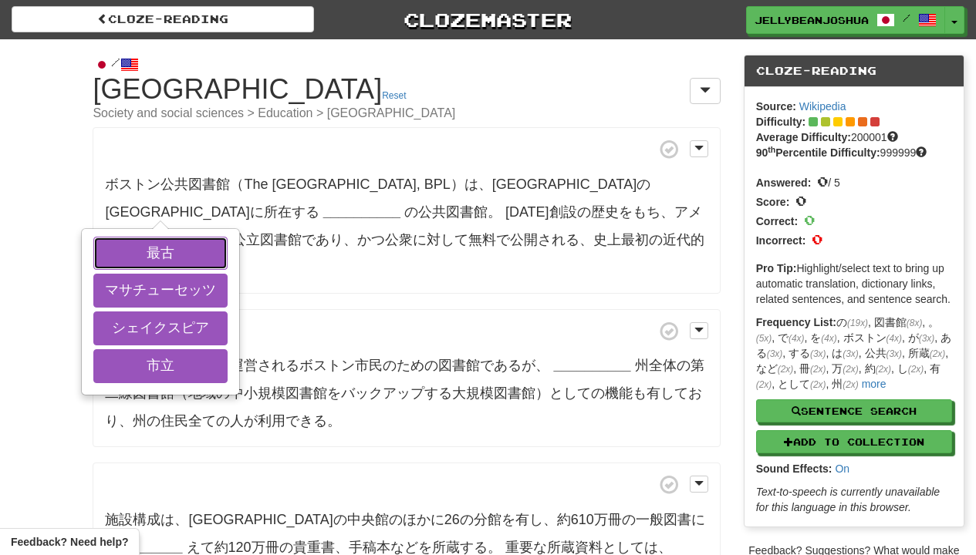
click at [194, 237] on button "最古" at bounding box center [160, 254] width 134 height 34
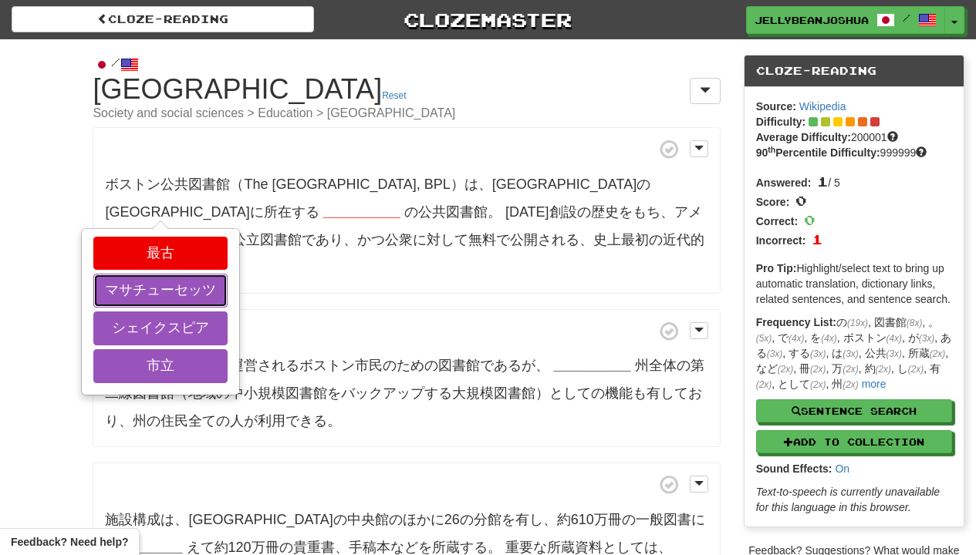
click at [194, 299] on button "マサチューセッツ" at bounding box center [160, 291] width 134 height 34
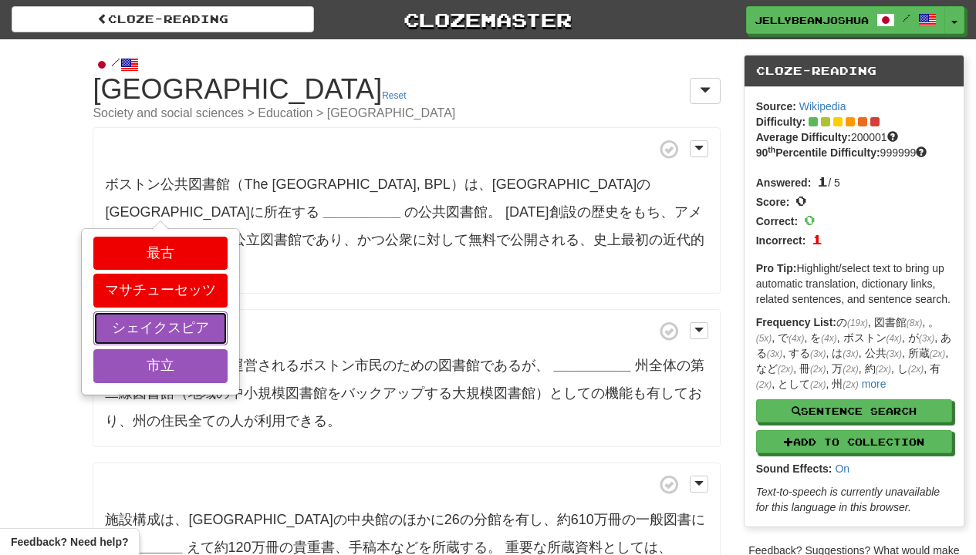
click at [194, 314] on button "シェイクスピア" at bounding box center [160, 329] width 134 height 34
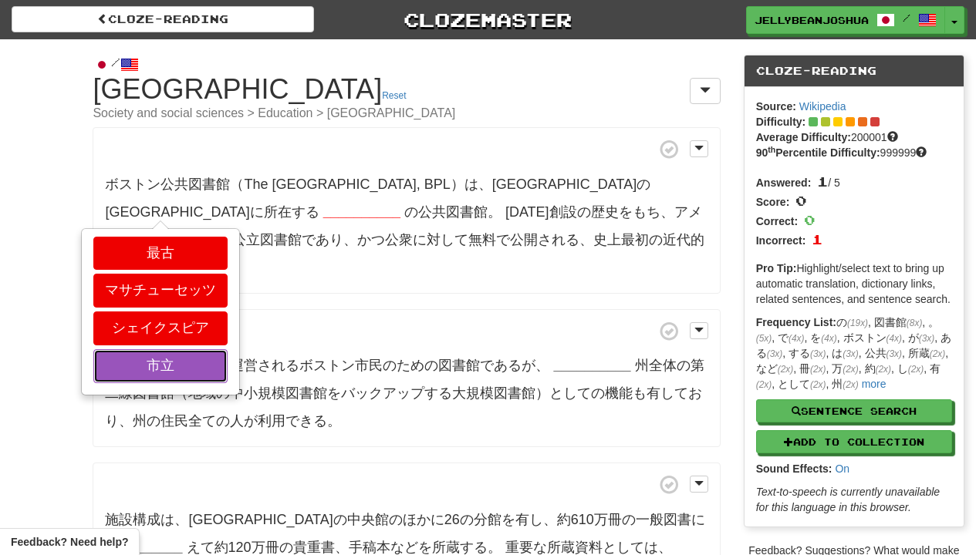
click at [194, 354] on button "市立" at bounding box center [160, 366] width 134 height 34
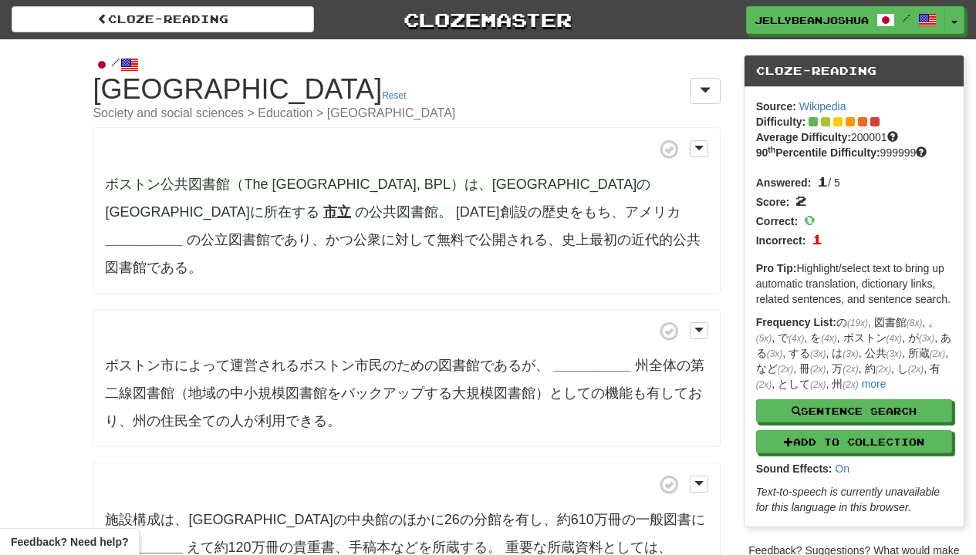
click at [182, 232] on strong "__________" at bounding box center [143, 239] width 77 height 15
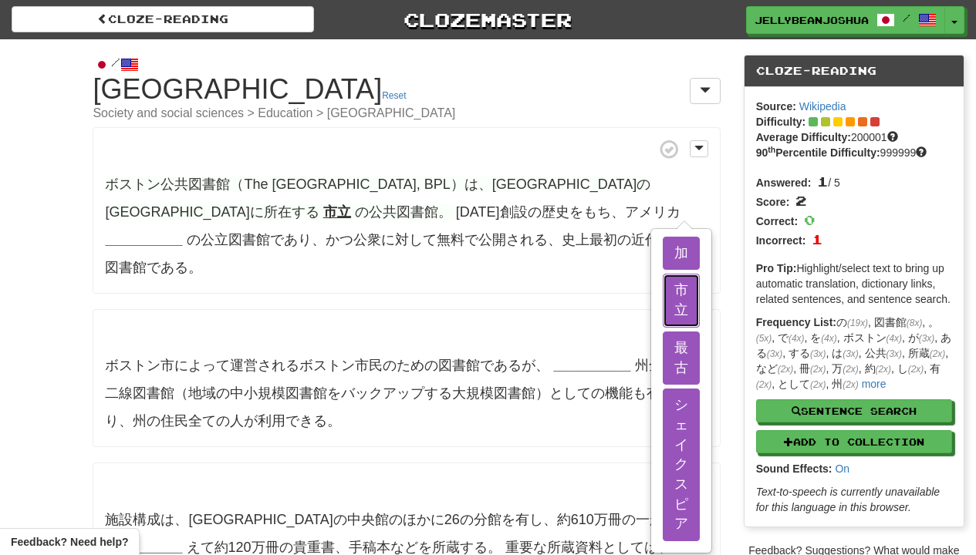
click at [663, 277] on button "市立" at bounding box center [681, 300] width 37 height 53
click at [663, 262] on button "加" at bounding box center [681, 254] width 37 height 34
click at [663, 332] on button "最古" at bounding box center [681, 358] width 37 height 53
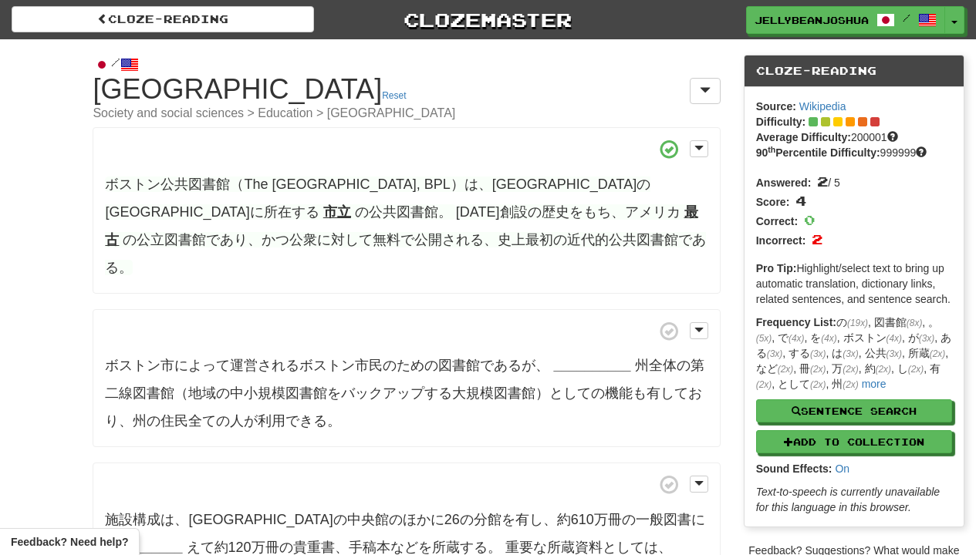
click at [570, 358] on strong "__________" at bounding box center [591, 365] width 77 height 15
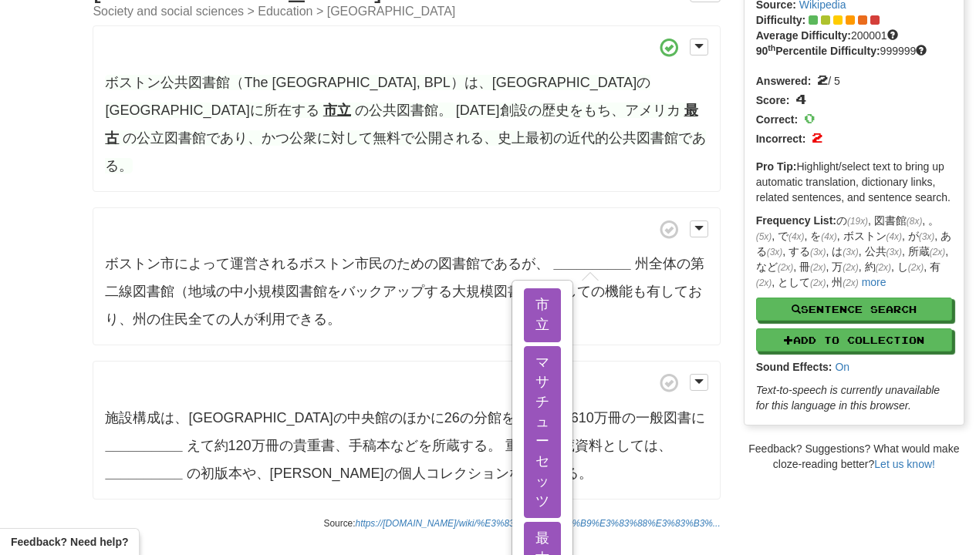
scroll to position [139, 0]
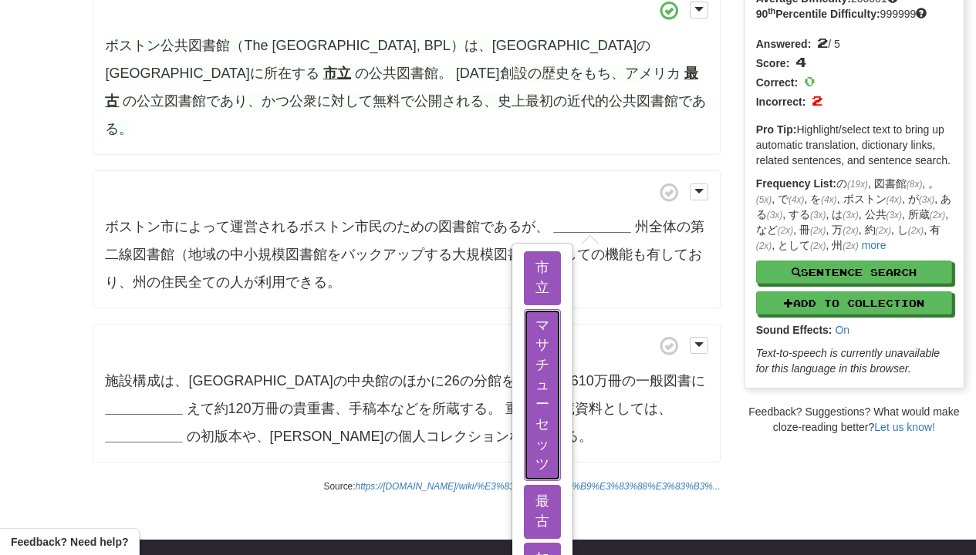
click at [555, 338] on button "マサチューセッツ" at bounding box center [542, 395] width 37 height 173
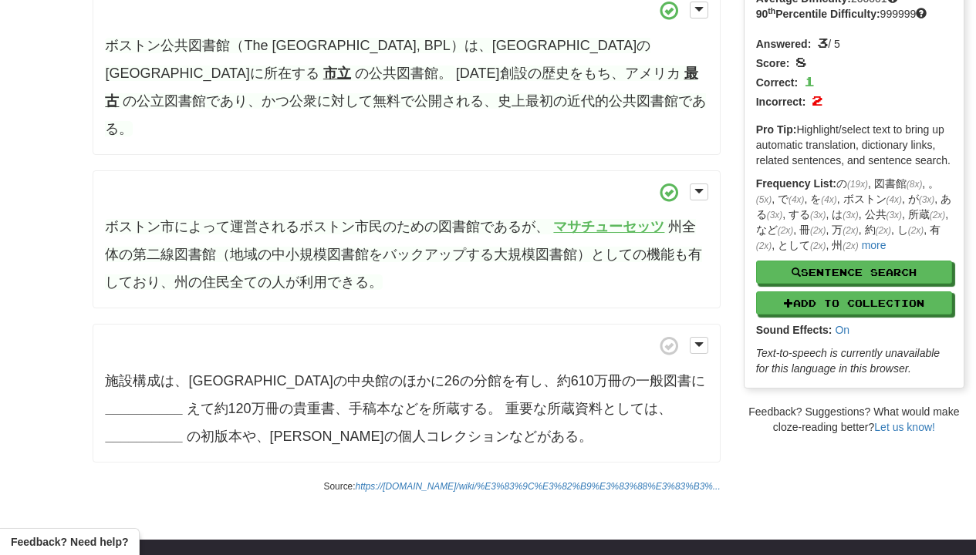
click at [167, 401] on strong "__________" at bounding box center [143, 408] width 77 height 15
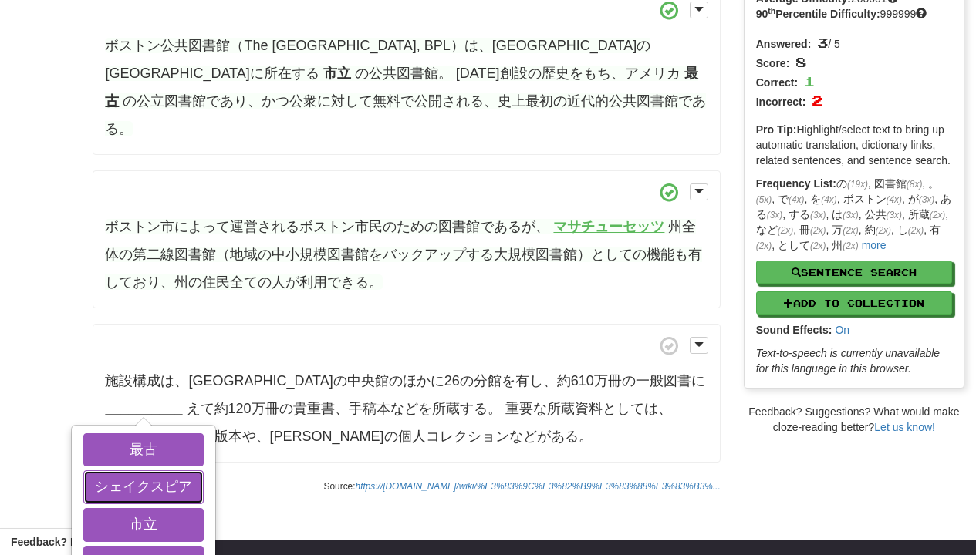
click at [167, 471] on button "シェイクスピア" at bounding box center [143, 488] width 120 height 34
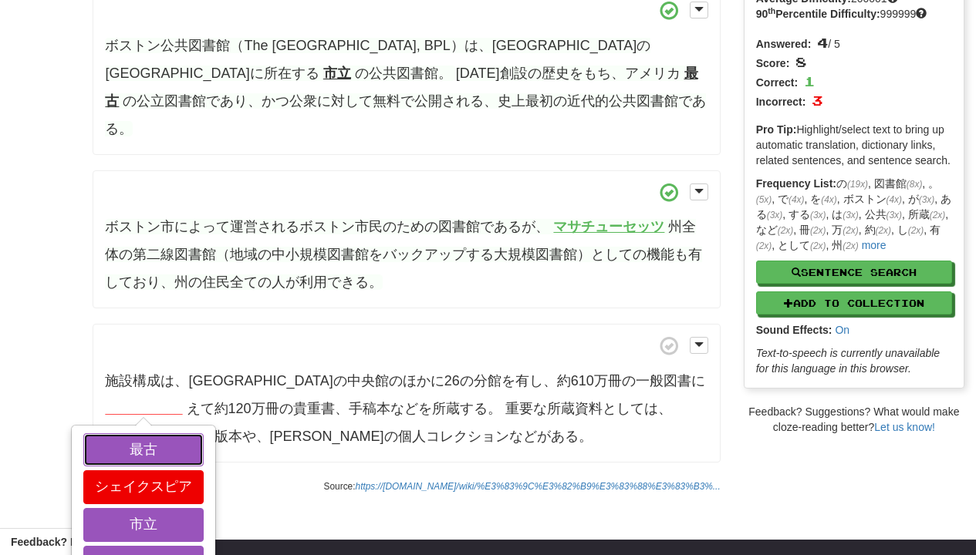
click at [167, 435] on button "最古" at bounding box center [143, 451] width 120 height 34
click at [167, 546] on button "加" at bounding box center [143, 563] width 120 height 34
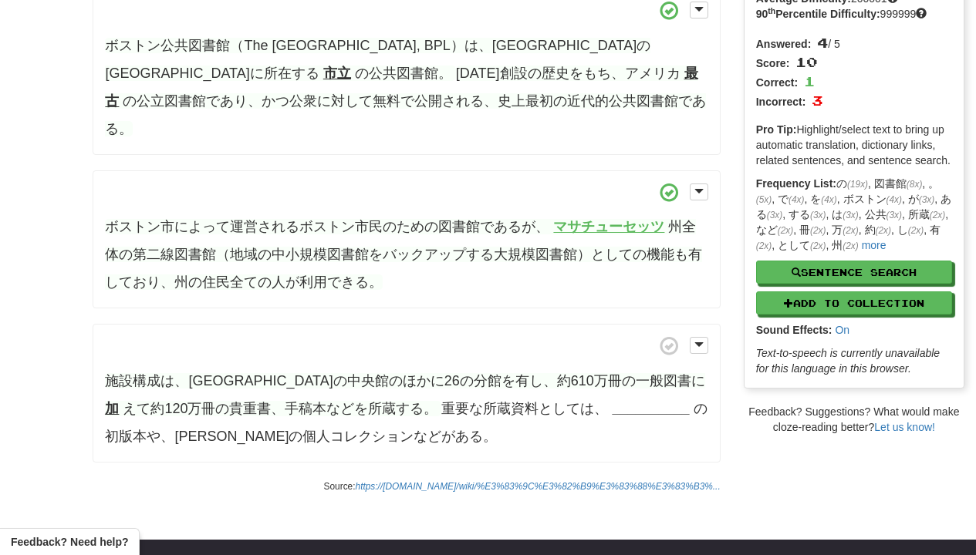
click at [617, 401] on strong "__________" at bounding box center [651, 408] width 77 height 15
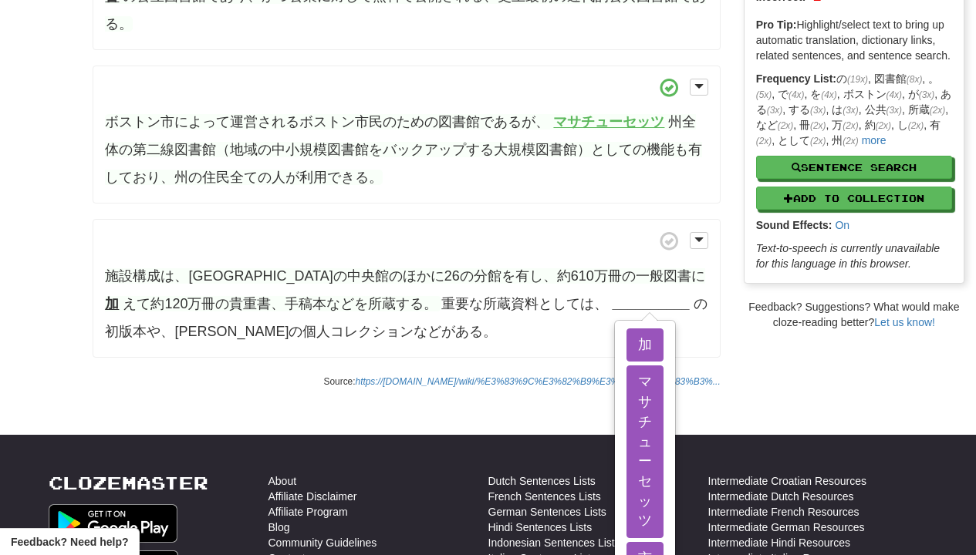
scroll to position [278, 0]
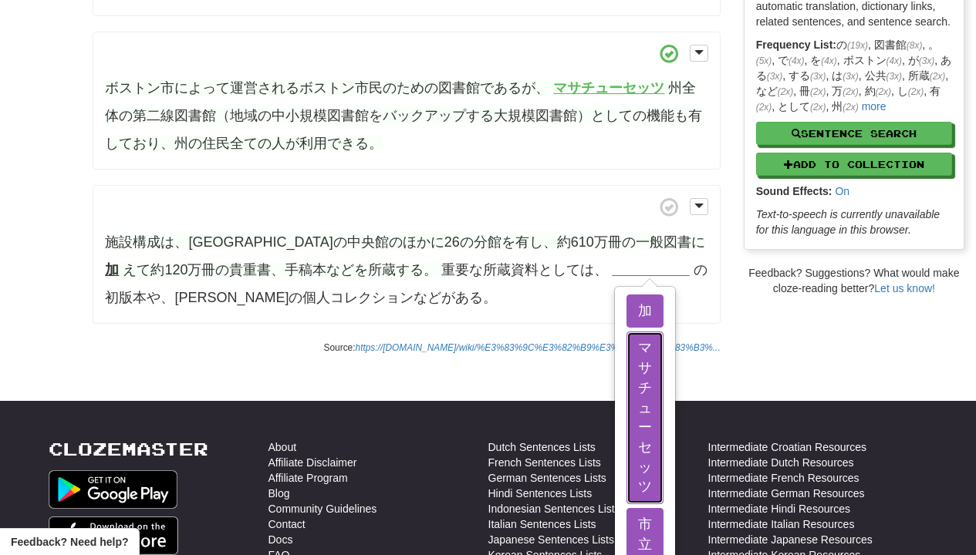
click at [626, 389] on button "マサチューセッツ" at bounding box center [644, 418] width 37 height 173
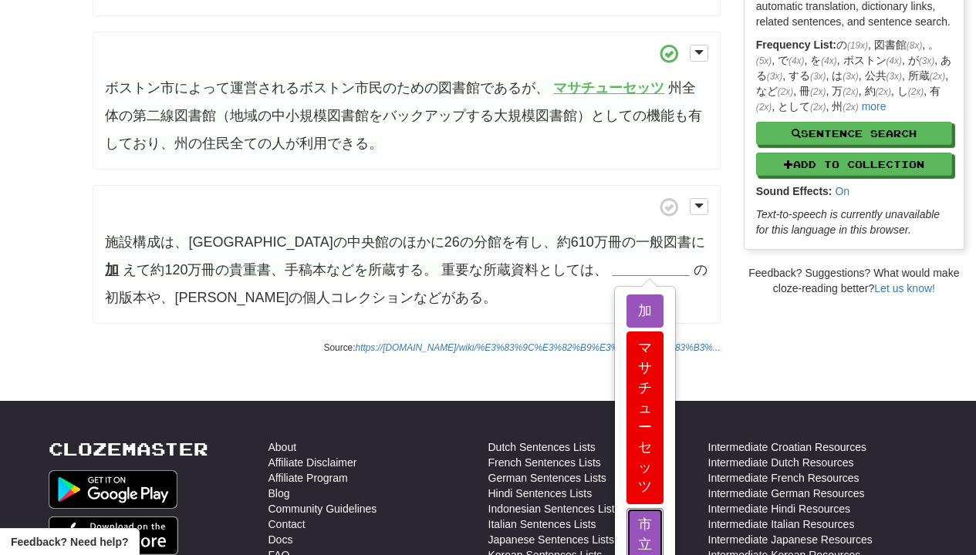
click at [626, 508] on button "市立" at bounding box center [644, 534] width 37 height 53
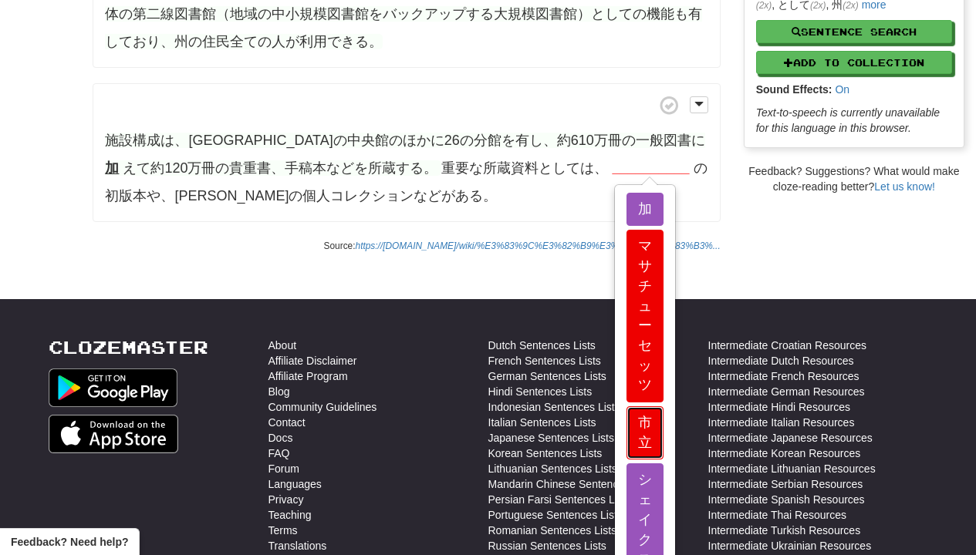
scroll to position [417, 0]
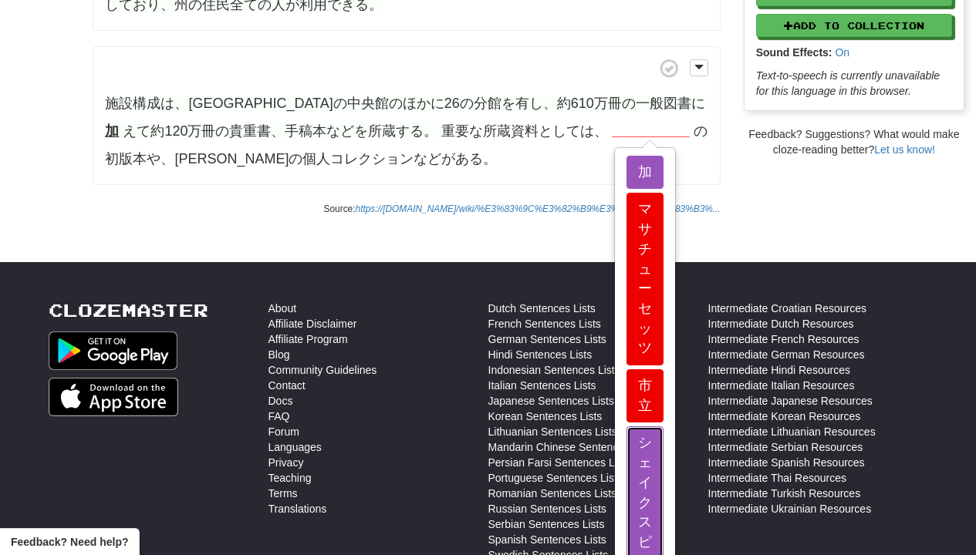
click at [626, 497] on button "シェイクスピア" at bounding box center [644, 503] width 37 height 153
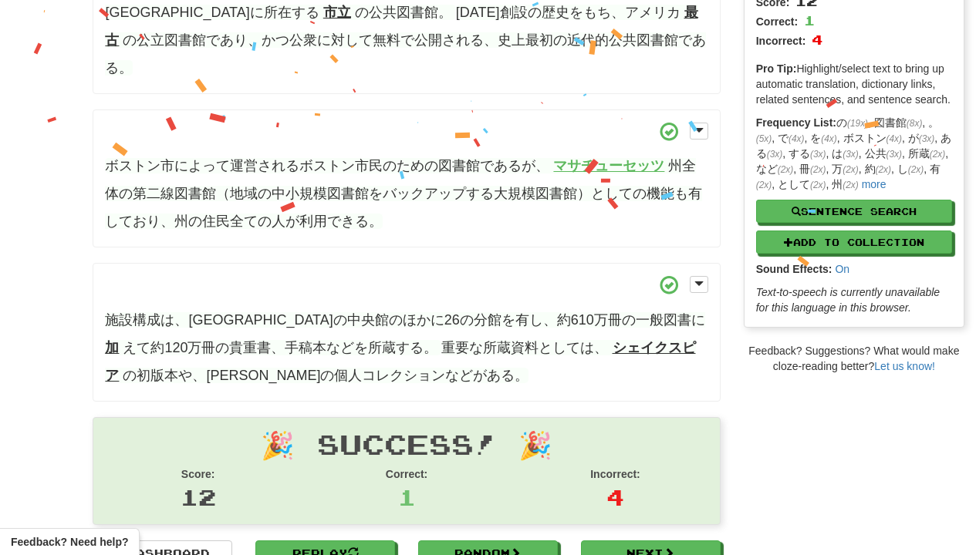
scroll to position [339, 0]
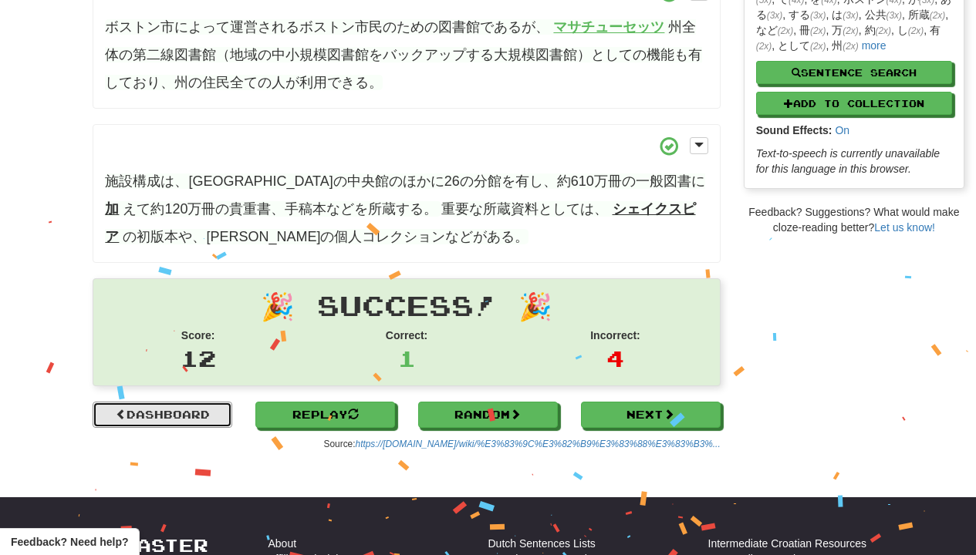
click at [157, 402] on link "Dashboard" at bounding box center [163, 415] width 140 height 26
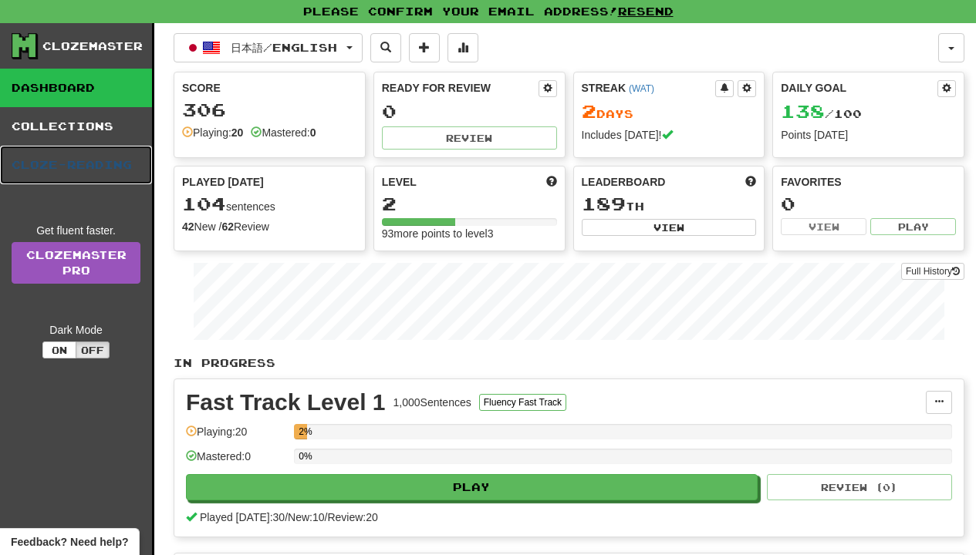
click at [127, 164] on link "Cloze-Reading" at bounding box center [76, 165] width 152 height 39
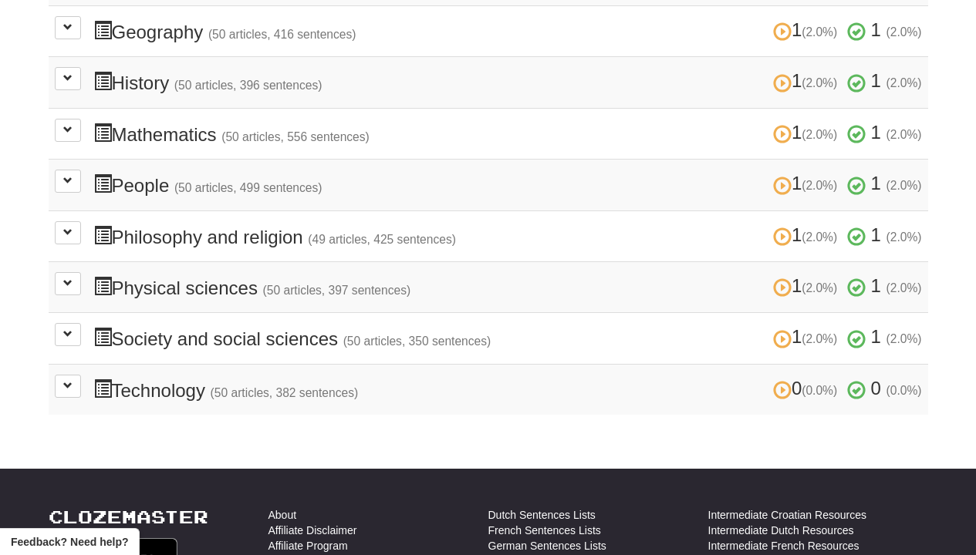
scroll to position [694, 0]
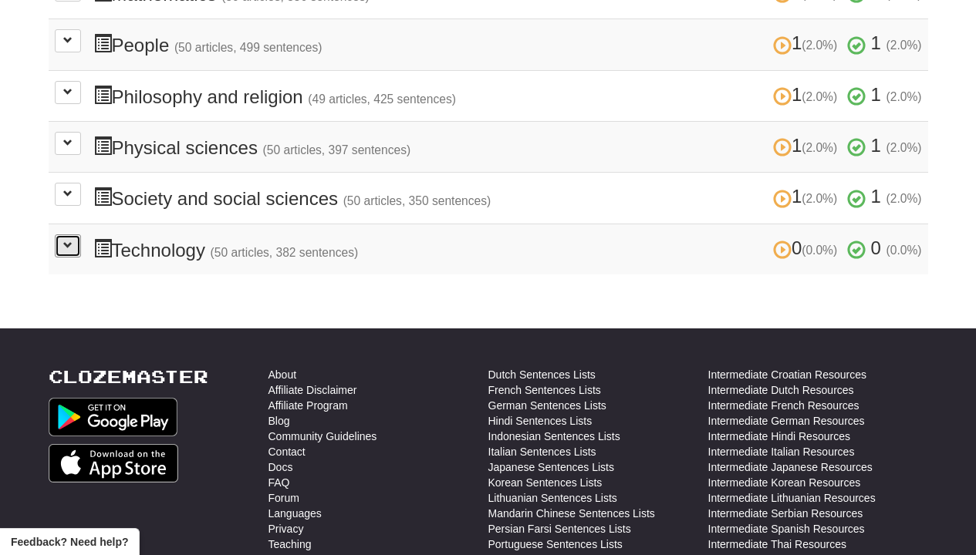
click at [65, 241] on span at bounding box center [67, 245] width 9 height 9
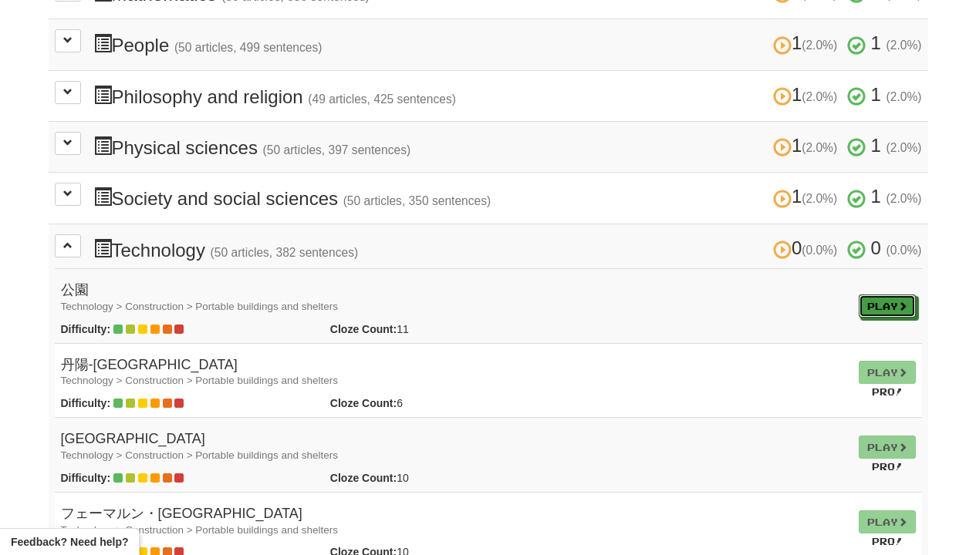
click at [901, 302] on span at bounding box center [902, 306] width 9 height 9
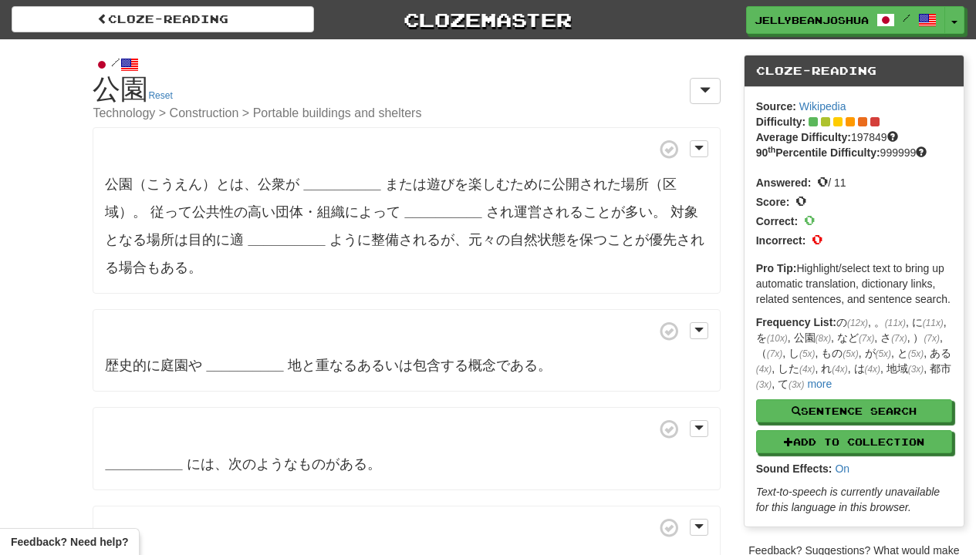
click at [311, 190] on strong "__________" at bounding box center [341, 184] width 77 height 15
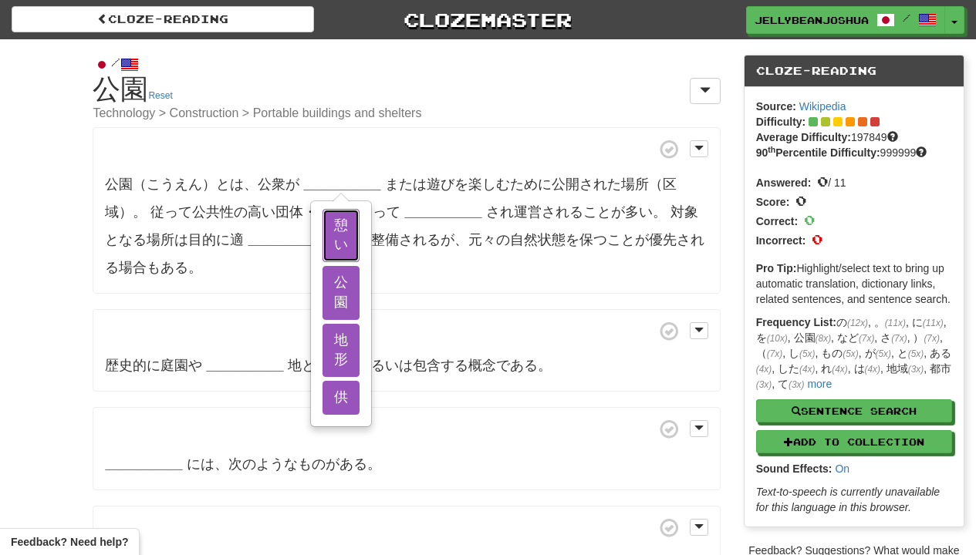
click at [326, 255] on button "憩い" at bounding box center [340, 235] width 37 height 53
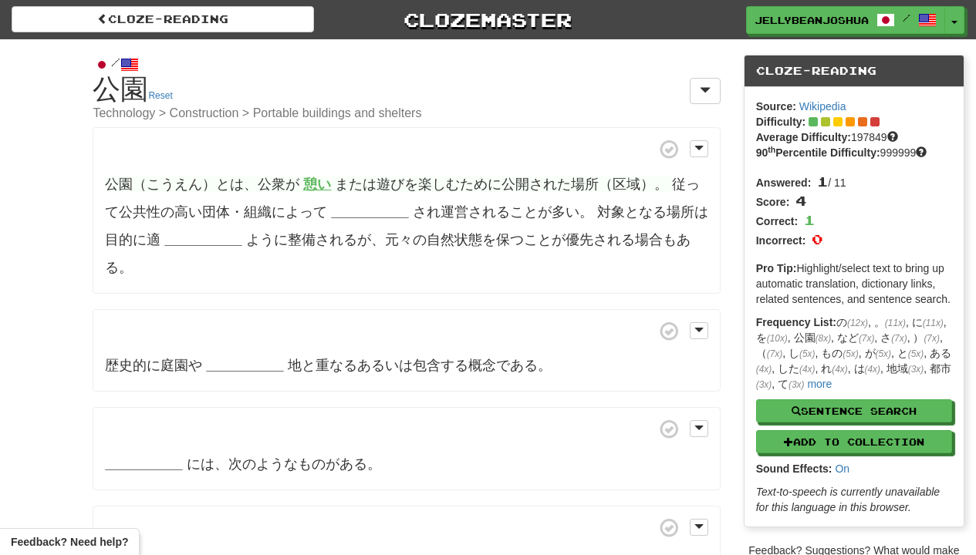
click at [333, 204] on strong "__________" at bounding box center [369, 211] width 77 height 15
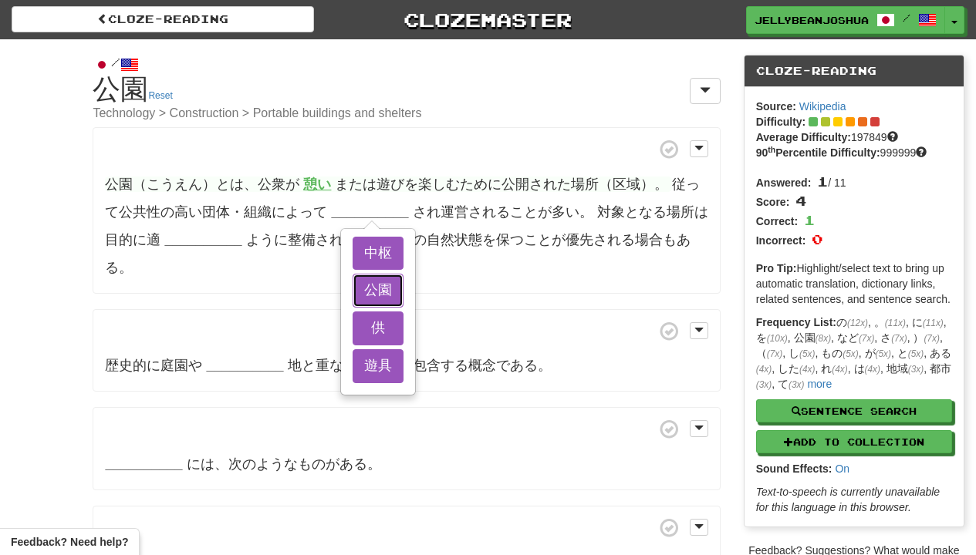
click at [358, 274] on button "公園" at bounding box center [378, 291] width 51 height 34
click at [358, 258] on button "中枢" at bounding box center [378, 254] width 51 height 34
click at [355, 322] on button "供" at bounding box center [378, 329] width 51 height 34
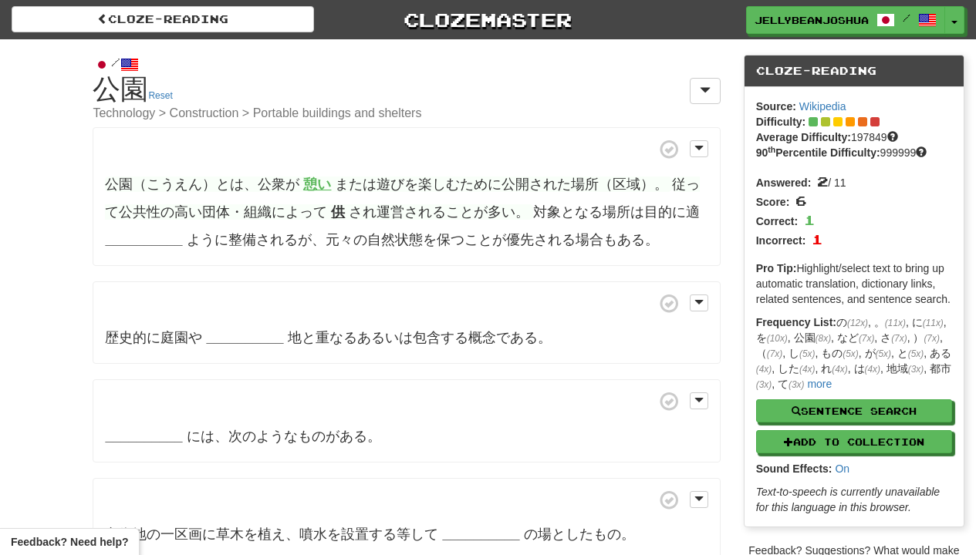
click at [133, 236] on strong "__________" at bounding box center [143, 239] width 77 height 15
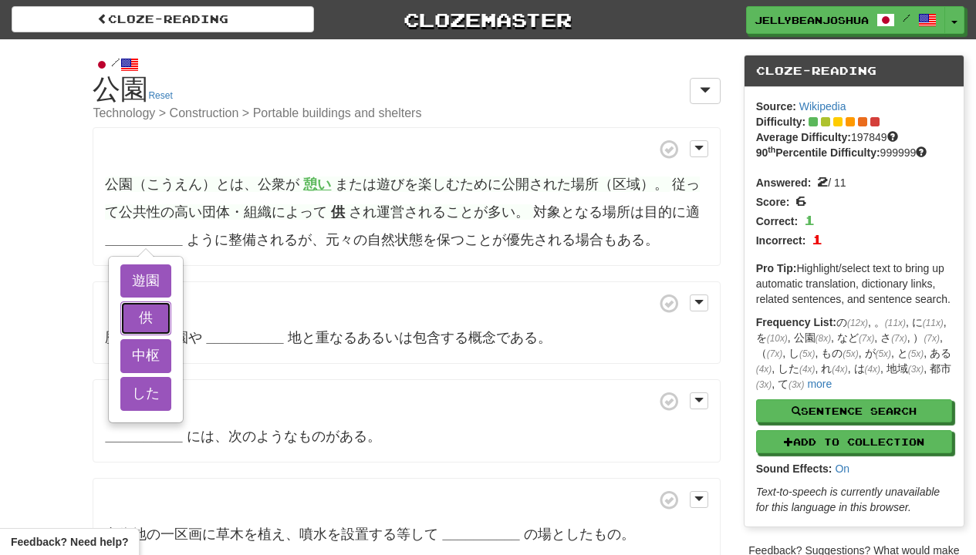
click at [133, 302] on button "供" at bounding box center [145, 319] width 51 height 34
click at [133, 293] on button "遊園" at bounding box center [145, 282] width 51 height 34
click at [133, 358] on button "中枢" at bounding box center [145, 356] width 51 height 34
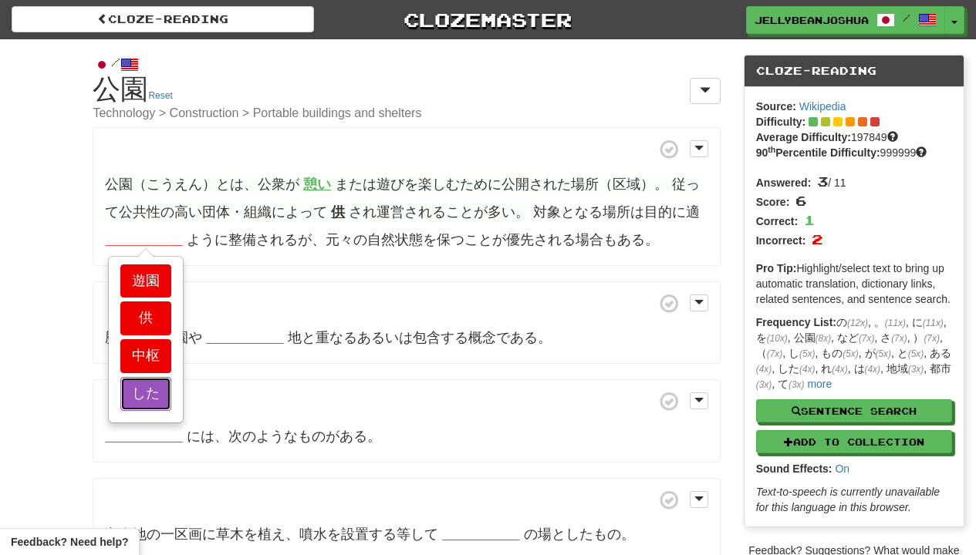
click at [133, 383] on button "した" at bounding box center [145, 394] width 51 height 34
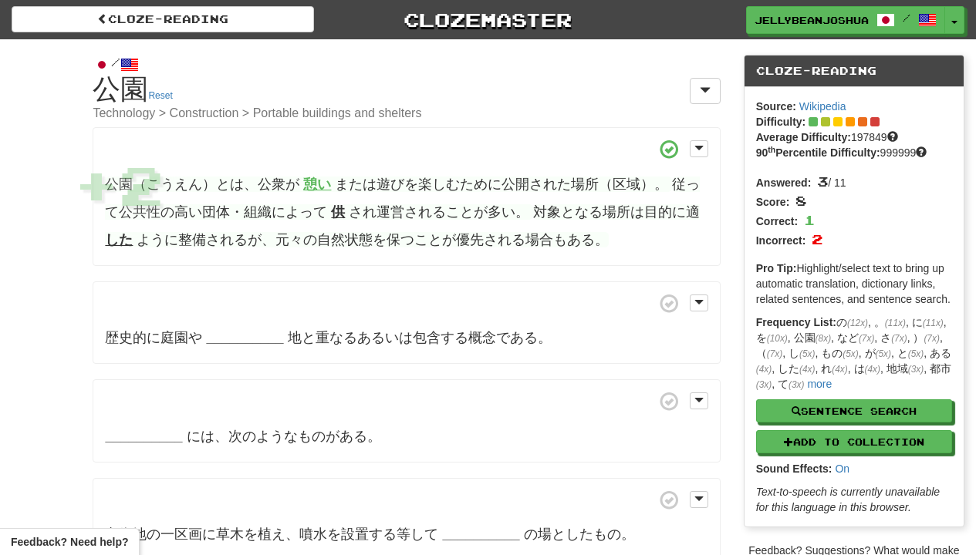
click at [244, 333] on strong "__________" at bounding box center [244, 337] width 77 height 15
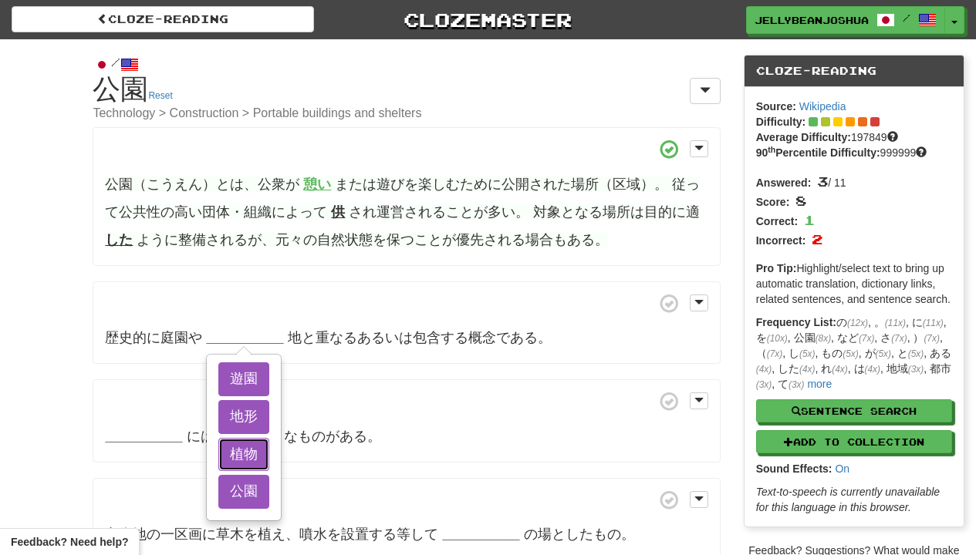
click at [244, 444] on button "植物" at bounding box center [243, 455] width 51 height 34
click at [244, 484] on button "公園" at bounding box center [243, 492] width 51 height 34
click at [244, 419] on button "地形" at bounding box center [243, 417] width 51 height 34
click at [244, 356] on div "遊園 地形 植物 公園" at bounding box center [244, 438] width 73 height 164
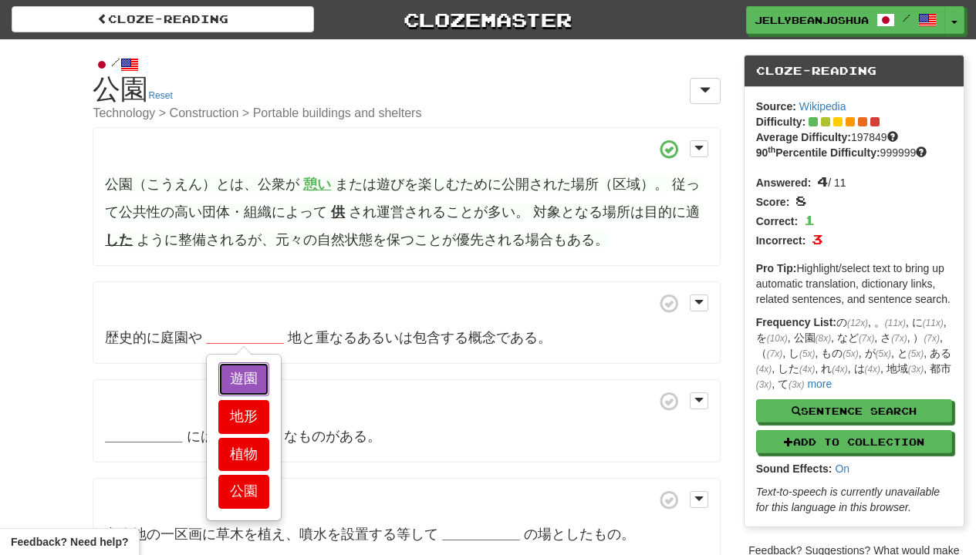
click at [244, 363] on button "遊園" at bounding box center [243, 380] width 51 height 34
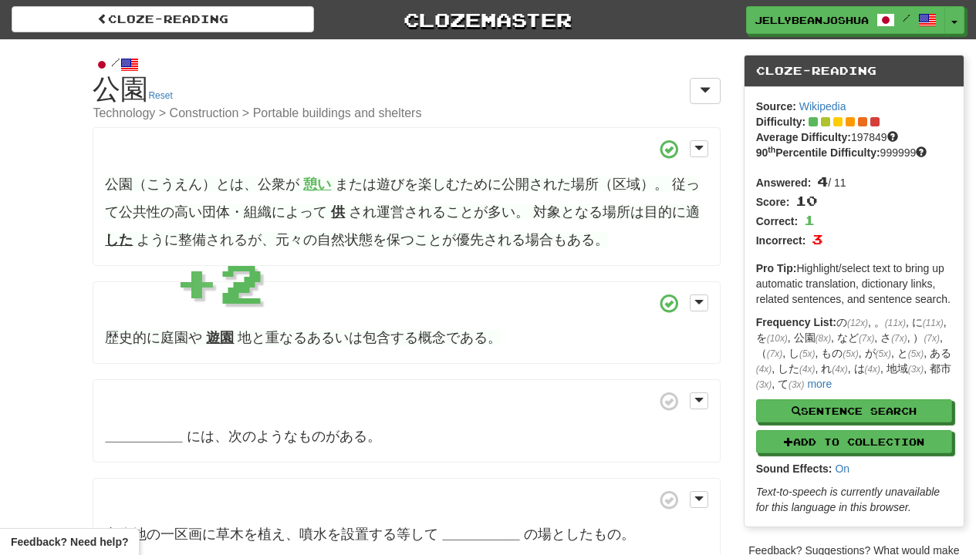
click at [117, 429] on strong "__________" at bounding box center [143, 436] width 77 height 15
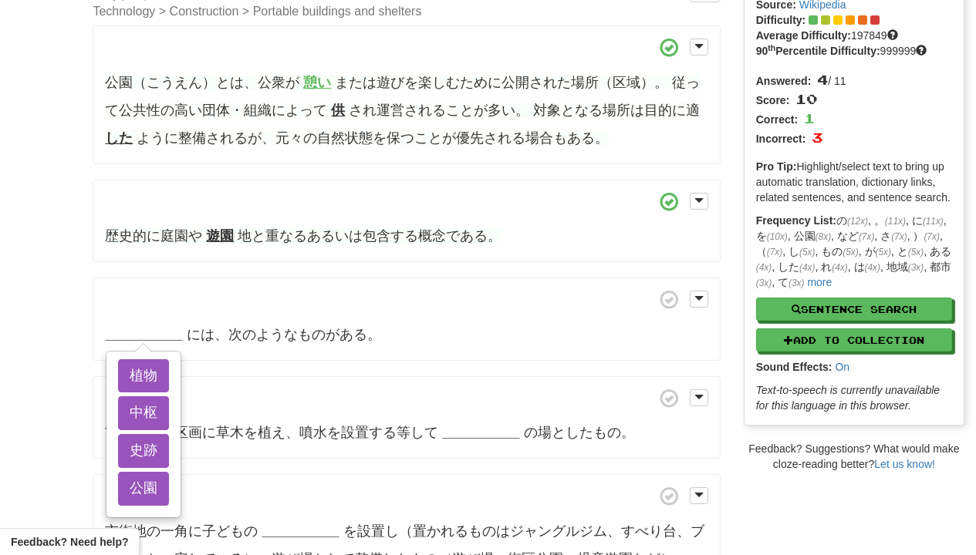
scroll to position [139, 0]
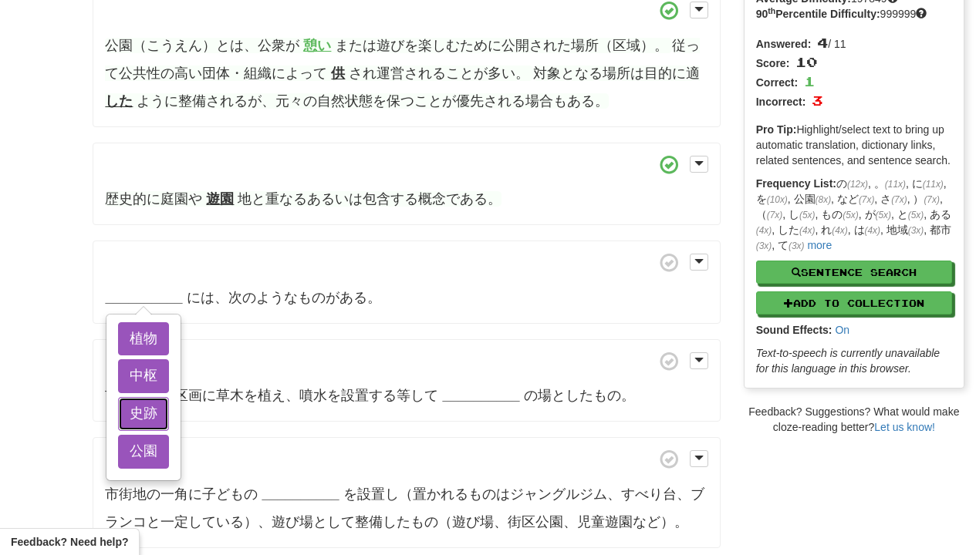
click at [120, 424] on button "史跡" at bounding box center [143, 414] width 51 height 34
click at [123, 438] on button "公園" at bounding box center [143, 452] width 51 height 34
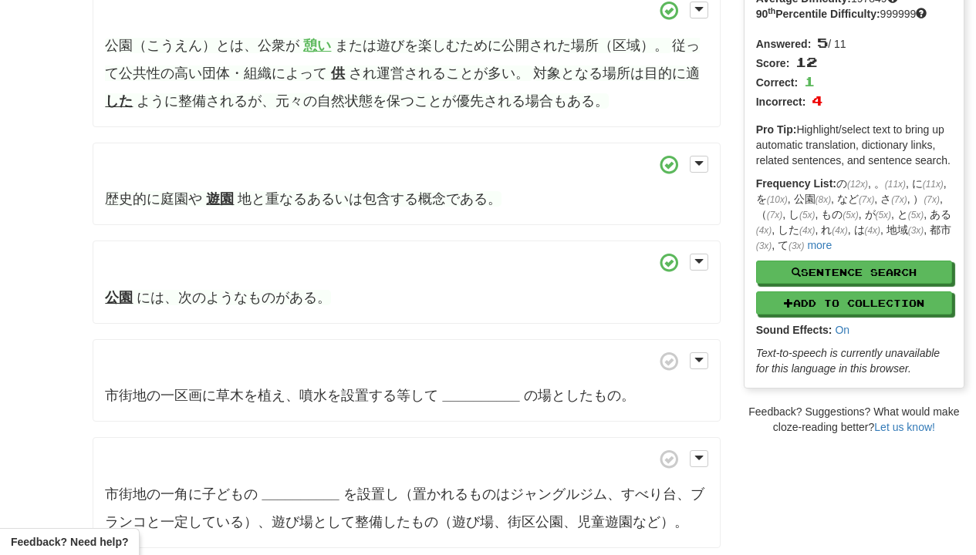
click at [446, 399] on strong "__________" at bounding box center [480, 395] width 77 height 15
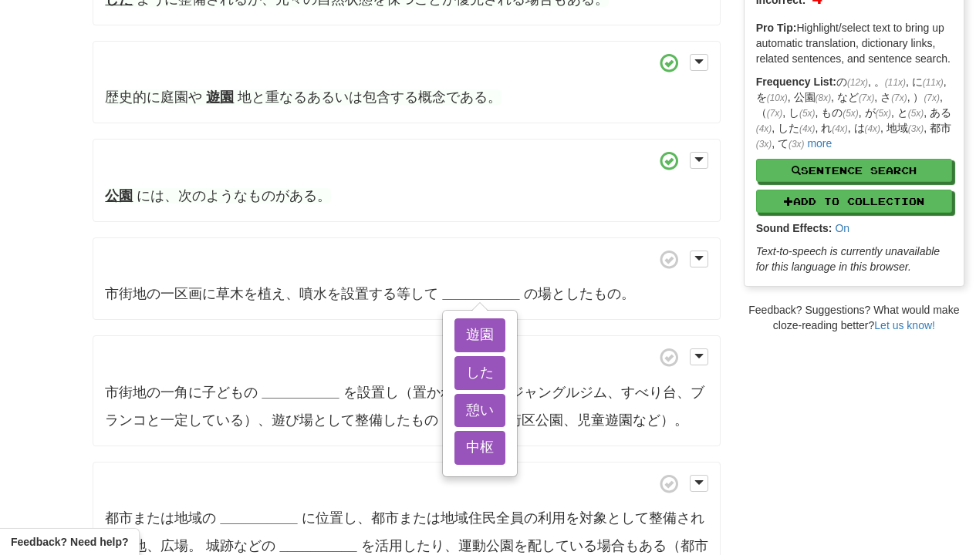
scroll to position [278, 0]
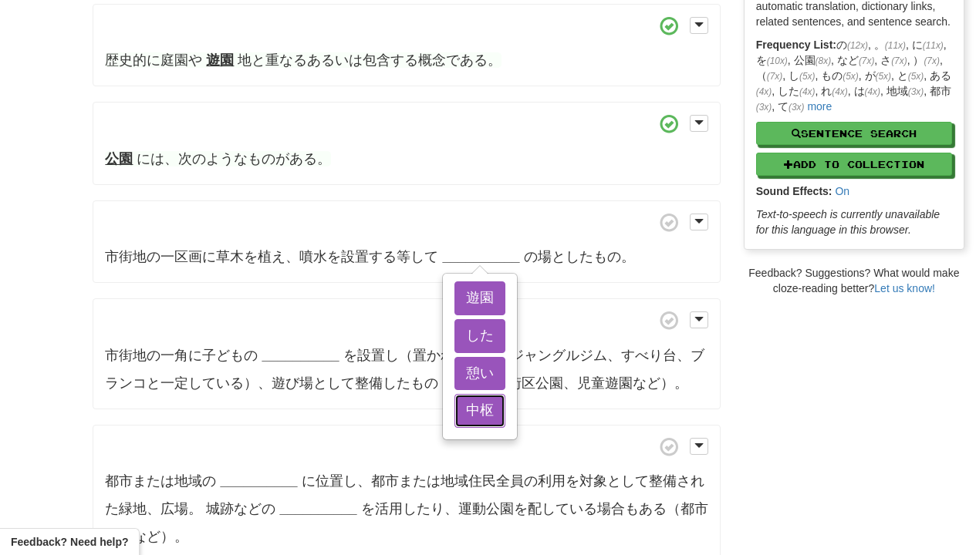
click at [457, 399] on button "中枢" at bounding box center [479, 411] width 51 height 34
click at [457, 384] on button "憩い" at bounding box center [479, 374] width 51 height 34
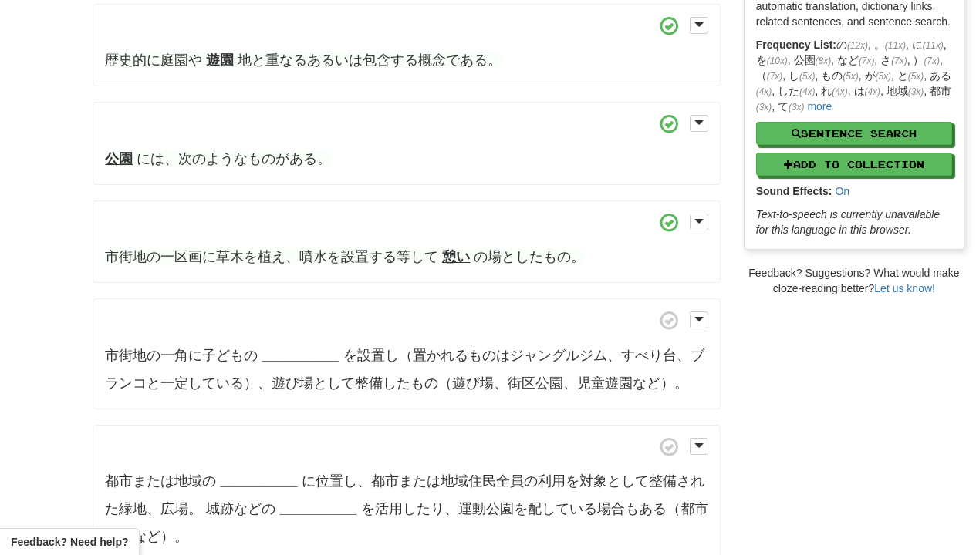
click at [299, 360] on strong "__________" at bounding box center [300, 355] width 77 height 15
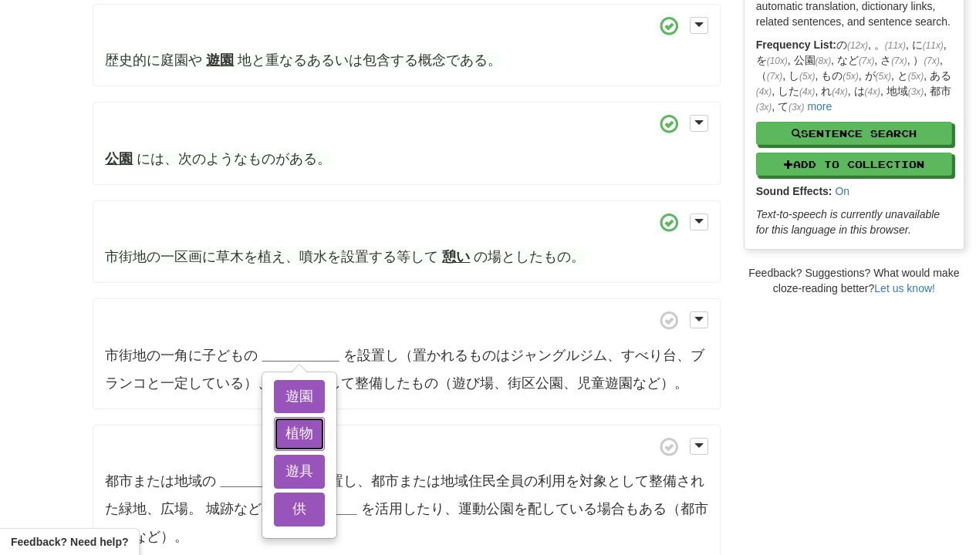
click at [299, 424] on button "植物" at bounding box center [299, 434] width 51 height 34
click at [299, 410] on button "遊園" at bounding box center [299, 397] width 51 height 34
click at [299, 474] on button "遊具" at bounding box center [299, 472] width 51 height 34
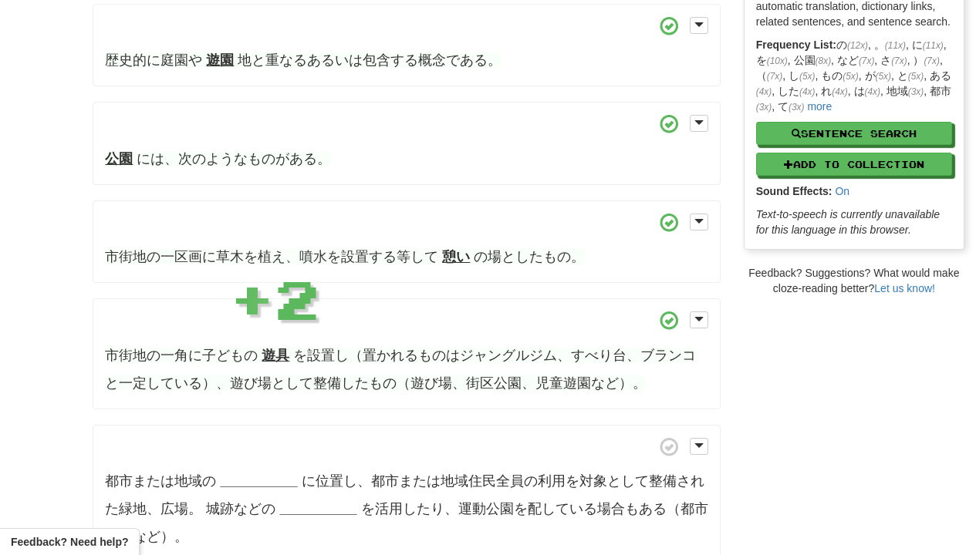
scroll to position [417, 0]
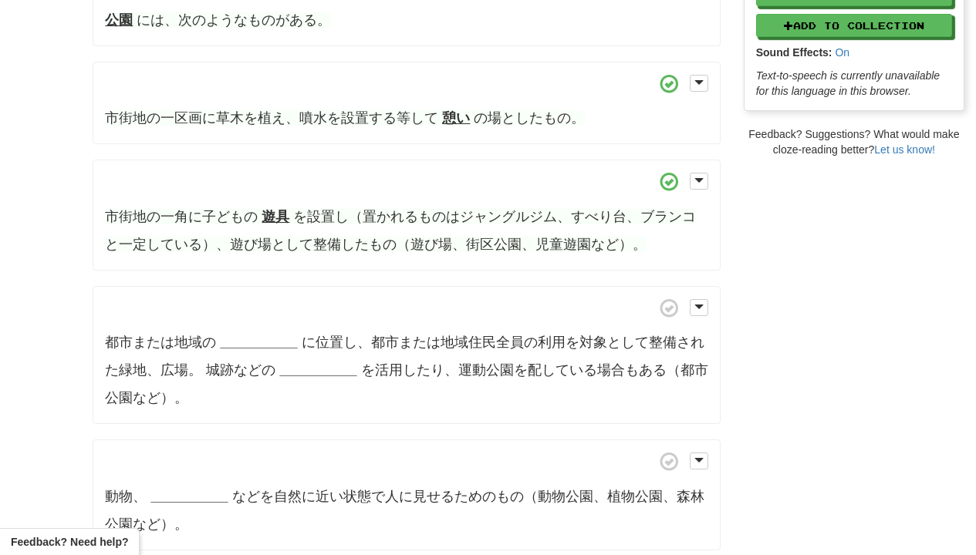
click at [235, 335] on strong "__________" at bounding box center [258, 342] width 77 height 15
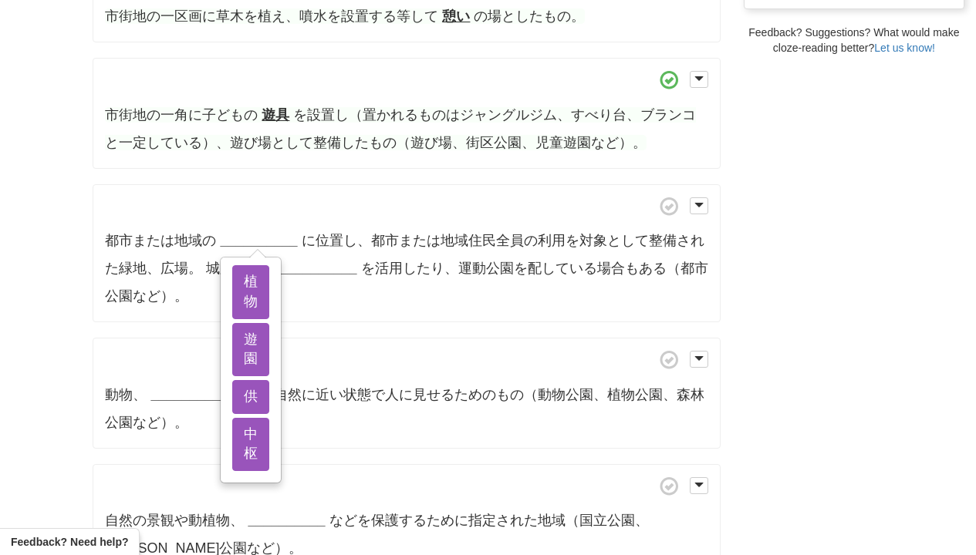
scroll to position [555, 0]
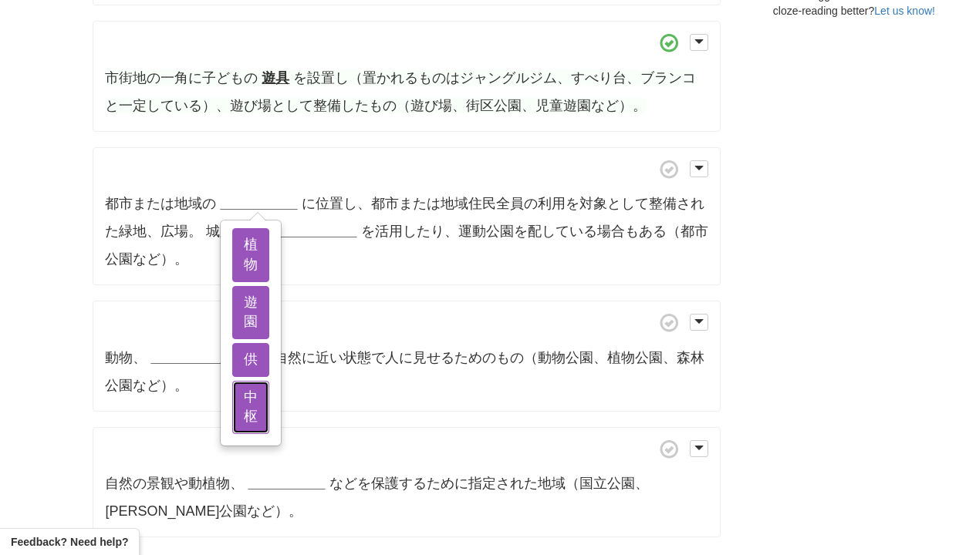
click at [238, 418] on button "中枢" at bounding box center [250, 407] width 37 height 53
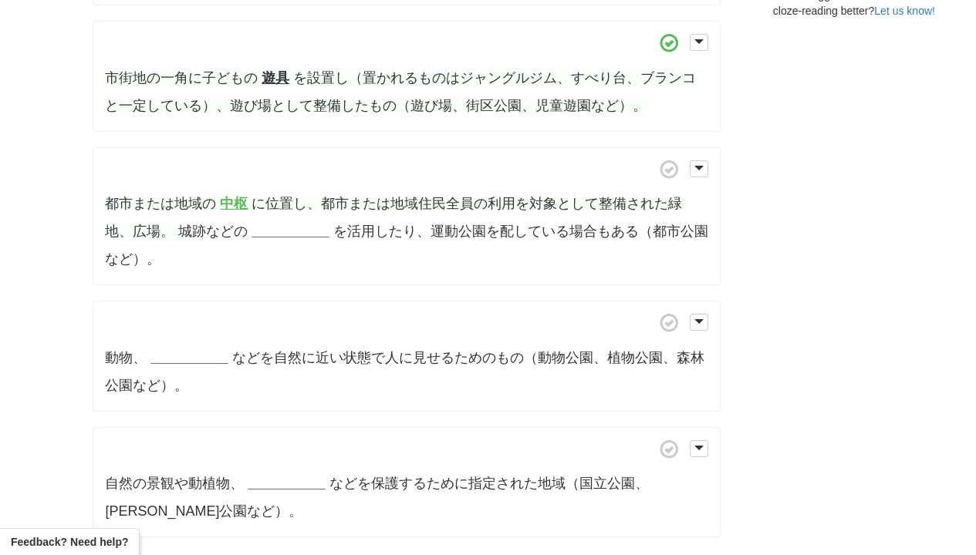
click at [262, 235] on strong "__________" at bounding box center [290, 231] width 77 height 15
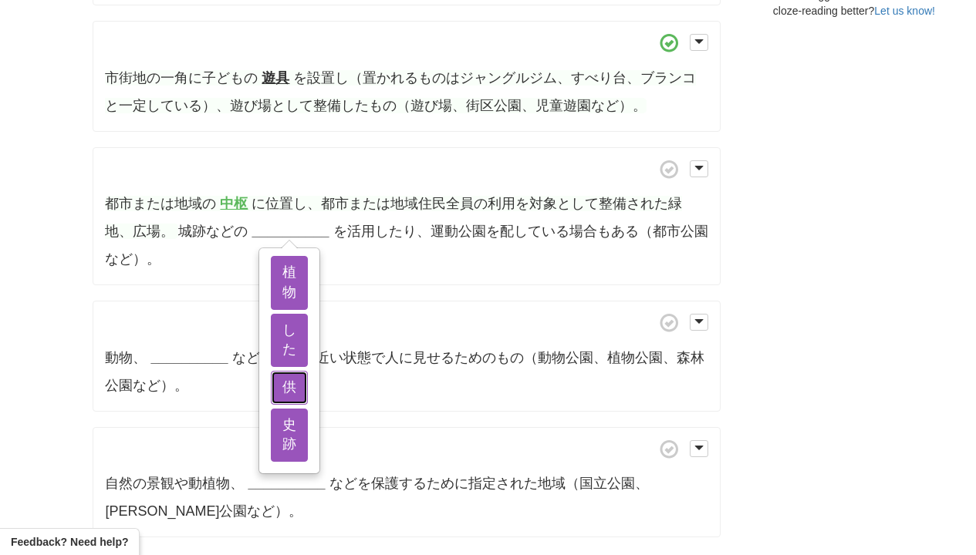
click at [277, 392] on button "供" at bounding box center [289, 388] width 37 height 34
click at [277, 409] on button "史跡" at bounding box center [289, 435] width 37 height 53
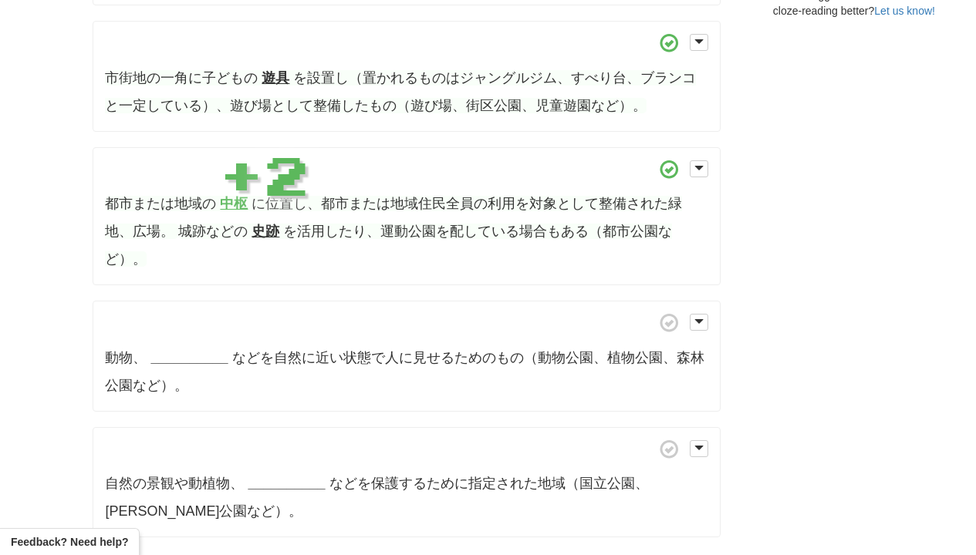
click at [166, 343] on p "動物、 __________ などを自然に近い状態で人に見せるためのもの（動物公園、植物公園、森林公園など）。" at bounding box center [406, 356] width 627 height 111
click at [166, 350] on strong "__________" at bounding box center [188, 357] width 77 height 15
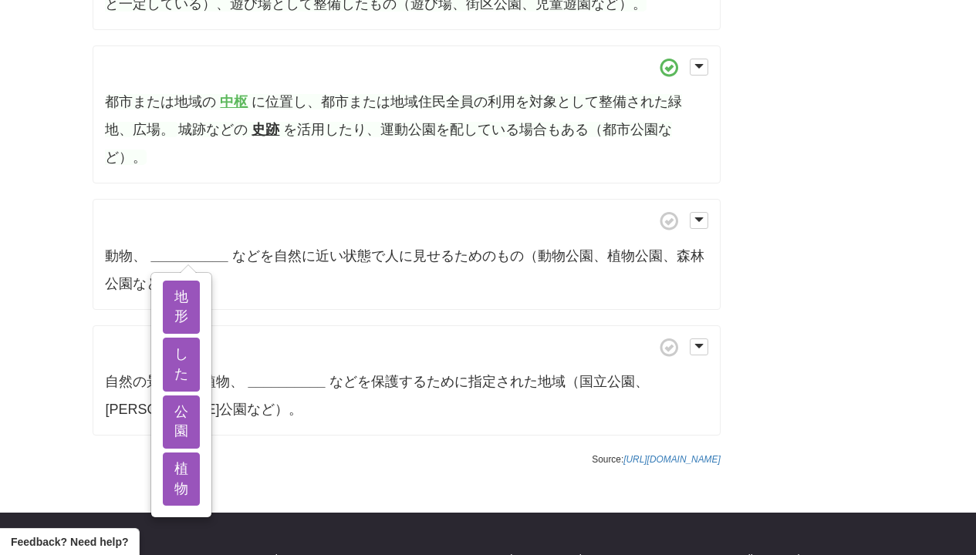
scroll to position [694, 0]
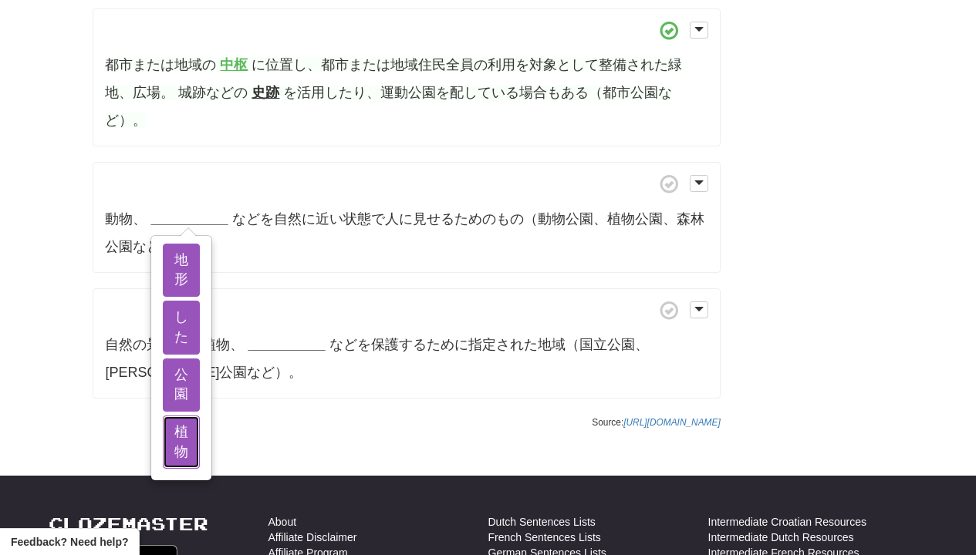
click at [169, 443] on button "植物" at bounding box center [181, 442] width 37 height 53
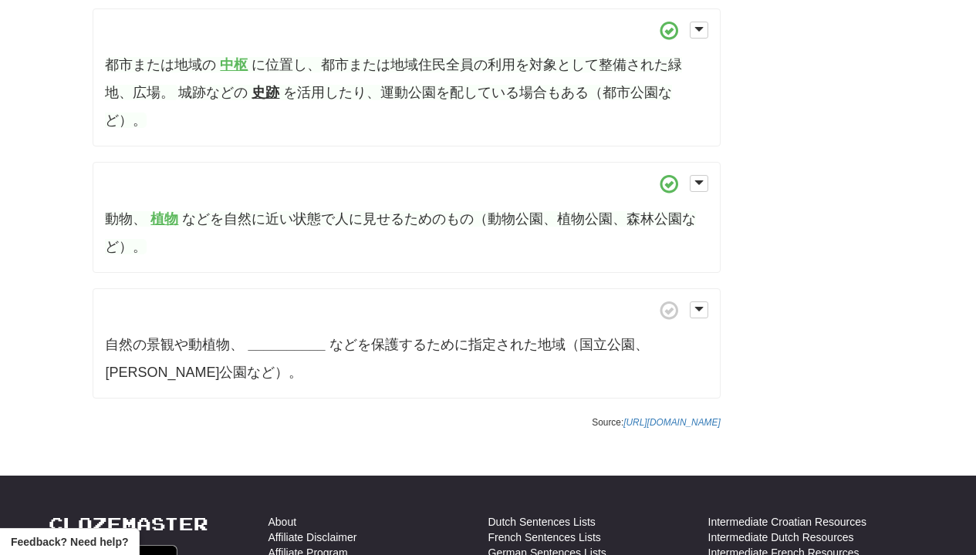
click at [280, 338] on strong "__________" at bounding box center [286, 344] width 77 height 15
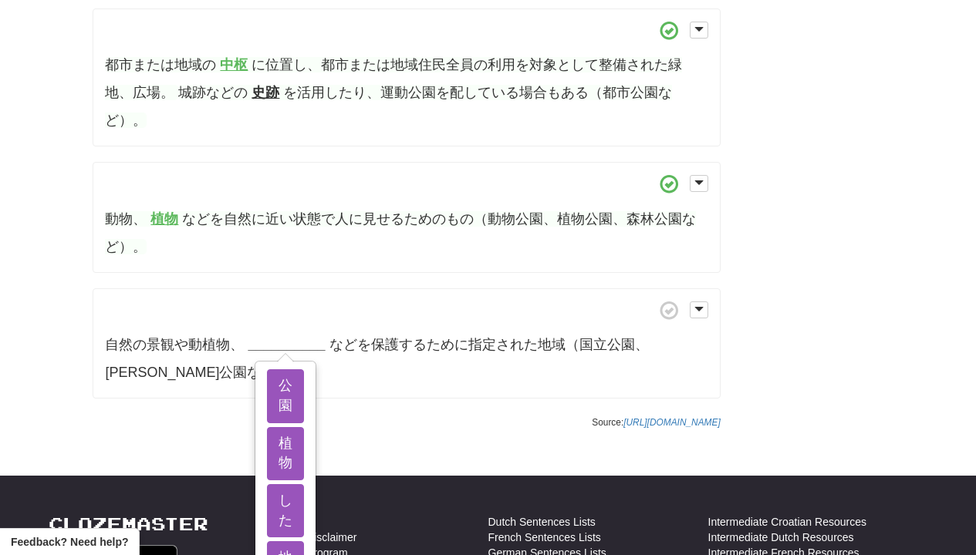
scroll to position [833, 0]
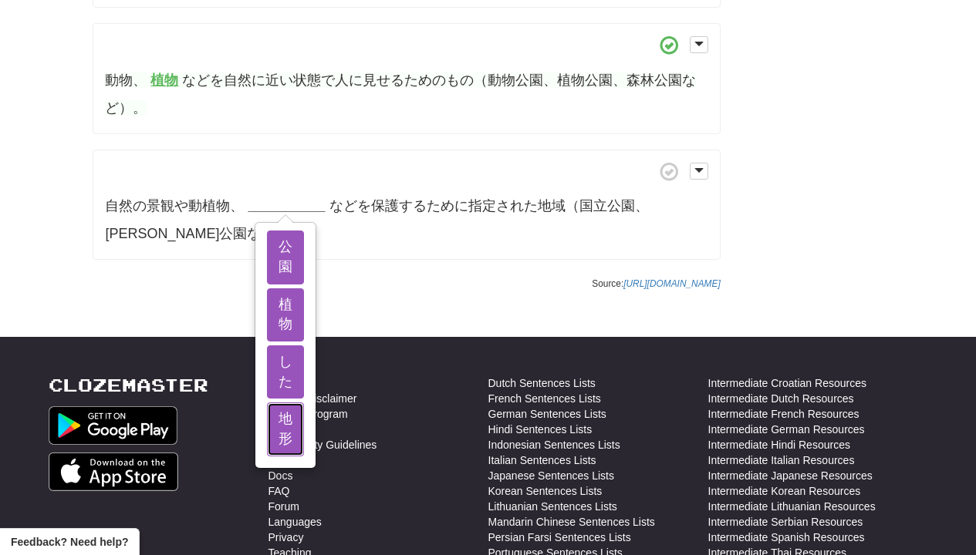
click at [280, 403] on button "地形" at bounding box center [285, 429] width 37 height 53
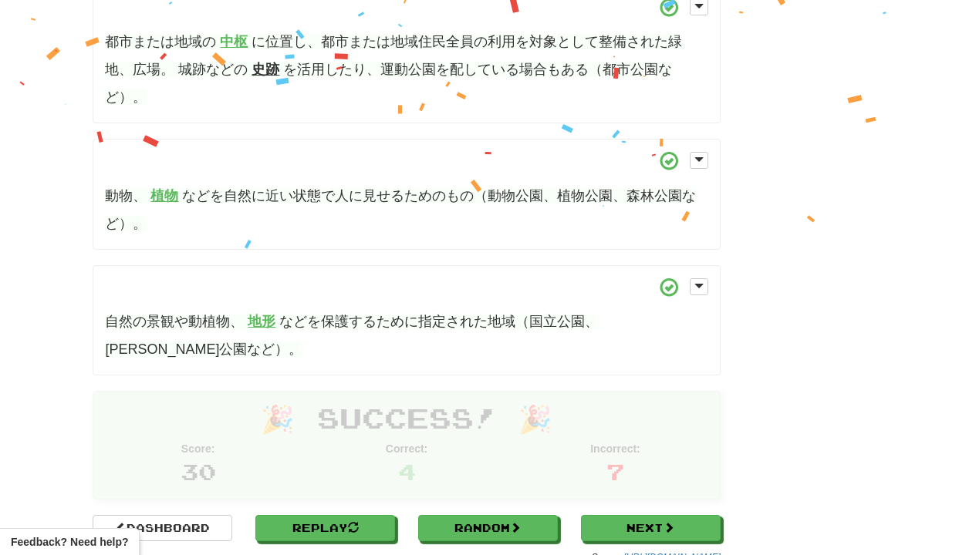
scroll to position [856, 0]
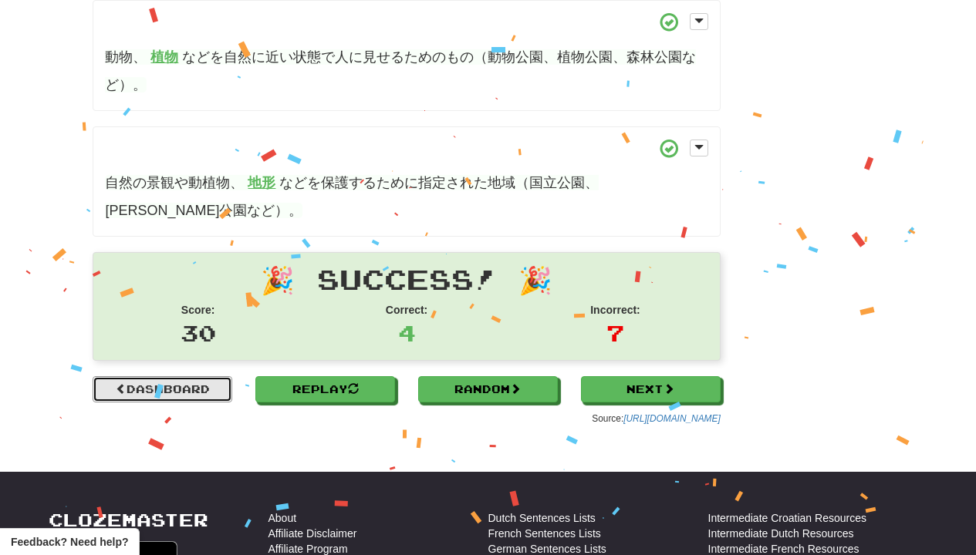
click at [215, 378] on link "Dashboard" at bounding box center [163, 389] width 140 height 26
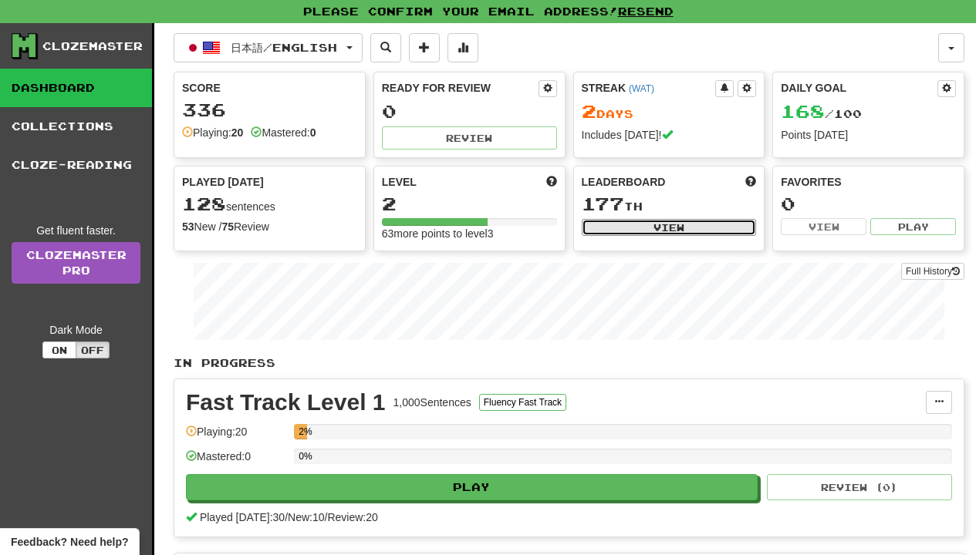
click at [604, 221] on button "View" at bounding box center [669, 227] width 175 height 17
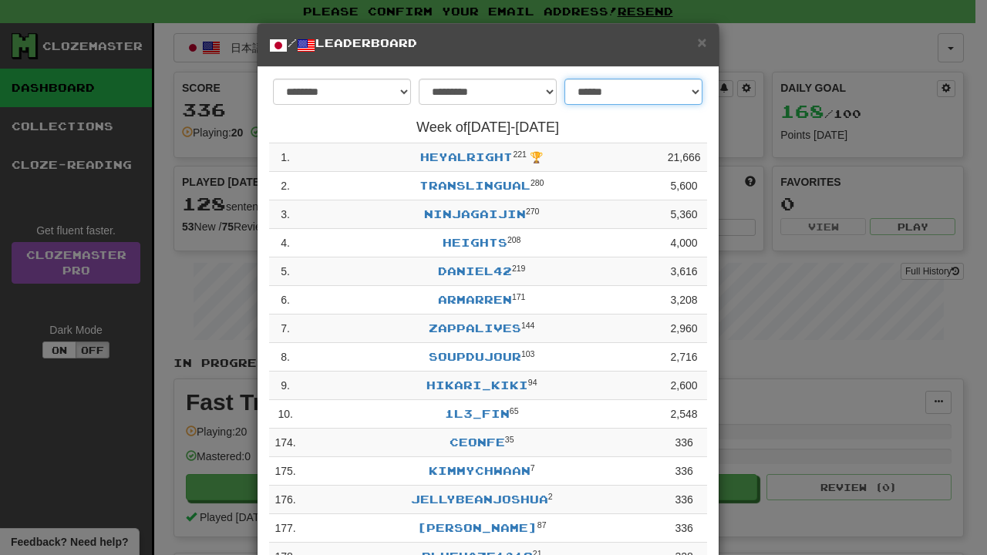
select select "**********"
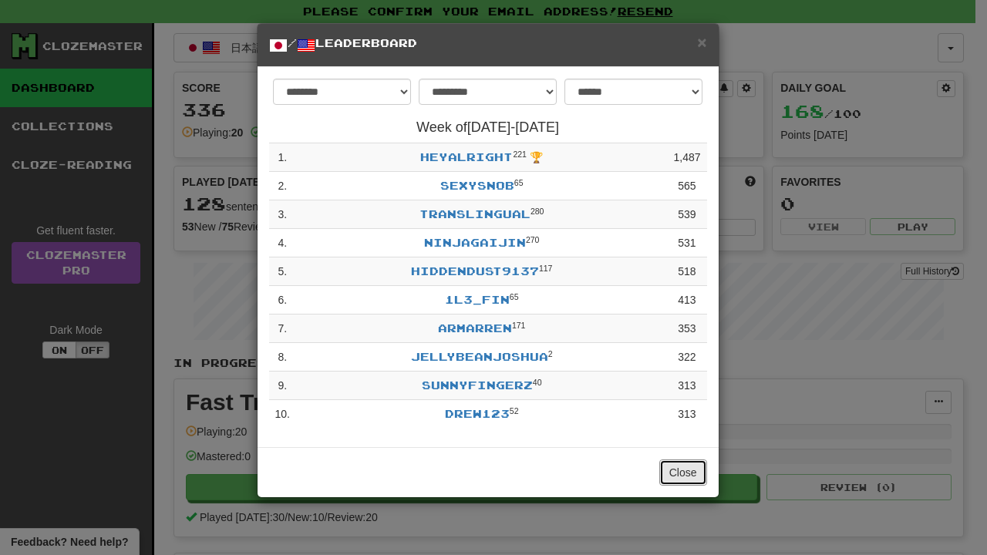
click at [669, 466] on button "Close" at bounding box center [684, 473] width 48 height 26
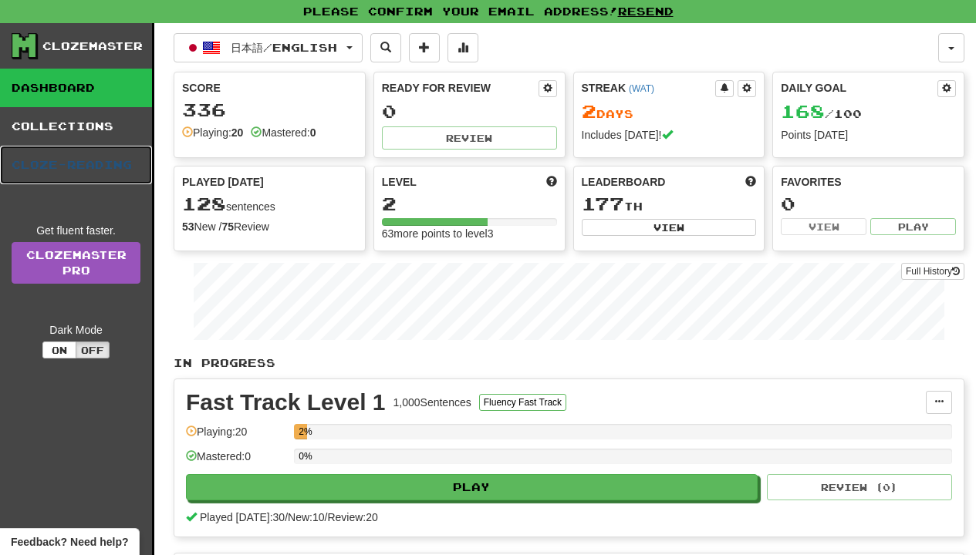
click at [126, 182] on link "Cloze-Reading" at bounding box center [76, 165] width 152 height 39
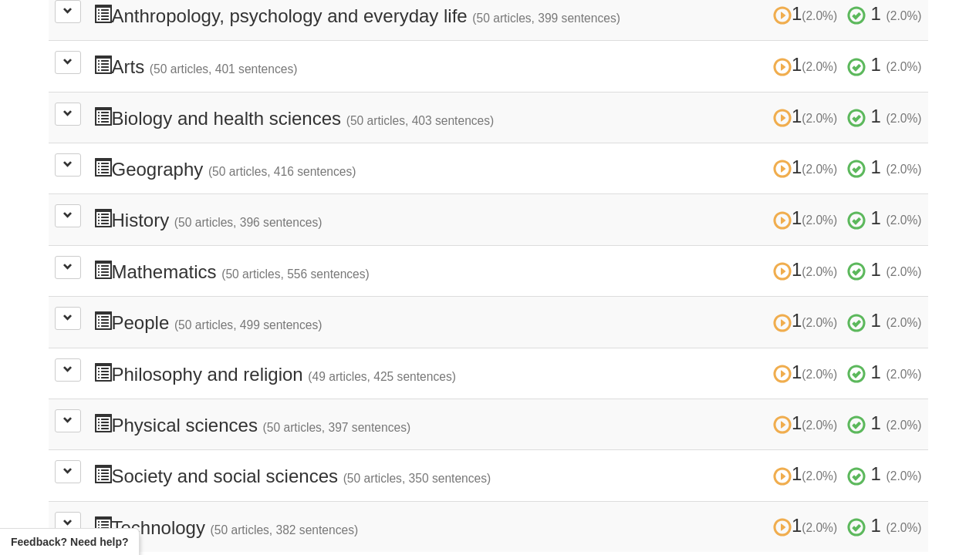
scroll to position [278, 0]
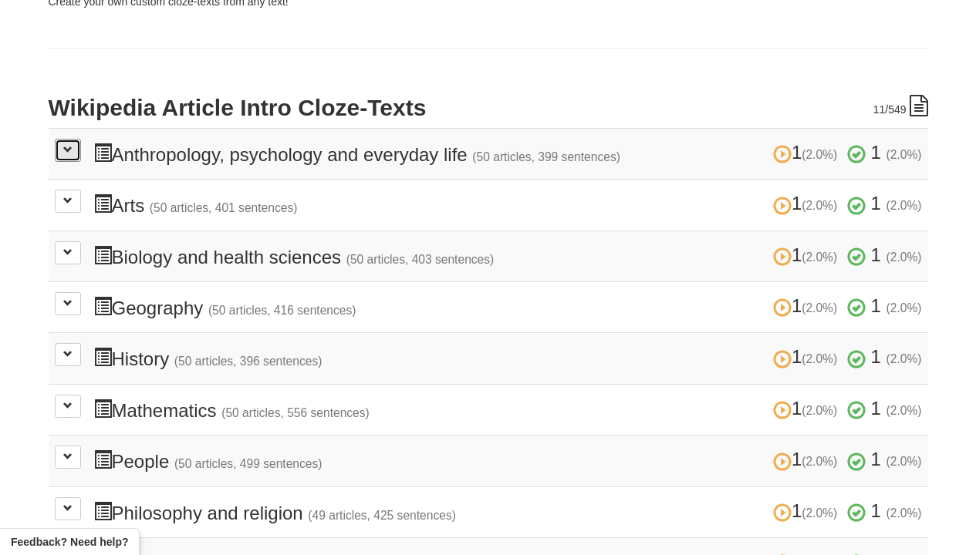
click at [61, 157] on button at bounding box center [68, 150] width 26 height 23
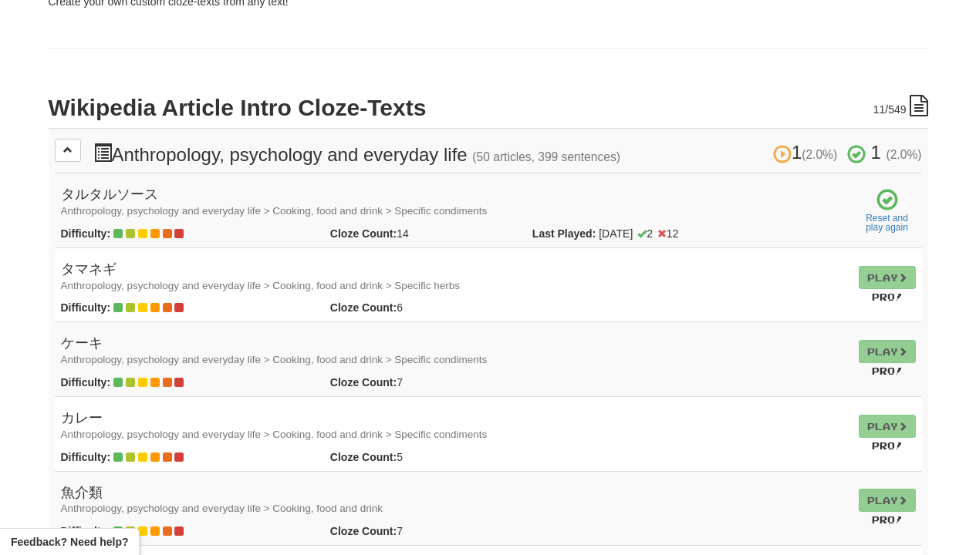
click at [897, 208] on td "Reset and play again" at bounding box center [886, 211] width 69 height 75
click at [897, 215] on link "Reset and play again" at bounding box center [887, 223] width 57 height 19
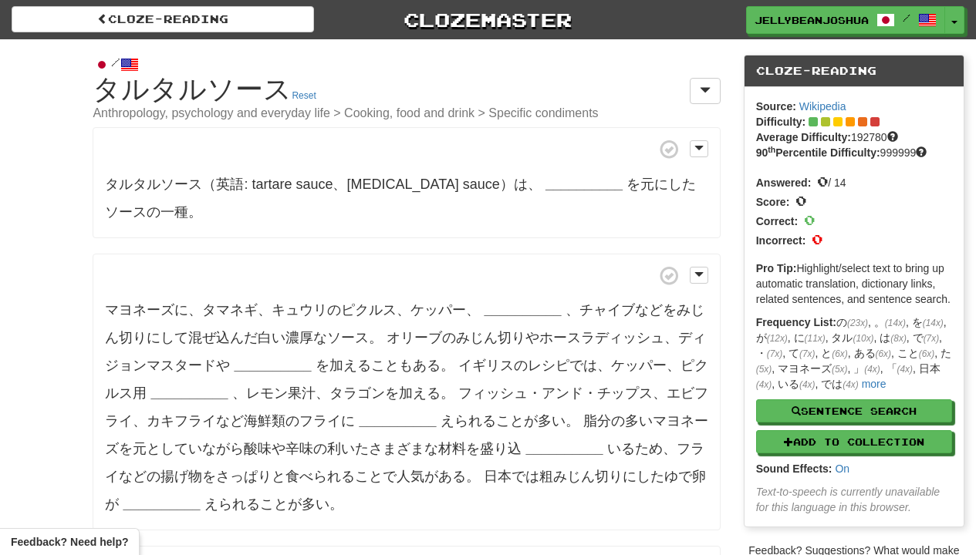
click at [545, 177] on strong "__________" at bounding box center [583, 184] width 77 height 15
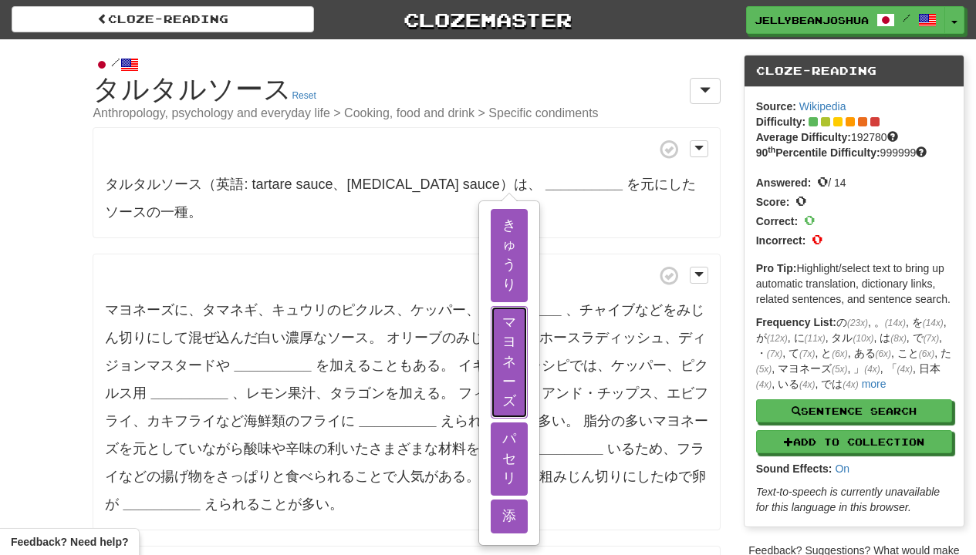
click at [505, 333] on button "マヨネーズ" at bounding box center [509, 362] width 37 height 113
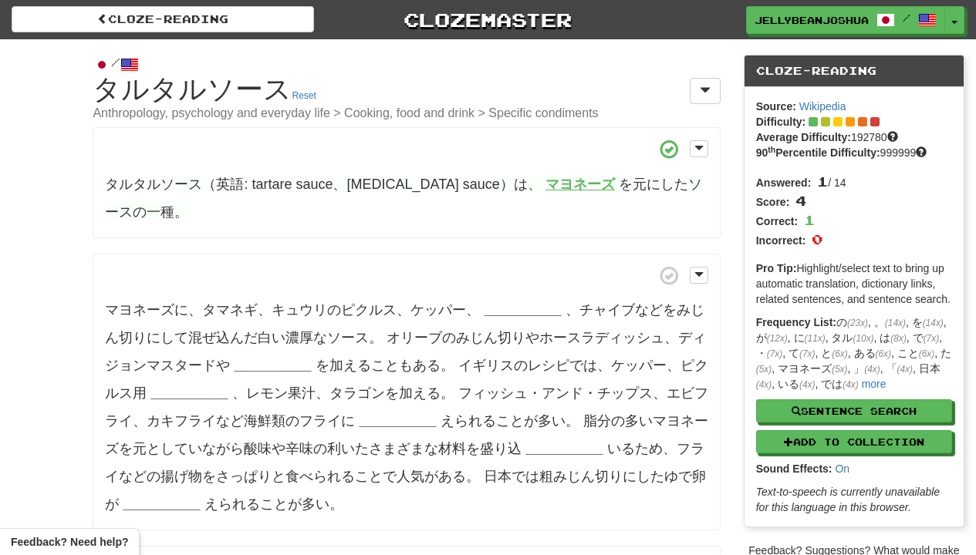
click at [505, 308] on strong "__________" at bounding box center [522, 309] width 77 height 15
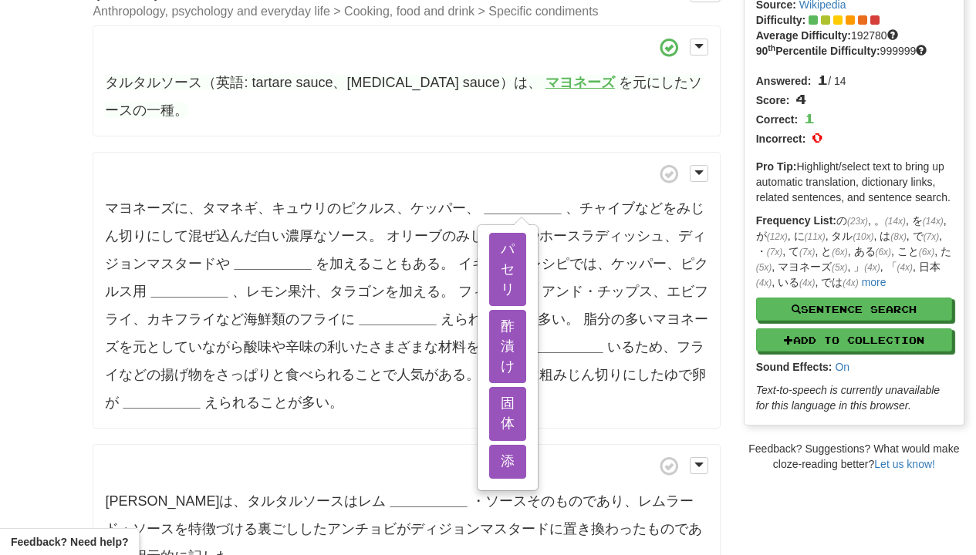
scroll to position [139, 0]
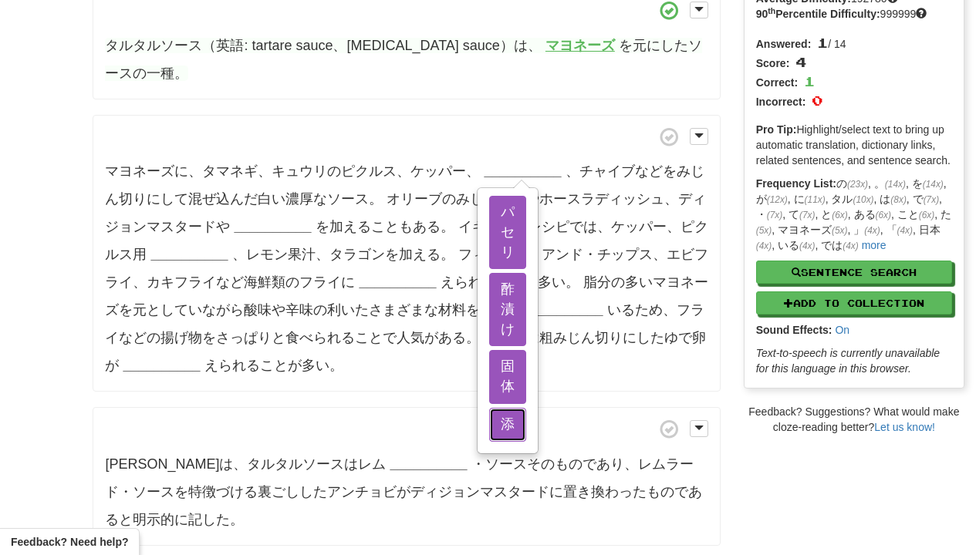
click at [505, 422] on button "添" at bounding box center [507, 425] width 37 height 34
click at [505, 397] on button "固体" at bounding box center [507, 376] width 37 height 53
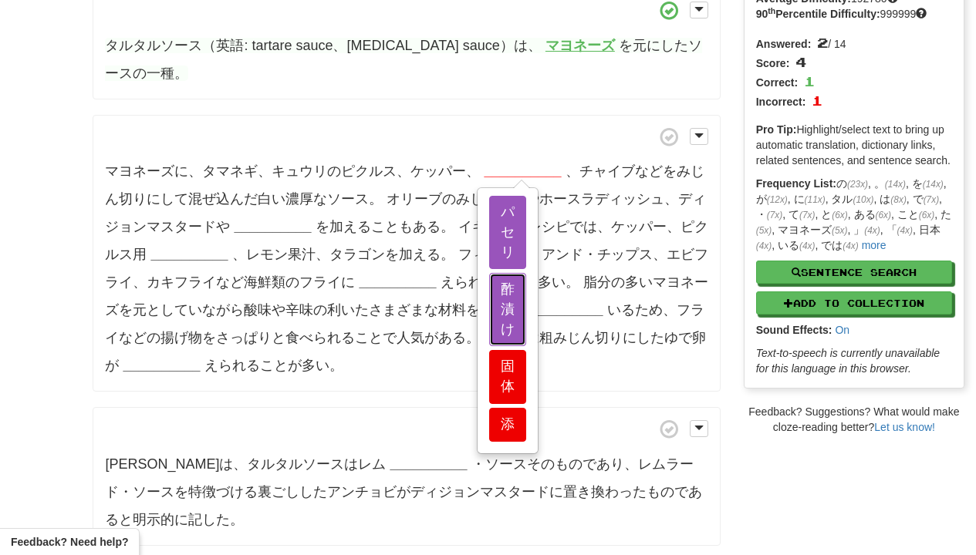
click at [505, 333] on button "酢漬け" at bounding box center [507, 309] width 37 height 73
click at [502, 221] on button "パセリ" at bounding box center [507, 232] width 37 height 73
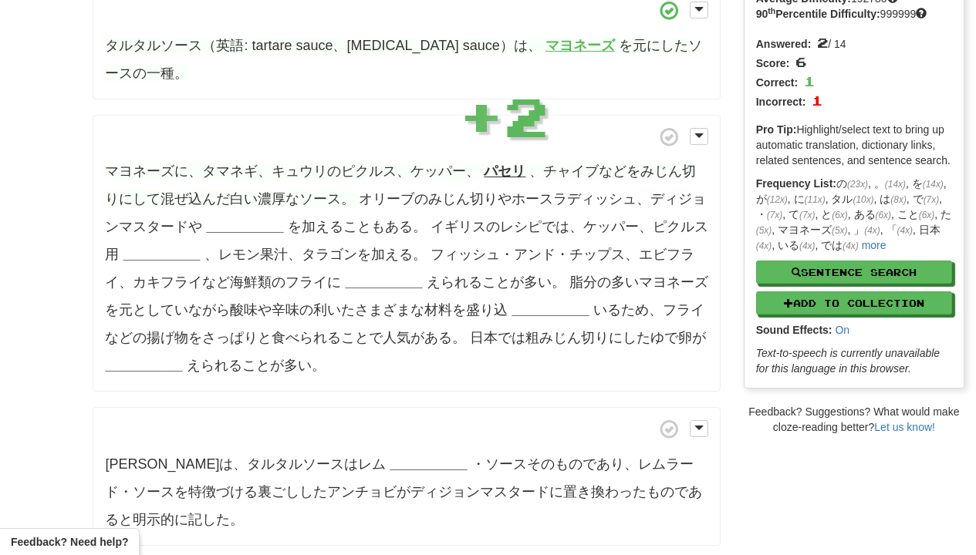
click at [206, 221] on strong "__________" at bounding box center [244, 226] width 77 height 15
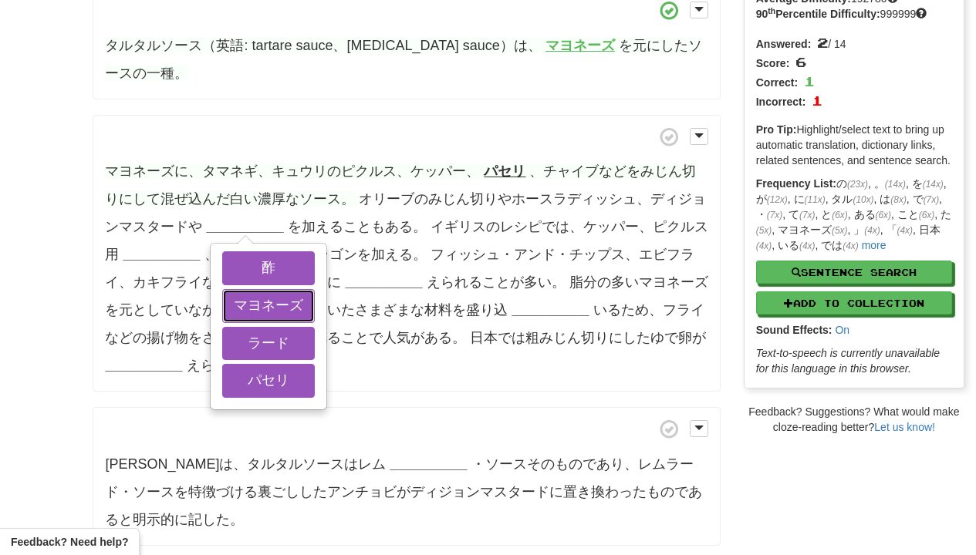
click at [231, 289] on button "マヨネーズ" at bounding box center [268, 306] width 93 height 34
click at [231, 348] on button "ラード" at bounding box center [268, 344] width 93 height 34
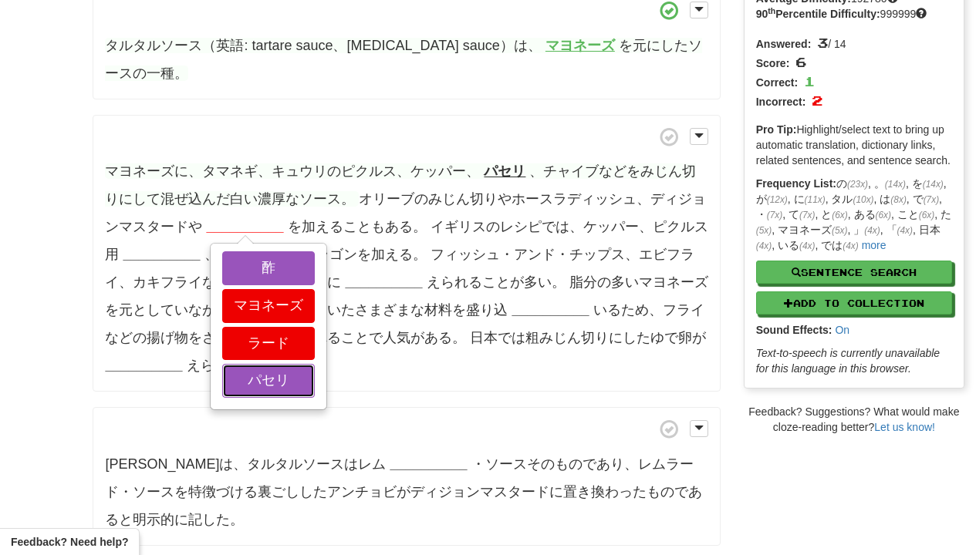
click at [231, 364] on button "パセリ" at bounding box center [268, 381] width 93 height 34
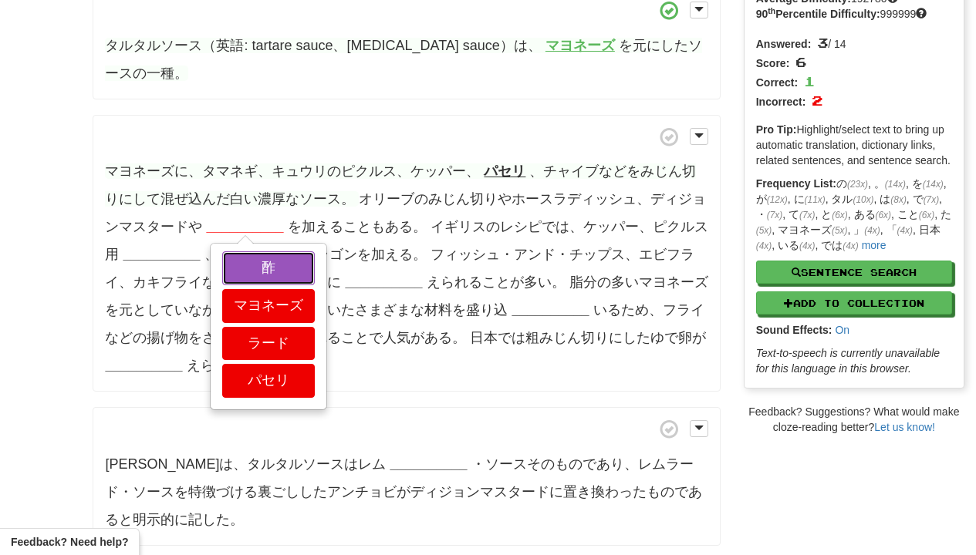
click at [231, 252] on button "酢" at bounding box center [268, 269] width 93 height 34
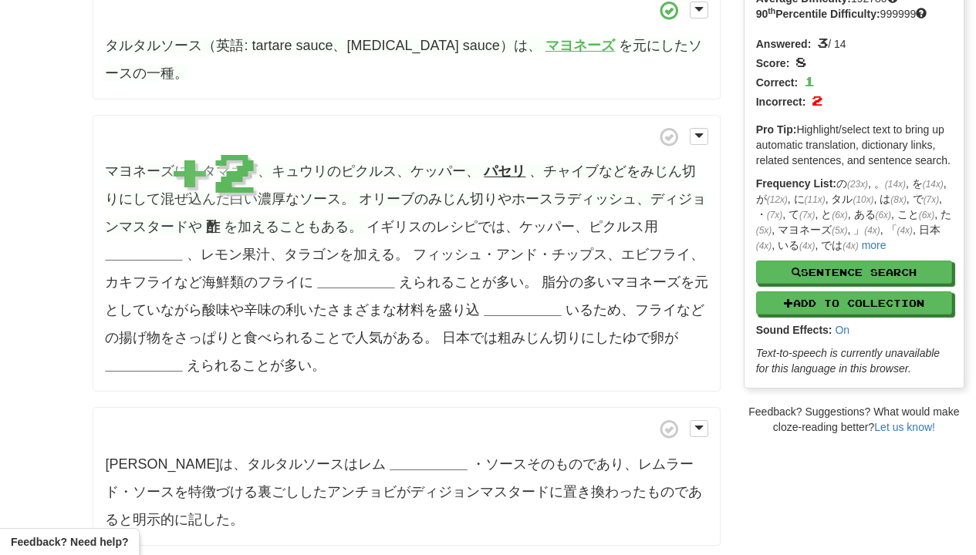
click at [120, 252] on strong "__________" at bounding box center [143, 254] width 77 height 15
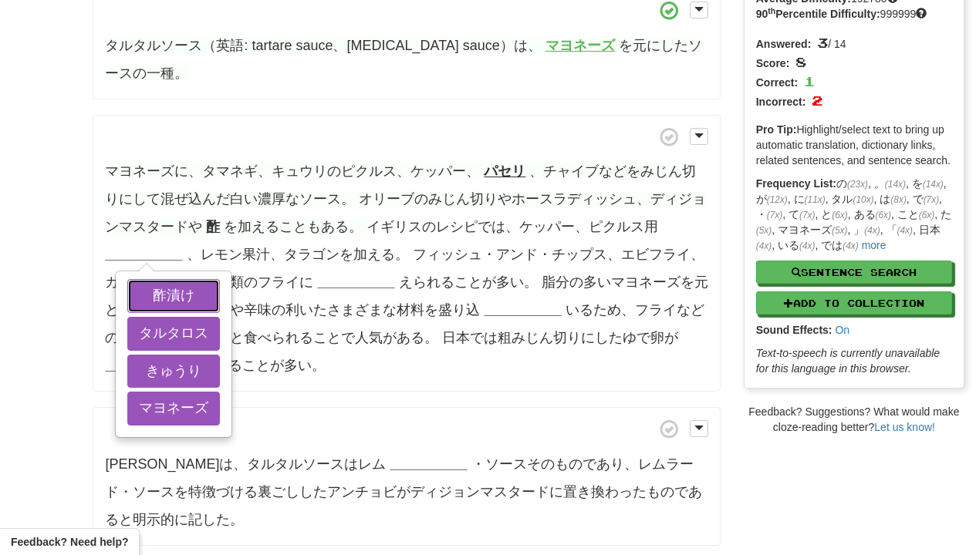
click at [134, 302] on button "酢漬け" at bounding box center [173, 296] width 93 height 34
click at [134, 317] on button "タルタロス" at bounding box center [173, 334] width 93 height 34
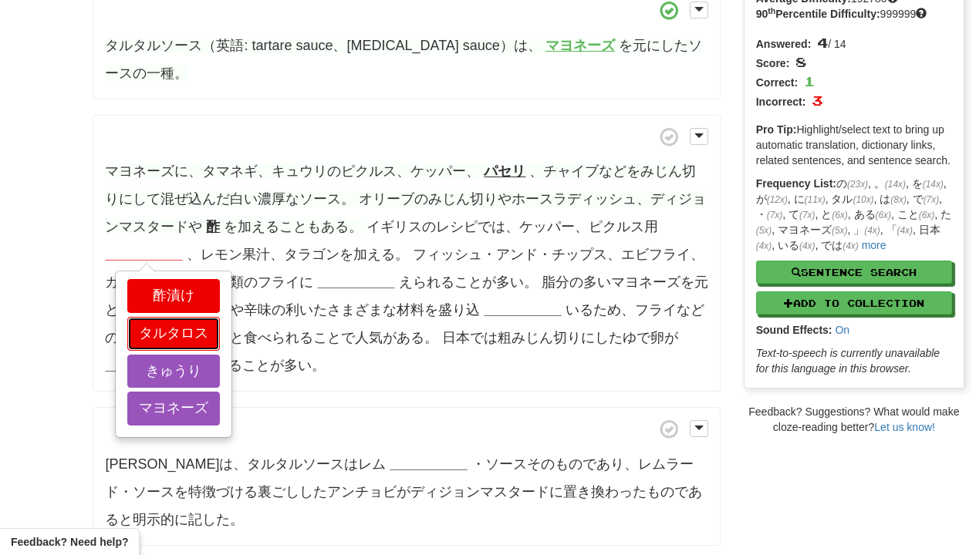
click at [134, 335] on button "タルタロス" at bounding box center [173, 334] width 93 height 34
click at [134, 360] on button "きゅうり" at bounding box center [173, 372] width 93 height 34
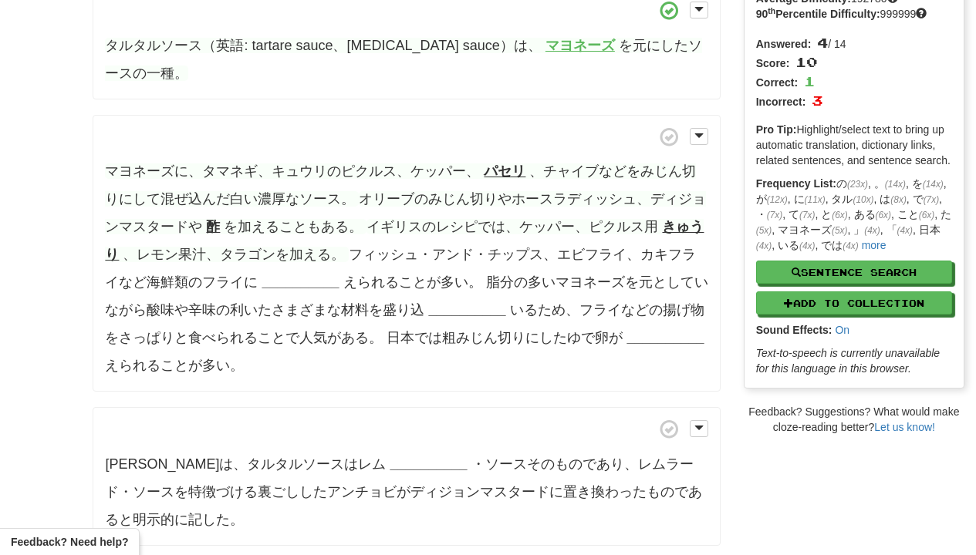
click at [322, 275] on strong "__________" at bounding box center [300, 282] width 77 height 15
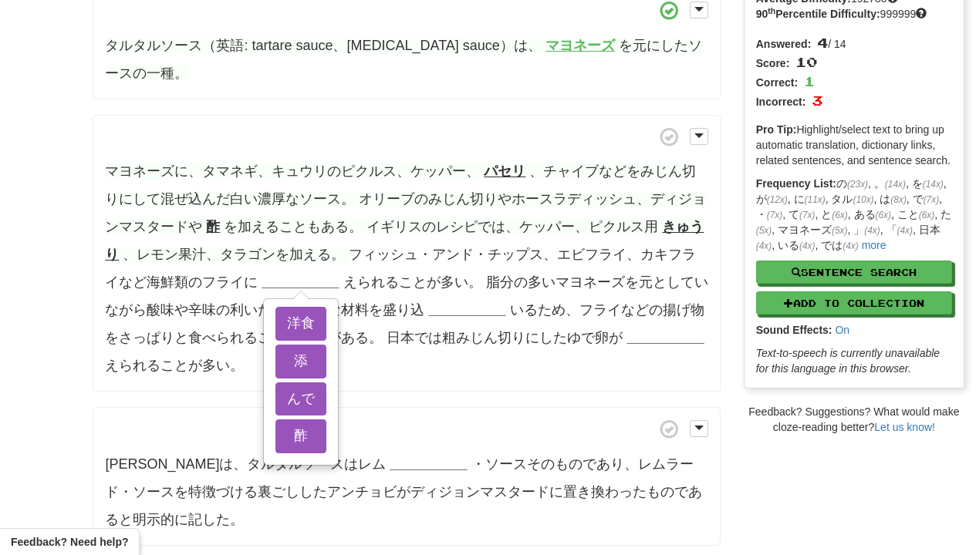
click at [315, 339] on div "洋食 添 んで 酢" at bounding box center [301, 382] width 73 height 164
click at [315, 336] on button "洋食" at bounding box center [300, 324] width 51 height 34
click at [315, 345] on button "添" at bounding box center [300, 362] width 51 height 34
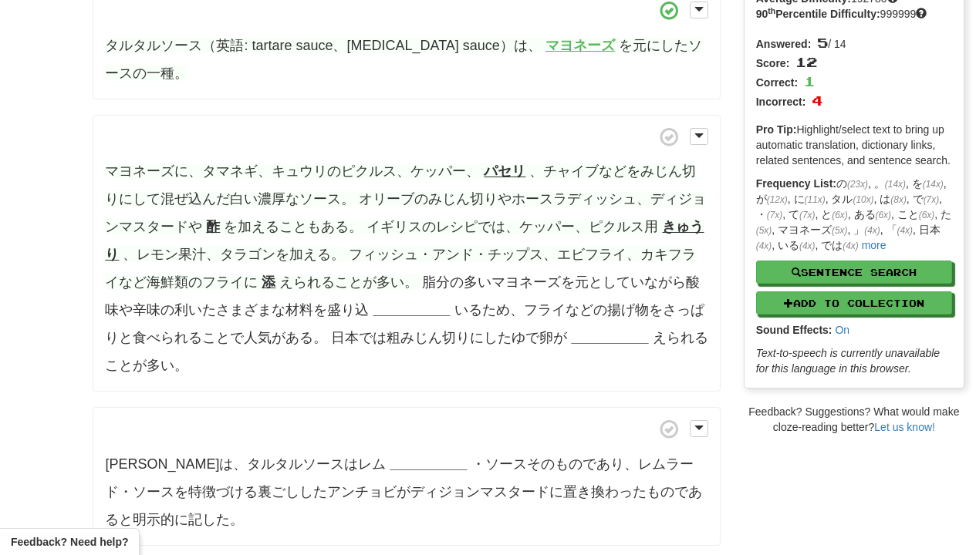
click at [395, 304] on strong "__________" at bounding box center [411, 309] width 77 height 15
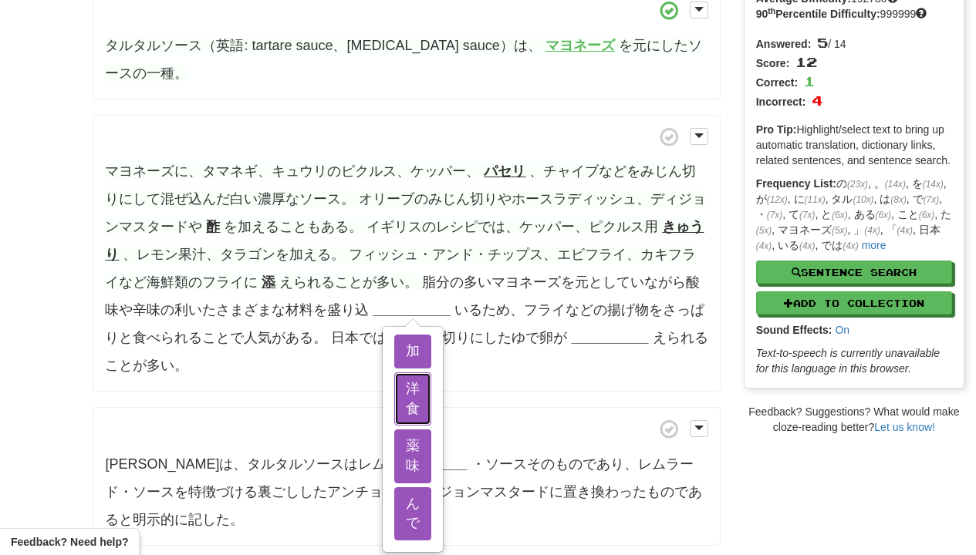
click at [395, 415] on button "洋食" at bounding box center [412, 399] width 37 height 53
click at [395, 477] on button "薬味" at bounding box center [412, 456] width 37 height 53
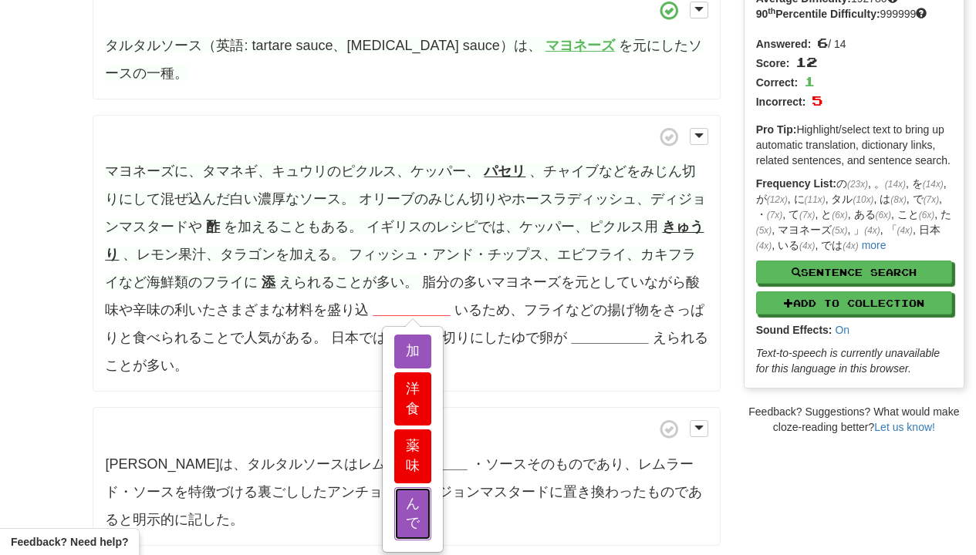
click at [395, 488] on button "んで" at bounding box center [412, 514] width 37 height 53
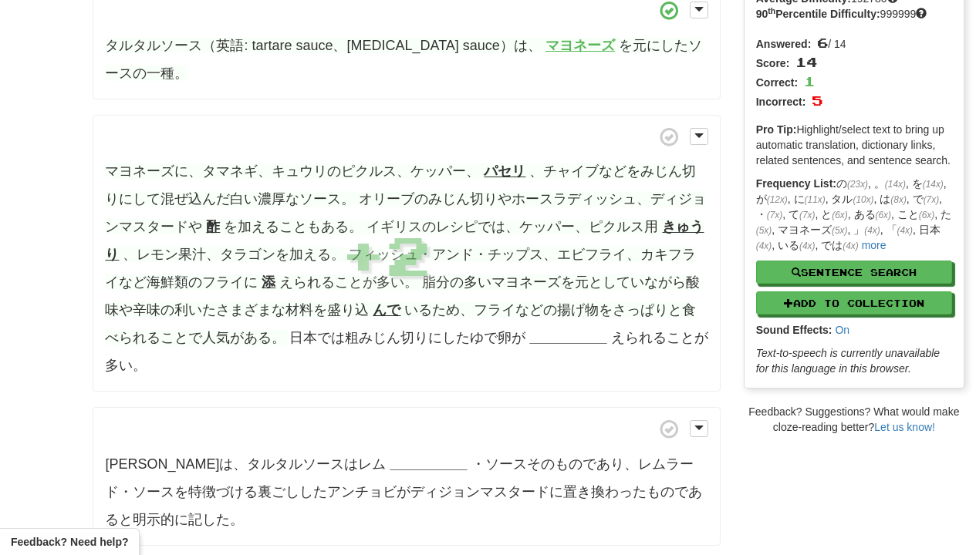
click at [552, 327] on p "マヨネーズに、タマネギ、キュウリのピクルス、ケッパー、 パセリ 、チャイブなどをみじん切りにして混ぜ込んだ白い濃厚なソース。 オリーブのみじん切りやホースラデ…" at bounding box center [406, 254] width 627 height 278
click at [552, 335] on strong "__________" at bounding box center [567, 337] width 77 height 15
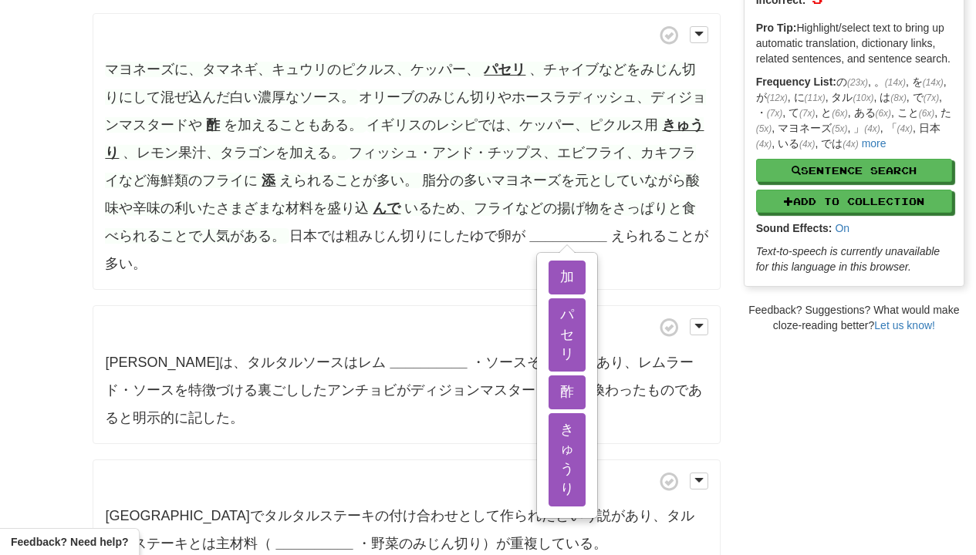
scroll to position [278, 0]
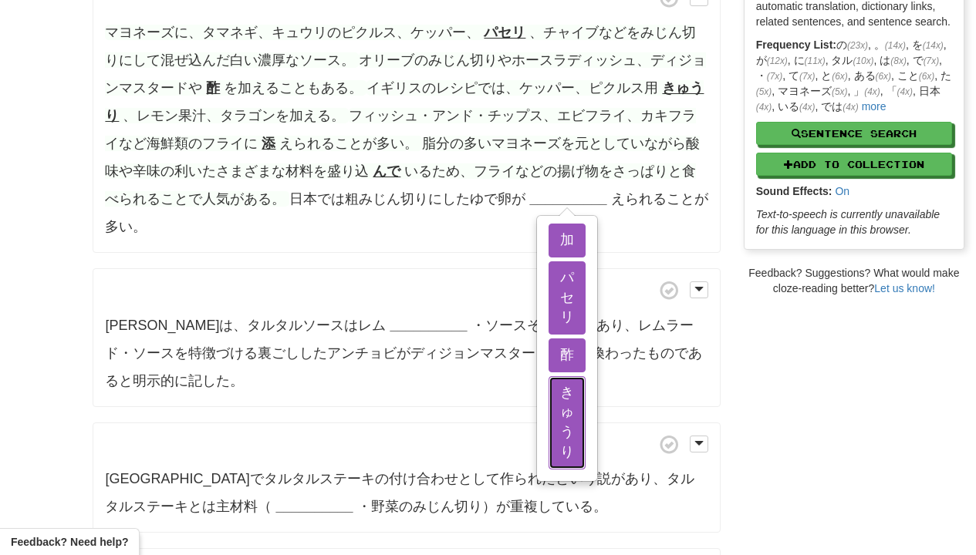
click at [552, 400] on button "きゅうり" at bounding box center [567, 422] width 37 height 93
click at [552, 289] on button "パセリ" at bounding box center [567, 298] width 37 height 73
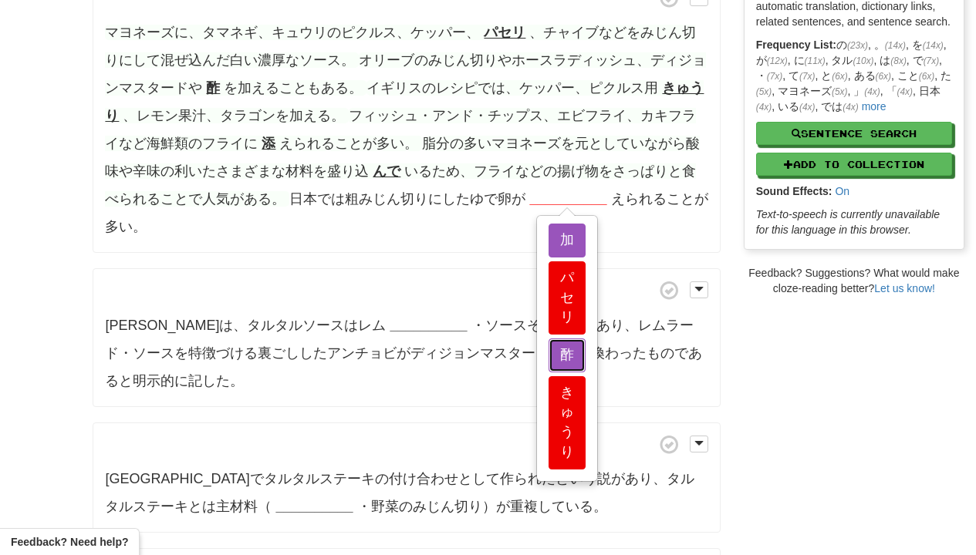
click at [552, 353] on button "酢" at bounding box center [567, 356] width 37 height 34
click at [549, 242] on button "加" at bounding box center [567, 241] width 37 height 34
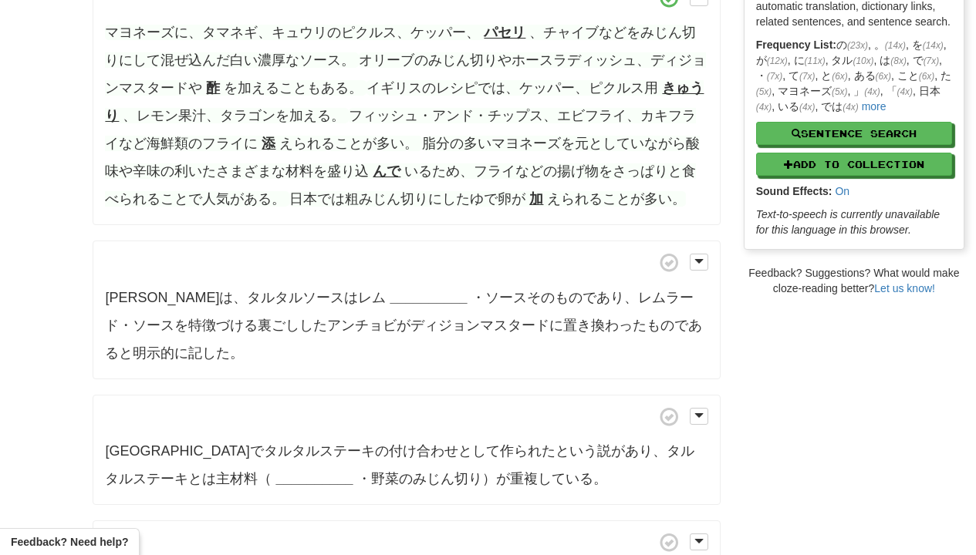
click at [467, 299] on strong "__________" at bounding box center [428, 297] width 77 height 15
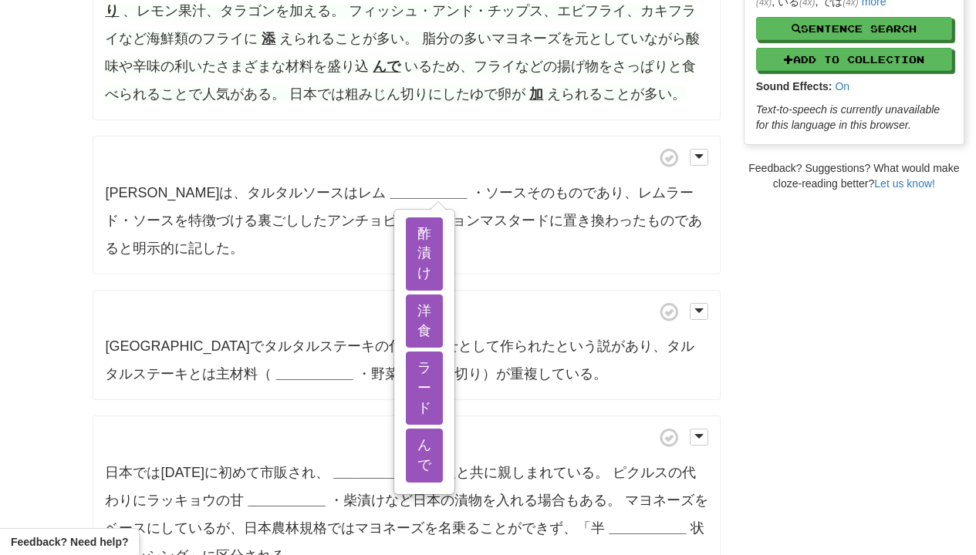
scroll to position [417, 0]
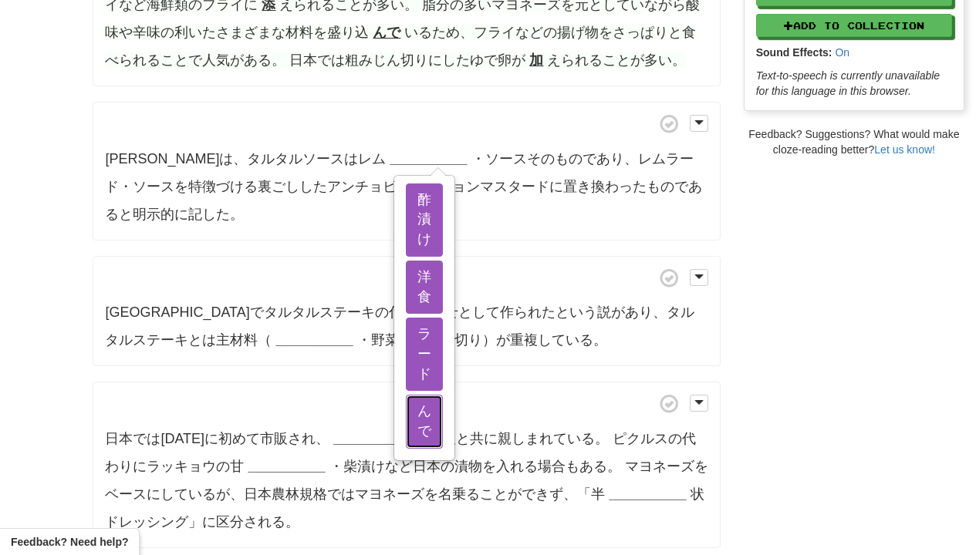
click at [430, 404] on button "んで" at bounding box center [424, 421] width 37 height 53
click at [430, 378] on button "ラード" at bounding box center [424, 354] width 37 height 73
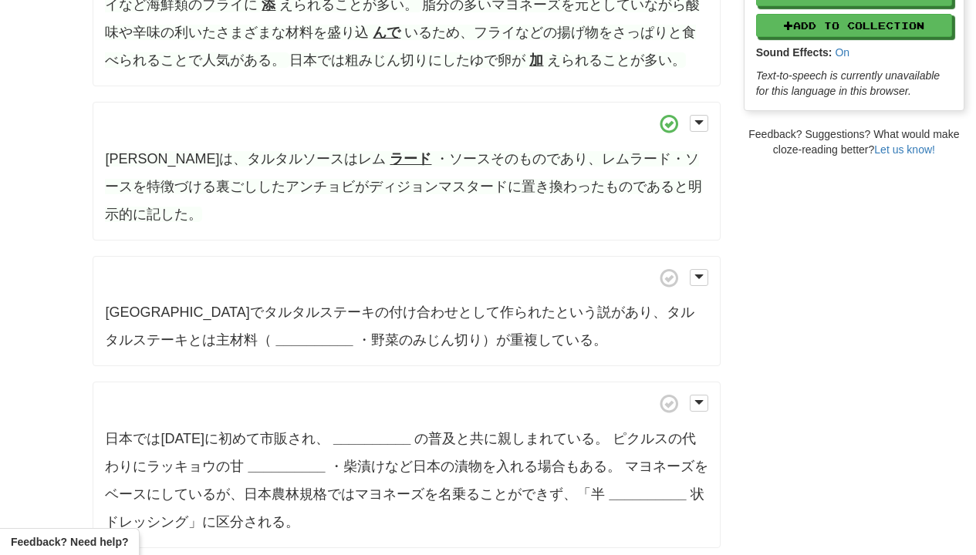
click at [275, 338] on strong "__________" at bounding box center [313, 340] width 77 height 15
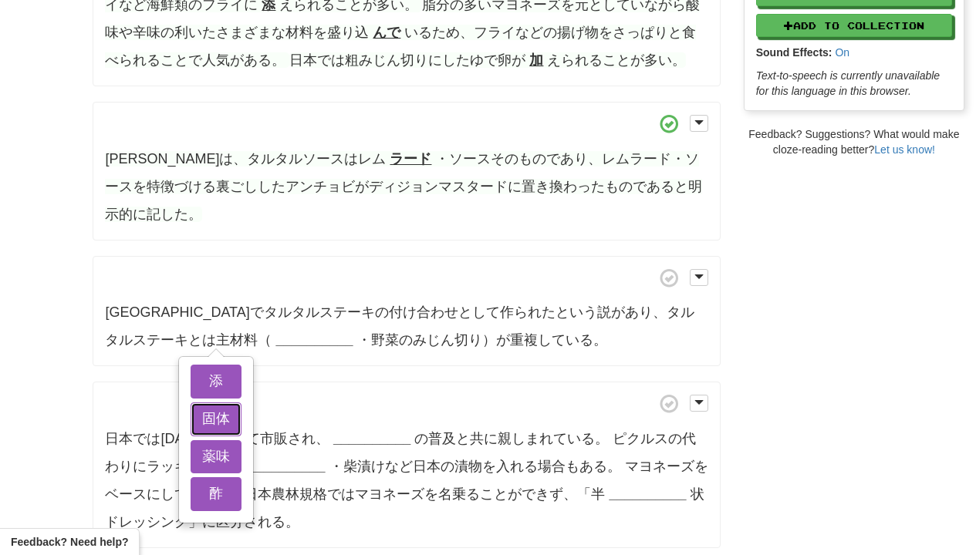
click at [226, 403] on button "固体" at bounding box center [216, 420] width 51 height 34
click at [226, 388] on button "添" at bounding box center [216, 382] width 51 height 34
click at [226, 499] on button "酢" at bounding box center [216, 495] width 51 height 34
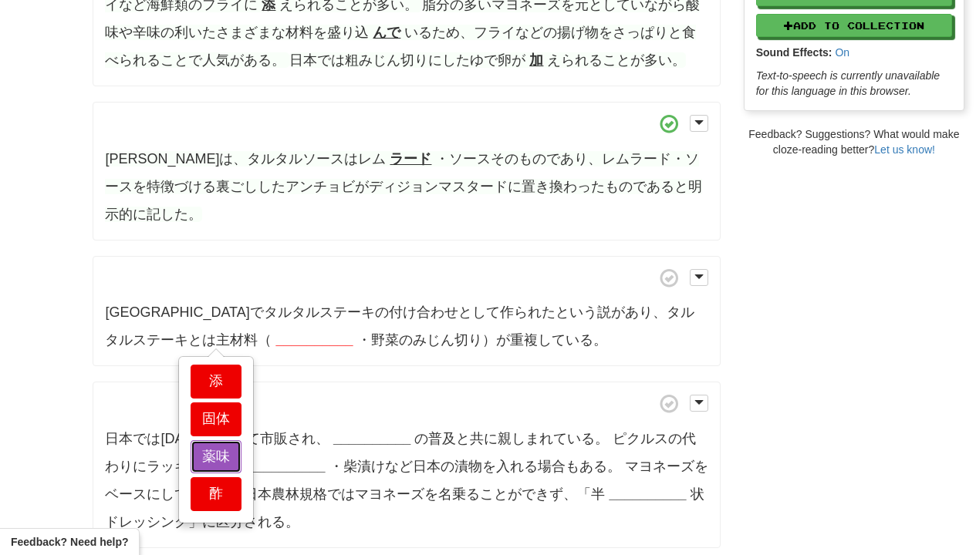
click at [226, 469] on button "薬味" at bounding box center [216, 458] width 51 height 34
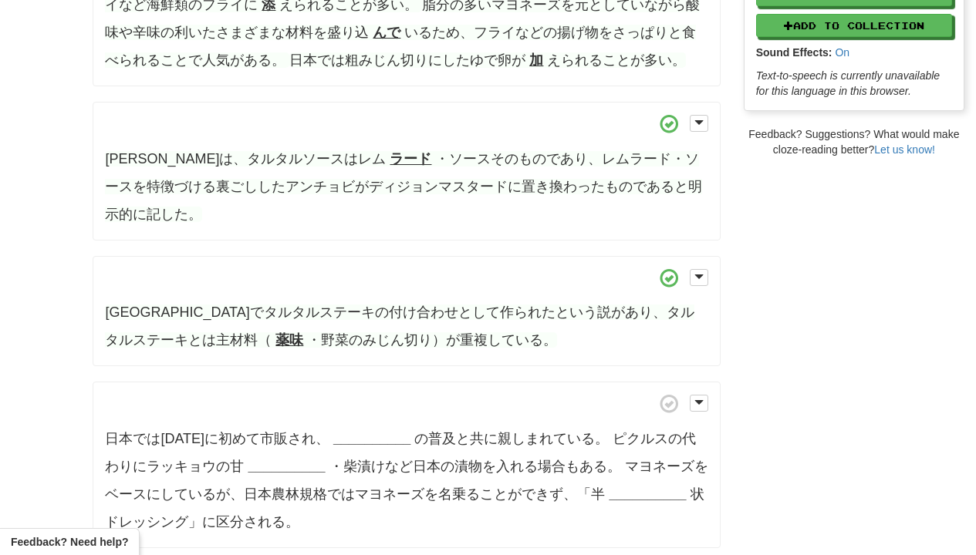
click at [399, 444] on p "日本では昭和41年に初めて市販され、 __________ の普及と共に親しまれている。 ピクルスの代わりにラッキョウの甘 __________ ・柴漬けなど…" at bounding box center [406, 465] width 627 height 167
click at [399, 441] on strong "__________" at bounding box center [371, 438] width 77 height 15
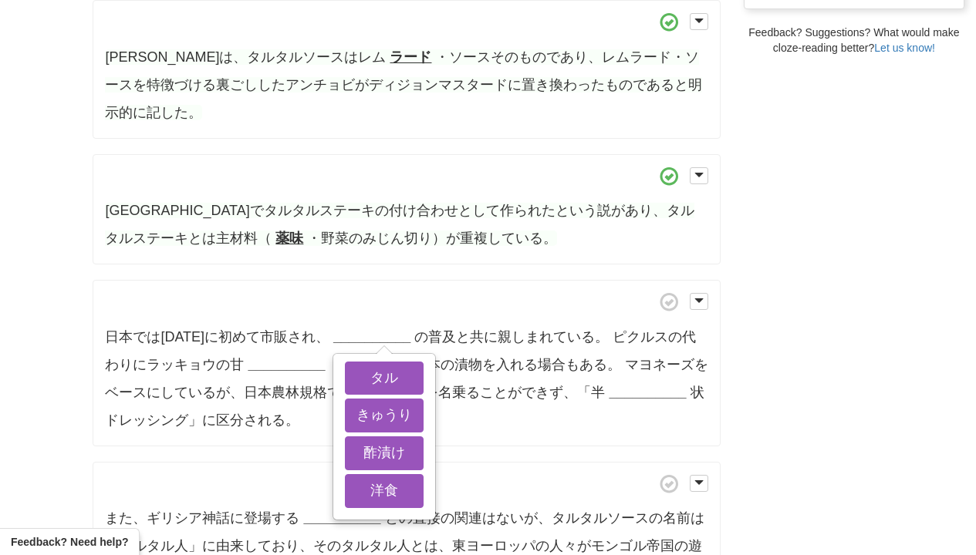
scroll to position [555, 0]
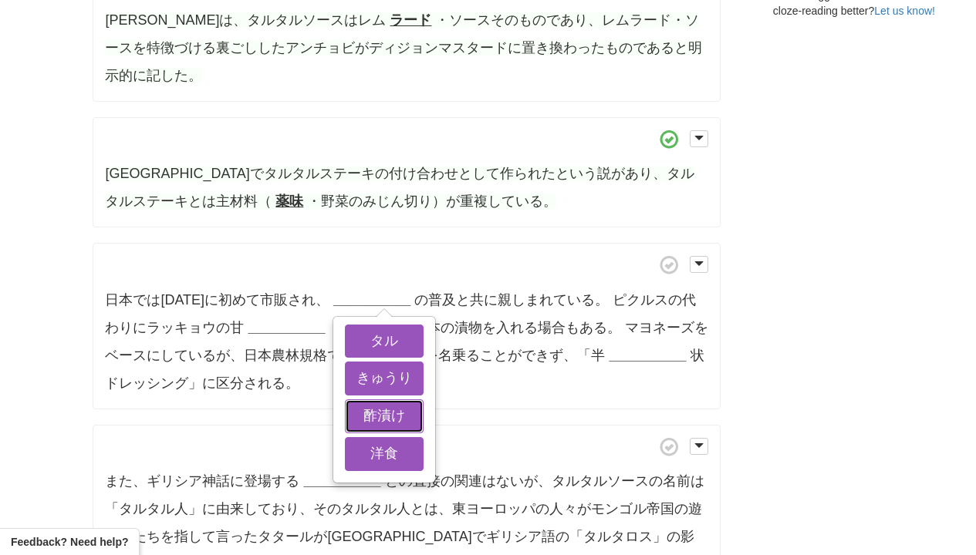
click at [399, 417] on button "酢漬け" at bounding box center [384, 417] width 79 height 34
click at [399, 478] on span "との直接の関連はないが、タルタルソースの名前は「タルタル人」に由来しており、そのタルタル人とは、東ヨーロッパの人々がモンゴル帝国の遊牧民たちを指して言ったタタ…" at bounding box center [404, 523] width 599 height 99
click at [399, 454] on button "洋食" at bounding box center [384, 454] width 79 height 34
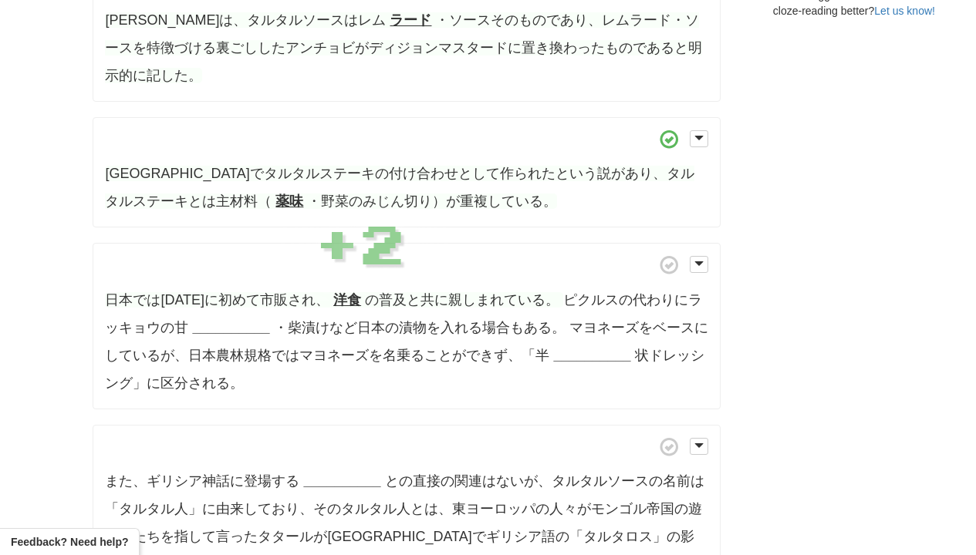
click at [288, 327] on span "・柴漬けなど日本の漬物を入れる場合もある。" at bounding box center [420, 327] width 292 height 15
click at [269, 327] on strong "__________" at bounding box center [230, 327] width 77 height 15
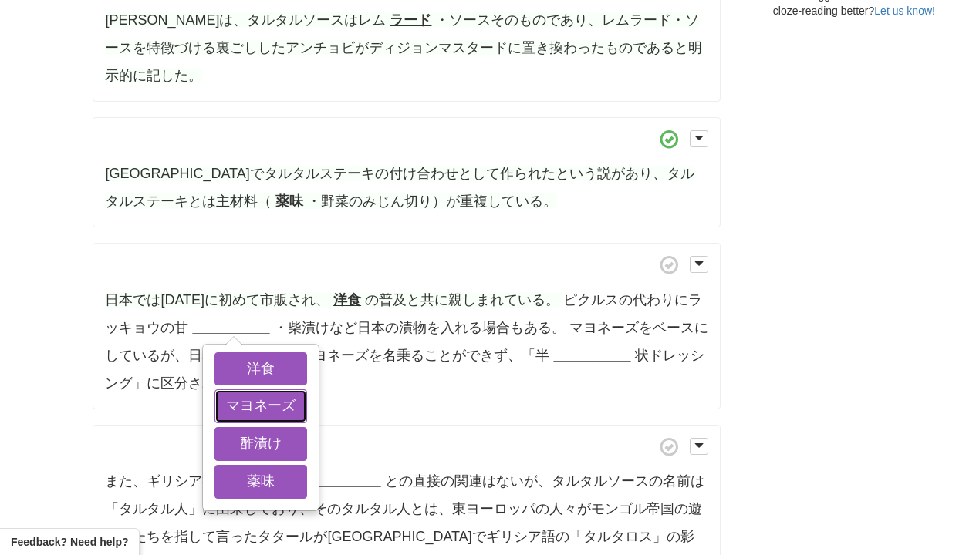
click at [273, 392] on button "マヨネーズ" at bounding box center [260, 407] width 93 height 34
click at [273, 384] on div "洋食 マヨネーズ 酢漬け 薬味" at bounding box center [261, 428] width 114 height 164
click at [273, 381] on button "洋食" at bounding box center [260, 370] width 93 height 34
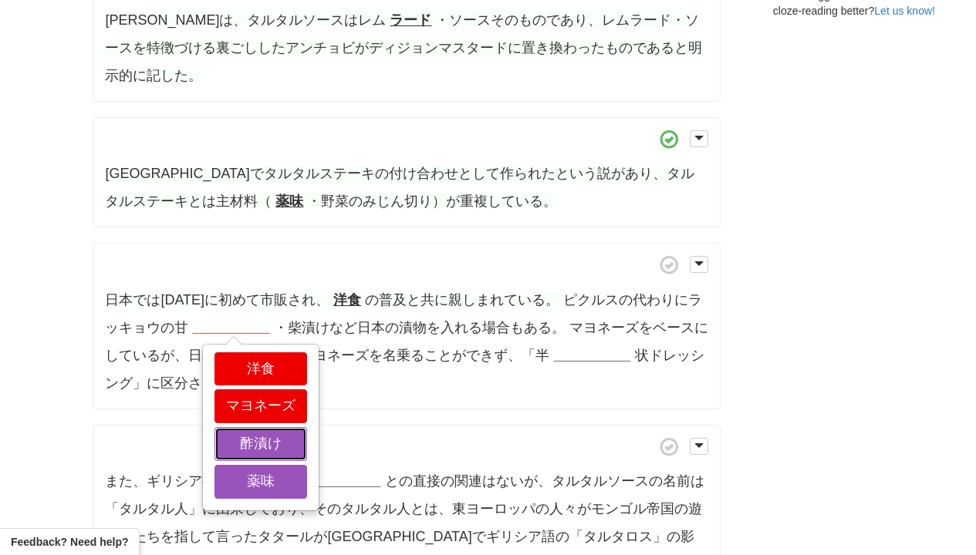
click at [273, 446] on button "酢漬け" at bounding box center [260, 444] width 93 height 34
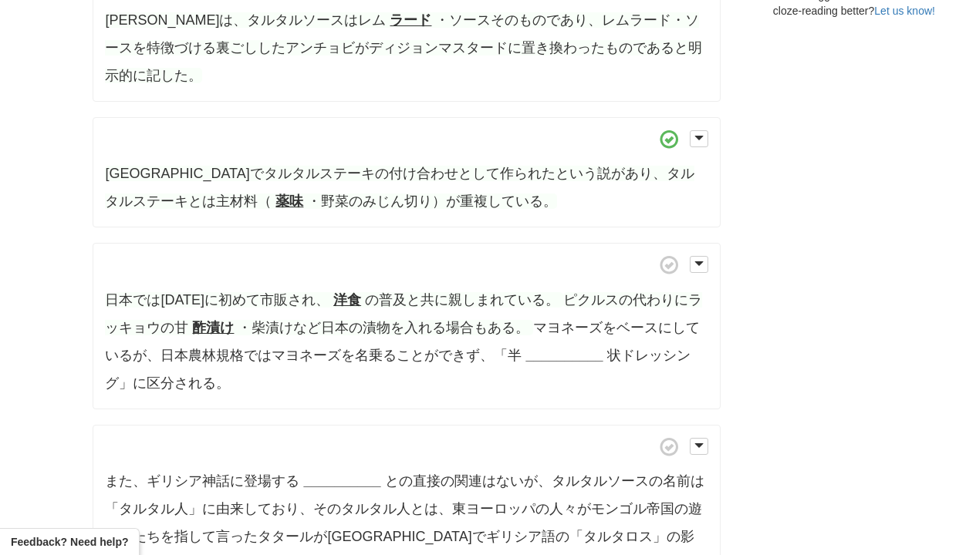
click at [538, 363] on p "日本では昭和41年に初めて市販され、 洋食 の普及と共に親しまれている。 ピクルスの代わりにラッキョウの甘 酢漬け ・柴漬けなど日本の漬物を入れる場合もある。…" at bounding box center [406, 326] width 627 height 167
click at [538, 360] on strong "__________" at bounding box center [563, 355] width 77 height 15
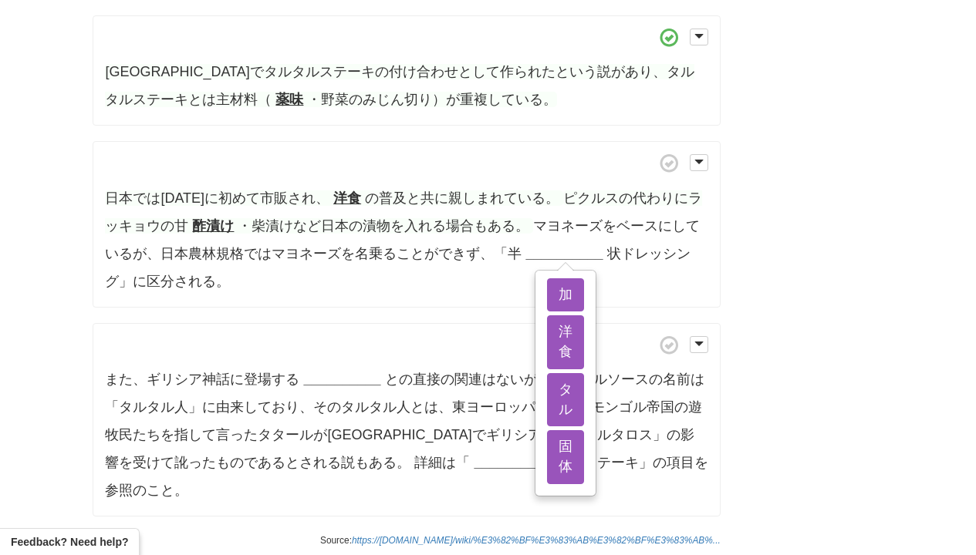
scroll to position [694, 0]
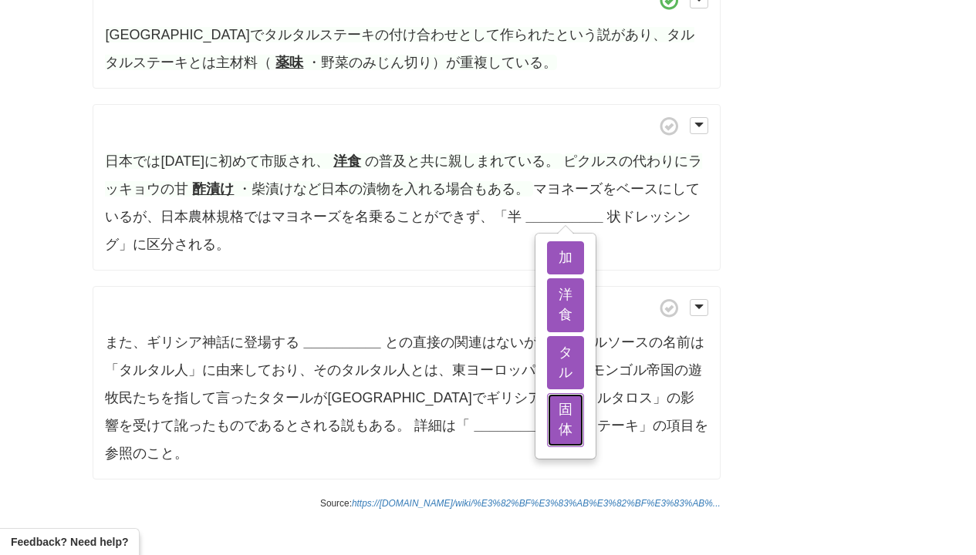
click at [563, 425] on button "固体" at bounding box center [565, 419] width 37 height 53
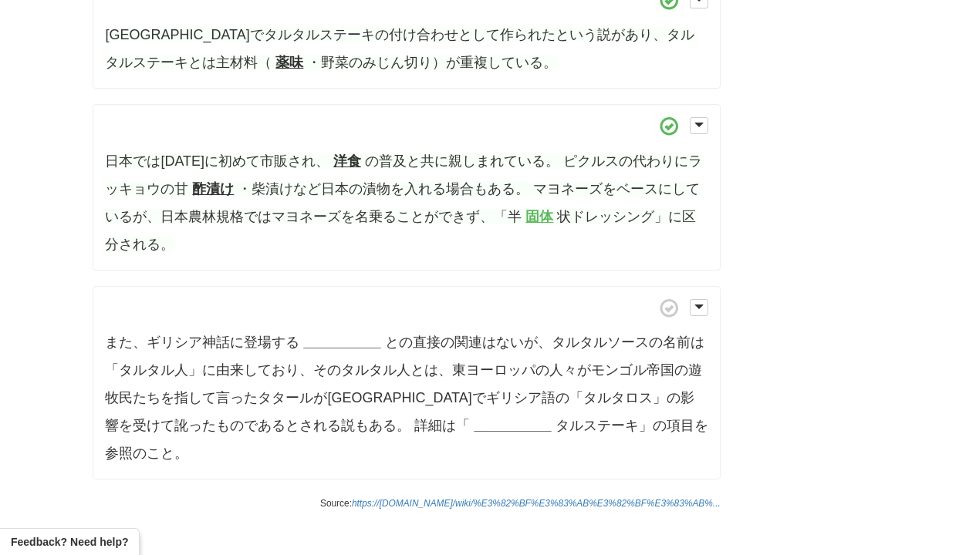
click at [344, 346] on strong "__________" at bounding box center [341, 342] width 77 height 15
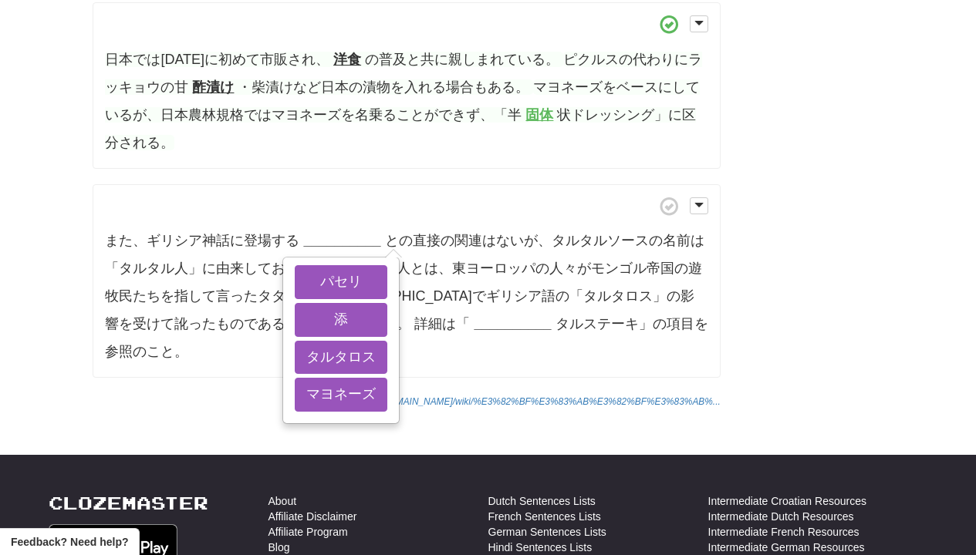
scroll to position [833, 0]
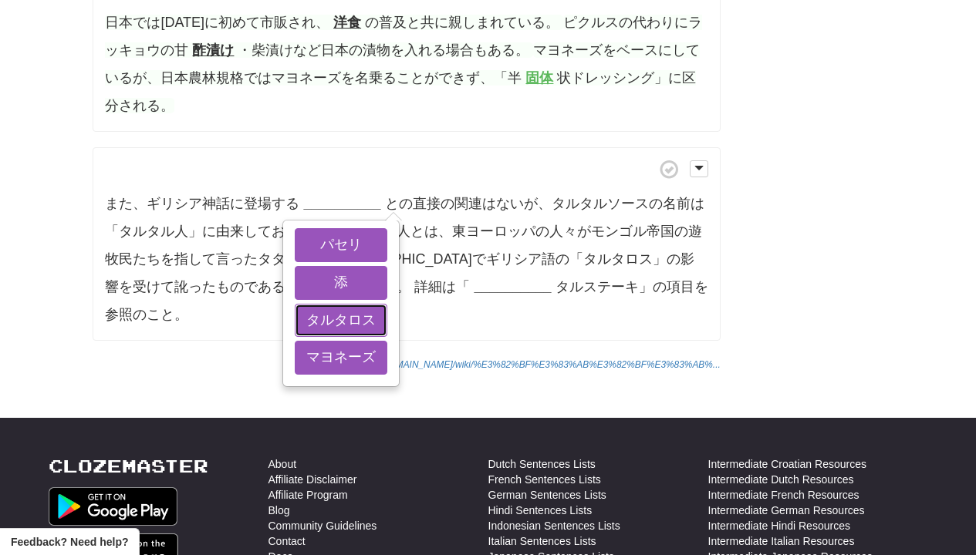
click at [319, 338] on button "タルタロス" at bounding box center [341, 321] width 93 height 34
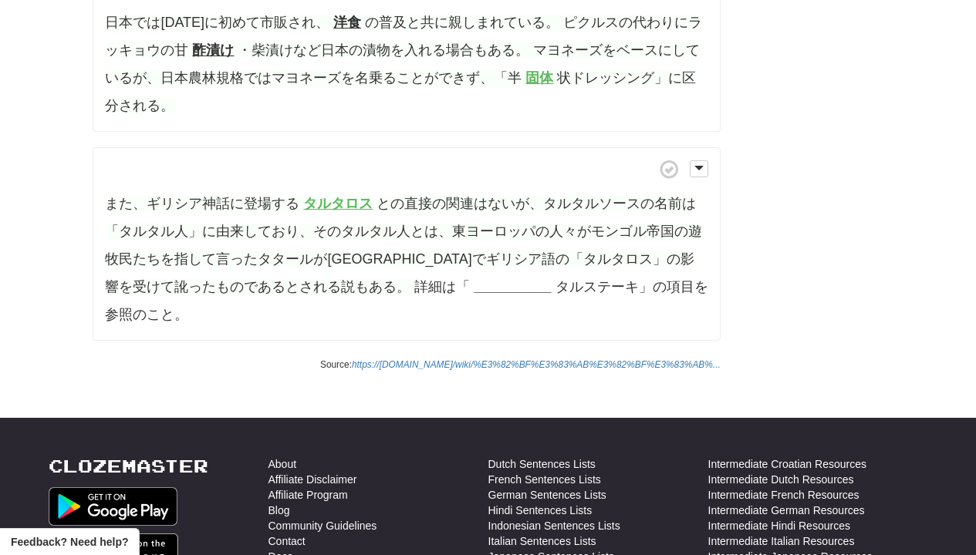
click at [474, 281] on strong "__________" at bounding box center [512, 286] width 77 height 15
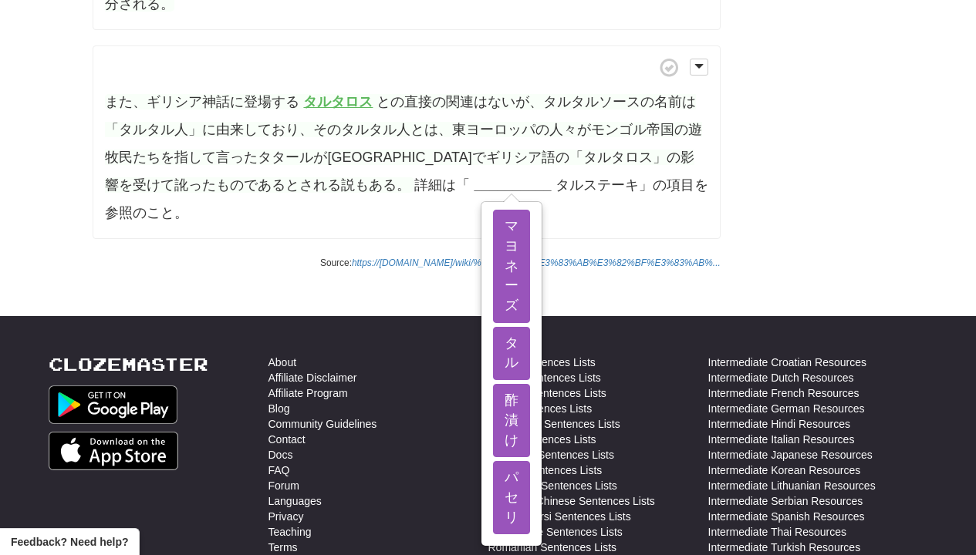
scroll to position [972, 0]
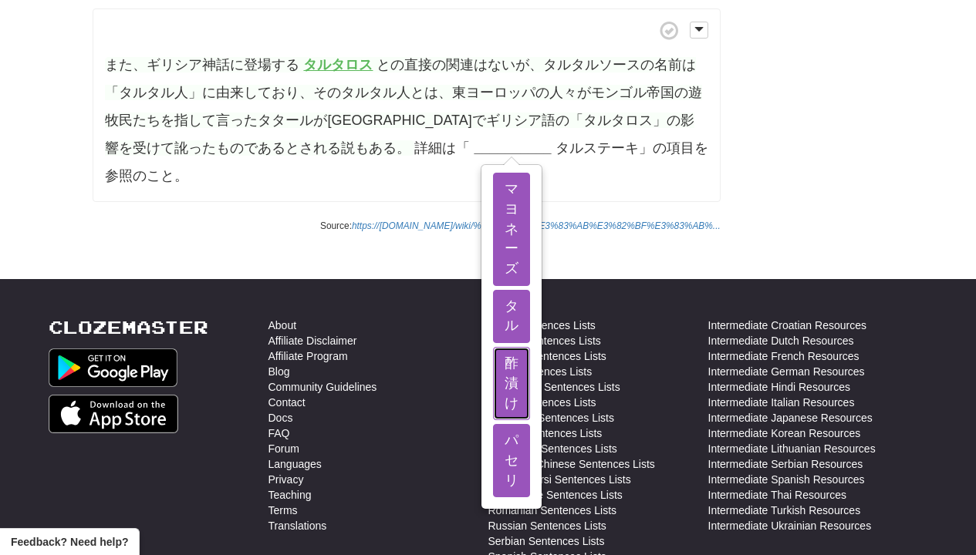
click at [493, 347] on button "酢漬け" at bounding box center [511, 383] width 37 height 73
click at [493, 457] on button "パセリ" at bounding box center [511, 460] width 37 height 73
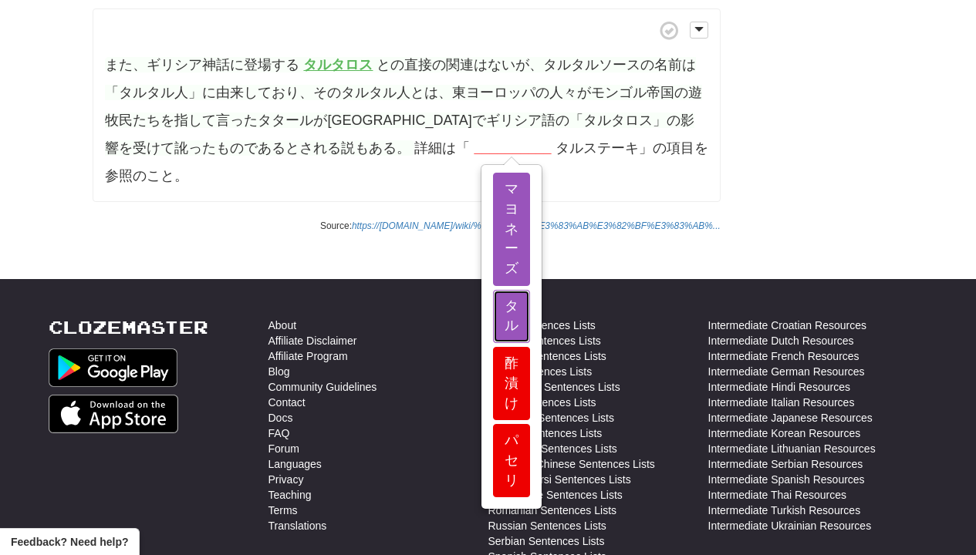
click at [493, 299] on button "タル" at bounding box center [511, 316] width 37 height 53
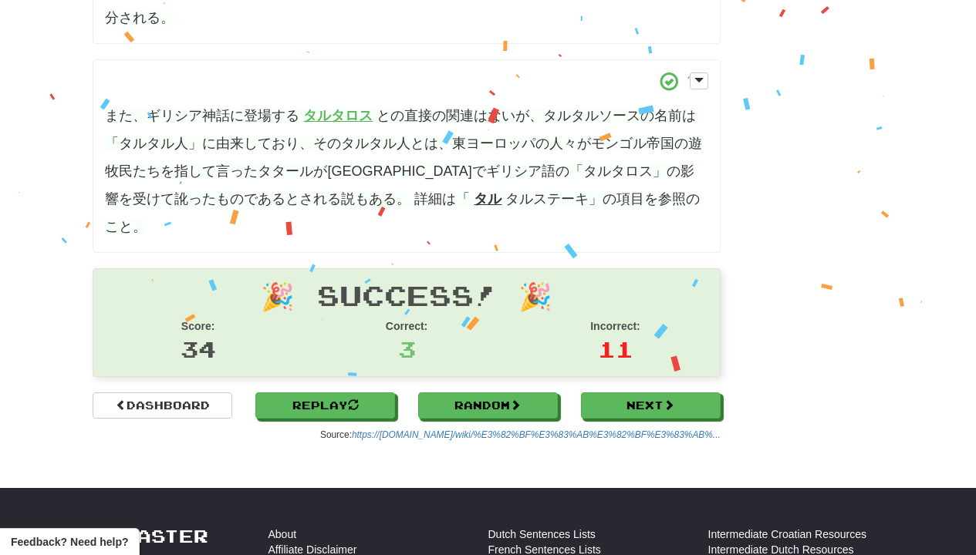
scroll to position [1049, 0]
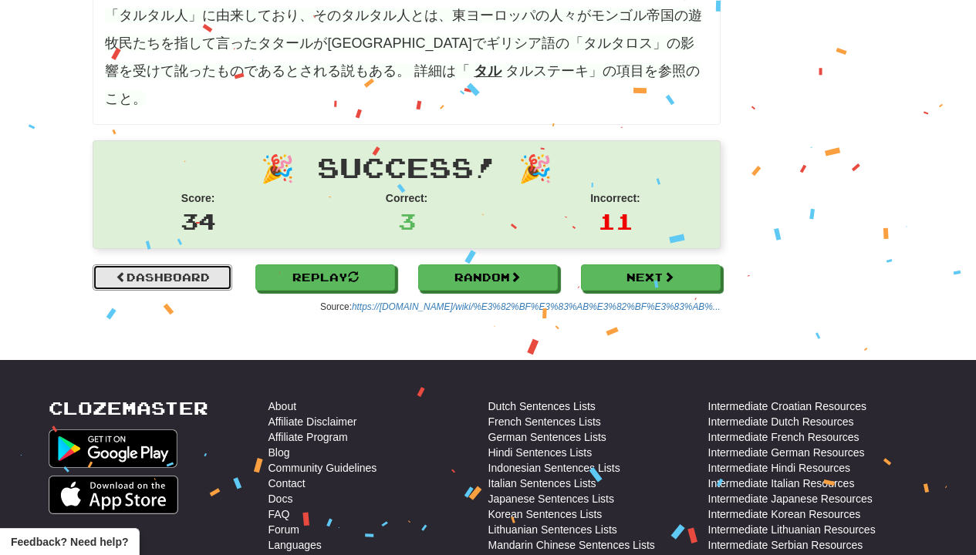
click at [165, 265] on link "Dashboard" at bounding box center [163, 278] width 140 height 26
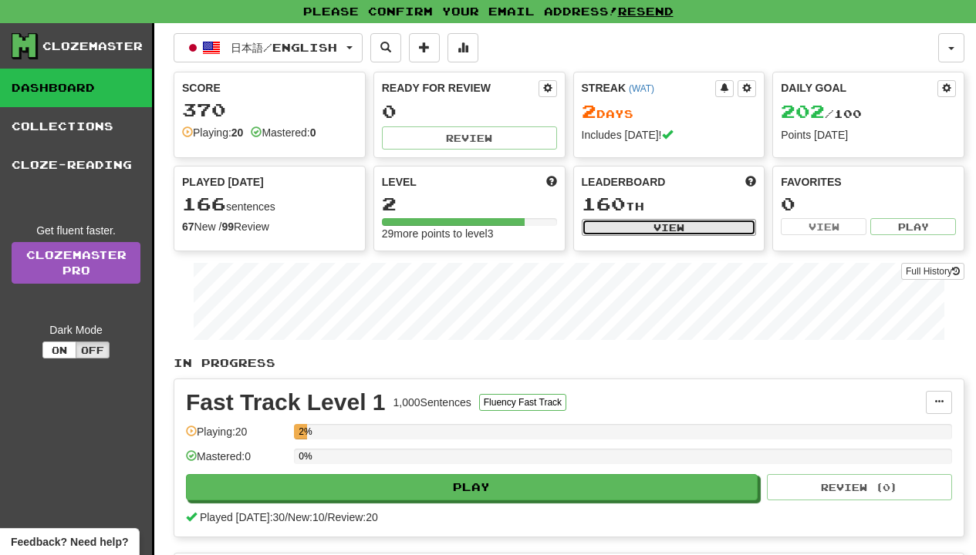
click at [616, 231] on button "View" at bounding box center [669, 227] width 175 height 17
select select "**********"
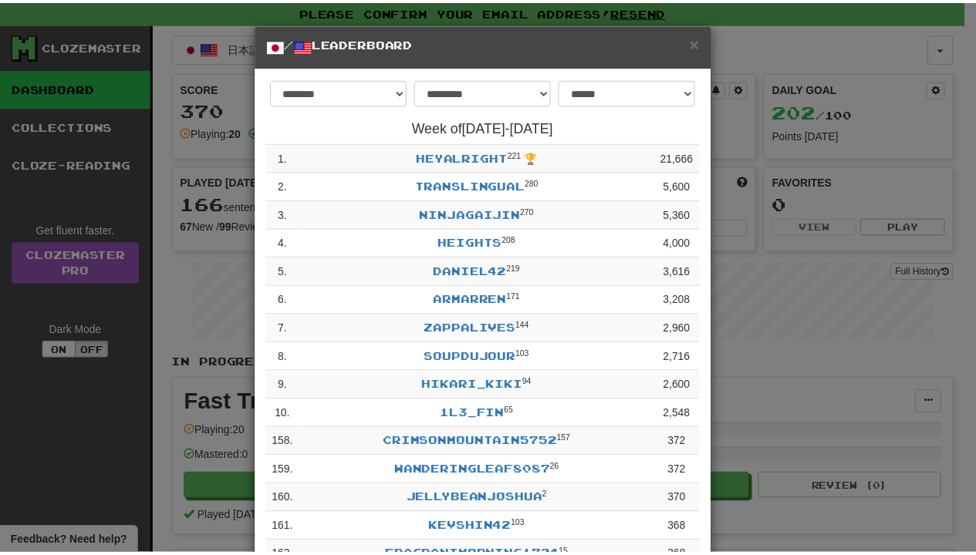
scroll to position [109, 0]
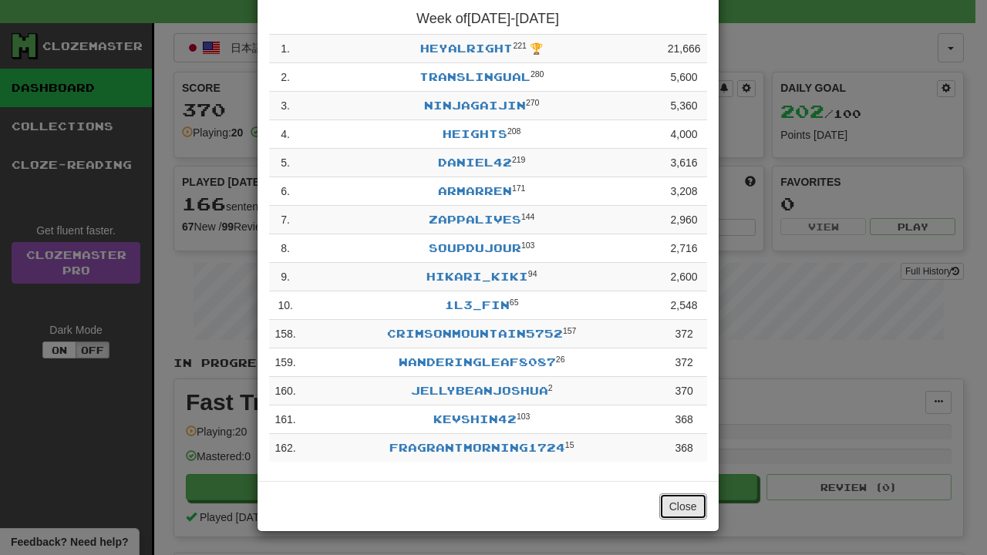
click at [662, 512] on button "Close" at bounding box center [684, 507] width 48 height 26
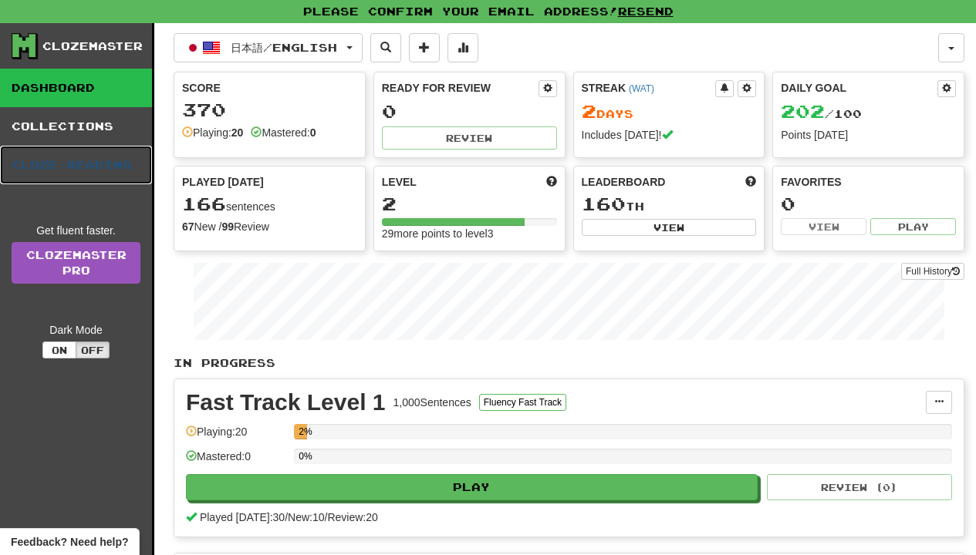
click at [119, 151] on link "Cloze-Reading" at bounding box center [76, 165] width 152 height 39
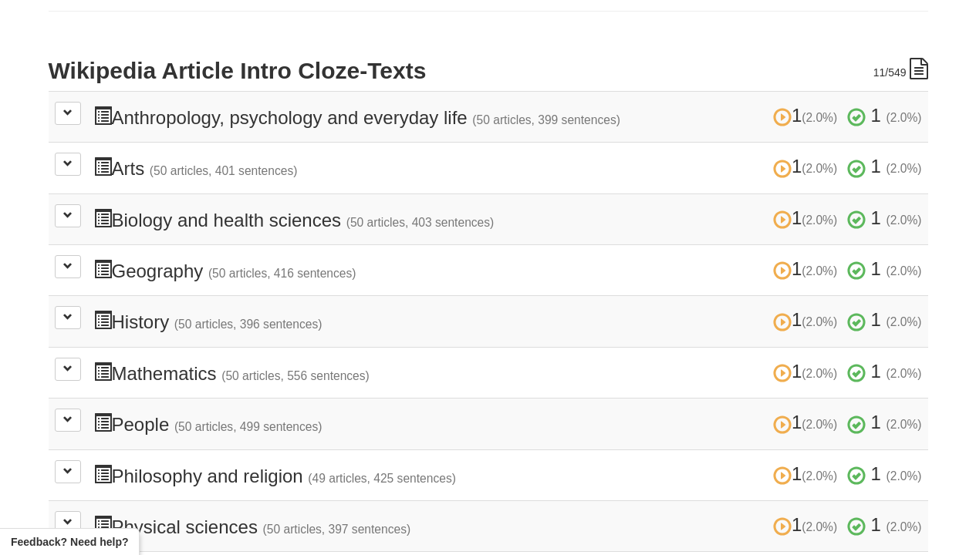
scroll to position [278, 0]
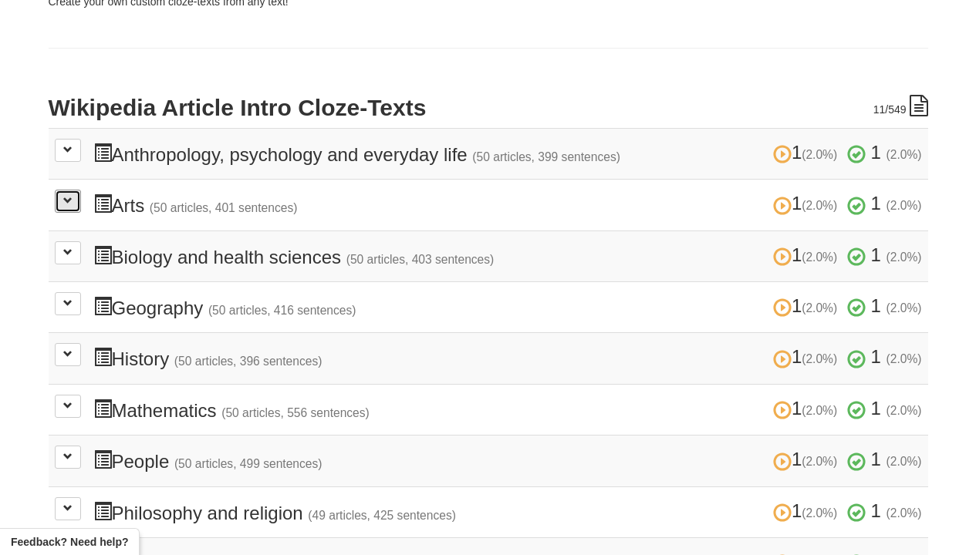
click at [57, 208] on button at bounding box center [68, 201] width 26 height 23
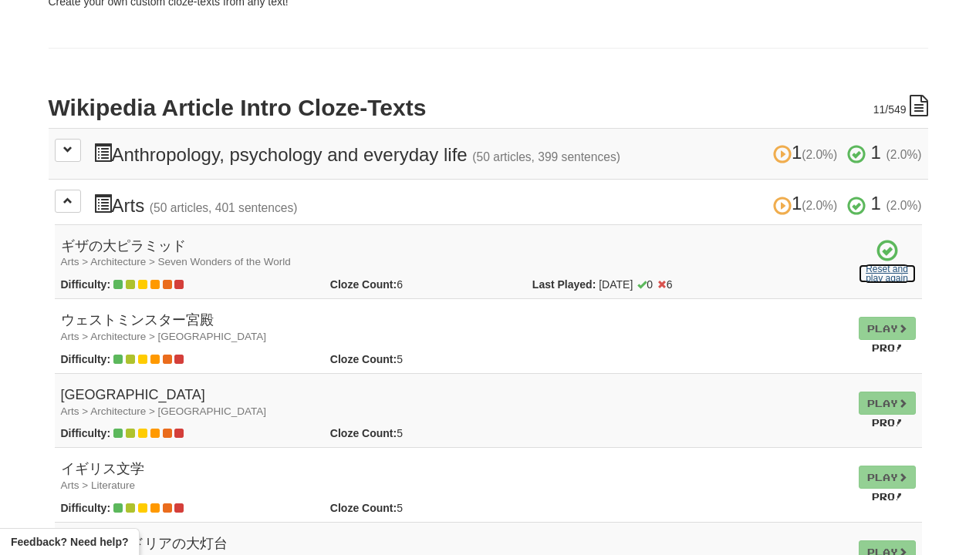
click at [882, 273] on link "Reset and play again" at bounding box center [887, 274] width 57 height 19
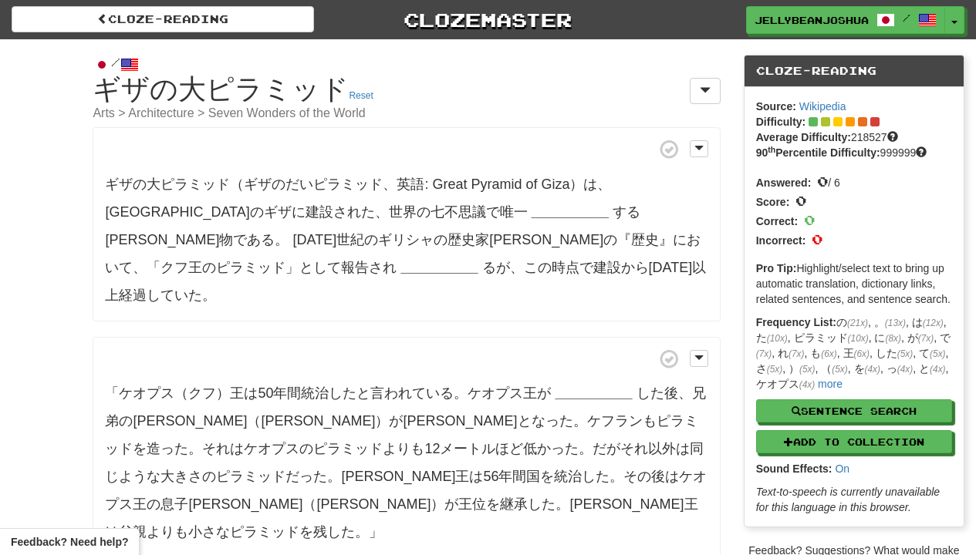
click at [532, 208] on strong "__________" at bounding box center [570, 211] width 77 height 15
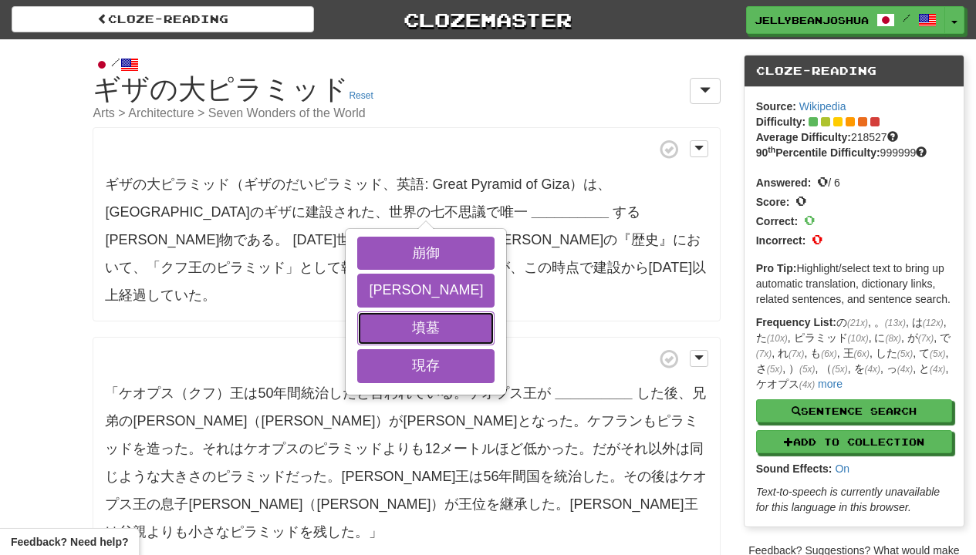
click at [403, 319] on button "墳墓" at bounding box center [425, 329] width 137 height 34
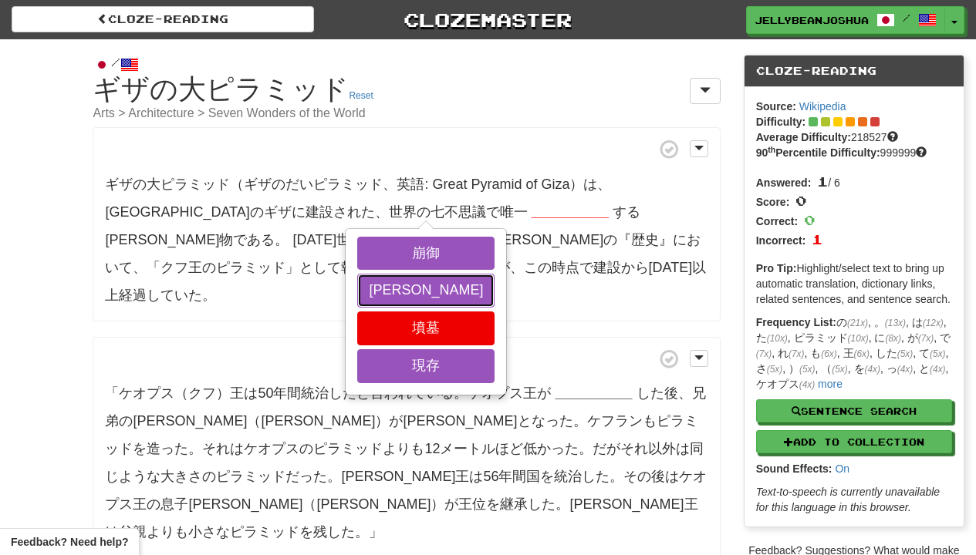
click at [400, 295] on button "[PERSON_NAME]" at bounding box center [425, 291] width 137 height 34
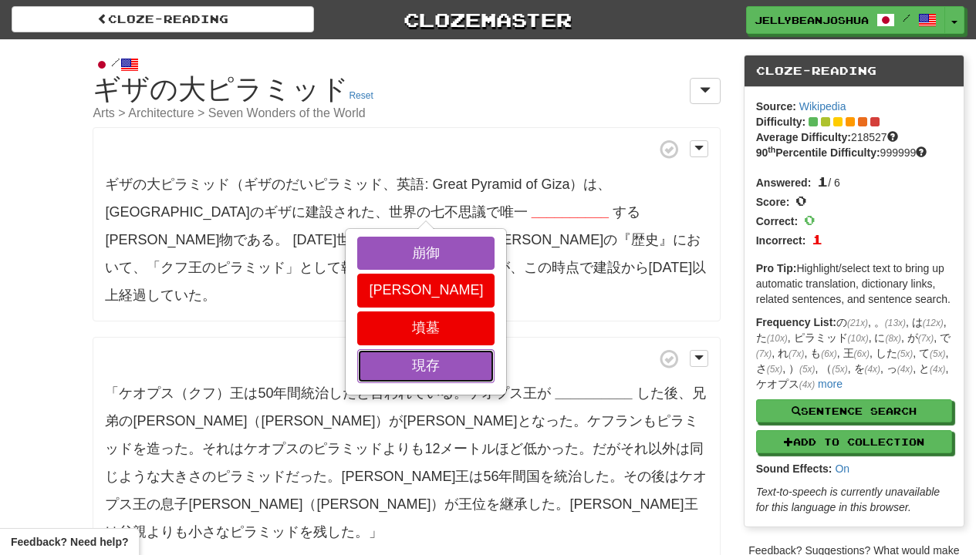
click at [400, 360] on button "現存" at bounding box center [425, 366] width 137 height 34
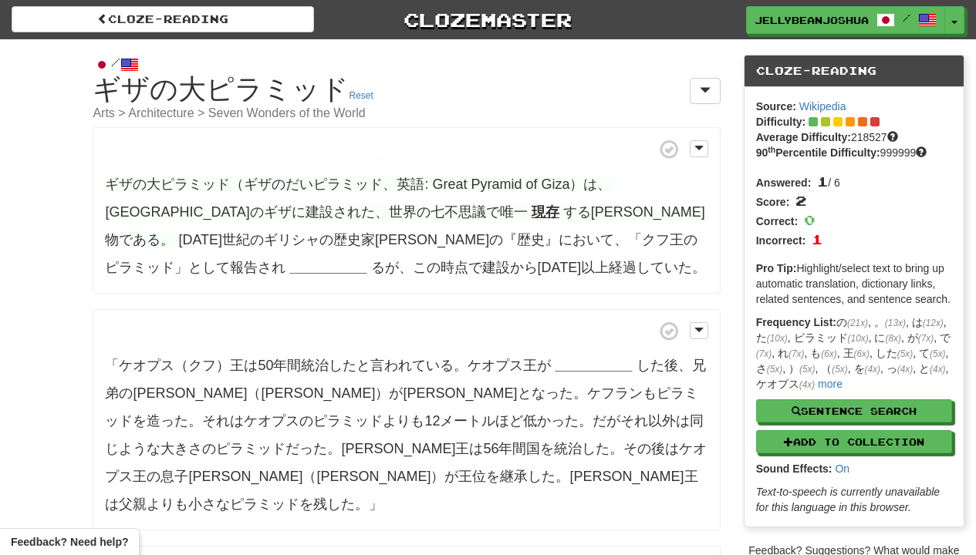
click at [366, 260] on strong "__________" at bounding box center [327, 267] width 77 height 15
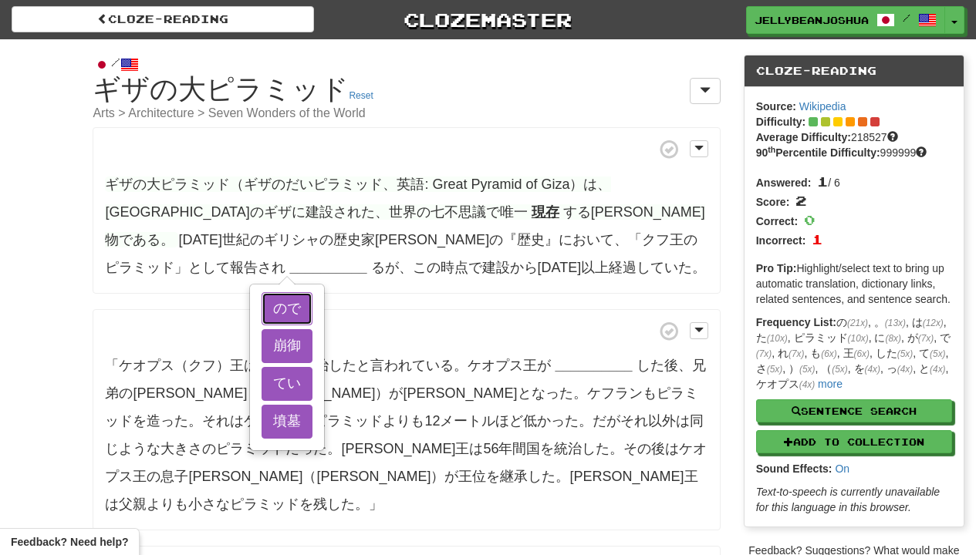
click at [312, 292] on button "ので" at bounding box center [287, 309] width 51 height 34
click at [312, 386] on button "てい" at bounding box center [287, 384] width 51 height 34
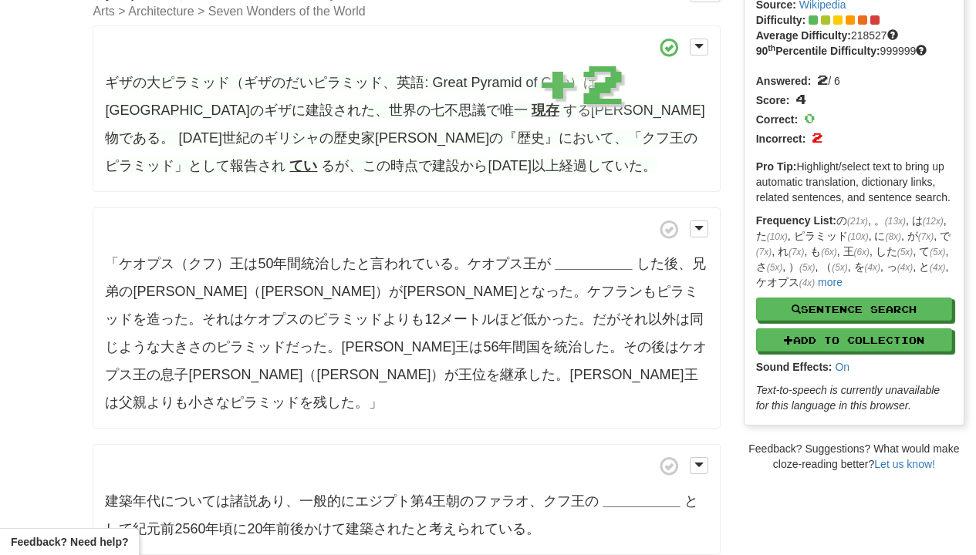
scroll to position [139, 0]
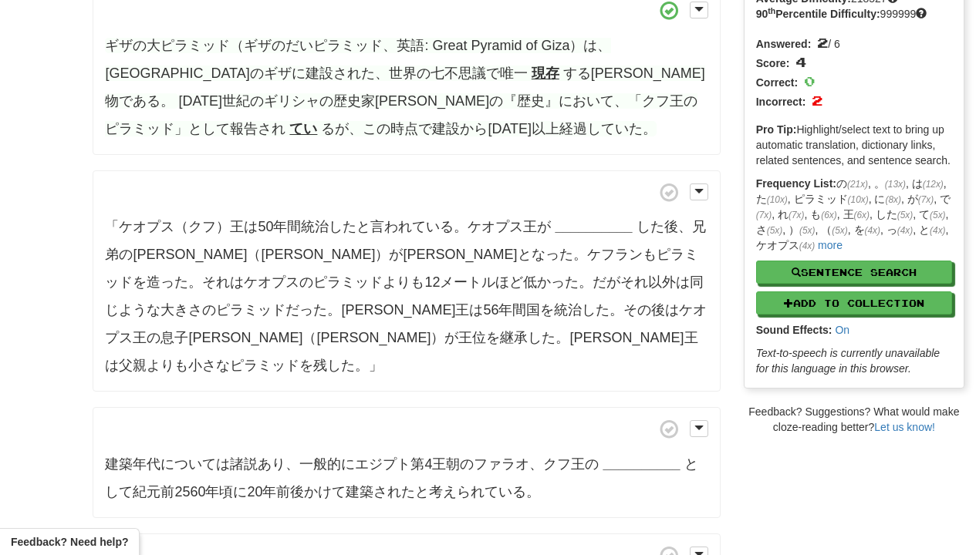
click at [616, 225] on strong "__________" at bounding box center [593, 226] width 77 height 15
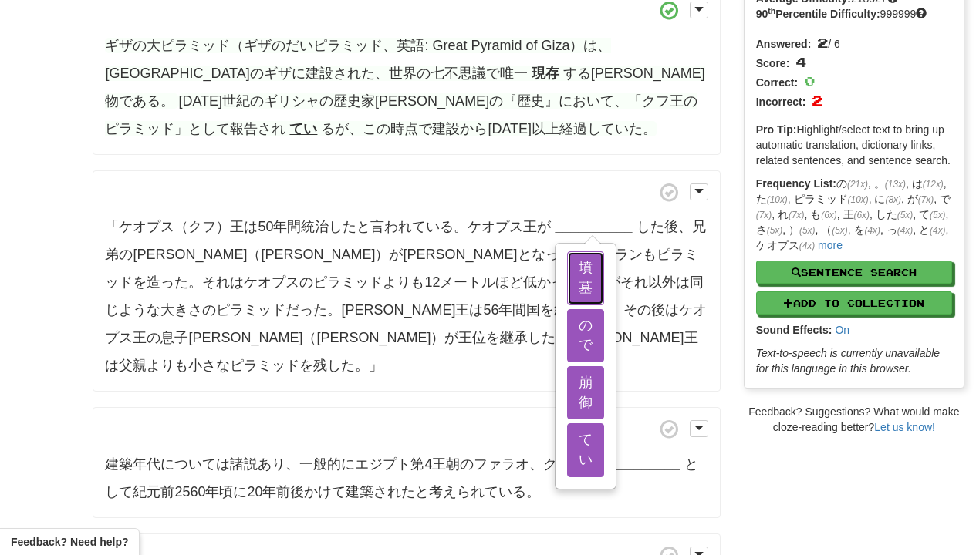
click at [602, 289] on button "墳墓" at bounding box center [585, 278] width 37 height 53
click at [602, 400] on button "崩御" at bounding box center [585, 392] width 37 height 53
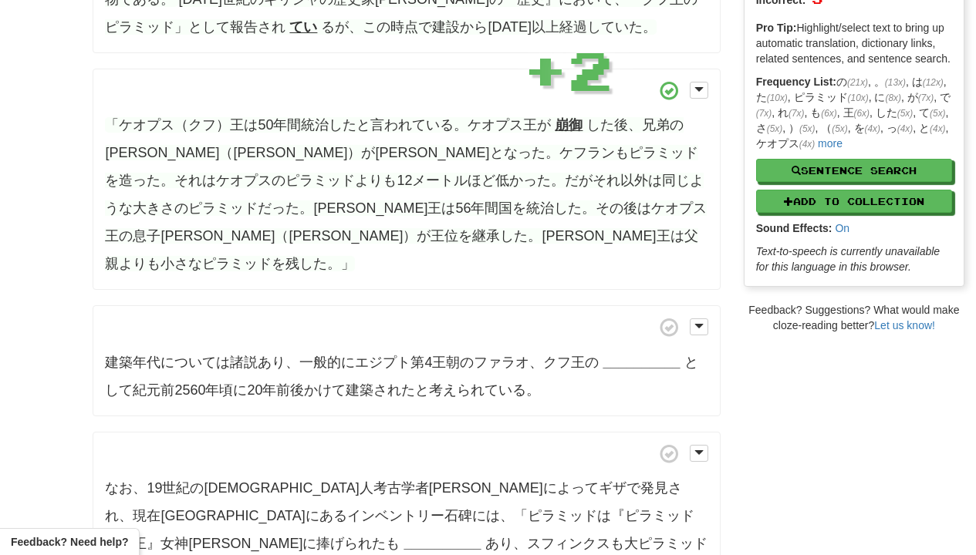
scroll to position [278, 0]
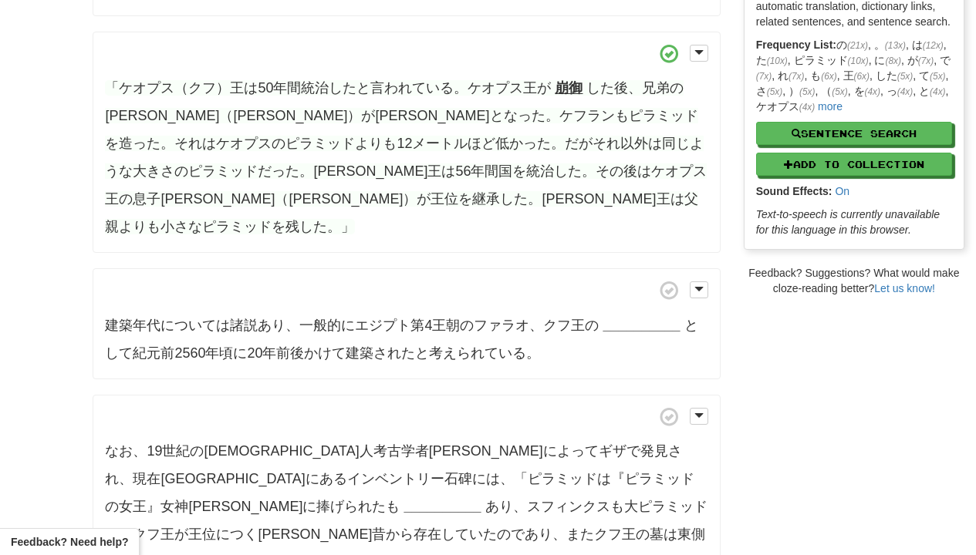
click at [603, 318] on strong "__________" at bounding box center [641, 325] width 77 height 15
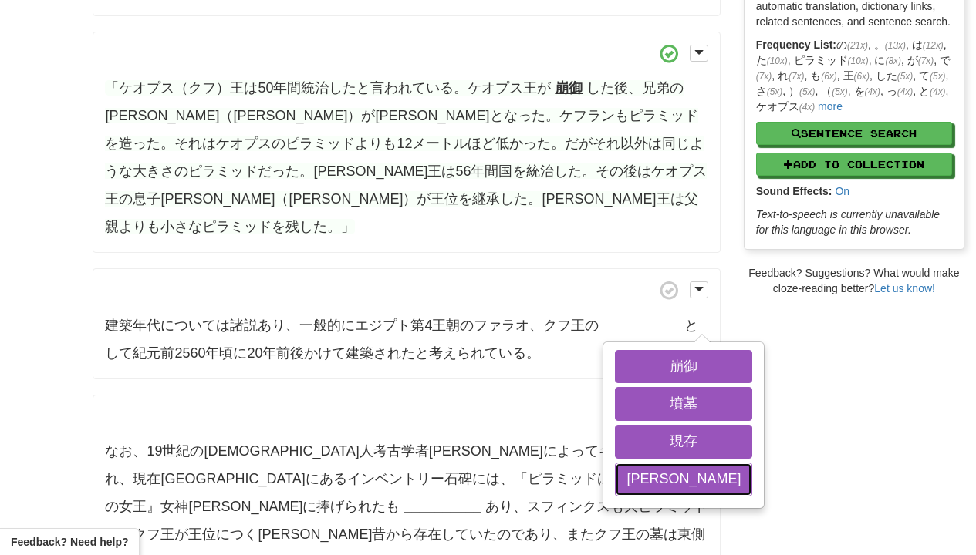
click at [616, 497] on button "[PERSON_NAME]" at bounding box center [683, 480] width 137 height 34
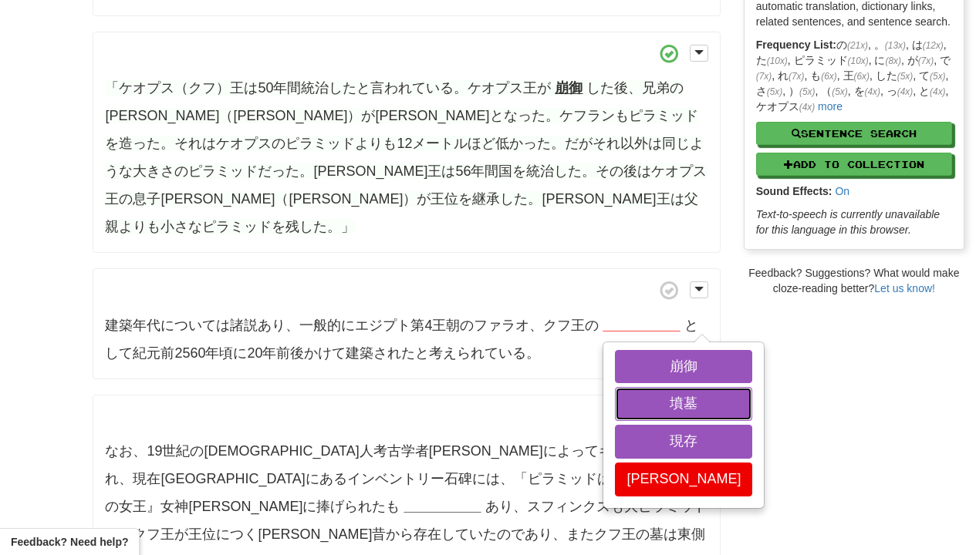
click at [616, 388] on button "墳墓" at bounding box center [683, 404] width 137 height 34
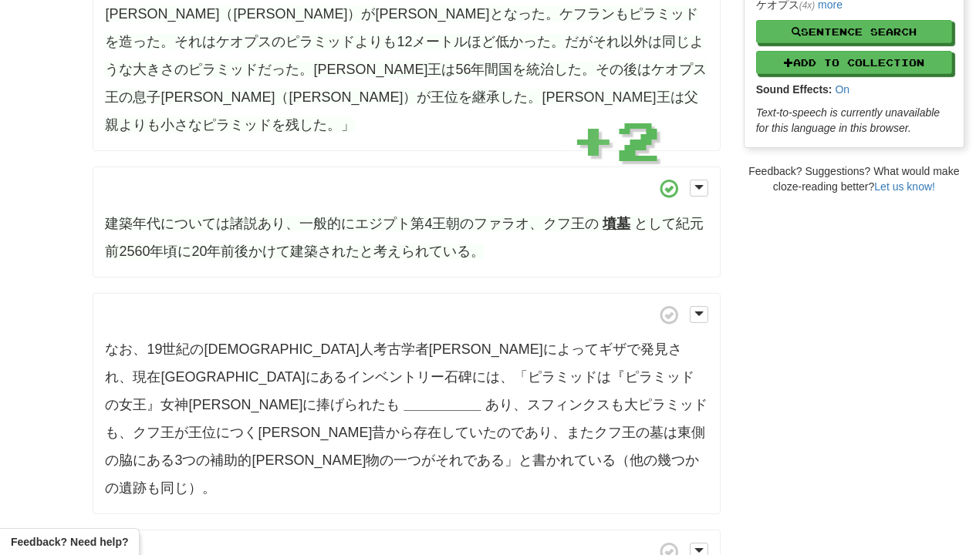
scroll to position [417, 0]
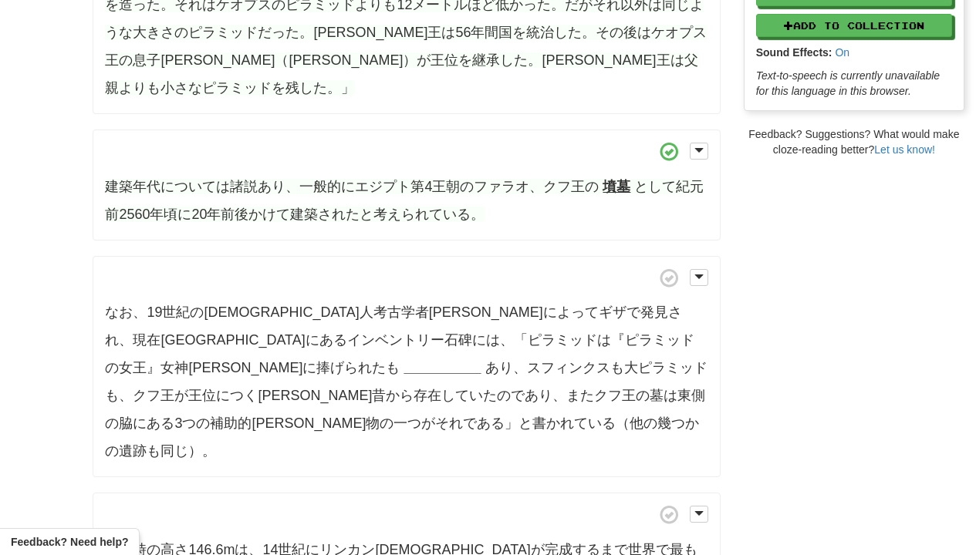
click at [403, 360] on strong "__________" at bounding box center [441, 367] width 77 height 15
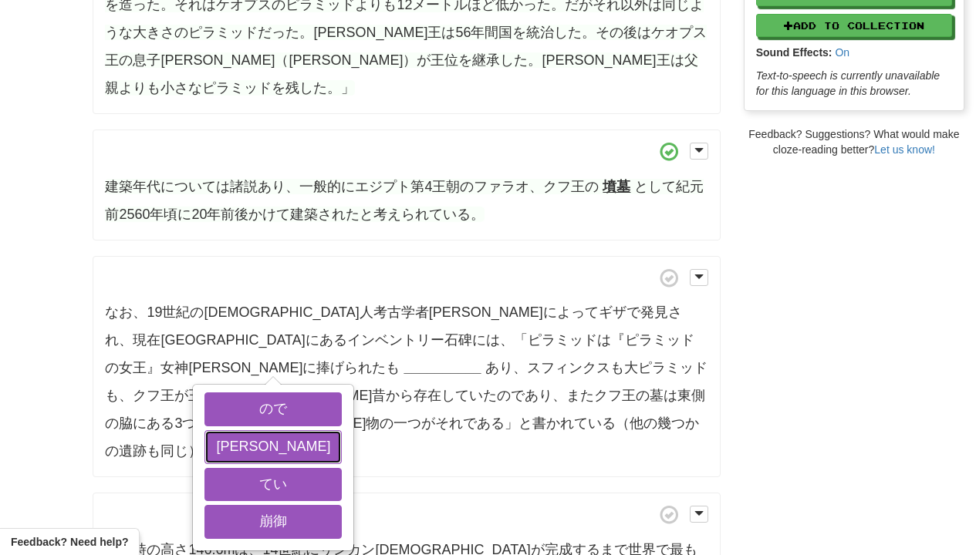
click at [245, 430] on button "[PERSON_NAME]" at bounding box center [272, 447] width 137 height 34
click at [245, 511] on div "ので [PERSON_NAME] てい 崩御" at bounding box center [273, 468] width 159 height 164
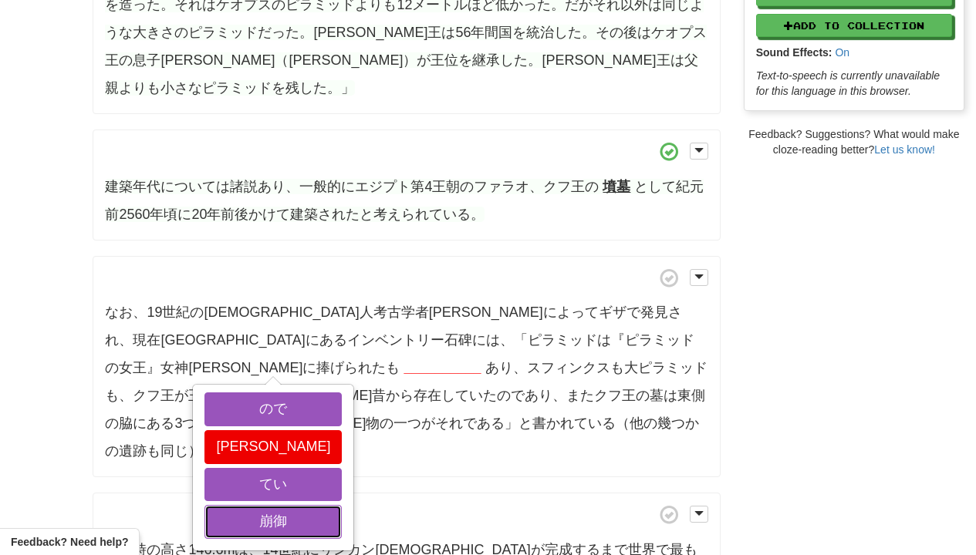
click at [245, 505] on button "崩御" at bounding box center [272, 522] width 137 height 34
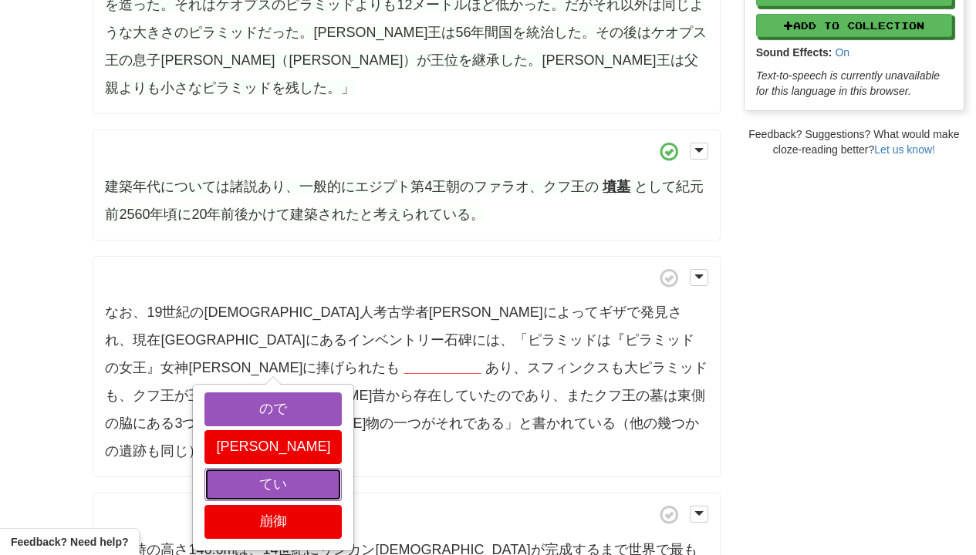
click at [245, 468] on button "てい" at bounding box center [272, 485] width 137 height 34
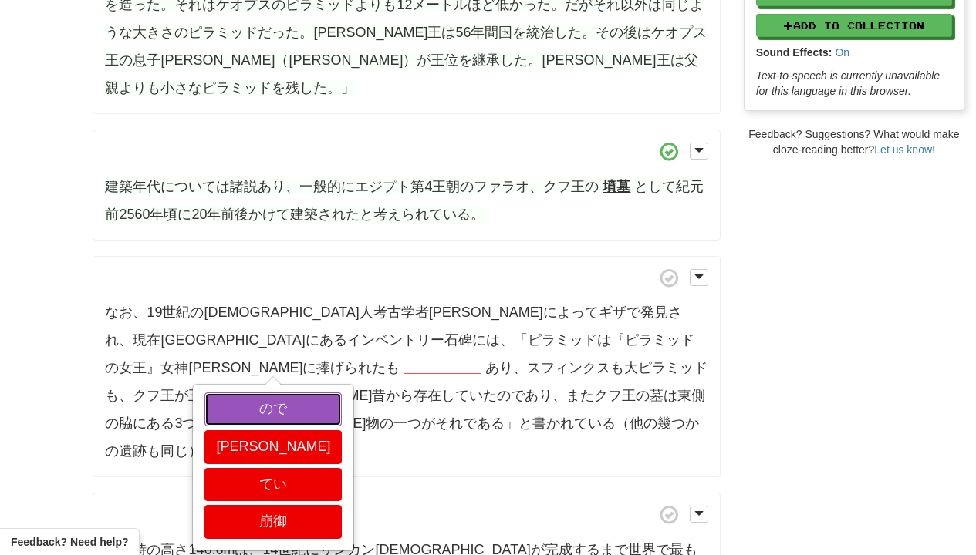
click at [245, 393] on button "ので" at bounding box center [272, 410] width 137 height 34
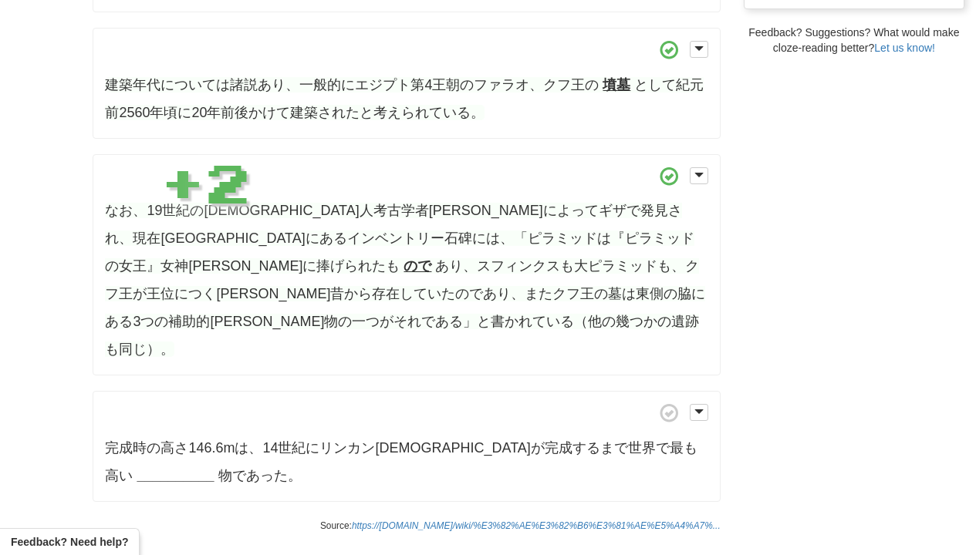
scroll to position [555, 0]
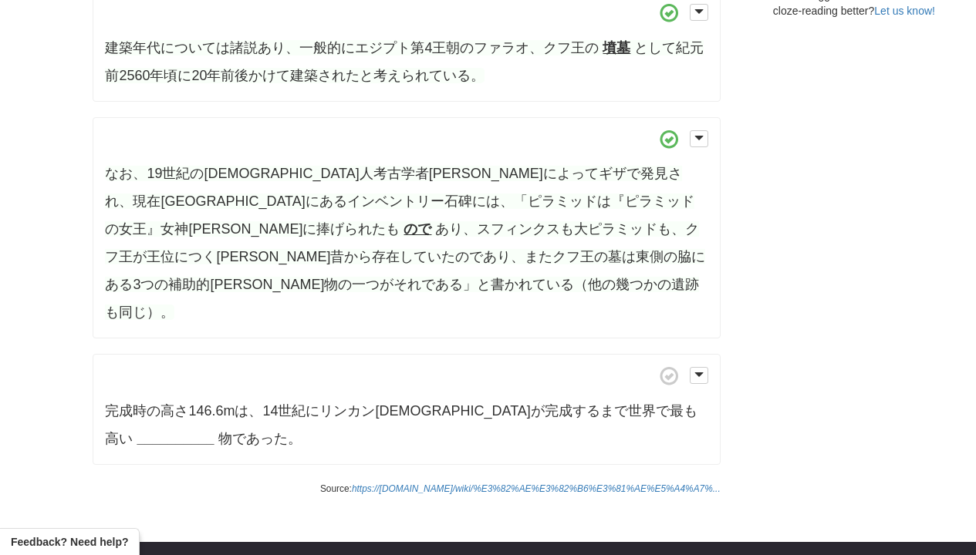
click at [613, 403] on span "完成時の高さ146.6mは、14世紀にリンカン大聖堂が完成するまで世界で最も高い __________ 物であった。" at bounding box center [401, 424] width 592 height 43
click at [214, 431] on strong "__________" at bounding box center [175, 438] width 77 height 15
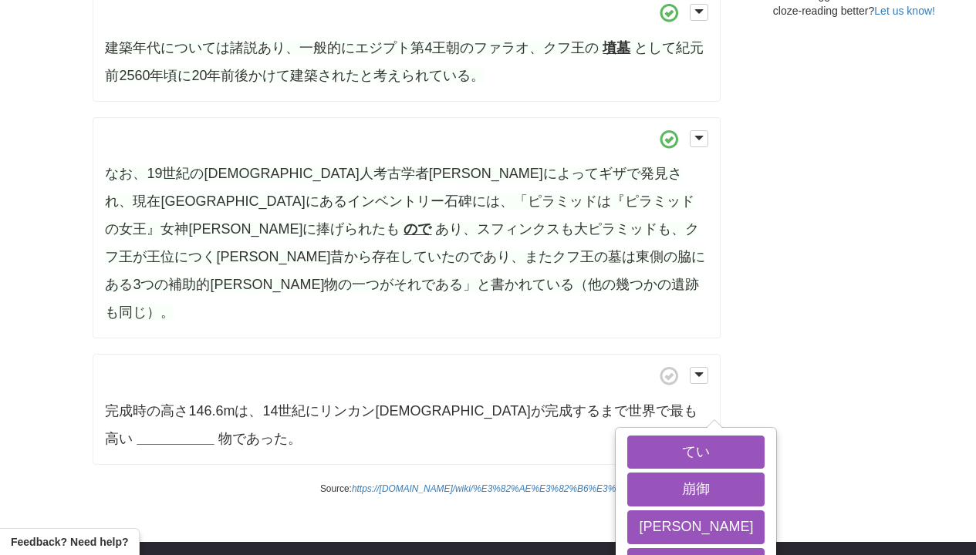
scroll to position [694, 0]
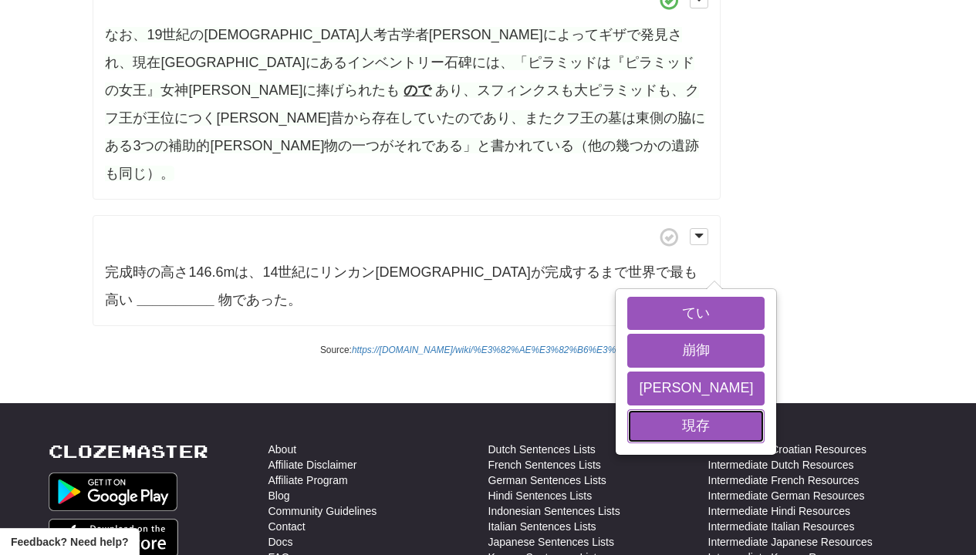
click at [629, 419] on button "現存" at bounding box center [695, 427] width 137 height 34
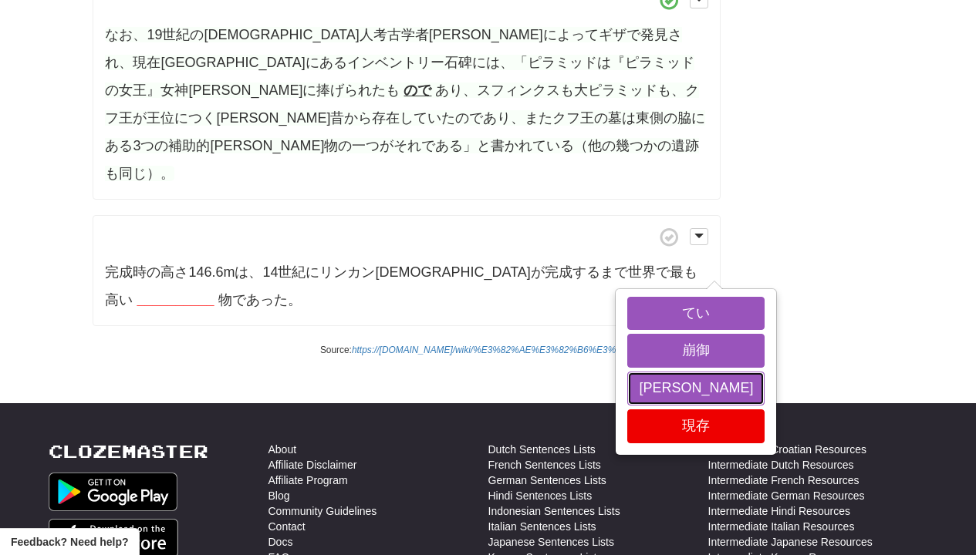
click at [629, 372] on button "[PERSON_NAME]" at bounding box center [695, 389] width 137 height 34
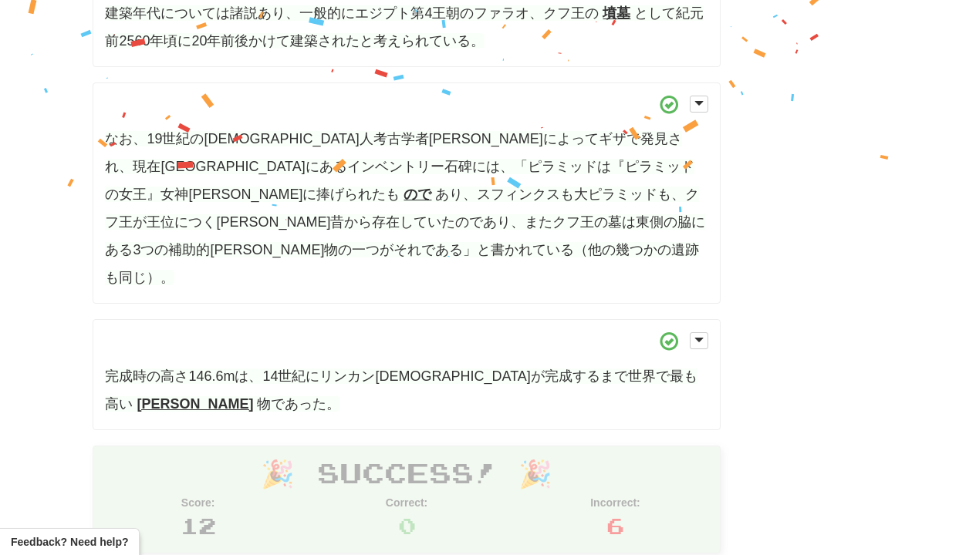
scroll to position [729, 0]
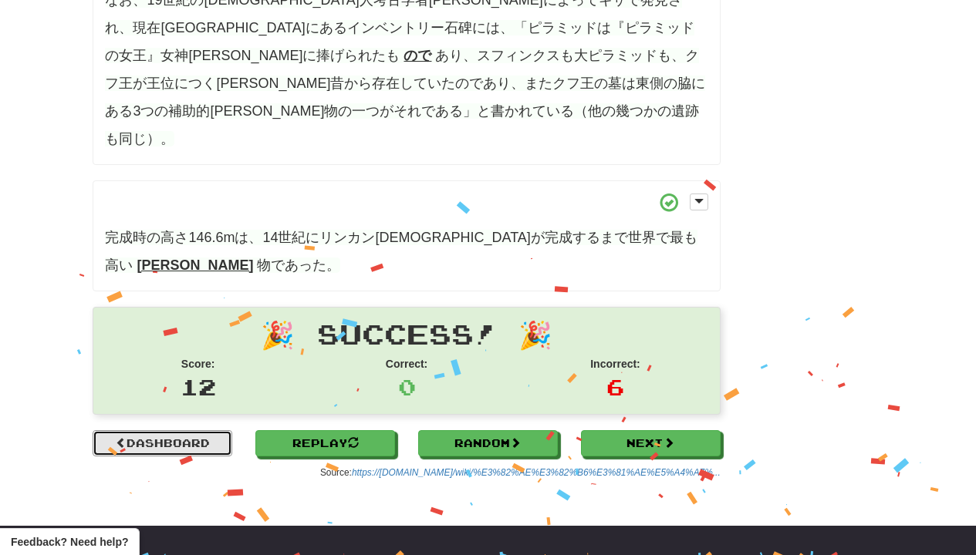
click at [191, 430] on link "Dashboard" at bounding box center [163, 443] width 140 height 26
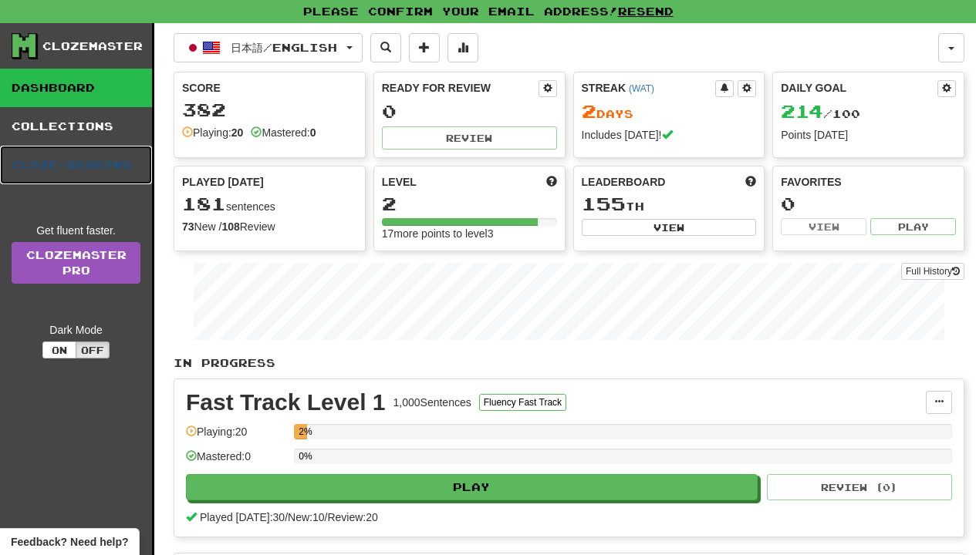
click at [90, 174] on link "Cloze-Reading" at bounding box center [76, 165] width 152 height 39
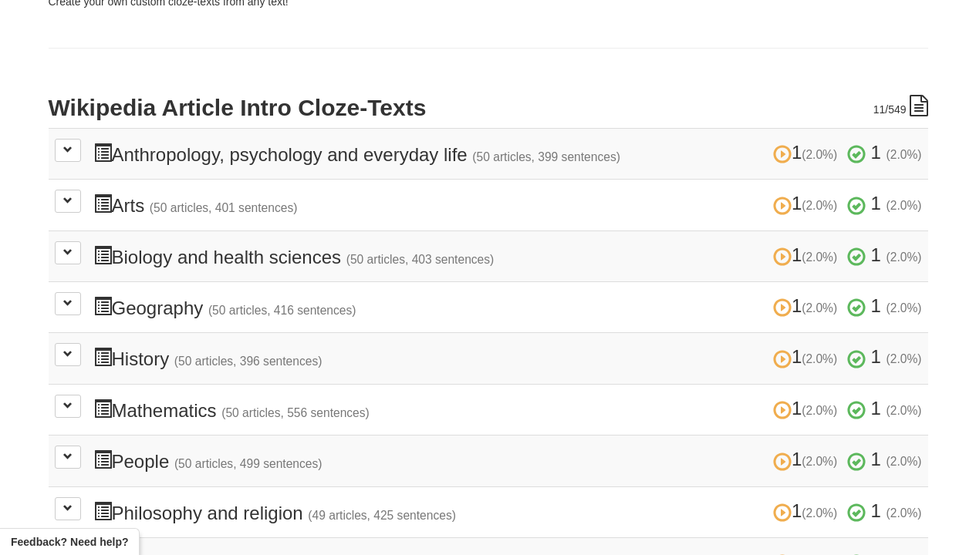
scroll to position [278, 0]
click at [66, 193] on button at bounding box center [68, 201] width 26 height 23
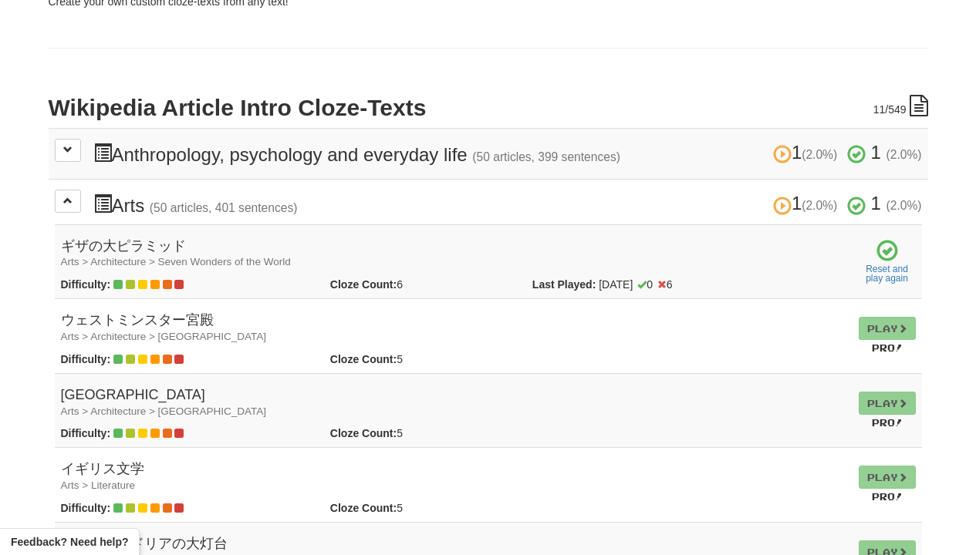
click at [886, 258] on span at bounding box center [887, 252] width 22 height 22
click at [886, 265] on link "Reset and play again" at bounding box center [887, 274] width 57 height 19
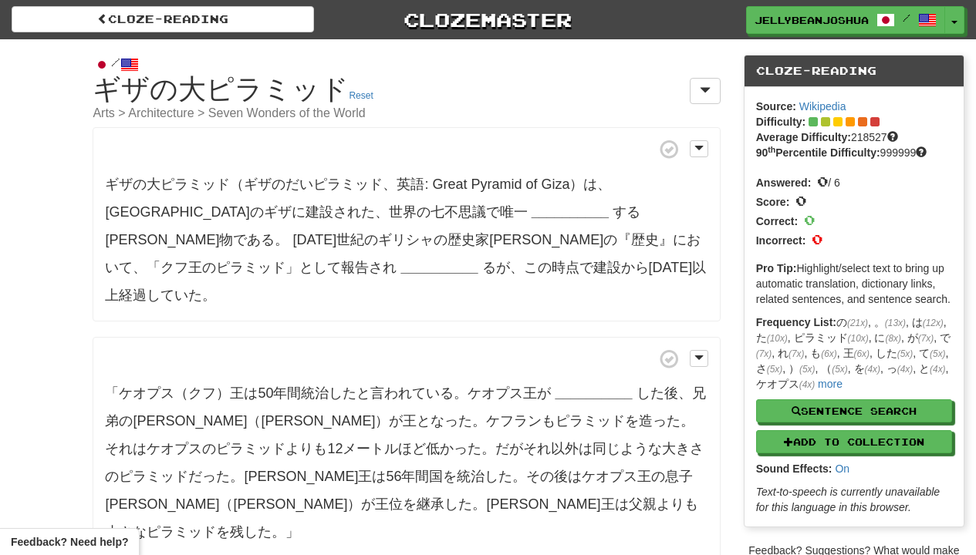
click at [532, 208] on strong "__________" at bounding box center [570, 211] width 77 height 15
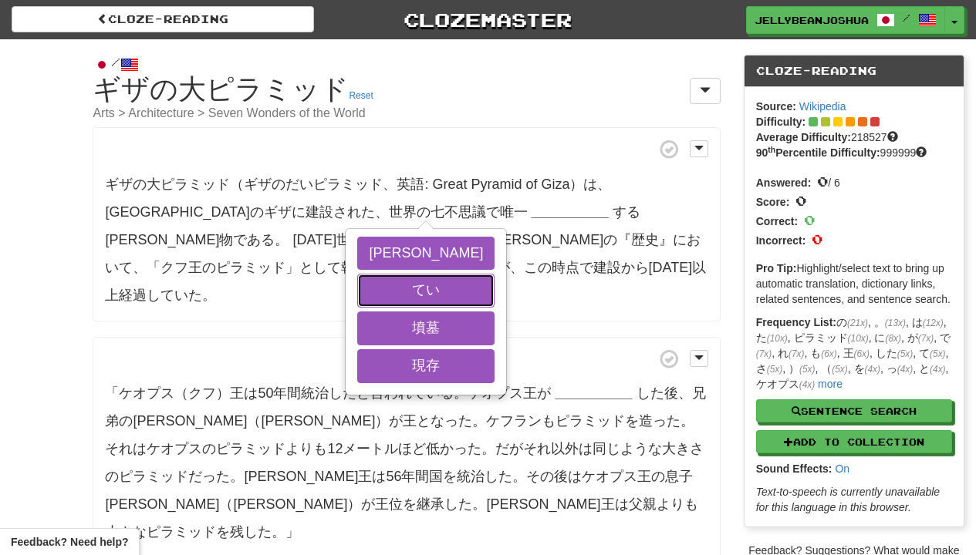
click at [359, 274] on button "てい" at bounding box center [425, 291] width 137 height 34
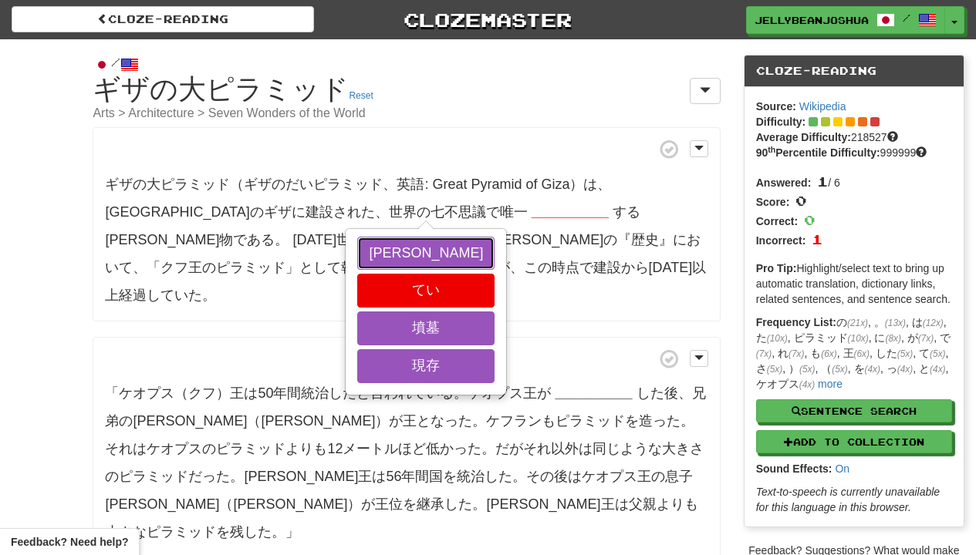
click at [359, 258] on button "[PERSON_NAME]" at bounding box center [425, 254] width 137 height 34
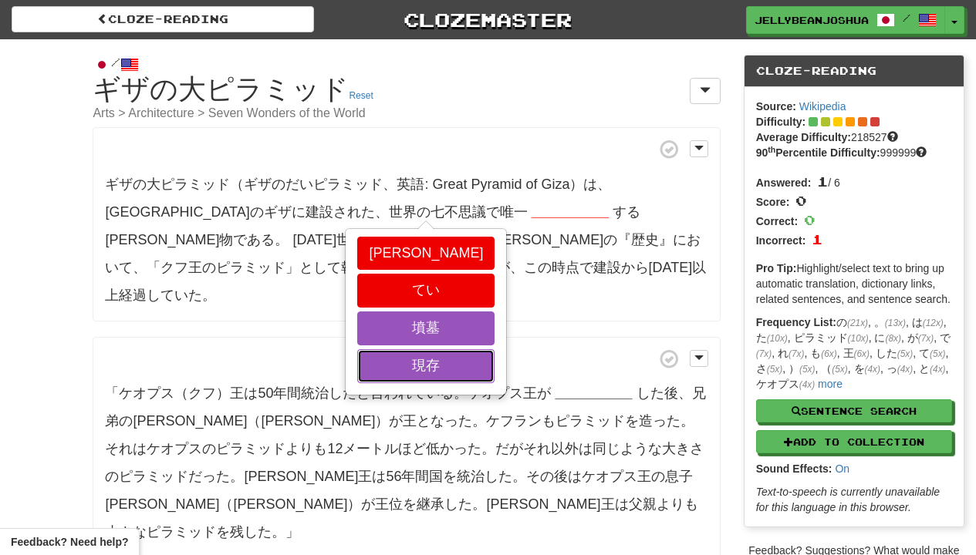
click at [359, 370] on button "現存" at bounding box center [425, 366] width 137 height 34
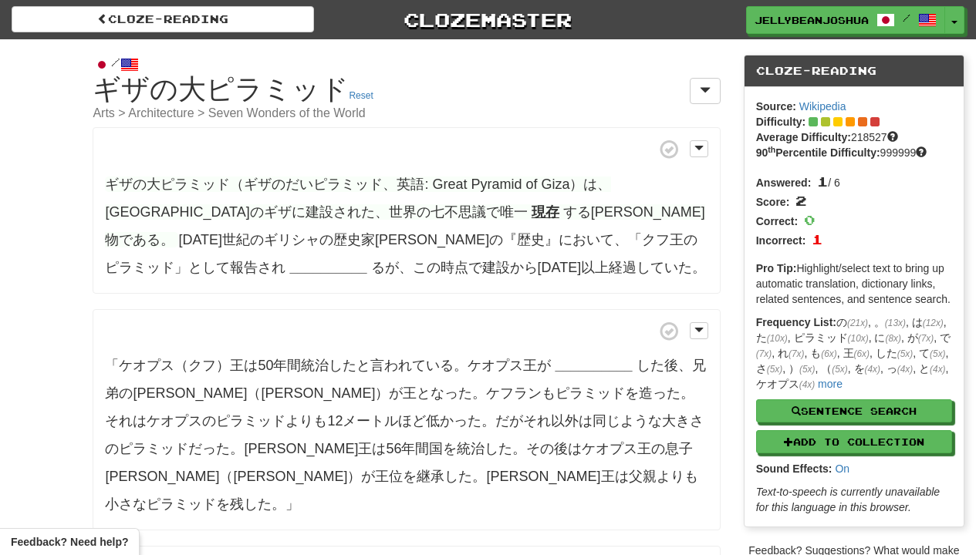
click at [366, 260] on strong "__________" at bounding box center [327, 267] width 77 height 15
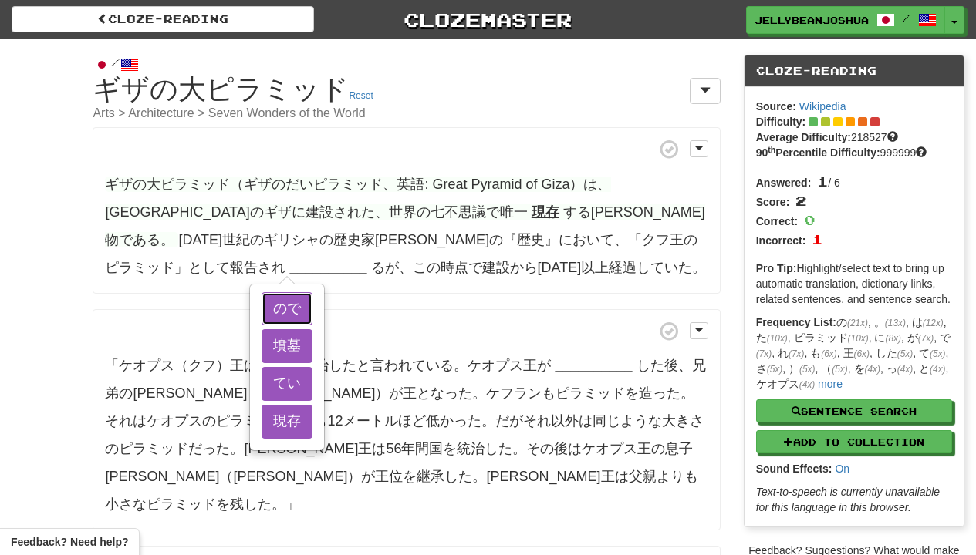
click at [312, 292] on button "ので" at bounding box center [287, 309] width 51 height 34
click at [312, 401] on button "てい" at bounding box center [287, 384] width 51 height 34
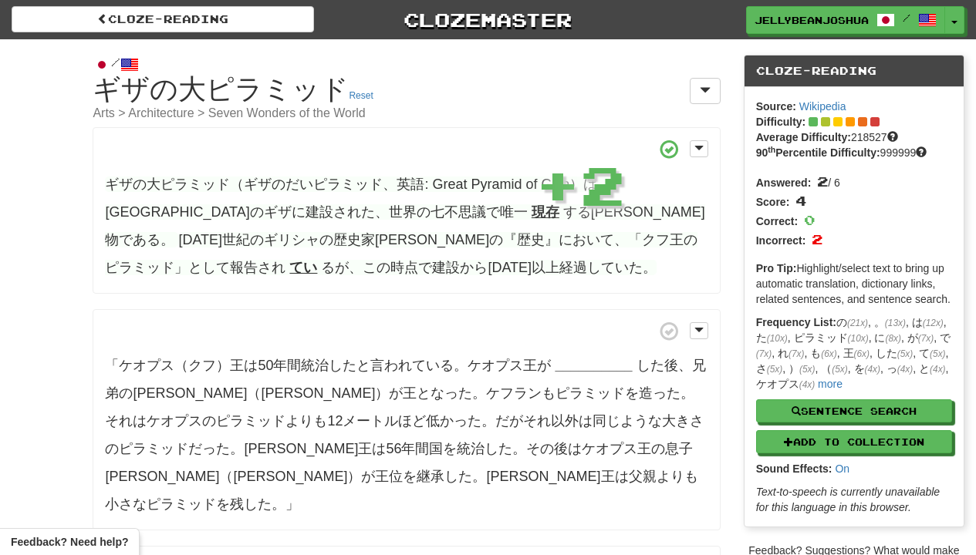
click at [609, 366] on strong "__________" at bounding box center [593, 365] width 77 height 15
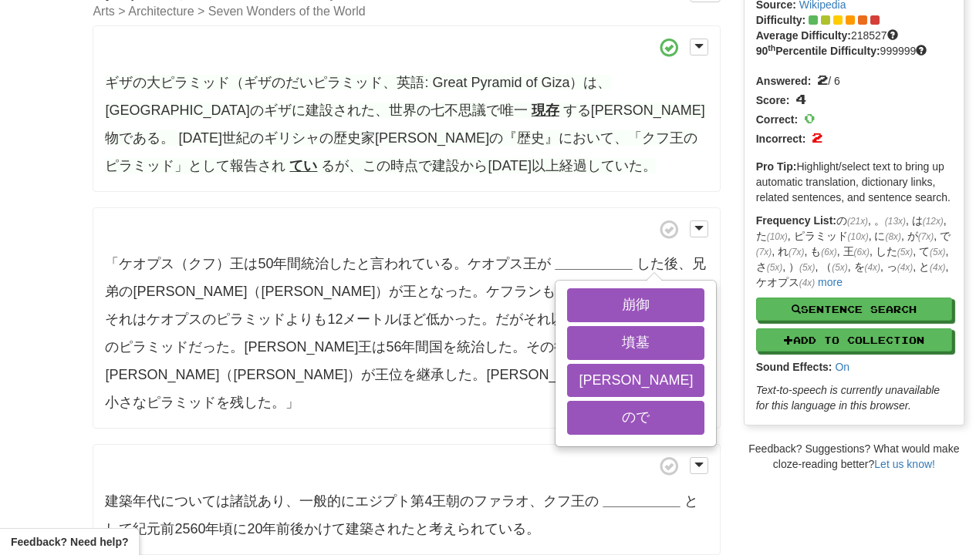
scroll to position [139, 0]
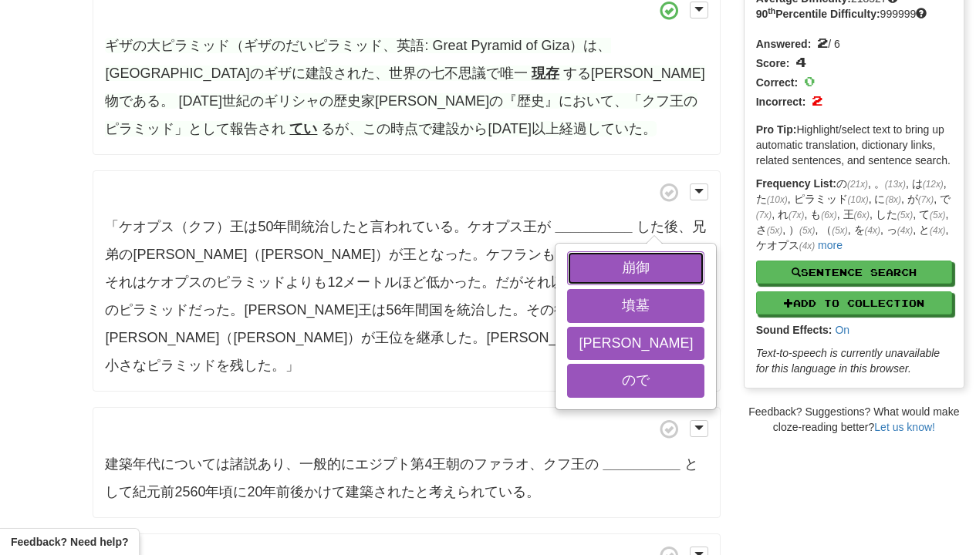
click at [595, 285] on button "崩御" at bounding box center [635, 269] width 137 height 34
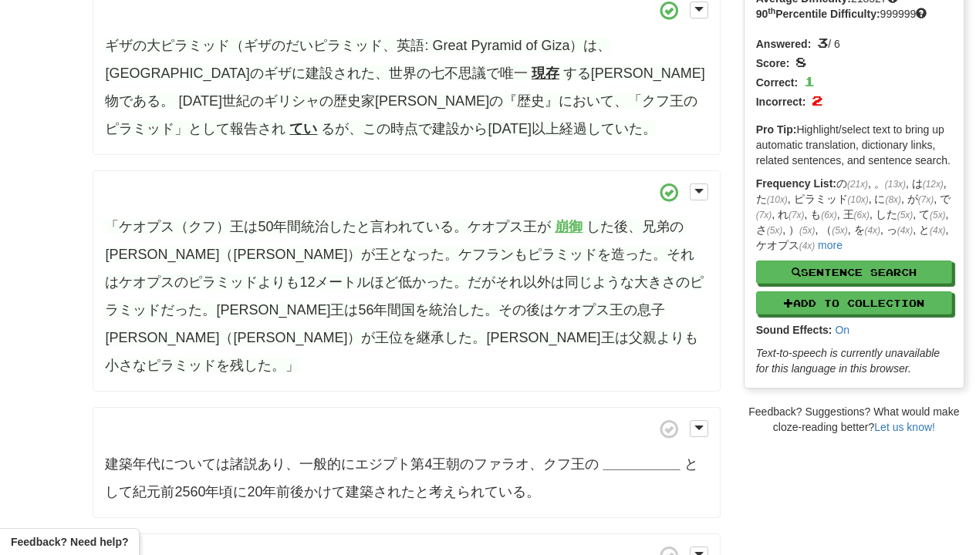
scroll to position [278, 0]
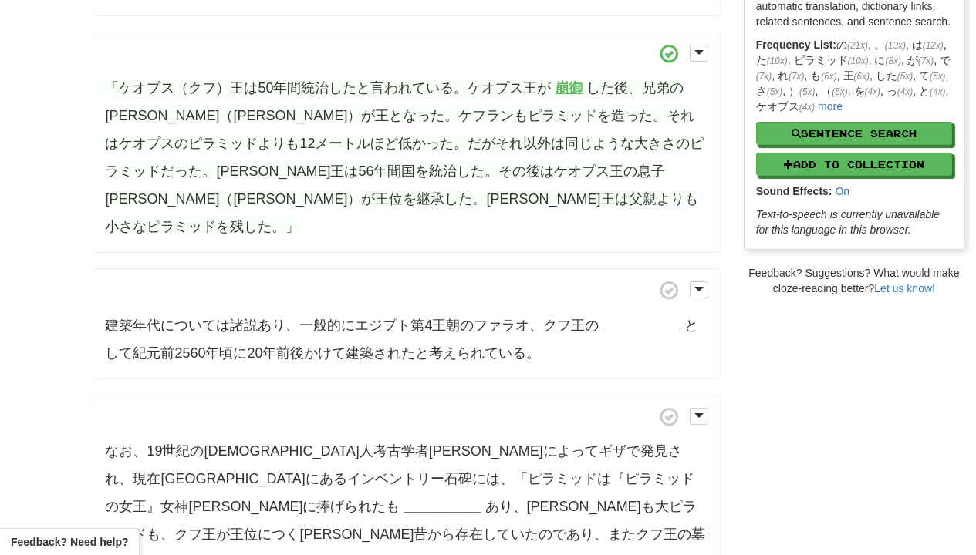
click at [603, 318] on strong "__________" at bounding box center [641, 325] width 77 height 15
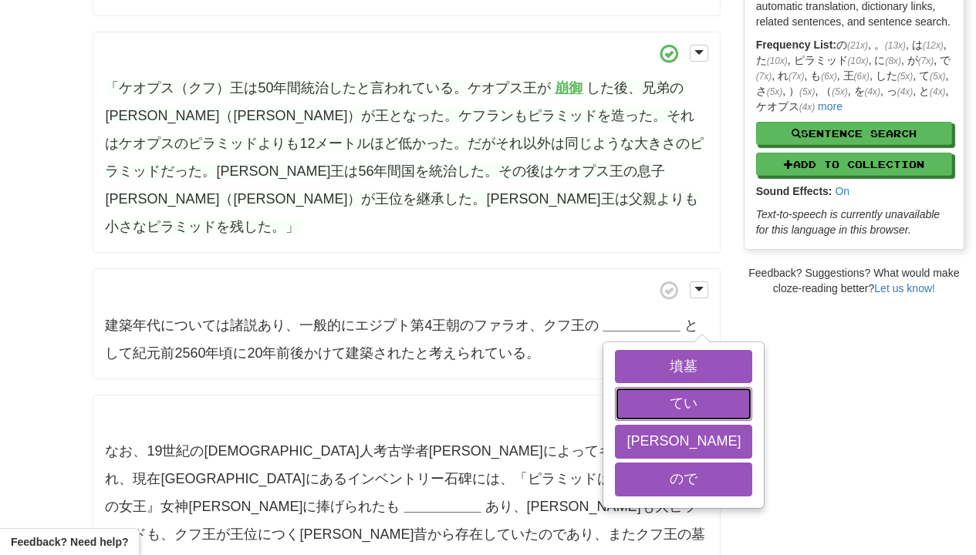
click at [627, 387] on button "てい" at bounding box center [683, 404] width 137 height 34
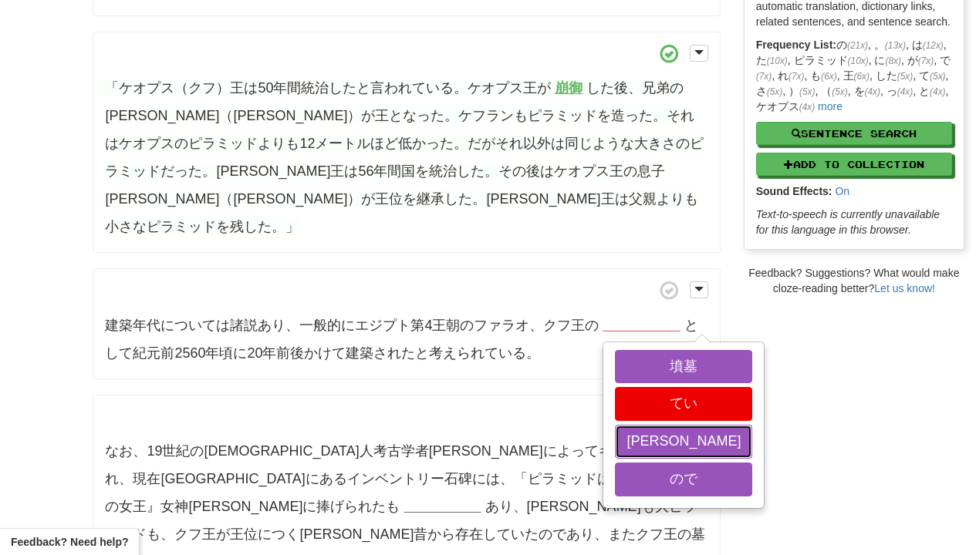
click at [627, 446] on button "建造" at bounding box center [683, 442] width 137 height 34
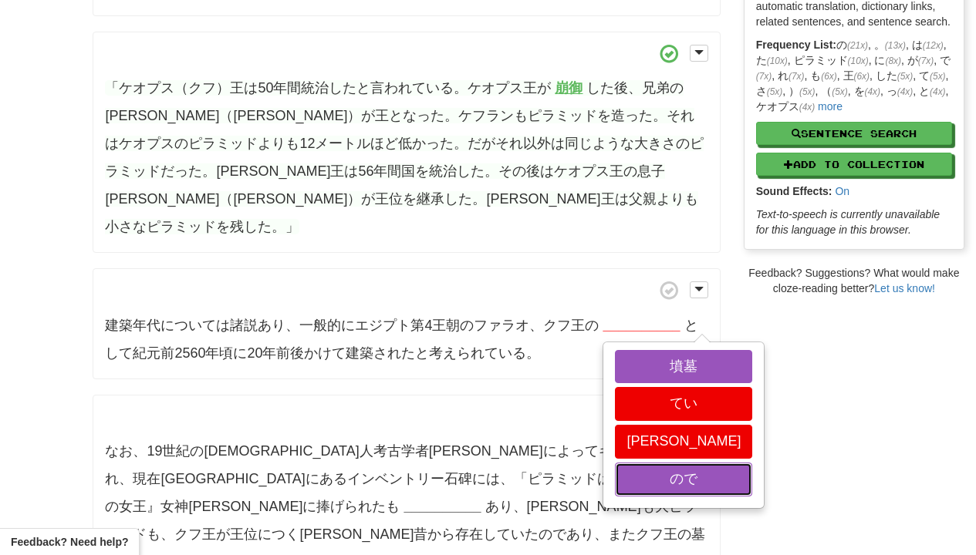
click at [627, 497] on button "ので" at bounding box center [683, 480] width 137 height 34
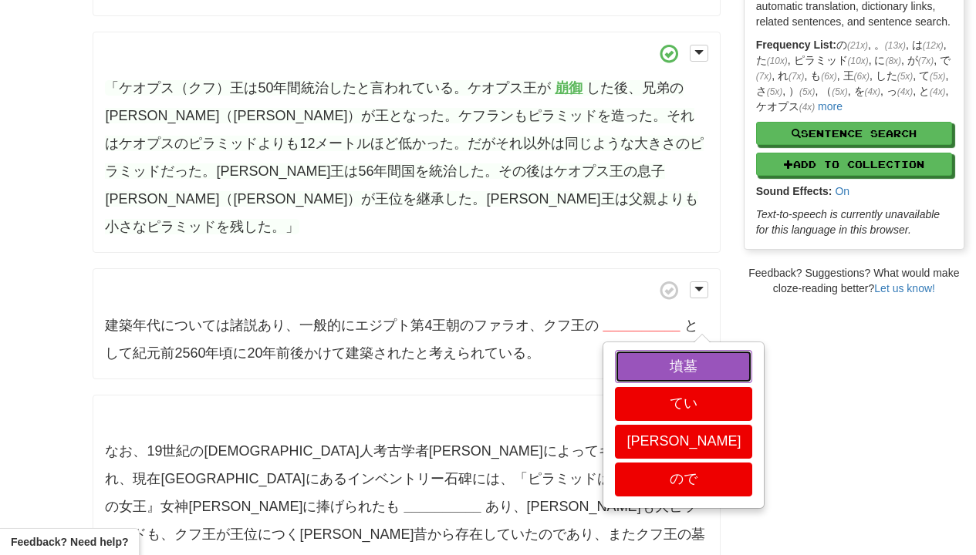
click at [627, 350] on button "墳墓" at bounding box center [683, 367] width 137 height 34
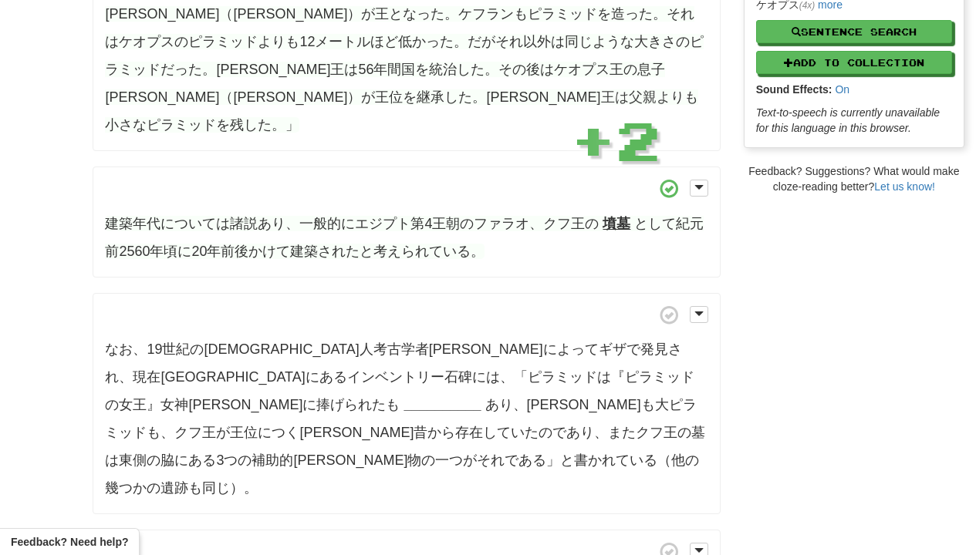
scroll to position [417, 0]
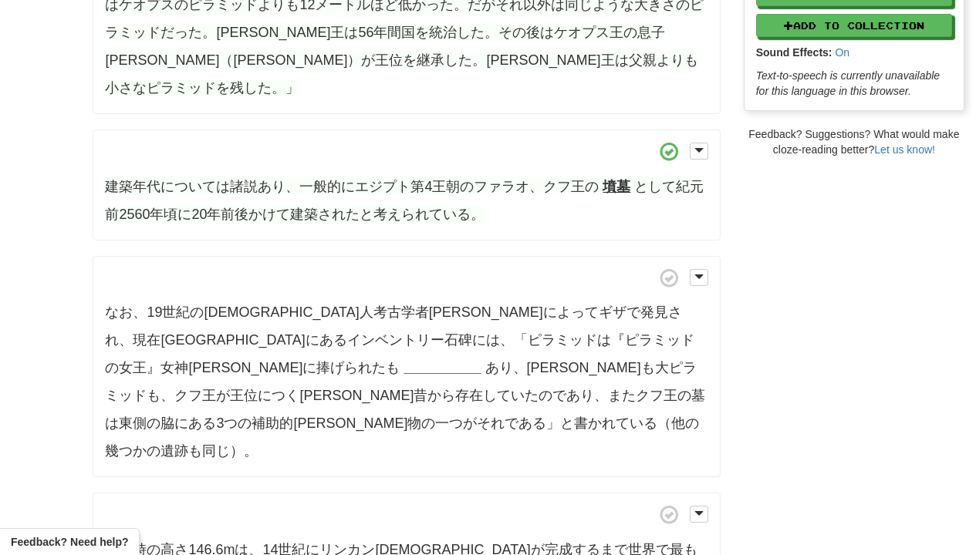
click at [403, 360] on strong "__________" at bounding box center [441, 367] width 77 height 15
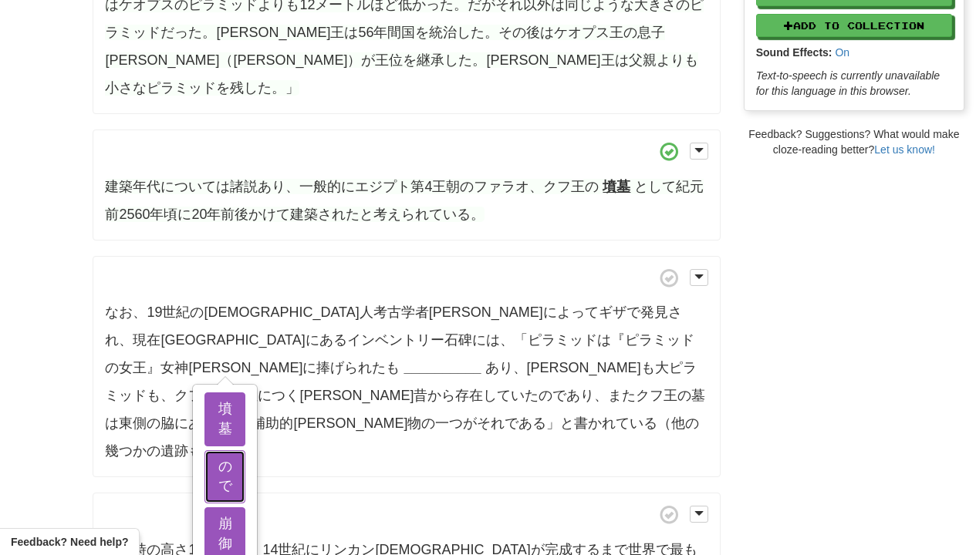
click at [223, 451] on button "ので" at bounding box center [224, 477] width 41 height 53
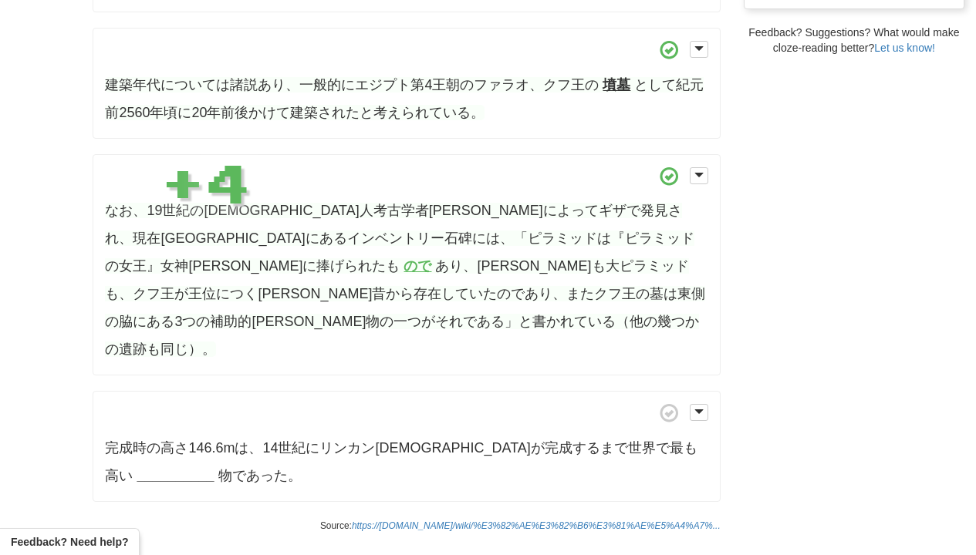
scroll to position [555, 0]
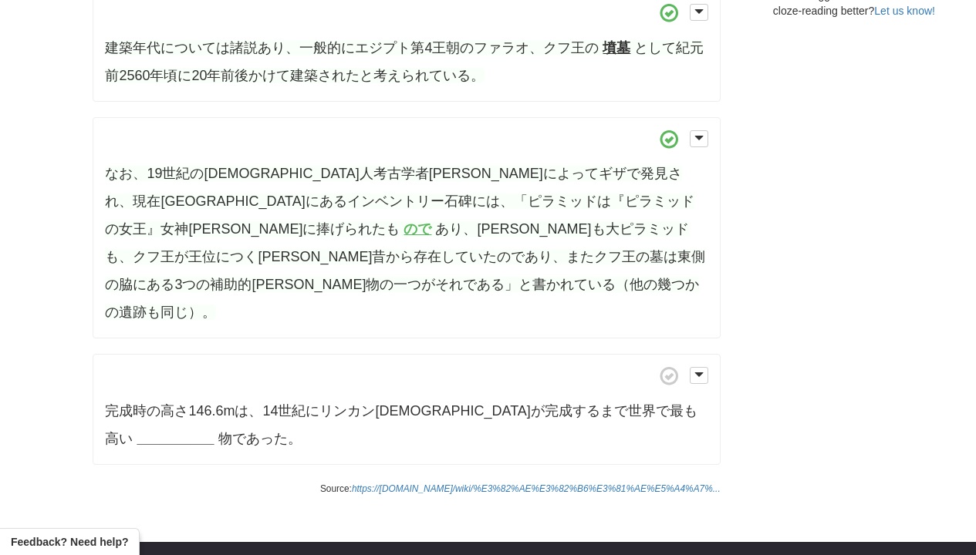
click at [214, 431] on strong "__________" at bounding box center [175, 438] width 77 height 15
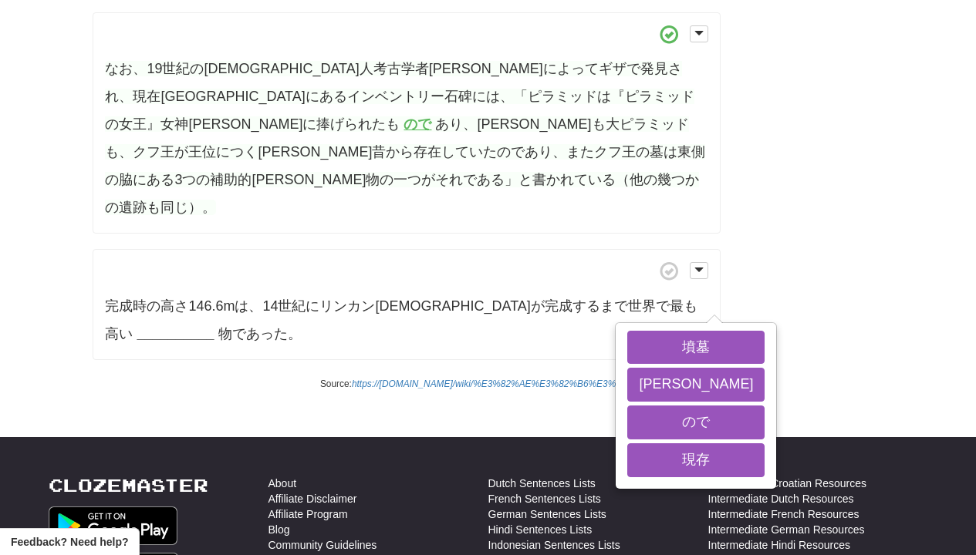
scroll to position [694, 0]
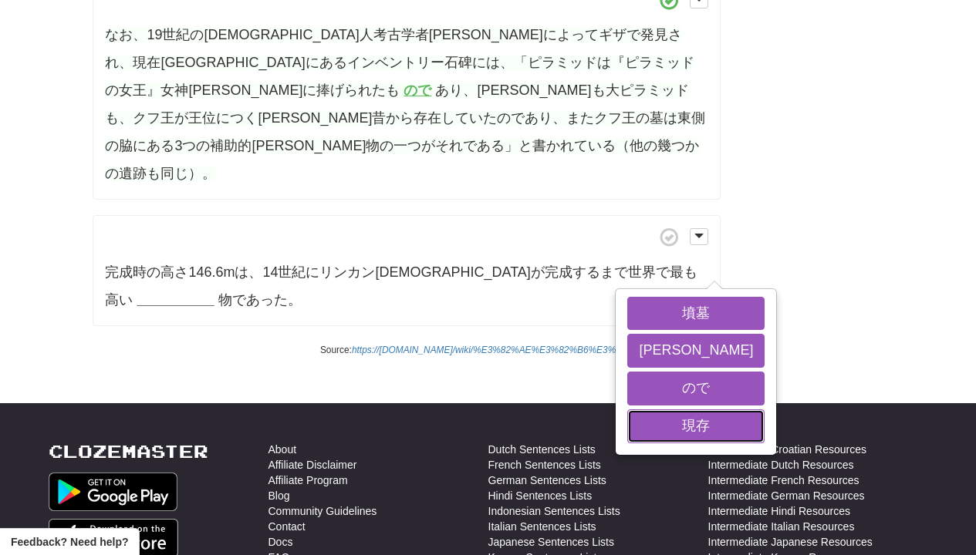
click at [627, 420] on button "現存" at bounding box center [695, 427] width 137 height 34
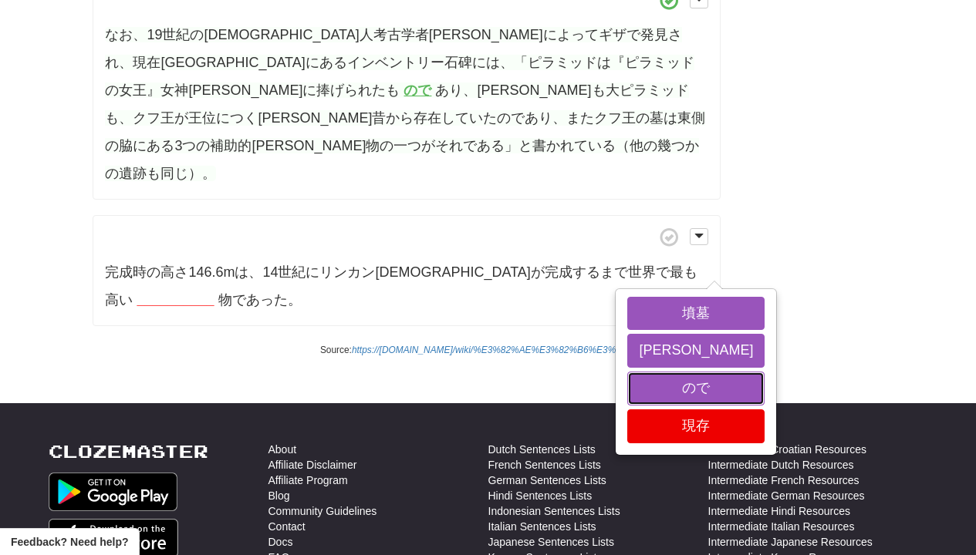
click at [627, 372] on button "ので" at bounding box center [695, 389] width 137 height 34
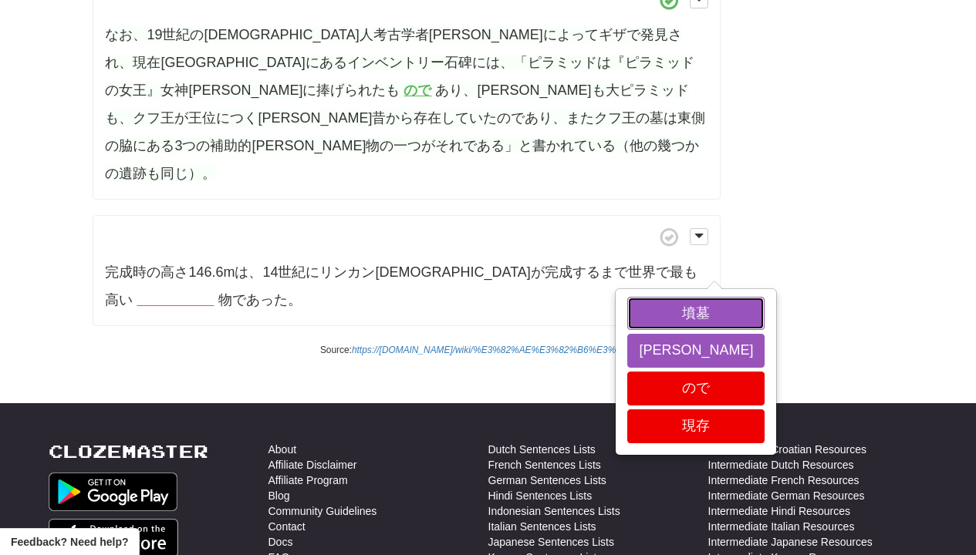
click at [627, 297] on button "墳墓" at bounding box center [695, 314] width 137 height 34
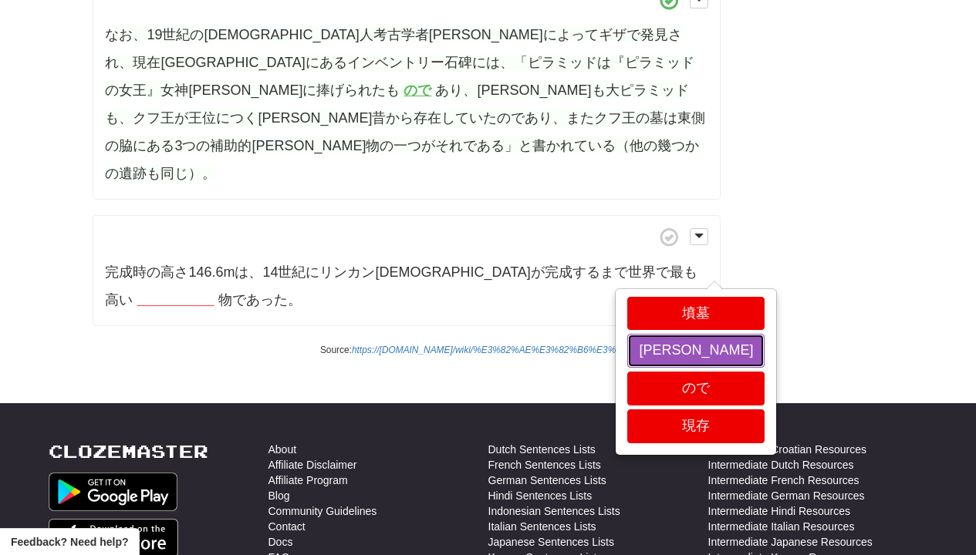
click at [627, 334] on button "建造" at bounding box center [695, 351] width 137 height 34
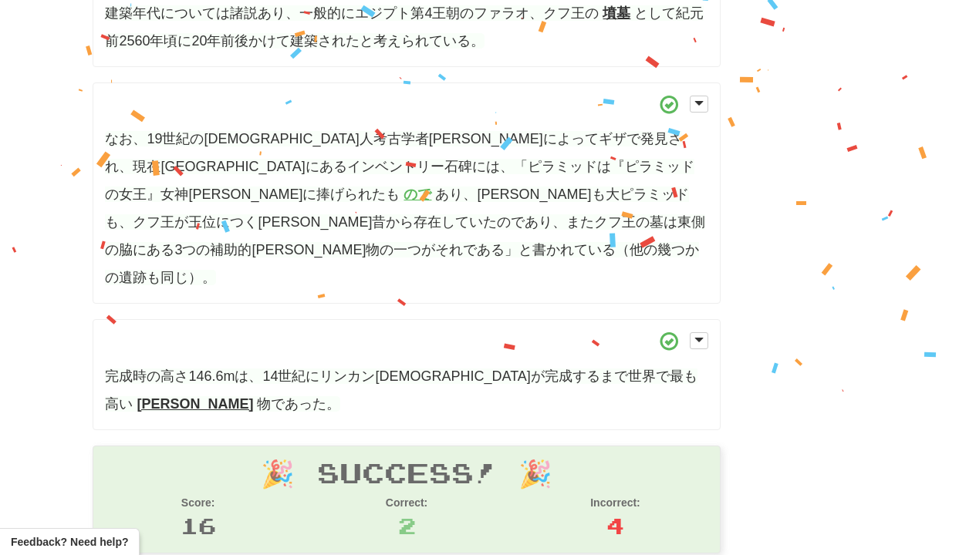
scroll to position [868, 0]
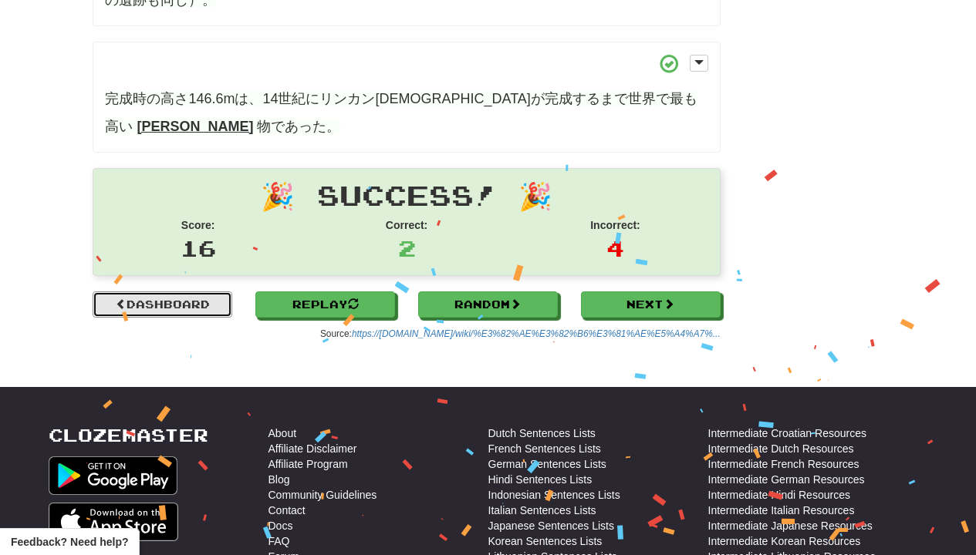
click at [174, 292] on link "Dashboard" at bounding box center [163, 305] width 140 height 26
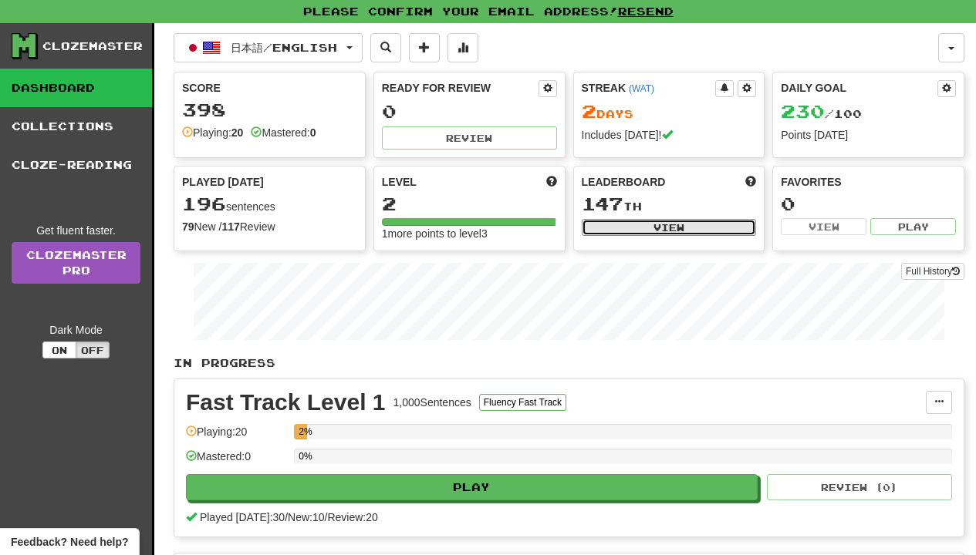
click at [650, 233] on button "View" at bounding box center [669, 227] width 175 height 17
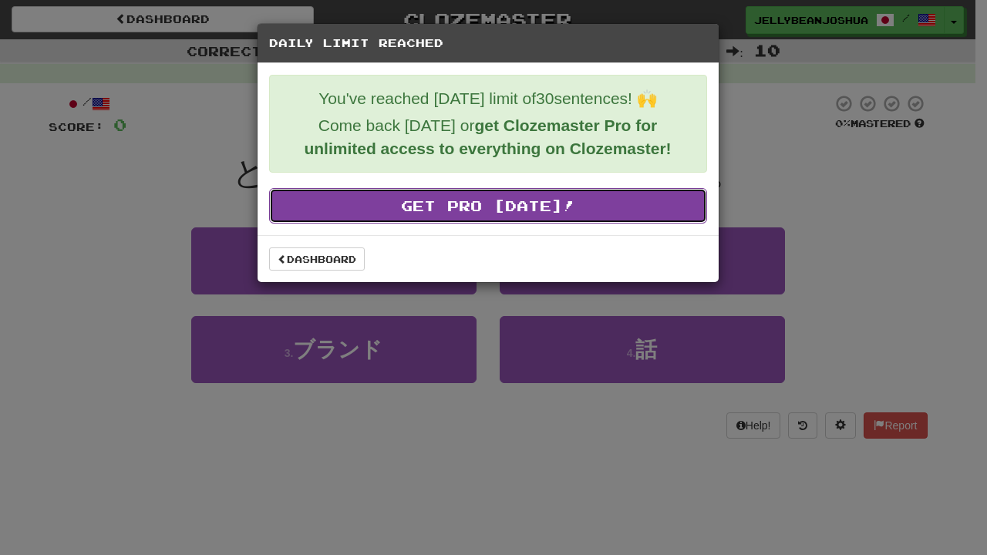
click at [292, 221] on link "Get Pro Today!" at bounding box center [488, 205] width 438 height 35
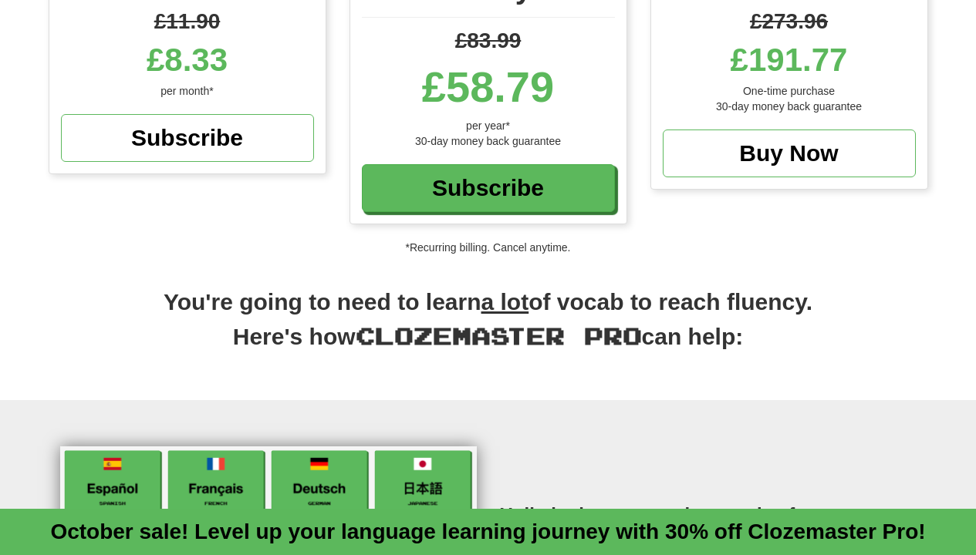
scroll to position [249, 0]
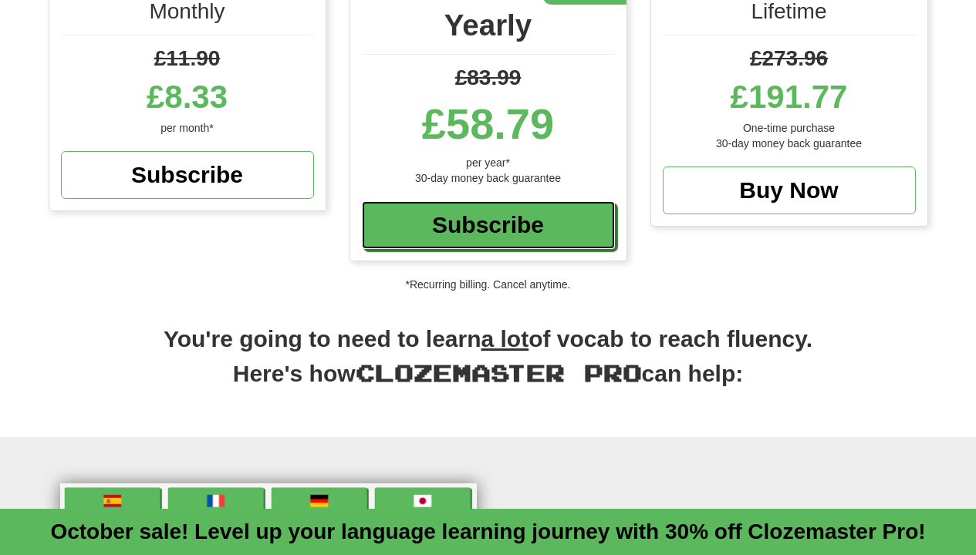
click at [589, 225] on div "Subscribe" at bounding box center [488, 225] width 253 height 48
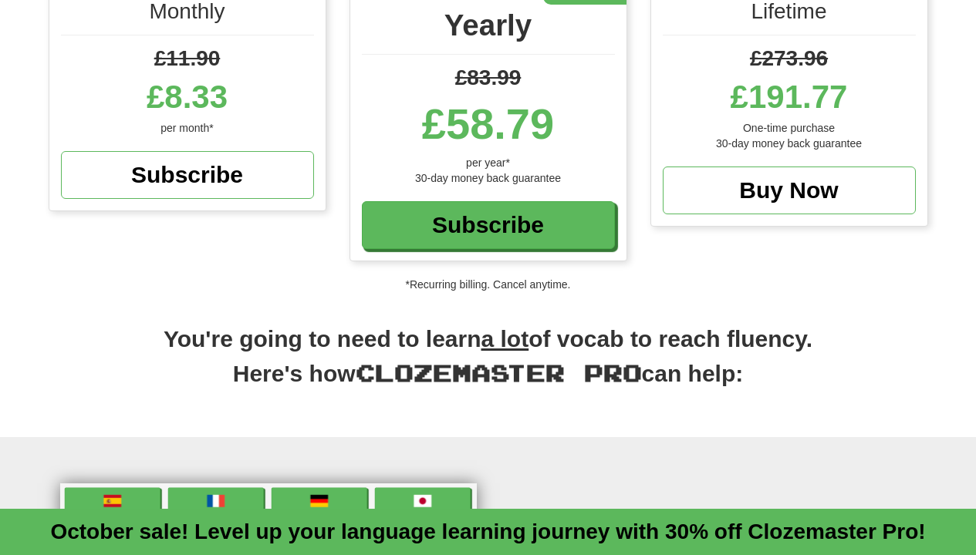
scroll to position [388, 0]
